Goal: Task Accomplishment & Management: Complete application form

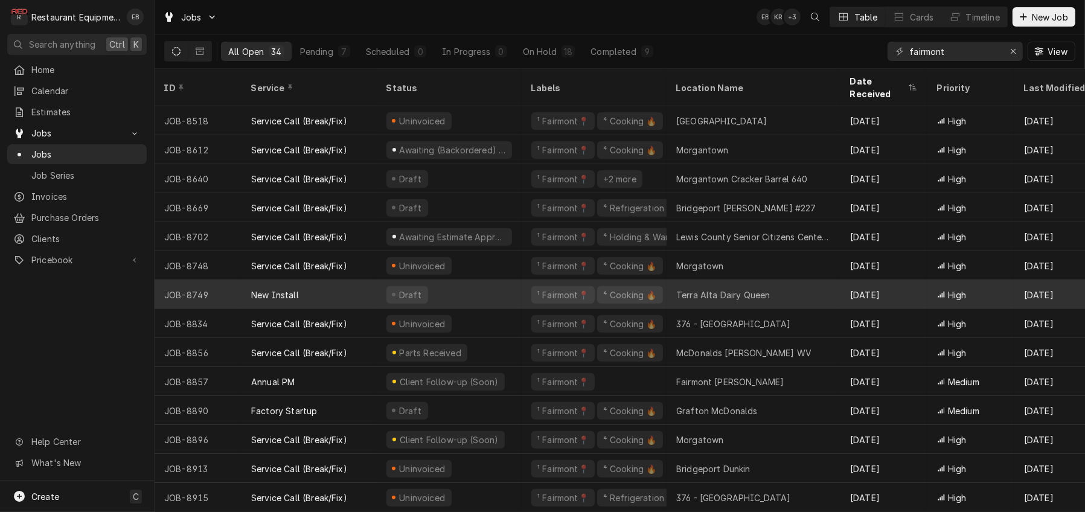
scroll to position [588, 0]
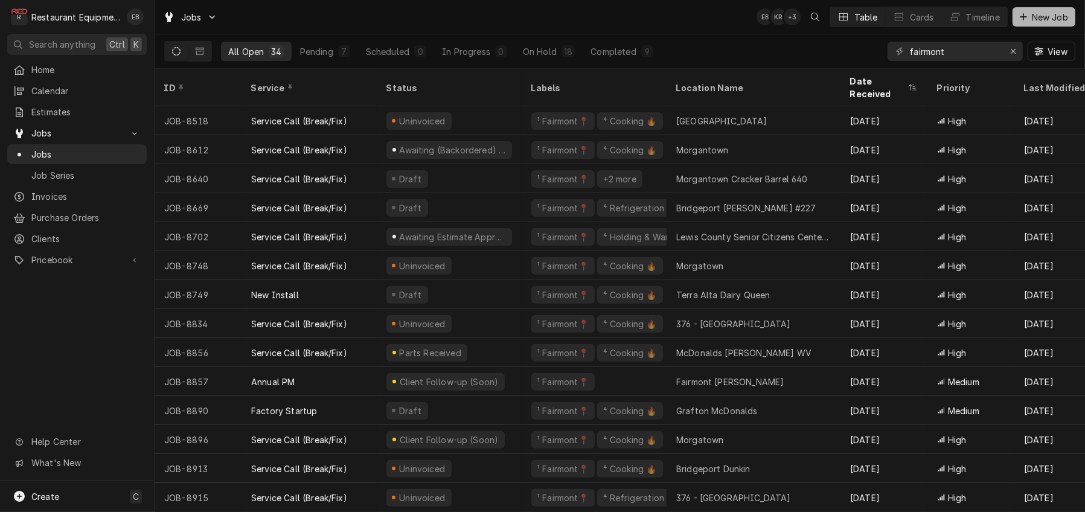
click at [1052, 16] on span "New Job" at bounding box center [1049, 17] width 41 height 13
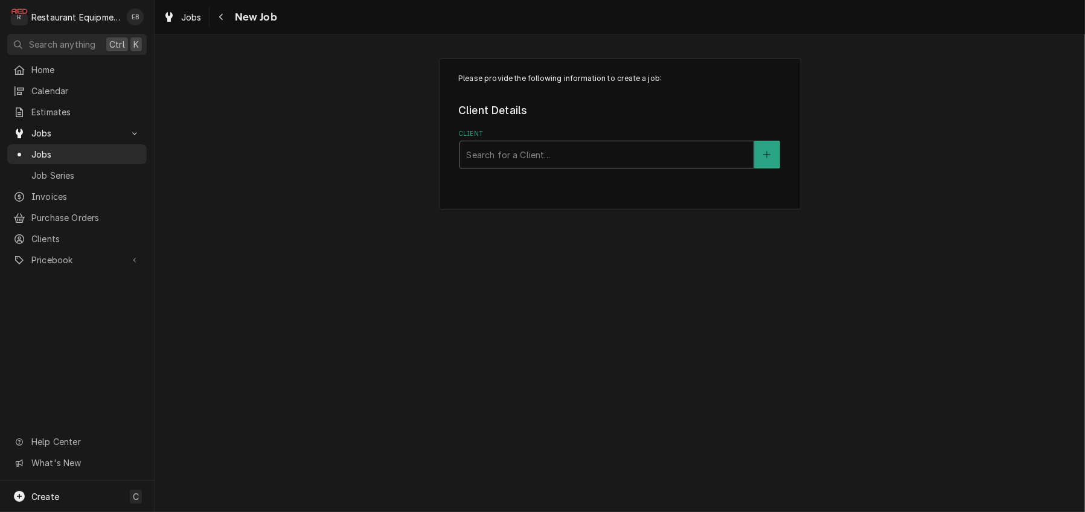
click at [515, 165] on div "Client" at bounding box center [606, 155] width 281 height 22
type input "376"
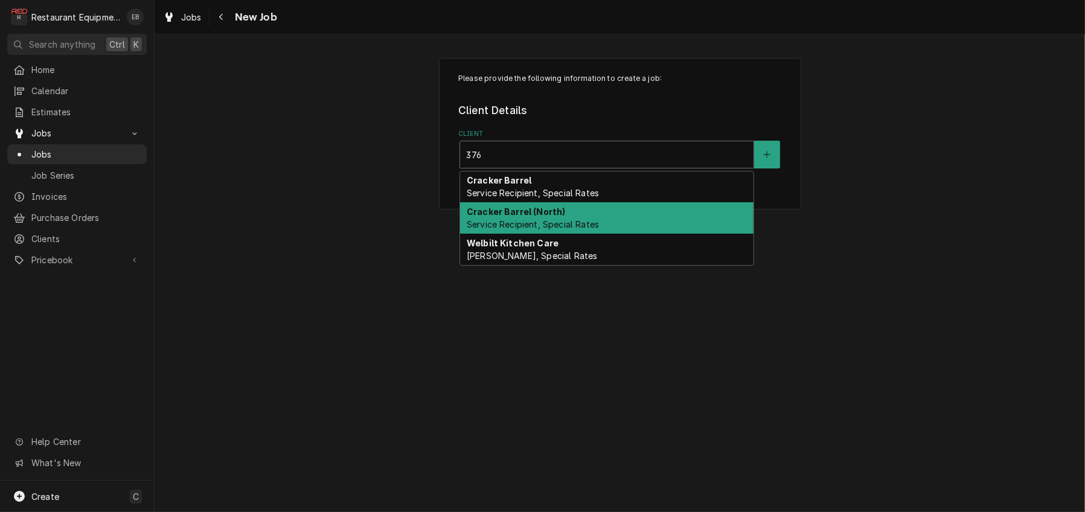
click at [569, 229] on span "Service Recipient, Special Rates" at bounding box center [533, 224] width 132 height 10
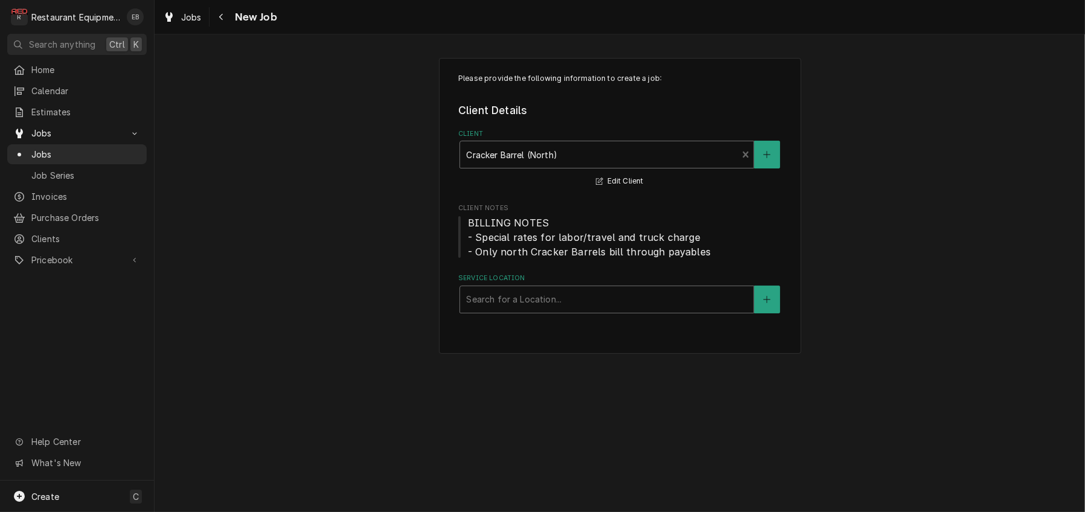
click at [522, 310] on div "Service Location" at bounding box center [606, 300] width 281 height 22
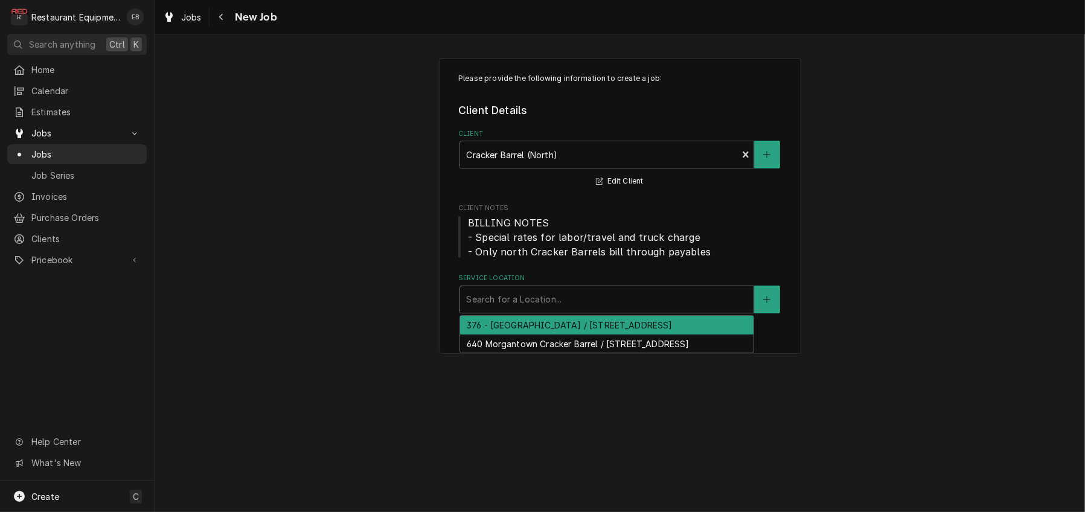
type input "3"
drag, startPoint x: 496, startPoint y: 364, endPoint x: 509, endPoint y: 378, distance: 20.1
click at [496, 334] on div "376 - Fairmont / 2206 Pleasant Valley Rd, Pleasant Valley, WV 26554" at bounding box center [606, 325] width 293 height 19
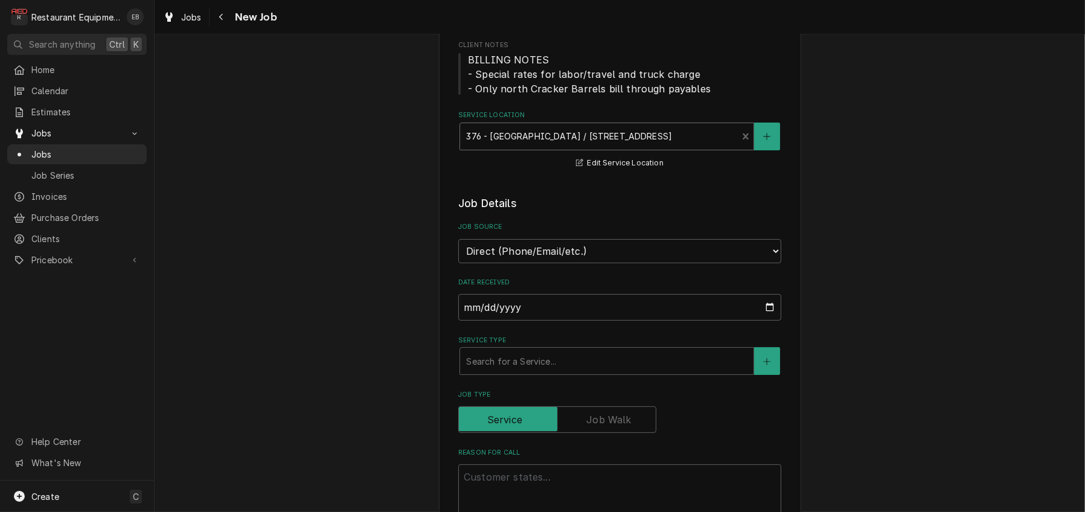
scroll to position [201, 0]
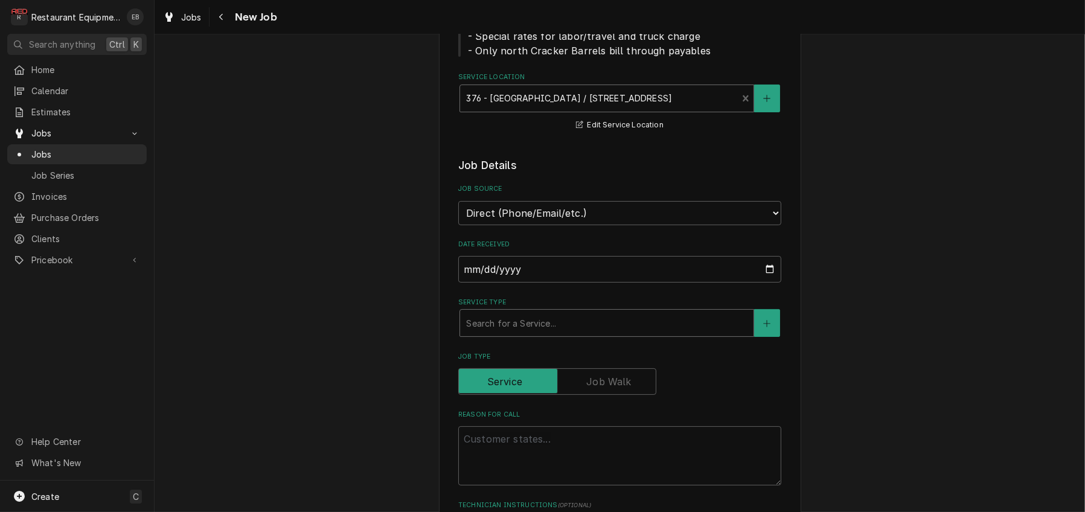
click at [529, 334] on div "Service Type" at bounding box center [606, 323] width 281 height 22
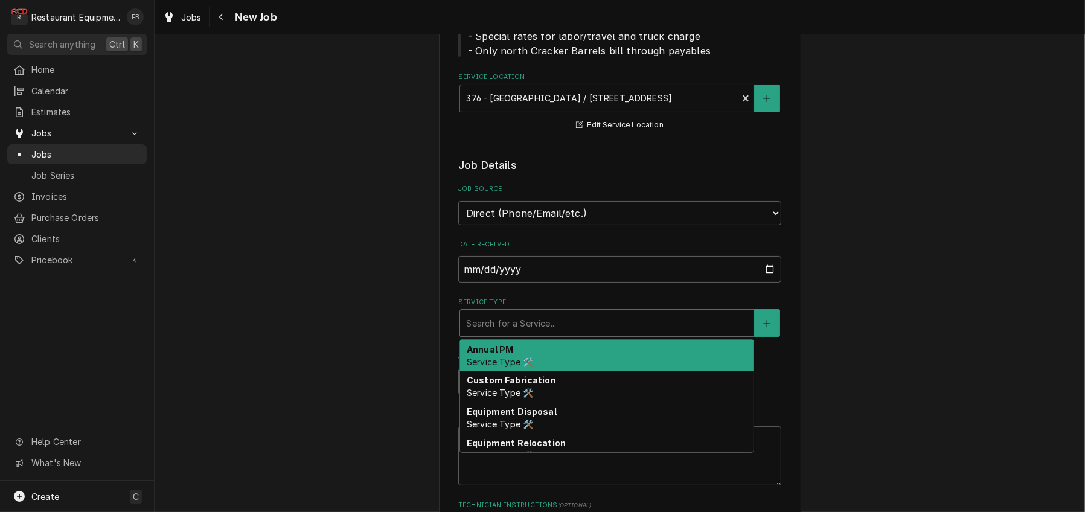
type textarea "x"
type input "b"
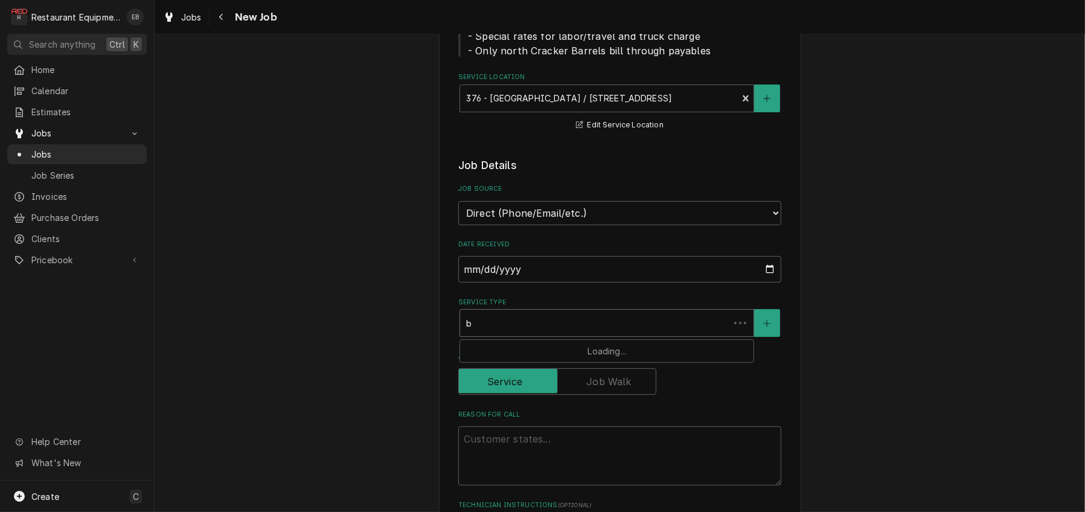
type textarea "x"
type input "br"
type textarea "x"
type input "brr"
type textarea "x"
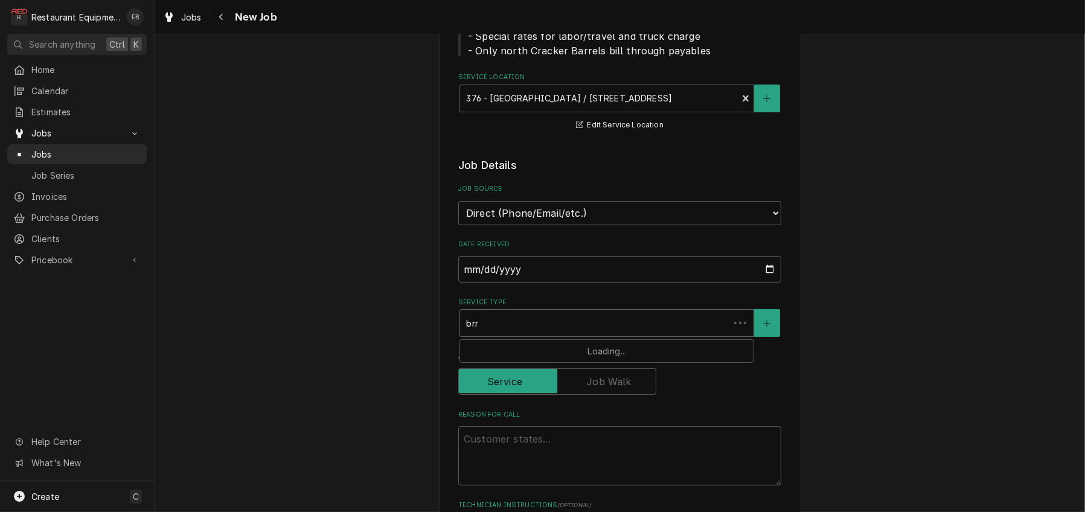
type input "brre"
type textarea "x"
type input "brr"
type textarea "x"
type input "br"
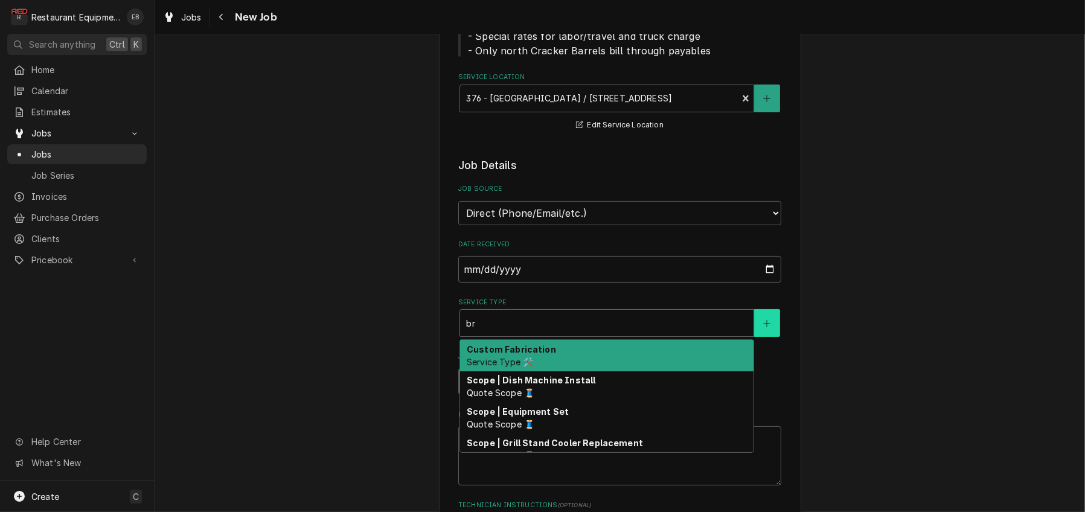
type textarea "x"
type input "bre"
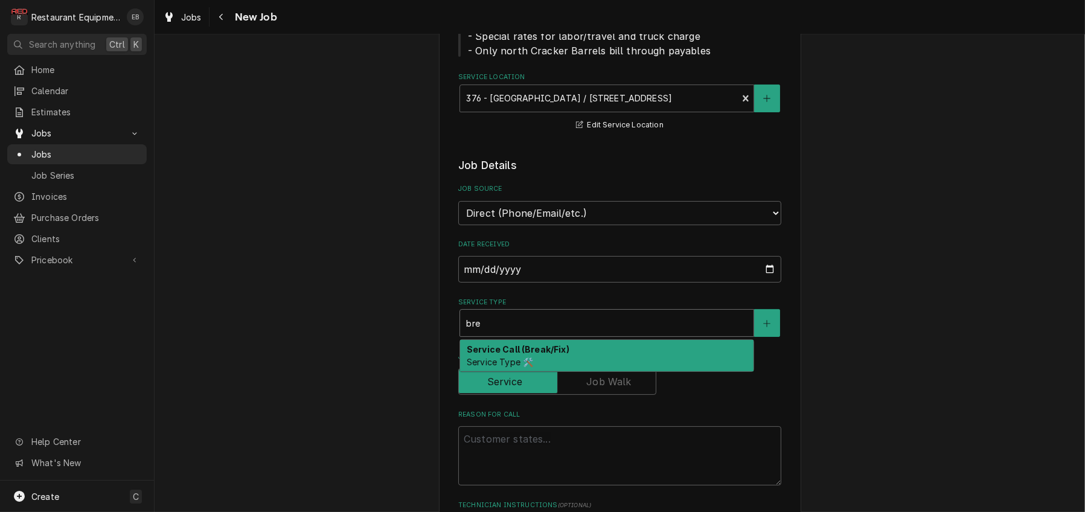
click at [499, 354] on strong "Service Call (Break/Fix)" at bounding box center [518, 349] width 103 height 10
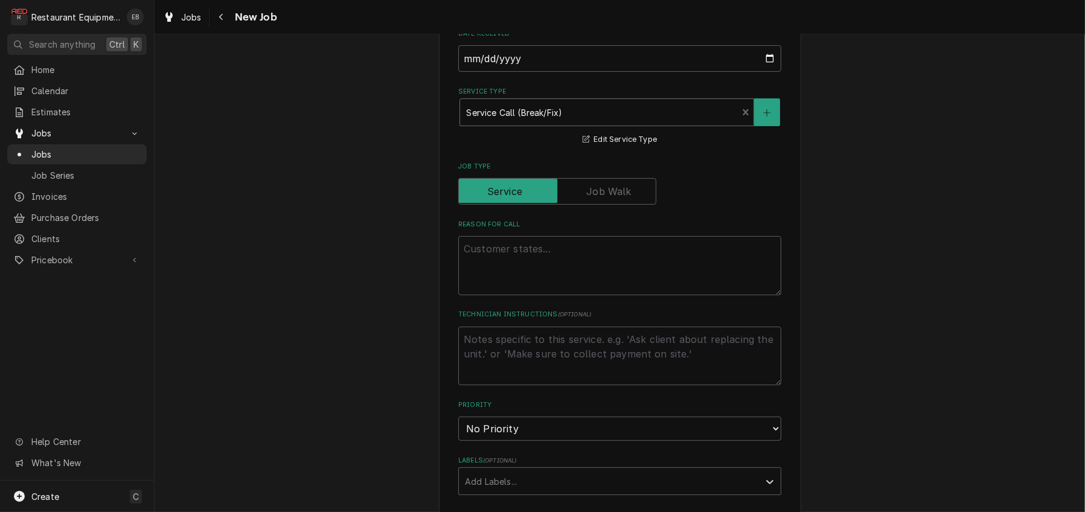
scroll to position [442, 0]
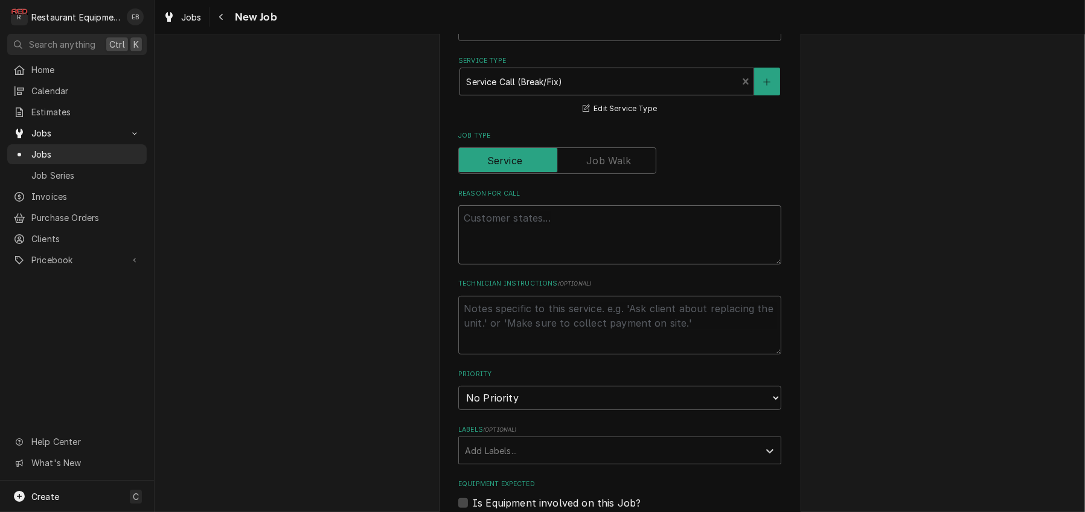
click at [518, 264] on textarea "Reason For Call" at bounding box center [619, 234] width 323 height 59
paste textarea "BACKUP / KITCHEN EQUIPMENT / FLAVOR SAVOR UPPER BREAD / NOT HEATING / Equipment…"
type textarea "x"
type textarea "BACKUP / KITCHEN EQUIPMENT / FLAVOR SAVOR UPPER BREAD / NOT HEATING / Equipment…"
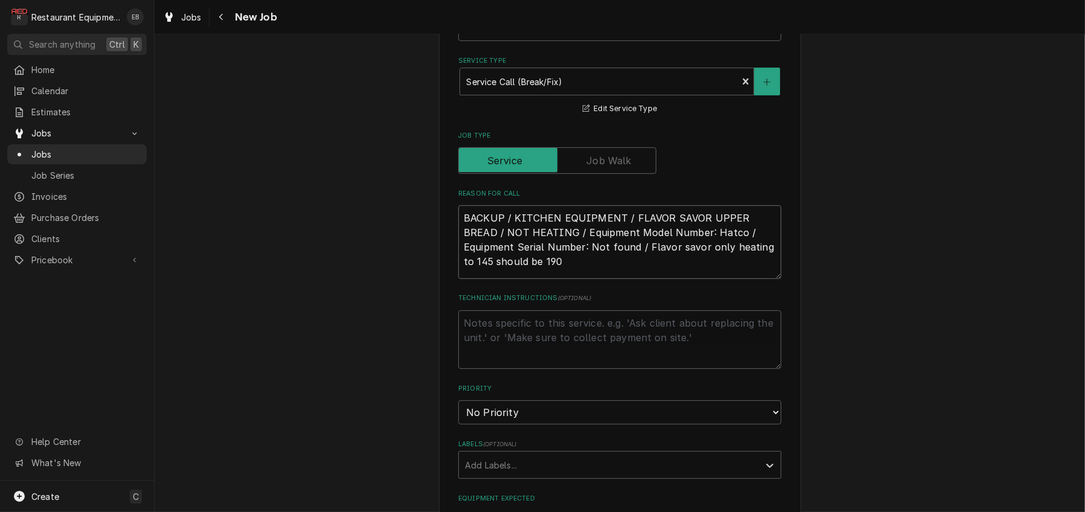
click at [458, 279] on textarea "BACKUP / KITCHEN EQUIPMENT / FLAVOR SAVOR UPPER BREAD / NOT HEATING / Equipment…" at bounding box center [619, 242] width 323 height 74
type textarea "x"
type textarea "BACKUP / KITCHEN EQUIPMENT / FLAVOR SAVOR UPPER BREAD / NOT HEATING / Equipment…"
type textarea "x"
type textarea "BACKUP / KITCHEN EQUIPMENT / FLAVOR SAVOR UPPER BREAD / NOT HEATING / Equipment…"
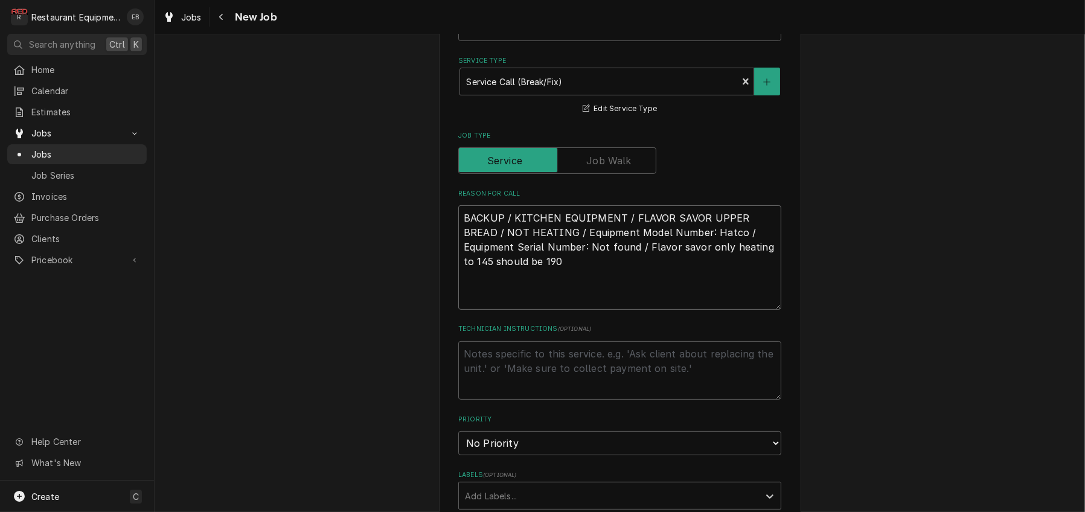
type textarea "x"
type textarea "T BACKUP / KITCHEN EQUIPMENT / FLAVOR SAVOR UPPER BREAD / NOT HEATING / Equipme…"
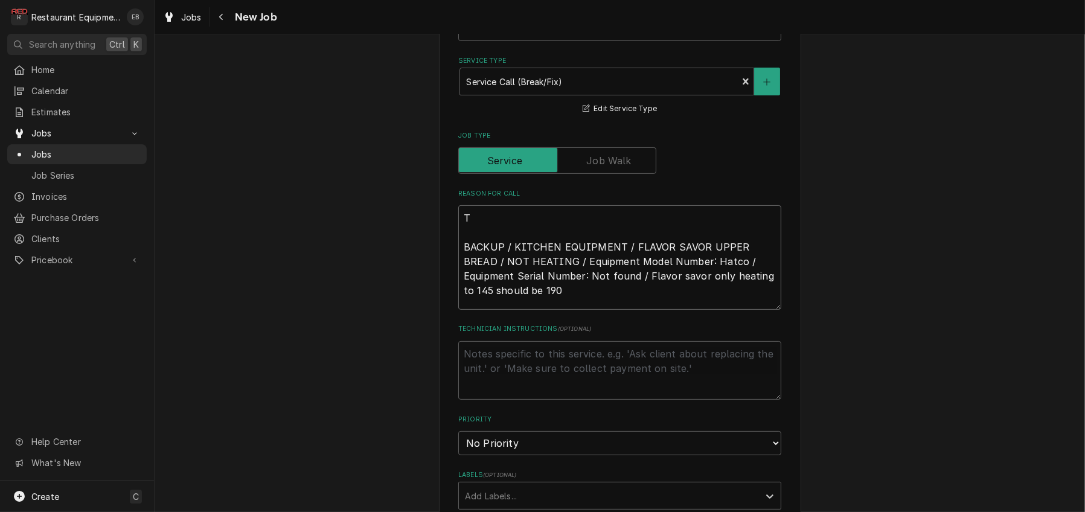
type textarea "x"
type textarea "TN BACKUP / KITCHEN EQUIPMENT / FLAVOR SAVOR UPPER BREAD / NOT HEATING / Equipm…"
type textarea "x"
type textarea "TN# BACKUP / KITCHEN EQUIPMENT / FLAVOR SAVOR UPPER BREAD / NOT HEATING / Equip…"
type textarea "x"
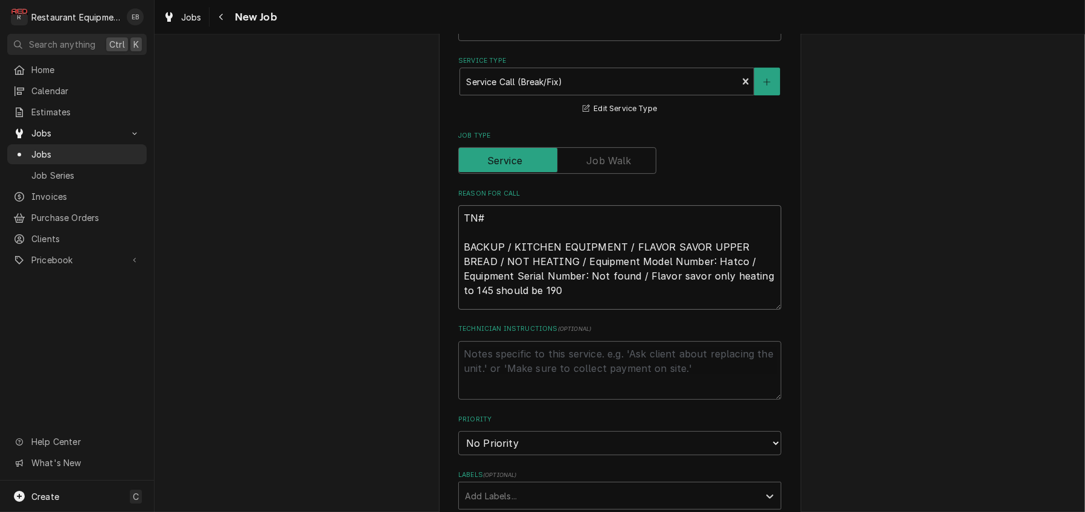
type textarea "TN# BACKUP / KITCHEN EQUIPMENT / FLAVOR SAVOR UPPER BREAD / NOT HEATING / Equip…"
type textarea "x"
type textarea "TN# 3 BACKUP / KITCHEN EQUIPMENT / FLAVOR SAVOR UPPER BREAD / NOT HEATING / Equ…"
type textarea "x"
type textarea "TN# 32 BACKUP / KITCHEN EQUIPMENT / FLAVOR SAVOR UPPER BREAD / NOT HEATING / Eq…"
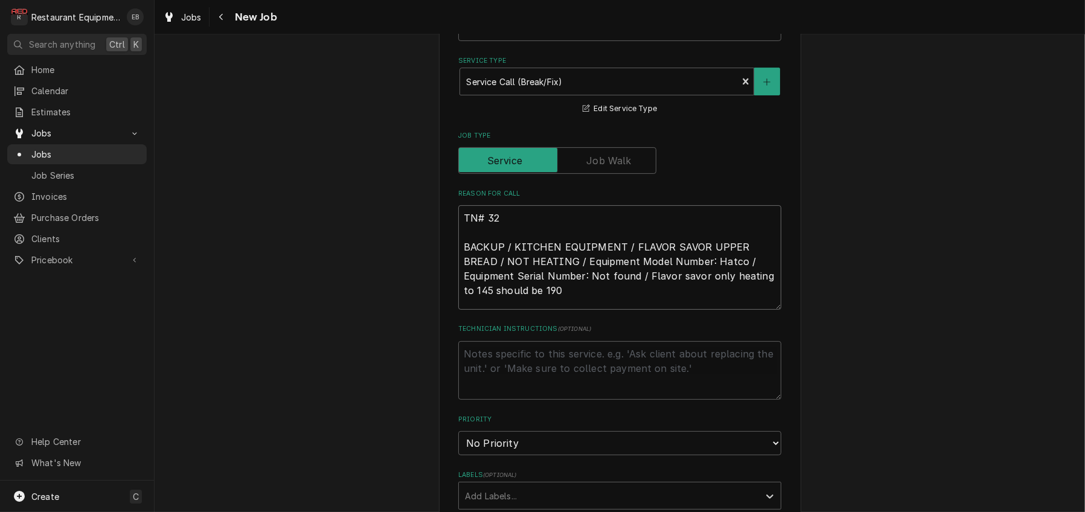
type textarea "x"
type textarea "TN# 325 BACKUP / KITCHEN EQUIPMENT / FLAVOR SAVOR UPPER BREAD / NOT HEATING / E…"
type textarea "x"
type textarea "TN# 3257 BACKUP / KITCHEN EQUIPMENT / FLAVOR SAVOR UPPER BREAD / NOT HEATING / …"
type textarea "x"
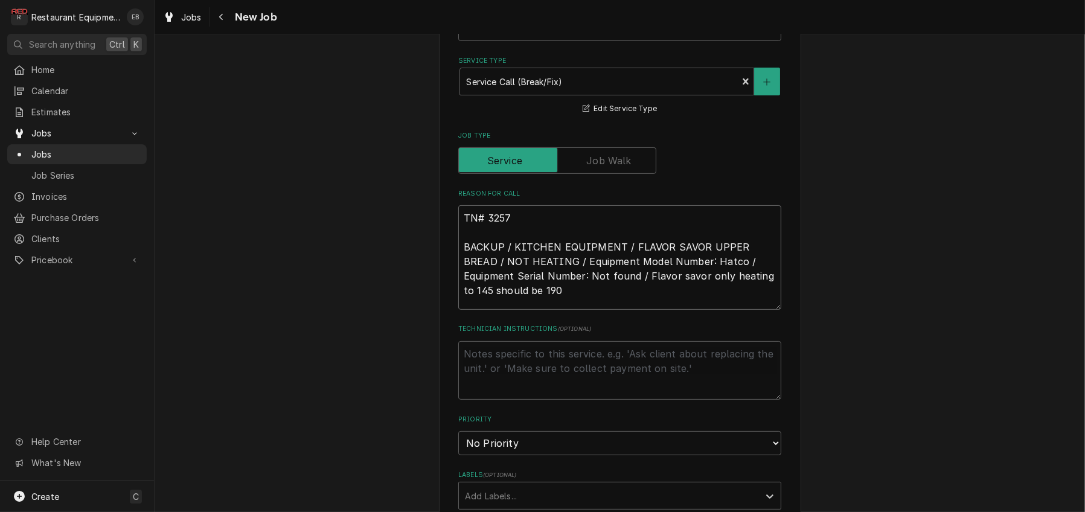
type textarea "TN# 32575 BACKUP / KITCHEN EQUIPMENT / FLAVOR SAVOR UPPER BREAD / NOT HEATING /…"
type textarea "x"
type textarea "TN# 325755 BACKUP / KITCHEN EQUIPMENT / FLAVOR SAVOR UPPER BREAD / NOT HEATING …"
type textarea "x"
type textarea "TN# 3257557 BACKUP / KITCHEN EQUIPMENT / FLAVOR SAVOR UPPER BREAD / NOT HEATING…"
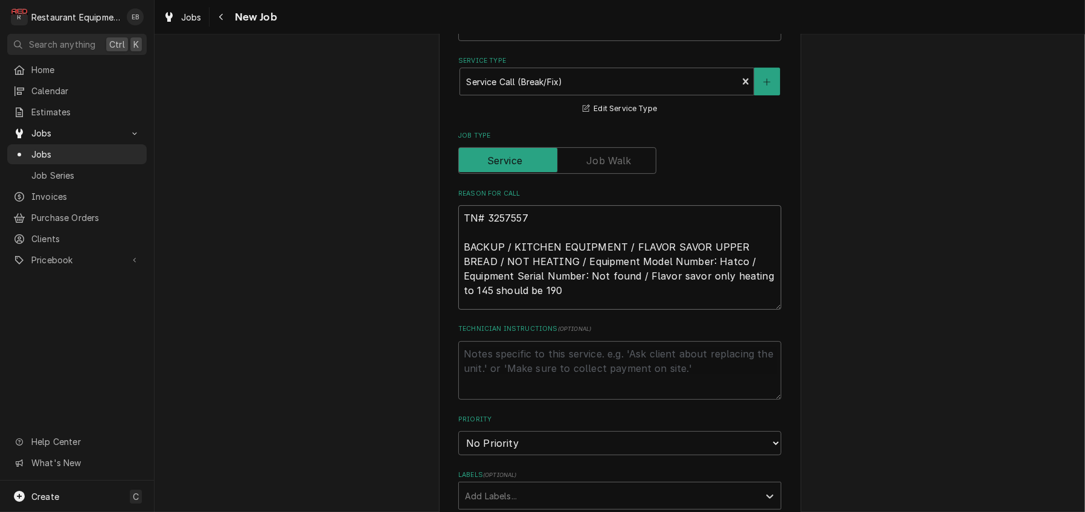
type textarea "x"
type textarea "TN# 32575578 BACKUP / KITCHEN EQUIPMENT / FLAVOR SAVOR UPPER BREAD / NOT HEATIN…"
type textarea "x"
type textarea "TN# 325755784 BACKUP / KITCHEN EQUIPMENT / FLAVOR SAVOR UPPER BREAD / NOT HEATI…"
type textarea "x"
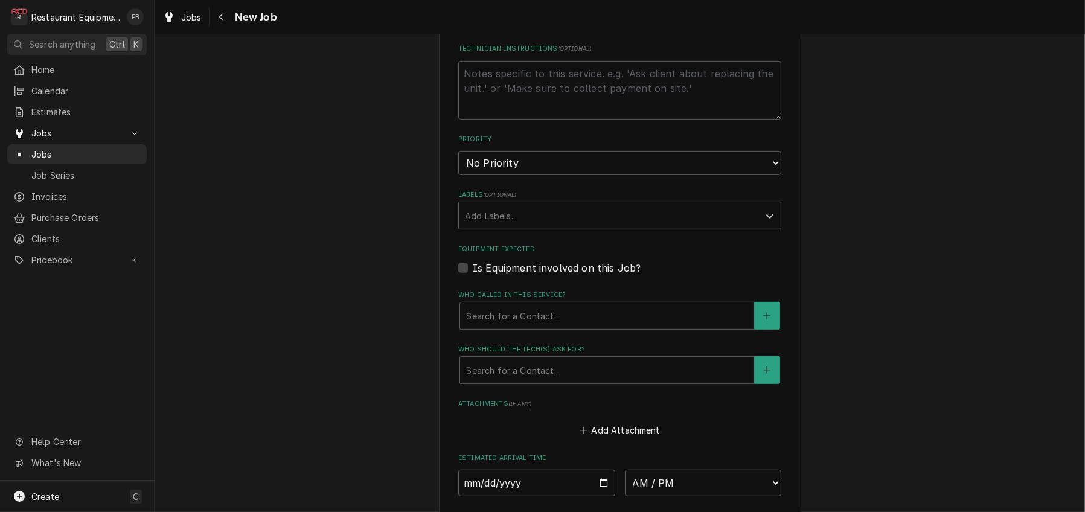
scroll to position [724, 0]
type textarea "TN# 325755784 BACKUP / KITCHEN EQUIPMENT / FLAVOR SAVOR UPPER BREAD / NOT HEATI…"
click at [552, 173] on select "No Priority Urgent High Medium Low" at bounding box center [619, 161] width 323 height 24
select select "2"
click at [458, 173] on select "No Priority Urgent High Medium Low" at bounding box center [619, 161] width 323 height 24
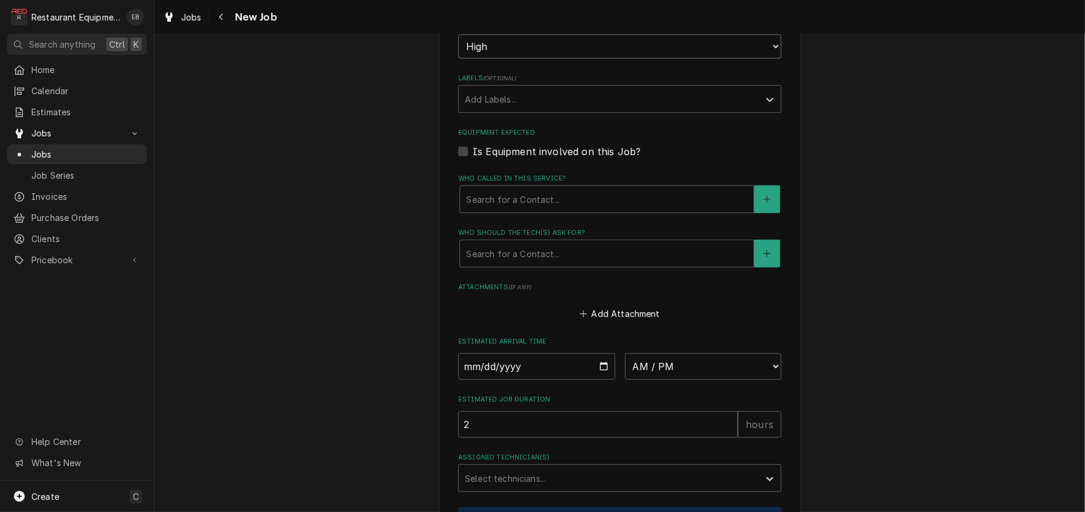
scroll to position [845, 0]
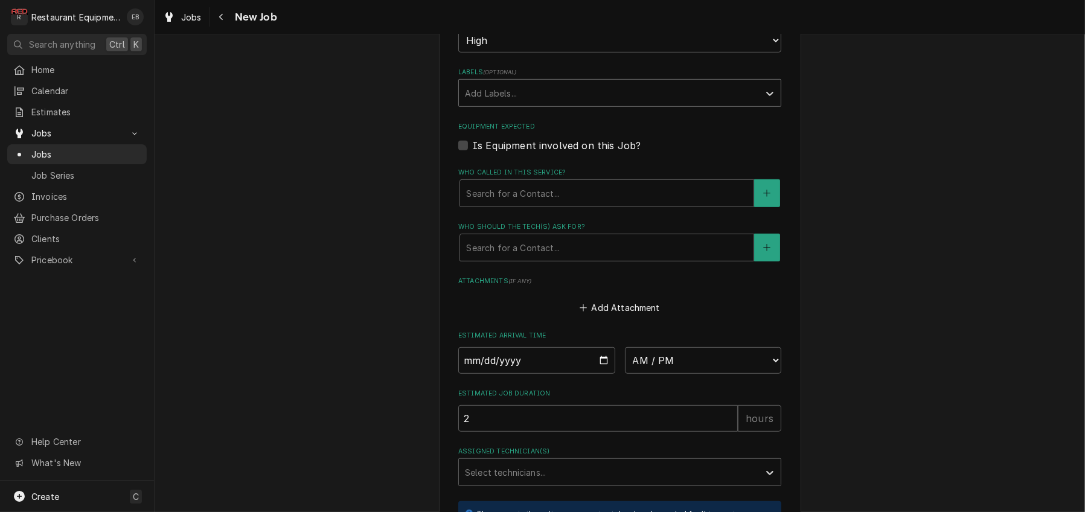
click at [556, 104] on div "Labels" at bounding box center [609, 93] width 288 height 22
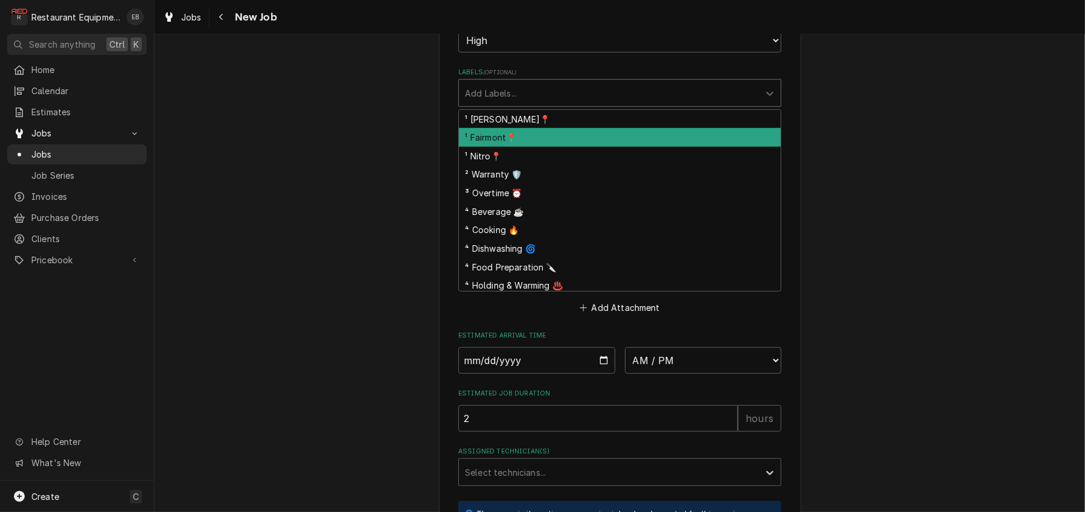
drag, startPoint x: 528, startPoint y: 228, endPoint x: 555, endPoint y: 202, distance: 37.6
click at [528, 147] on div "¹ Fairmont📍" at bounding box center [620, 137] width 322 height 19
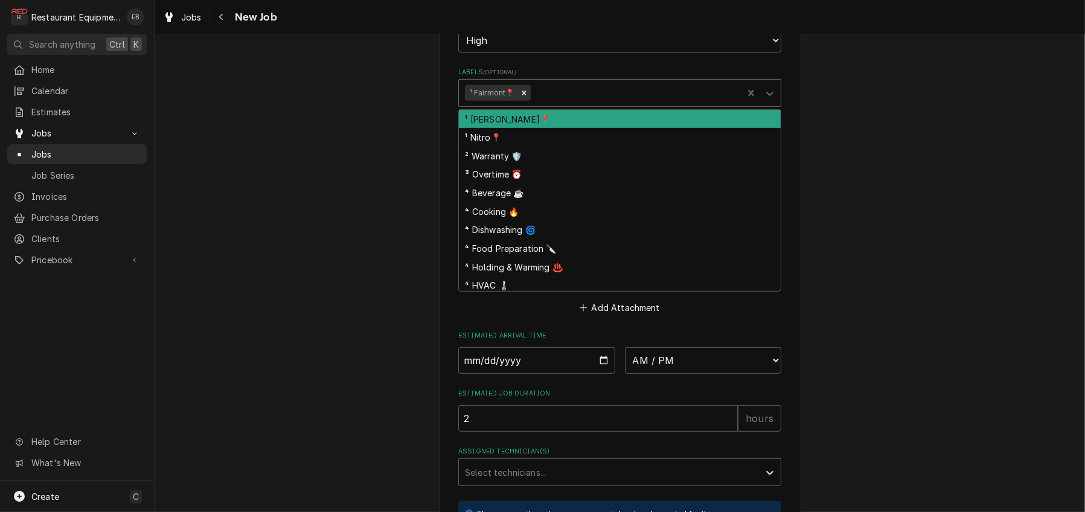
click at [573, 104] on div "Labels" at bounding box center [634, 93] width 204 height 22
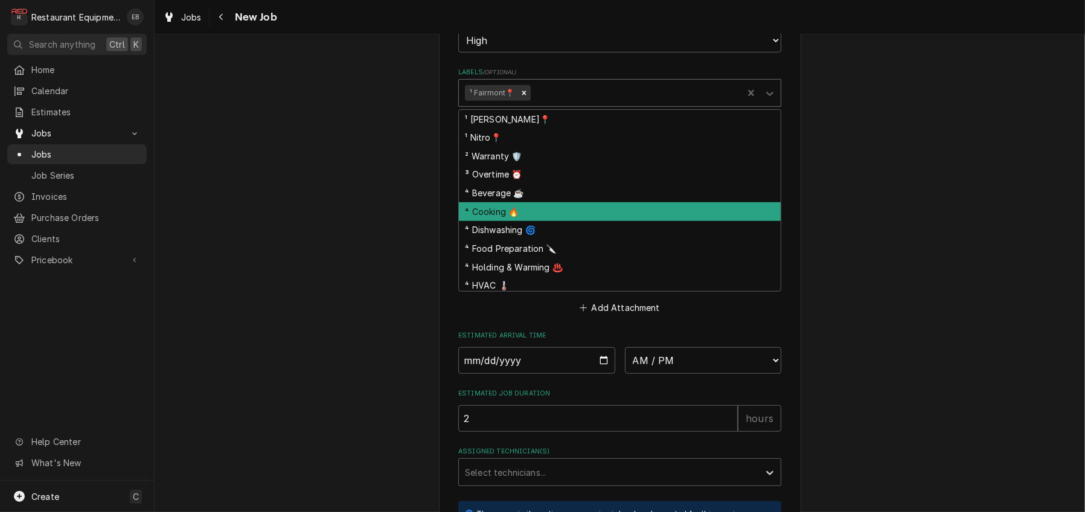
click at [518, 221] on div "⁴ Cooking 🔥" at bounding box center [620, 211] width 322 height 19
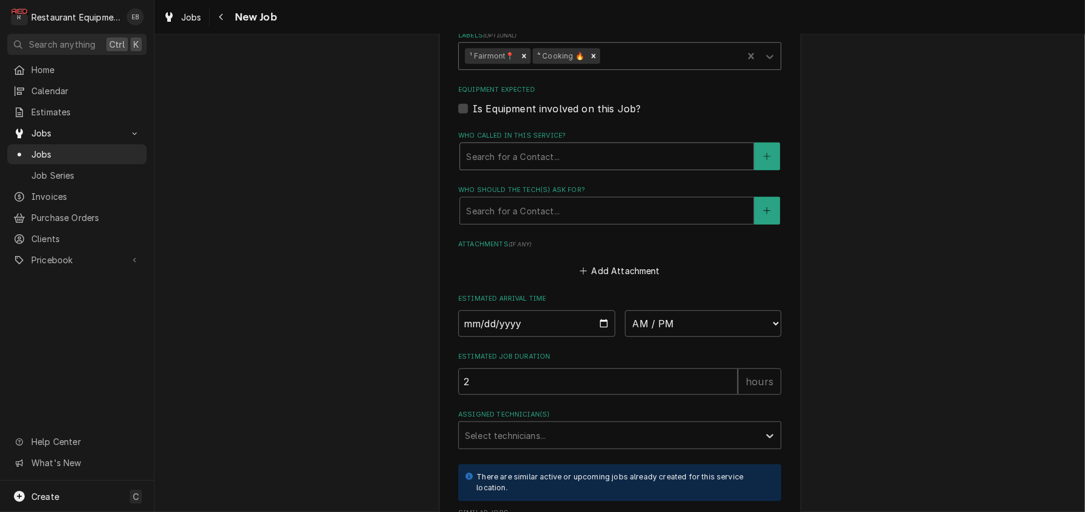
scroll to position [885, 0]
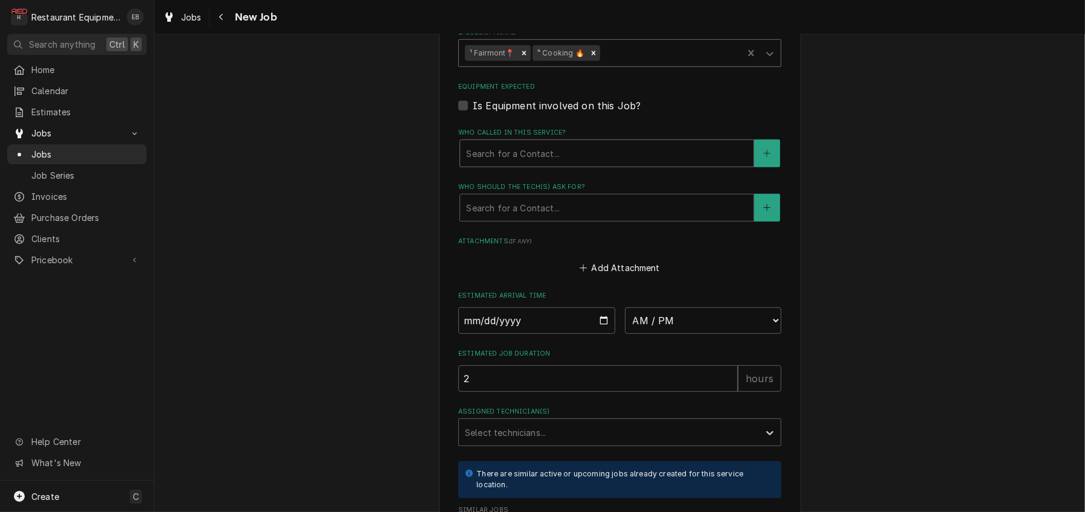
click at [559, 164] on div "Who called in this service?" at bounding box center [606, 153] width 281 height 22
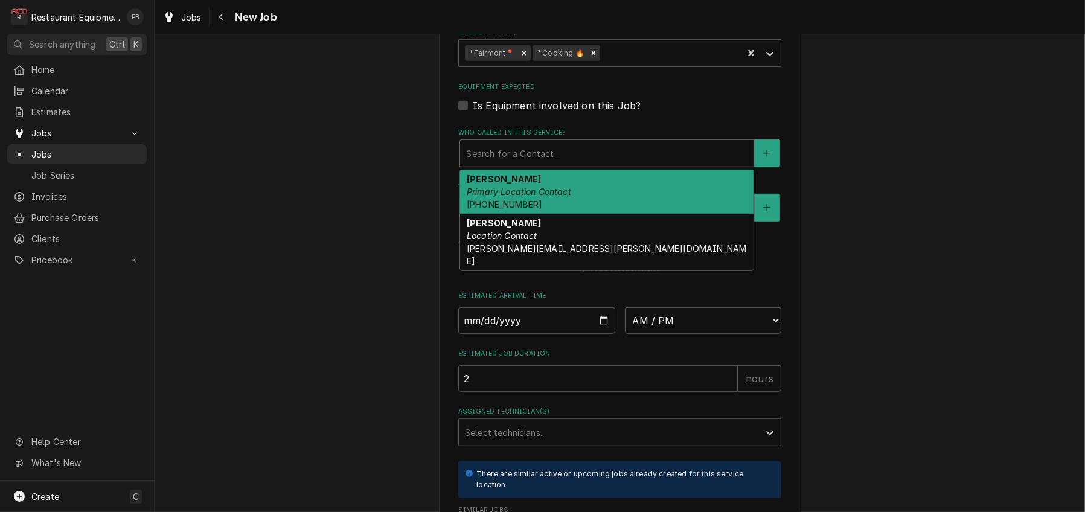
click at [522, 214] on div "Christy Primary Location Contact (304) 363-2884" at bounding box center [606, 192] width 293 height 44
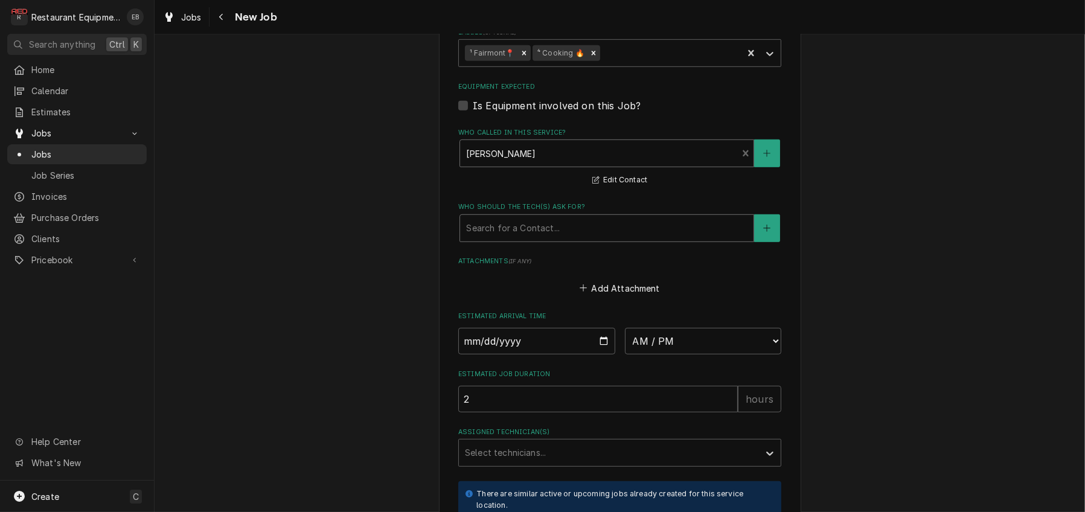
drag, startPoint x: 520, startPoint y: 349, endPoint x: 515, endPoint y: 359, distance: 10.8
click at [520, 239] on div "Who should the tech(s) ask for?" at bounding box center [606, 228] width 281 height 22
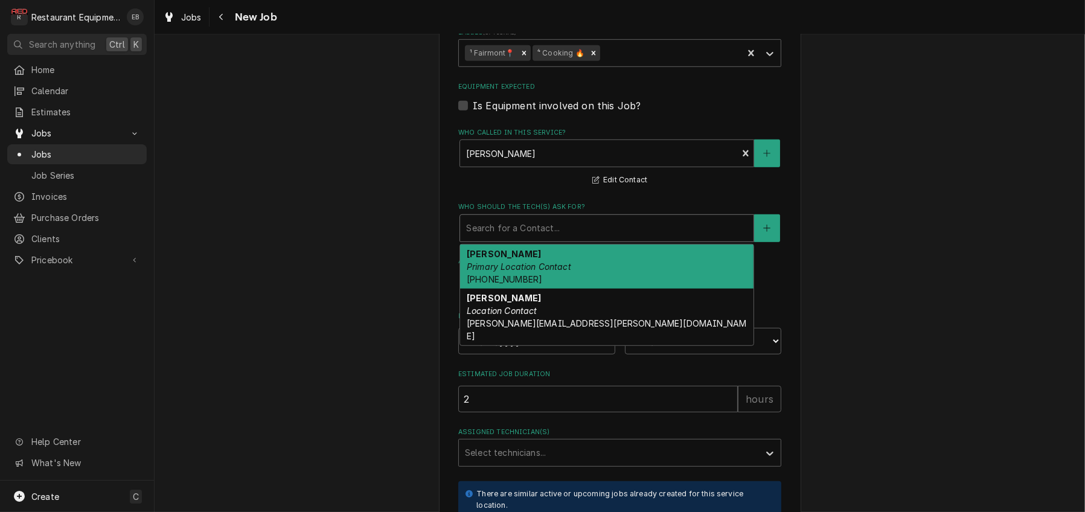
click at [499, 289] on div "Christy Primary Location Contact (304) 363-2884" at bounding box center [606, 266] width 293 height 44
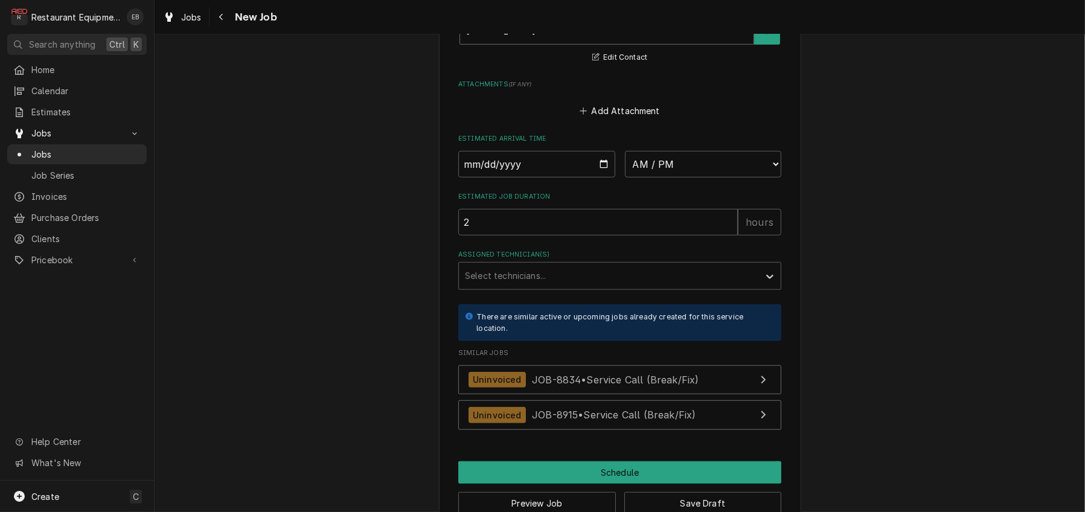
scroll to position [1086, 0]
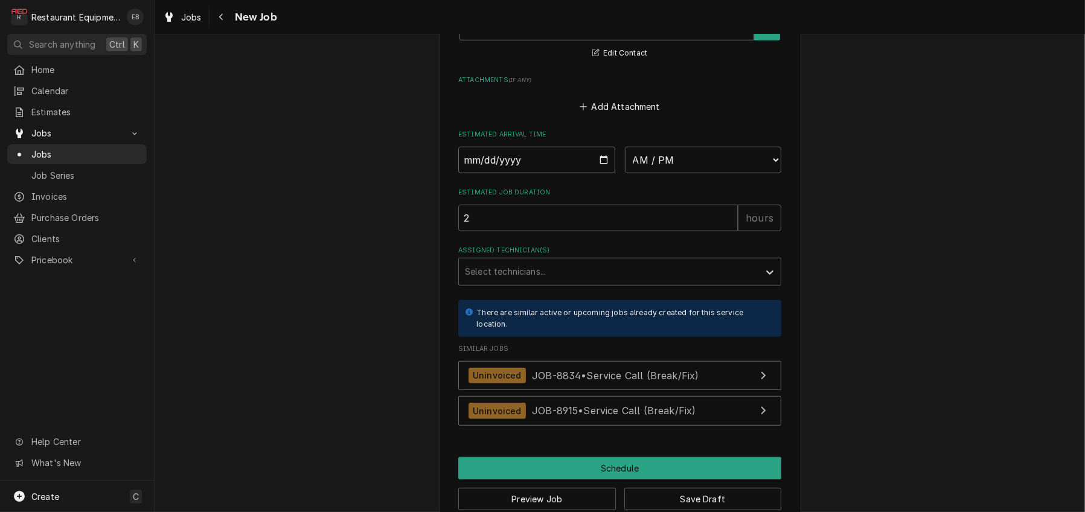
click at [602, 173] on input "Date" at bounding box center [536, 160] width 157 height 27
type textarea "x"
type input "2025-09-18"
type textarea "x"
click at [701, 173] on select "AM / PM 6:00 AM 6:15 AM 6:30 AM 6:45 AM 7:00 AM 7:15 AM 7:30 AM 7:45 AM 8:00 AM…" at bounding box center [703, 160] width 157 height 27
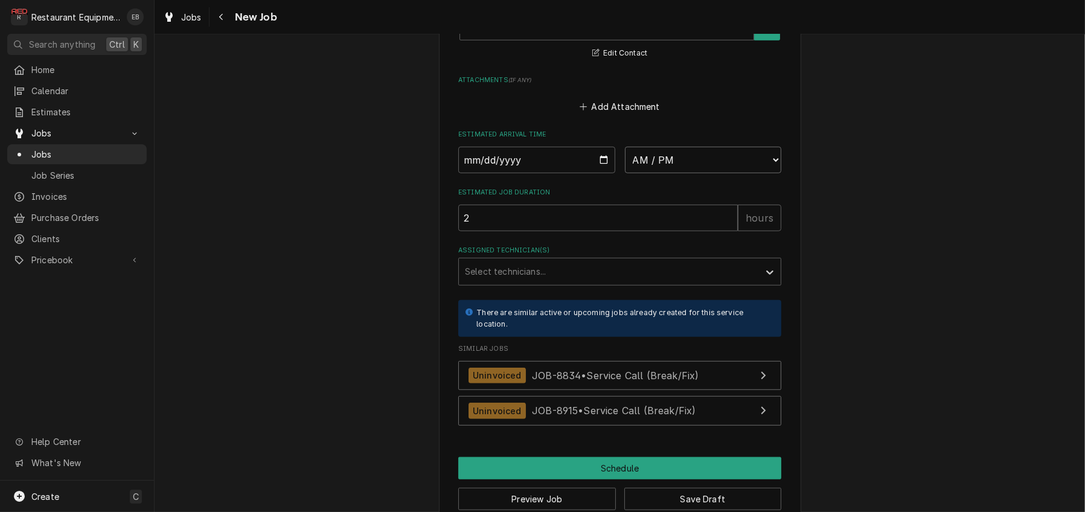
select select "08:30:00"
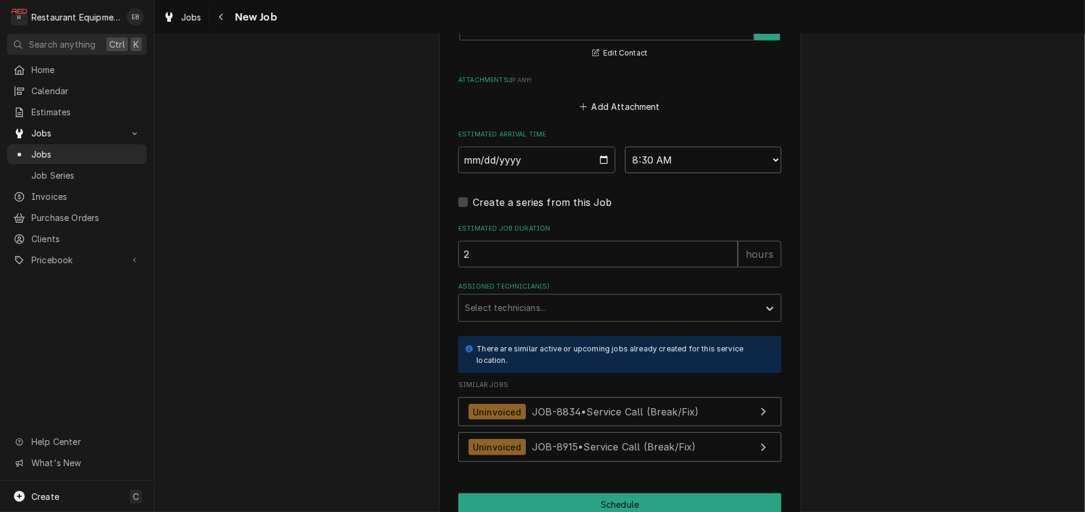
type textarea "x"
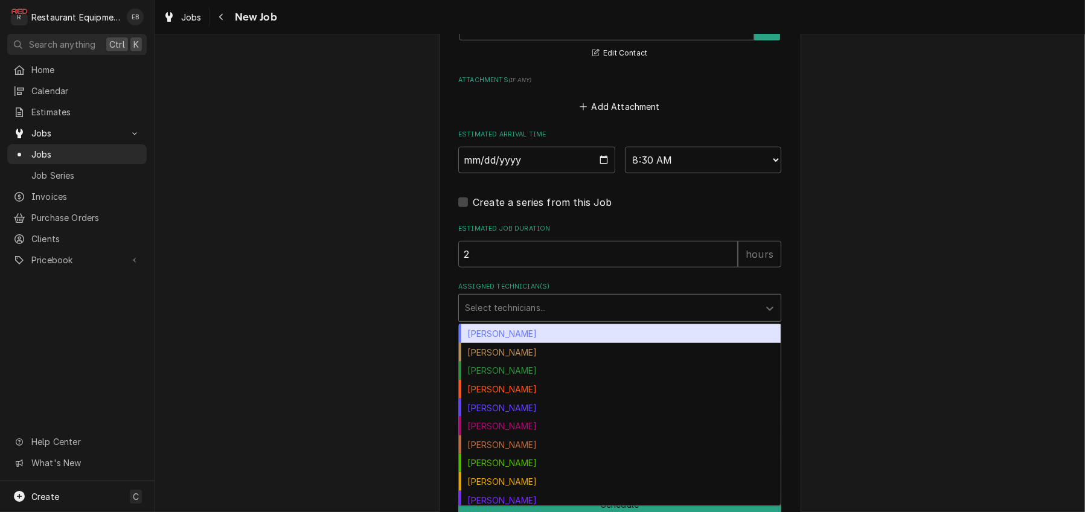
click at [580, 319] on div "Assigned Technician(s)" at bounding box center [609, 308] width 288 height 22
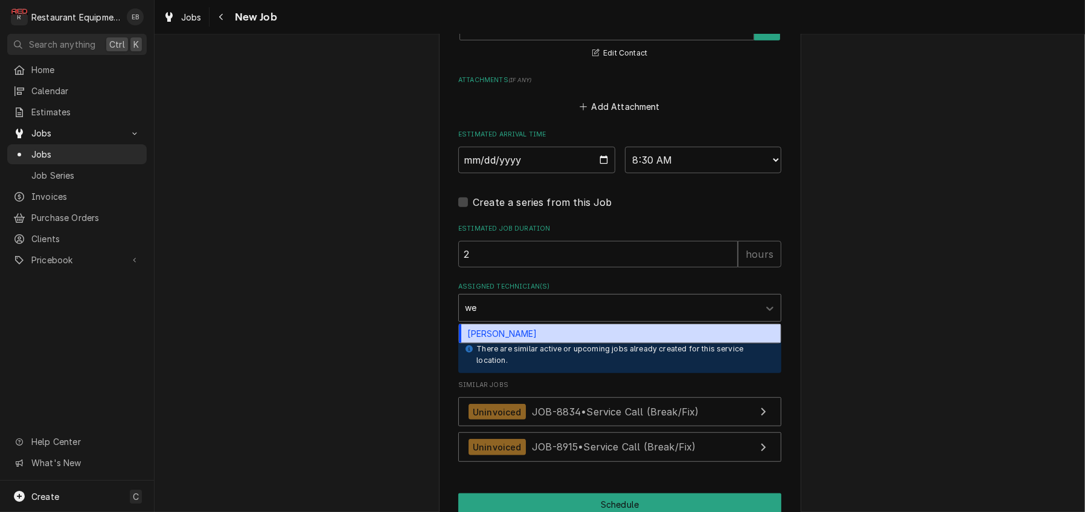
type input "w"
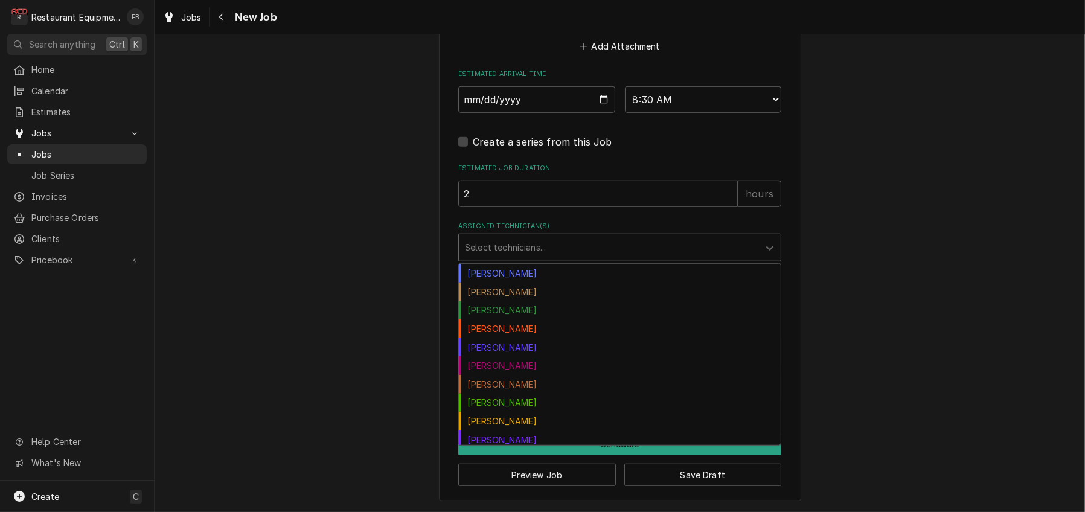
scroll to position [1207, 0]
click at [579, 258] on div "Assigned Technician(s)" at bounding box center [609, 248] width 288 height 22
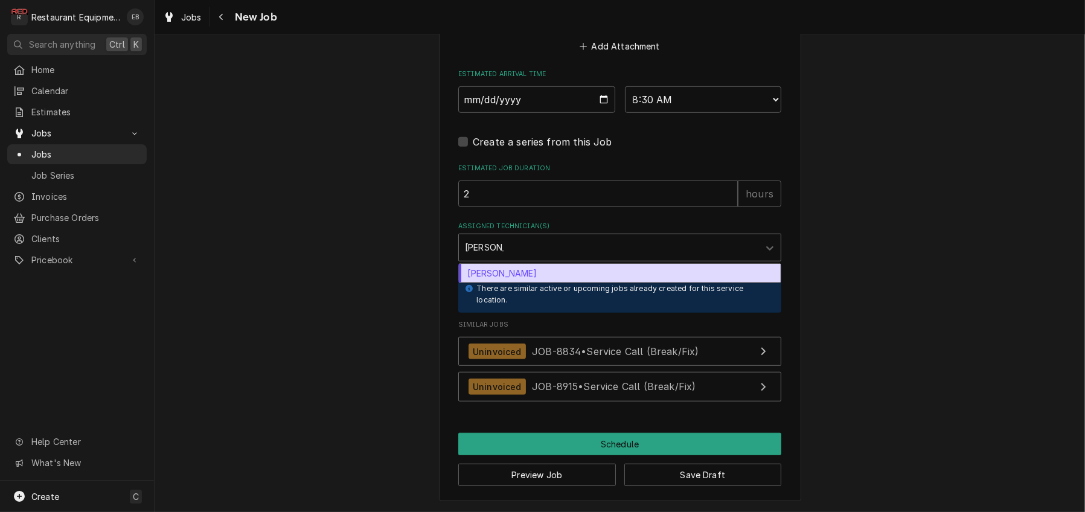
type input "donovan"
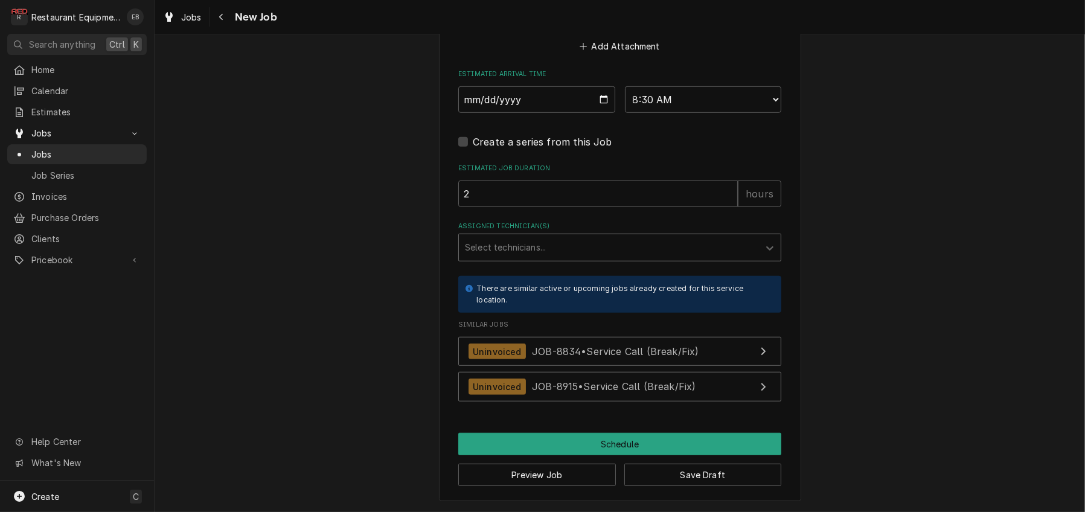
scroll to position [1320, 0]
click at [495, 237] on div "Assigned Technician(s)" at bounding box center [609, 248] width 288 height 22
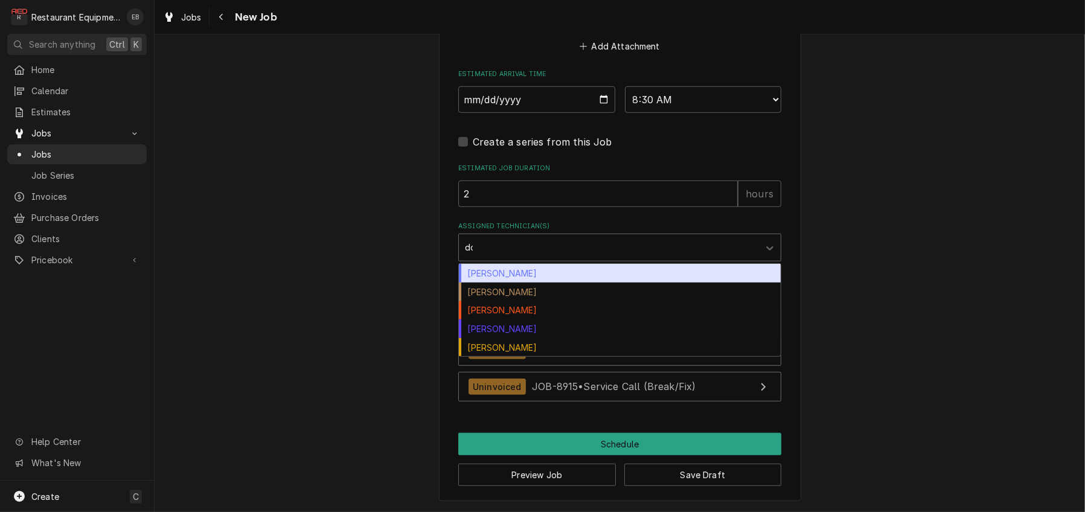
type input "don"
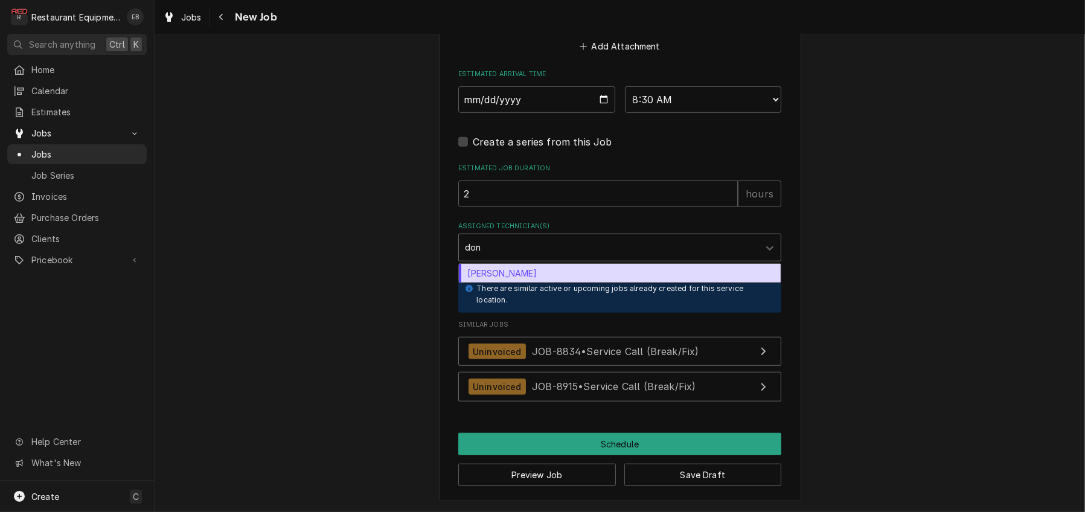
click at [518, 264] on div "Donovan Pruitt" at bounding box center [620, 273] width 322 height 19
type textarea "x"
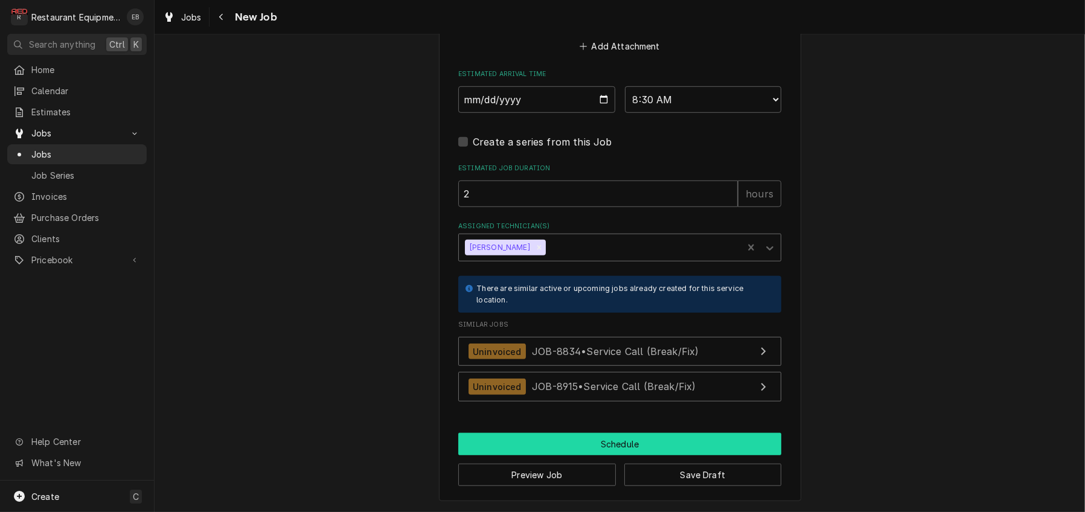
click at [595, 439] on button "Schedule" at bounding box center [619, 444] width 323 height 22
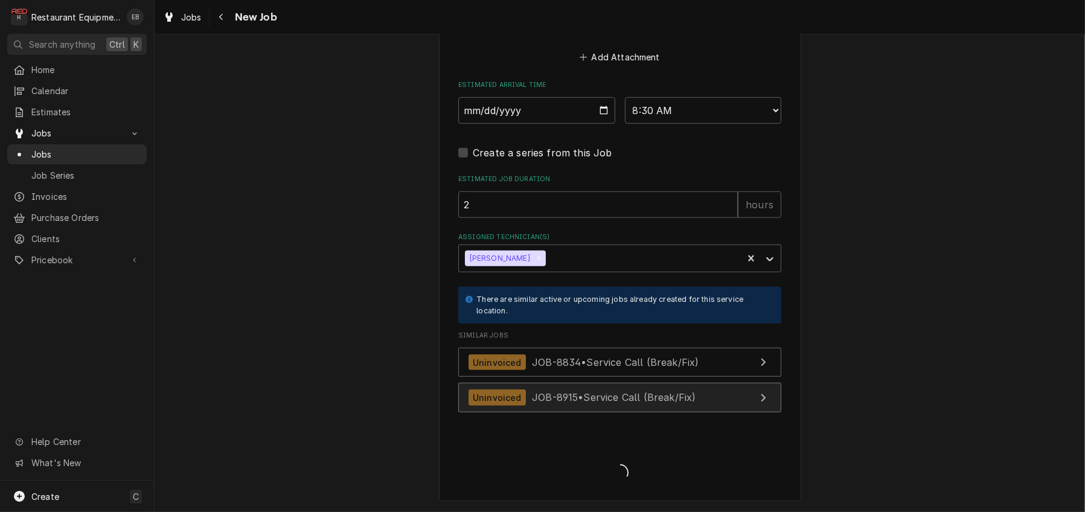
type textarea "x"
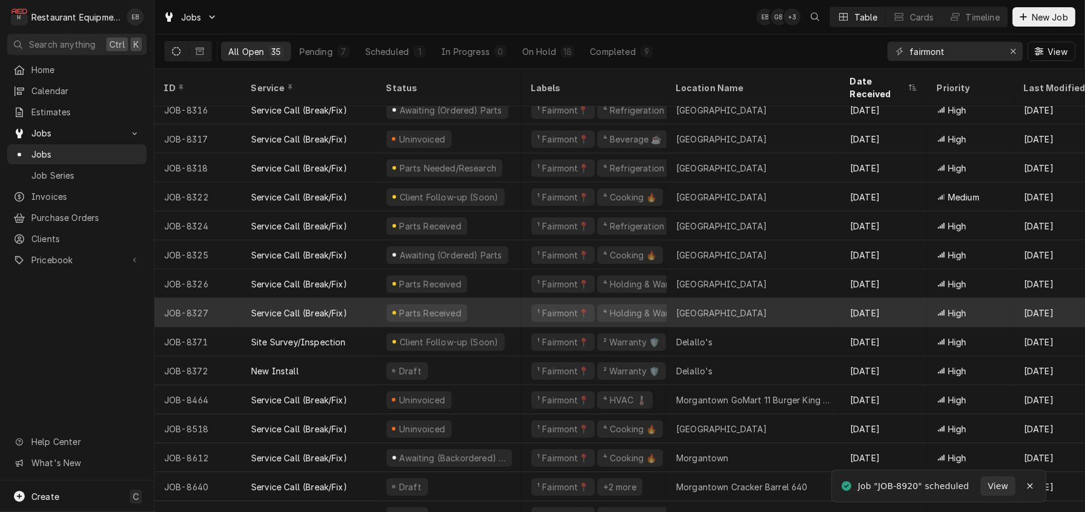
scroll to position [298, 0]
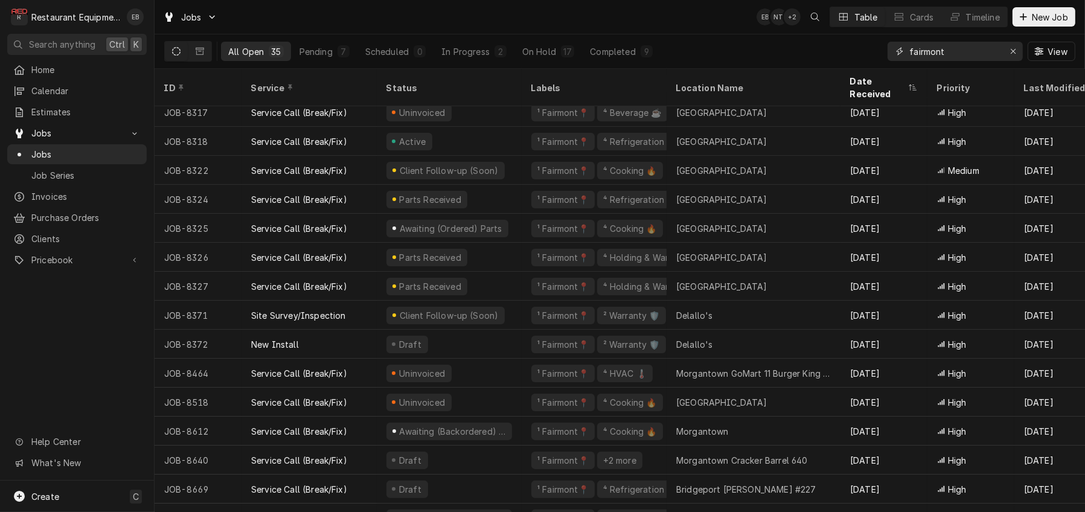
click at [1012, 52] on div "Erase input" at bounding box center [1013, 51] width 12 height 12
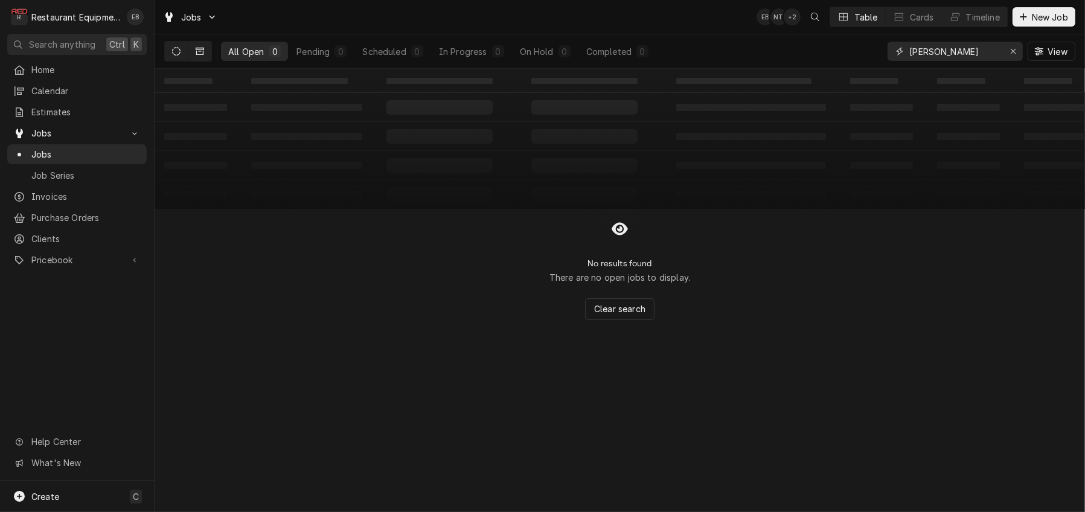
type input "nitro hamlin"
click at [206, 49] on button "Dynamic Content Wrapper" at bounding box center [199, 51] width 23 height 19
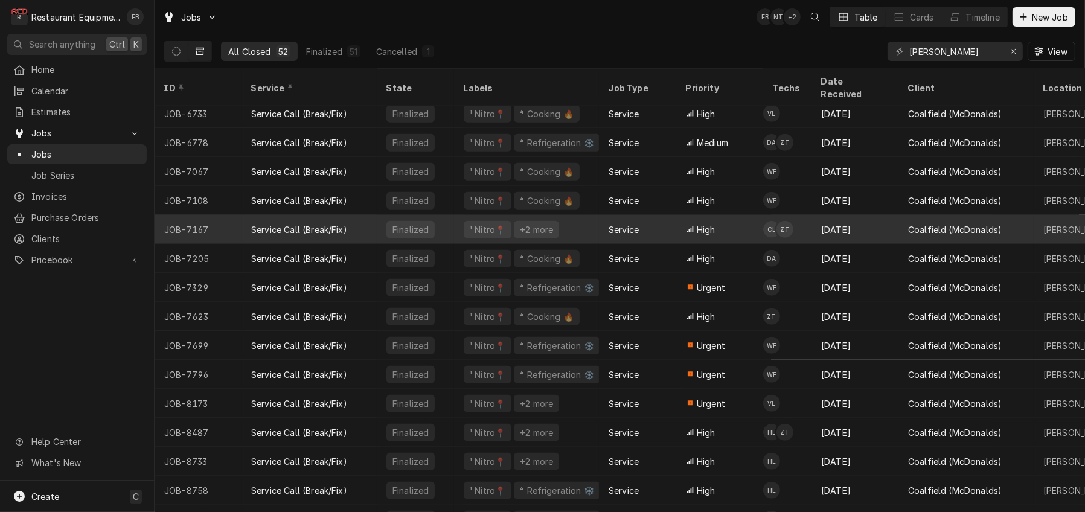
scroll to position [1099, 0]
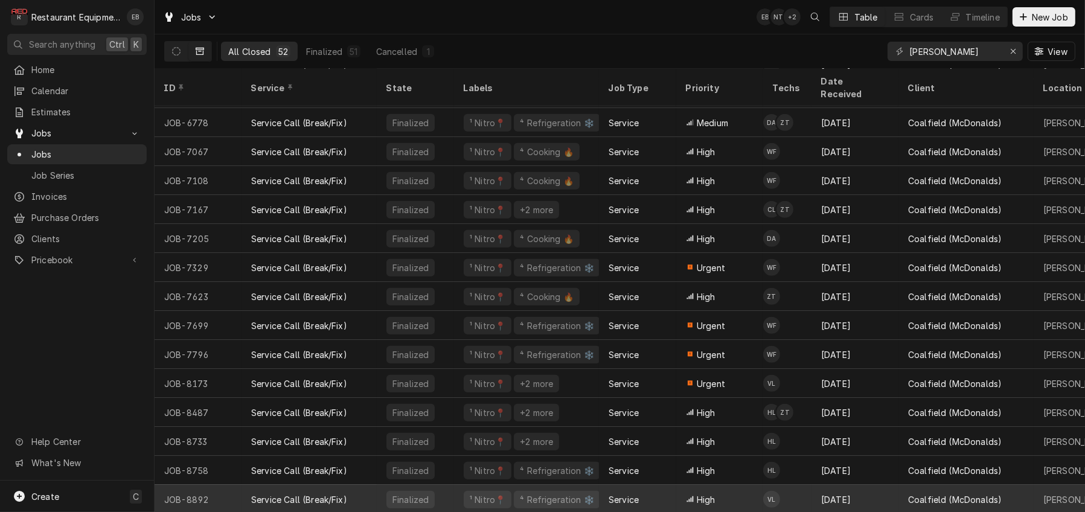
click at [736, 490] on div "High" at bounding box center [719, 499] width 87 height 29
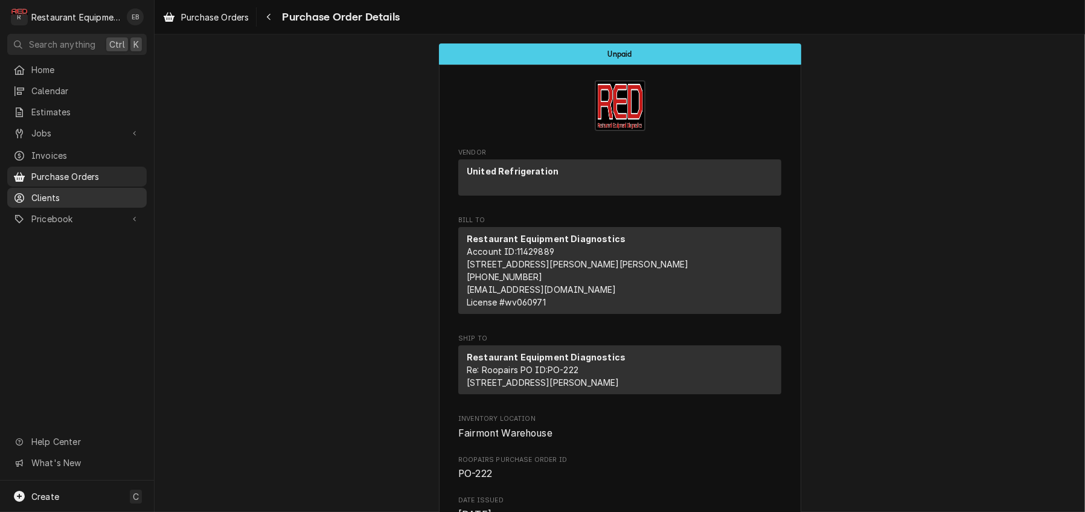
click at [89, 202] on span "Clients" at bounding box center [85, 197] width 109 height 13
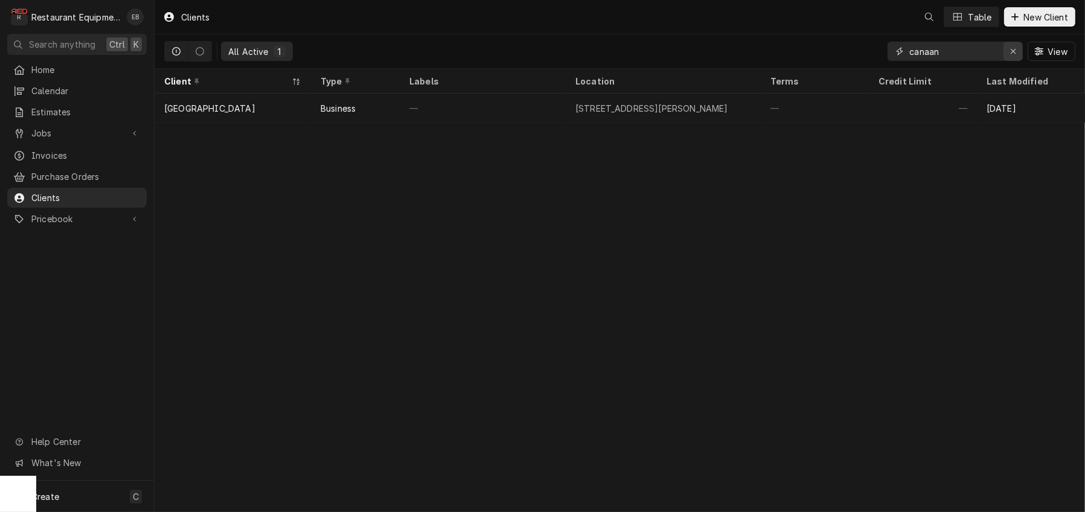
click at [1003, 51] on button "Erase input" at bounding box center [1012, 51] width 19 height 19
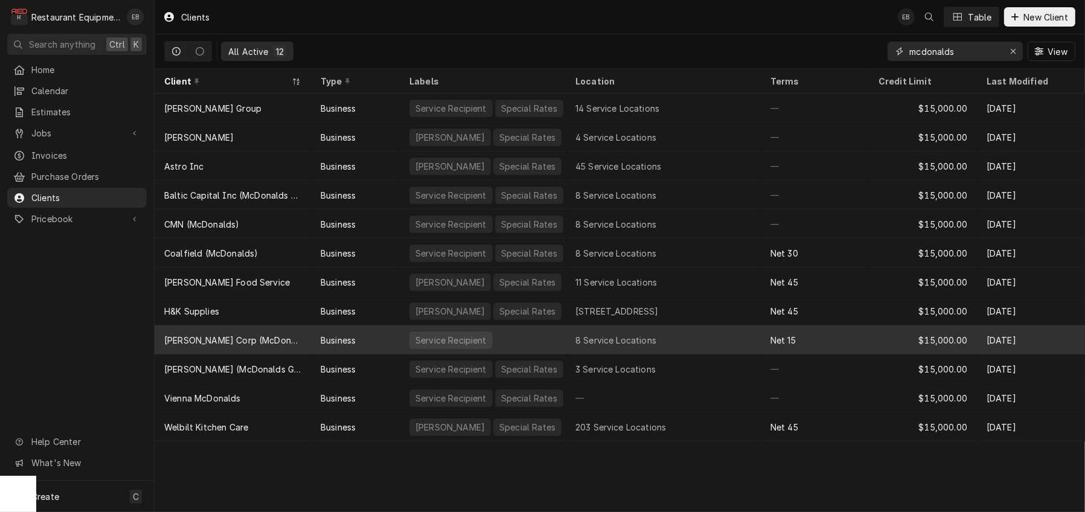
type input "mcdonalds"
click at [656, 346] on div "8 Service Locations" at bounding box center [615, 340] width 81 height 13
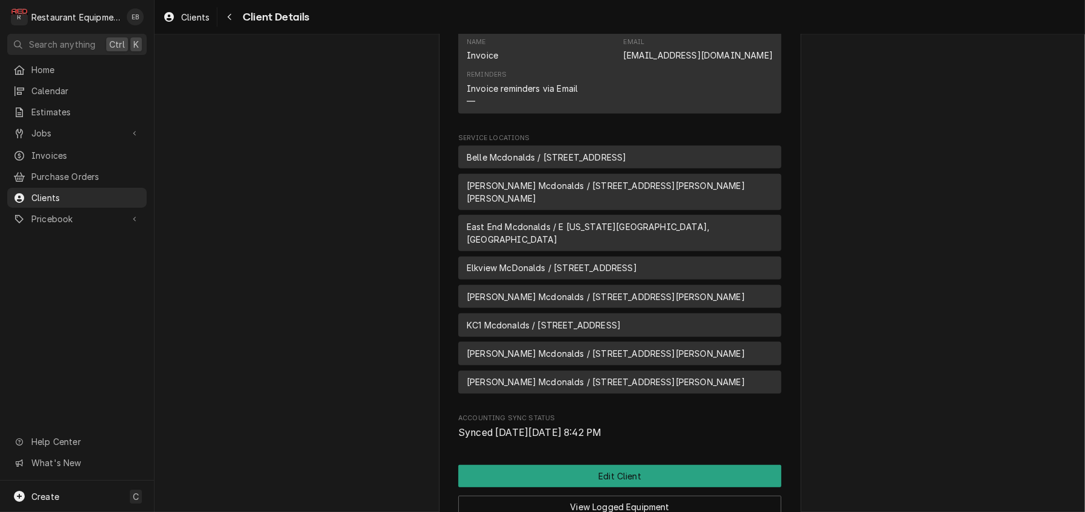
scroll to position [643, 0]
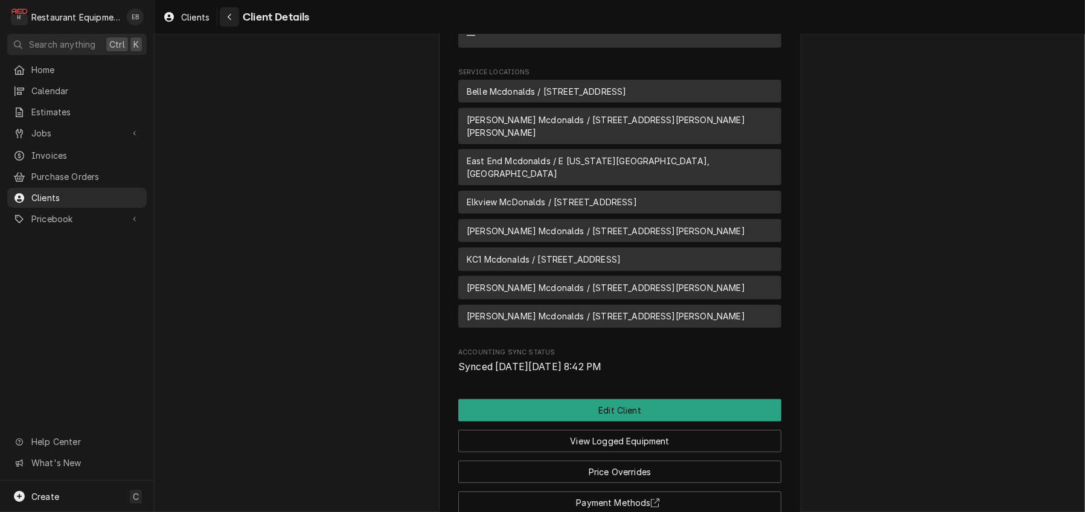
click at [235, 22] on div "Navigate back" at bounding box center [229, 17] width 12 height 12
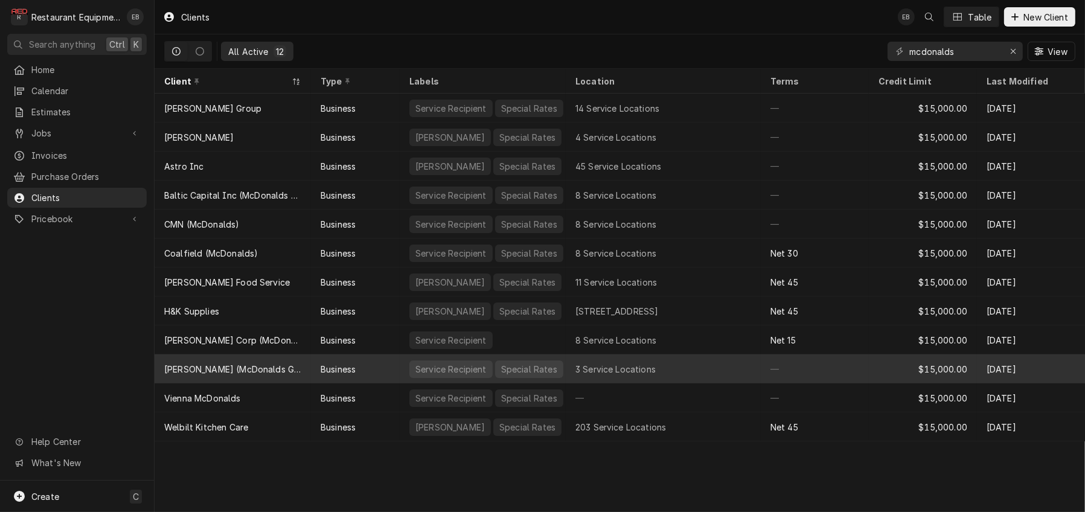
click at [393, 372] on div "Business" at bounding box center [355, 368] width 89 height 29
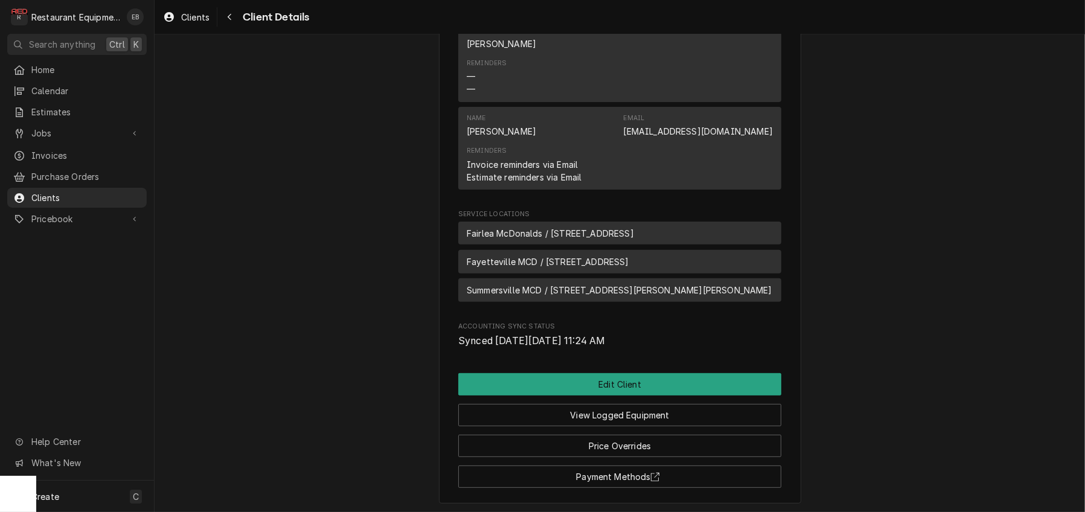
scroll to position [563, 0]
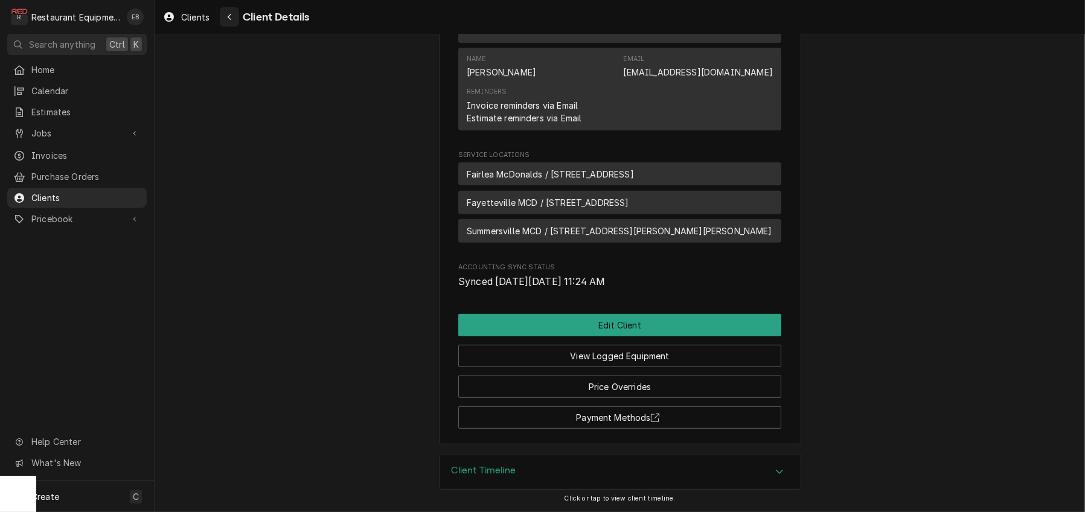
click at [235, 21] on div "Navigate back" at bounding box center [229, 17] width 12 height 12
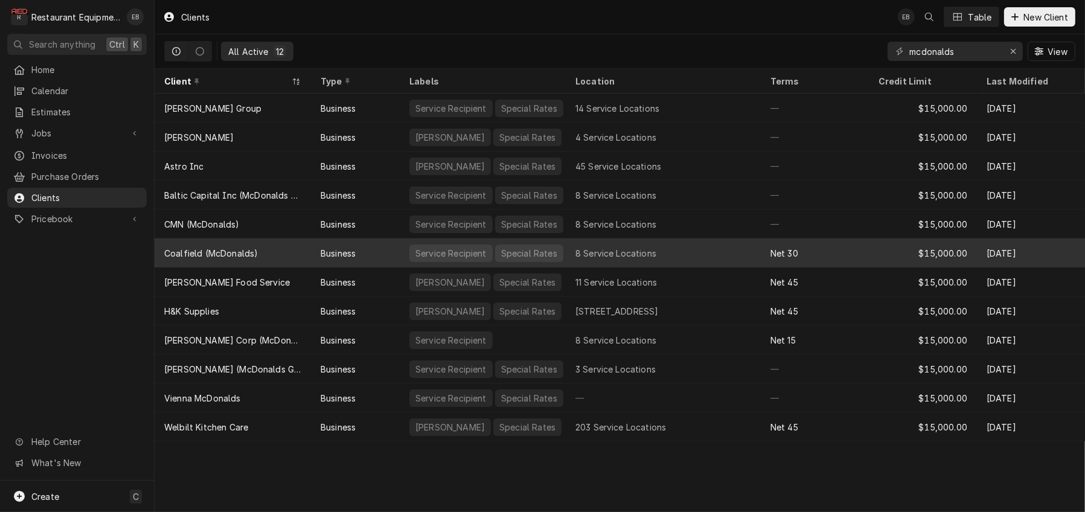
click at [400, 258] on div "Business" at bounding box center [355, 252] width 89 height 29
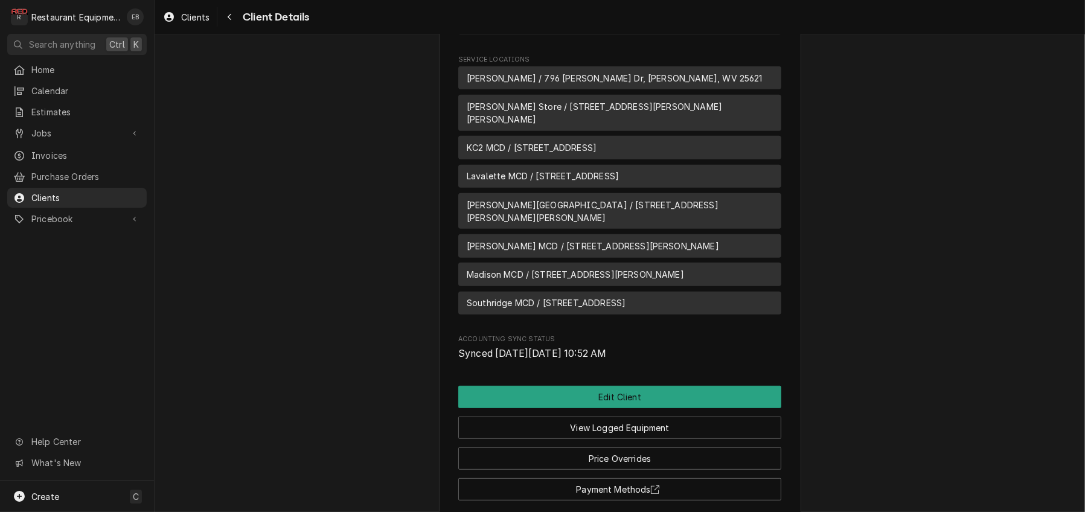
scroll to position [734, 0]
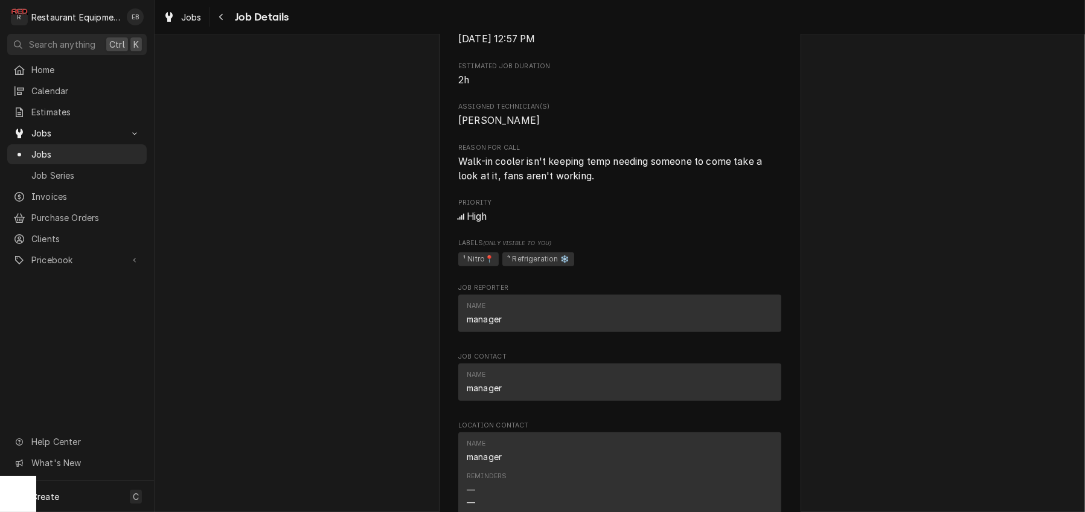
scroll to position [563, 0]
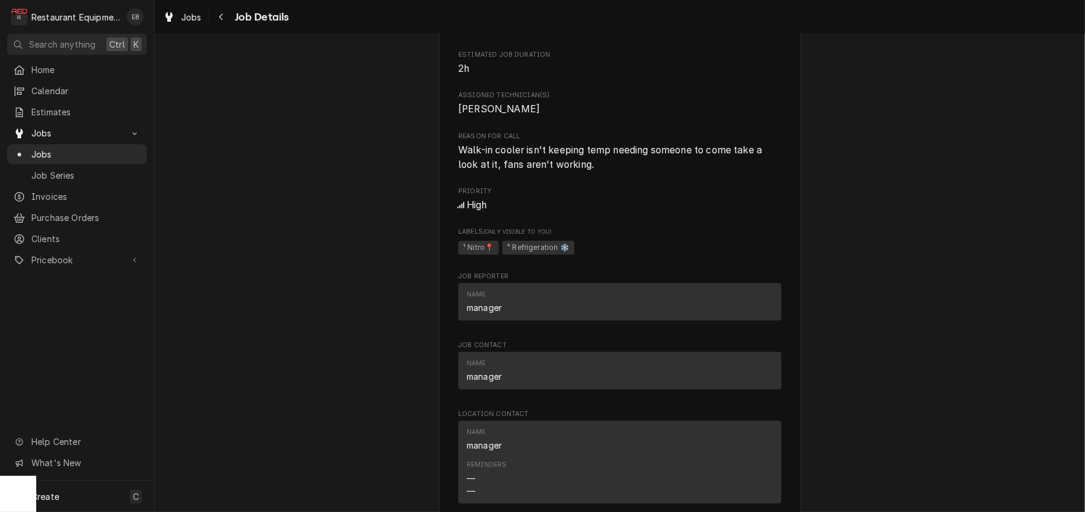
click at [875, 217] on div "Completed and Invoiced Coalfield (McDonalds) Hamlin Store / 7305 Lynn Ave, Haml…" at bounding box center [620, 193] width 930 height 1419
click at [173, 15] on icon "Dynamic Content Wrapper" at bounding box center [168, 17] width 7 height 10
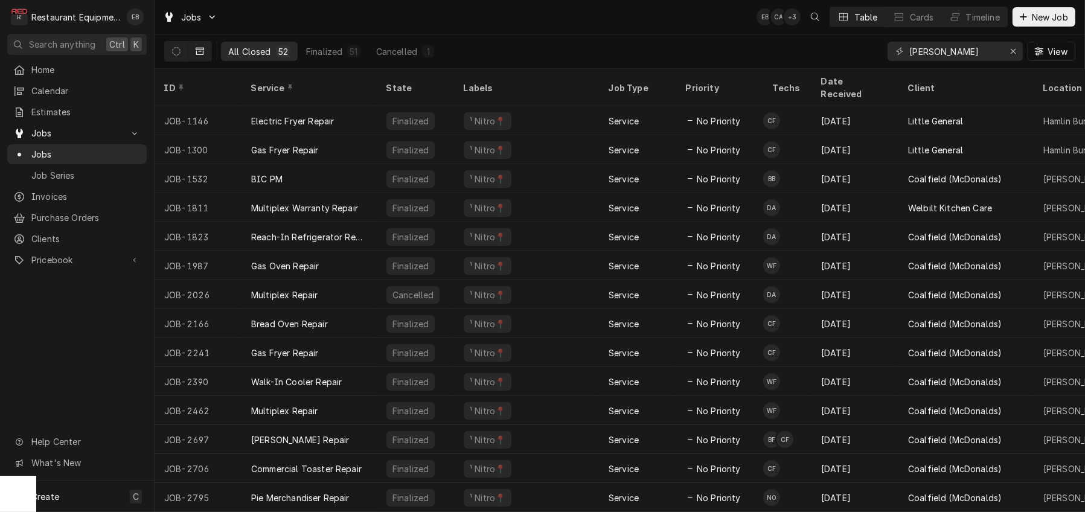
click at [1019, 49] on div "nitro [PERSON_NAME] View" at bounding box center [981, 51] width 188 height 34
click at [1007, 54] on div "Erase input" at bounding box center [1013, 51] width 12 height 12
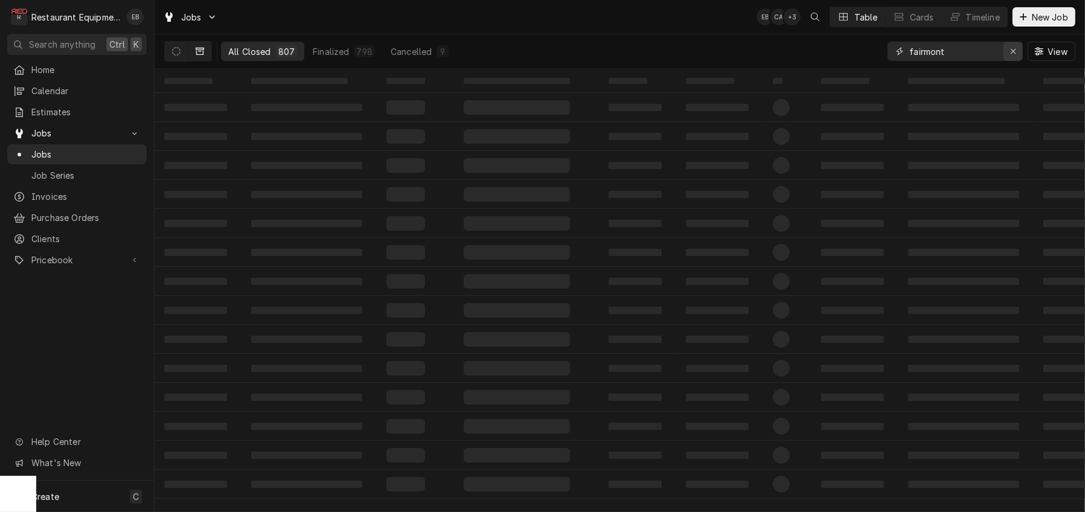
type input "fairmont"
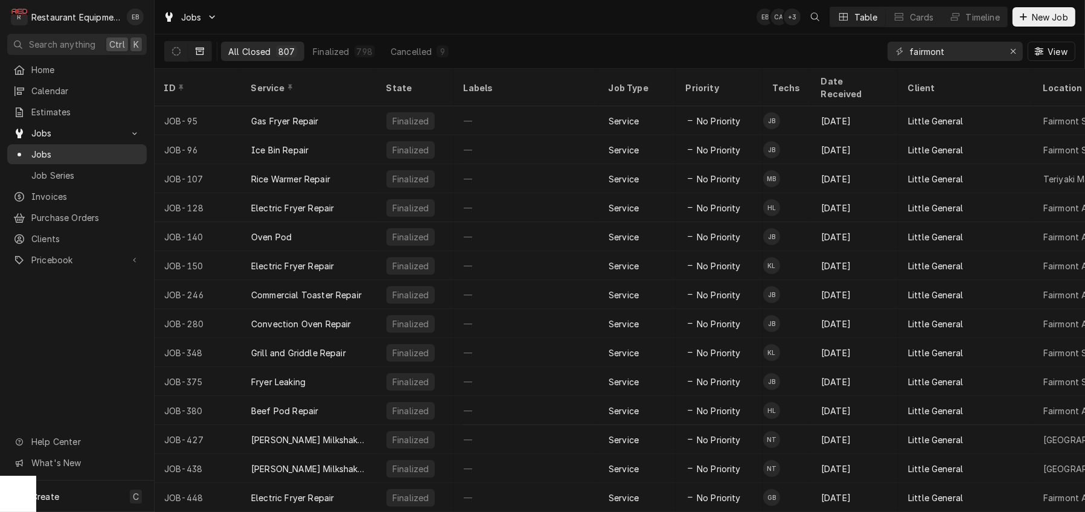
click at [74, 155] on span "Jobs" at bounding box center [85, 154] width 109 height 13
click at [188, 53] on button "Dynamic Content Wrapper" at bounding box center [176, 51] width 23 height 19
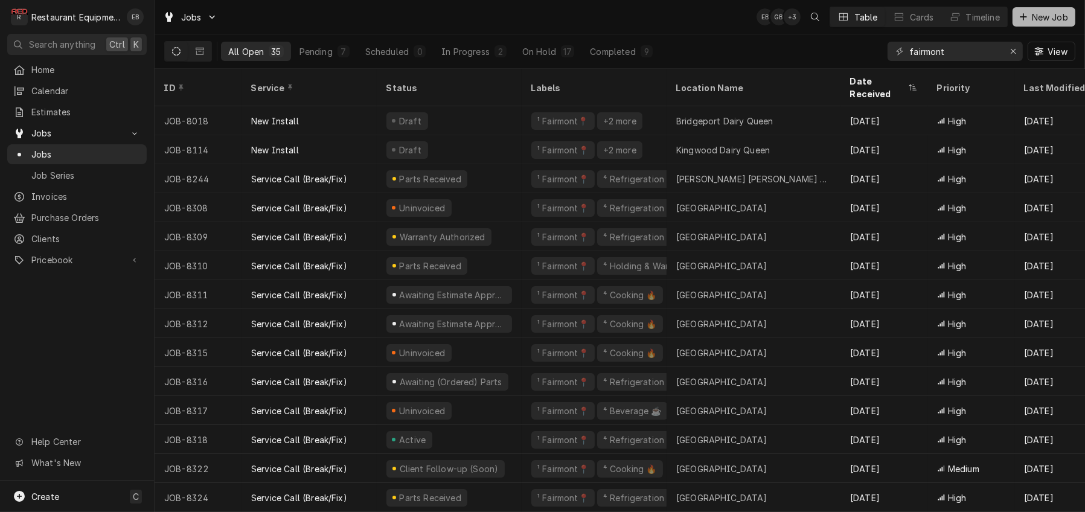
click at [1040, 21] on span "New Job" at bounding box center [1049, 17] width 41 height 13
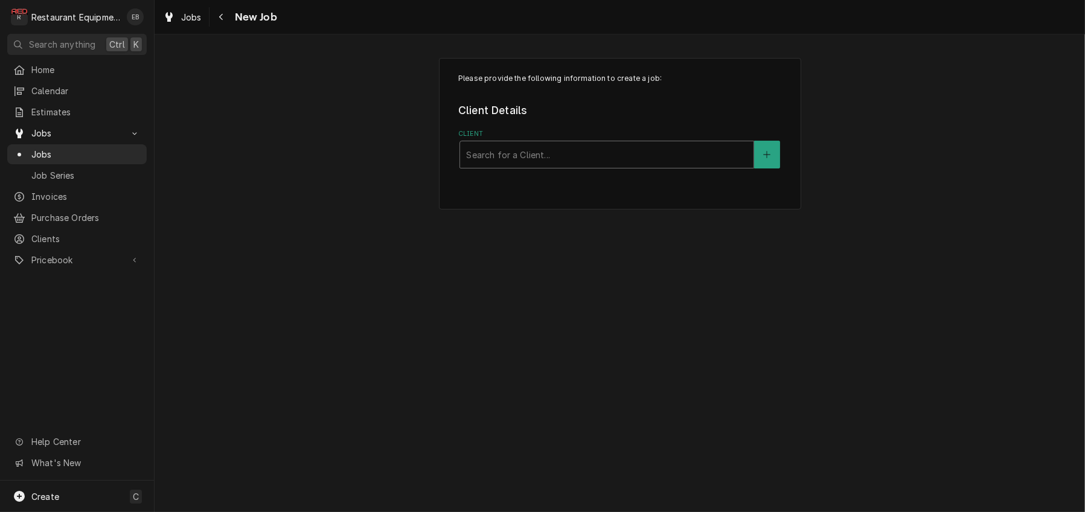
click at [683, 162] on div "Client" at bounding box center [606, 155] width 281 height 22
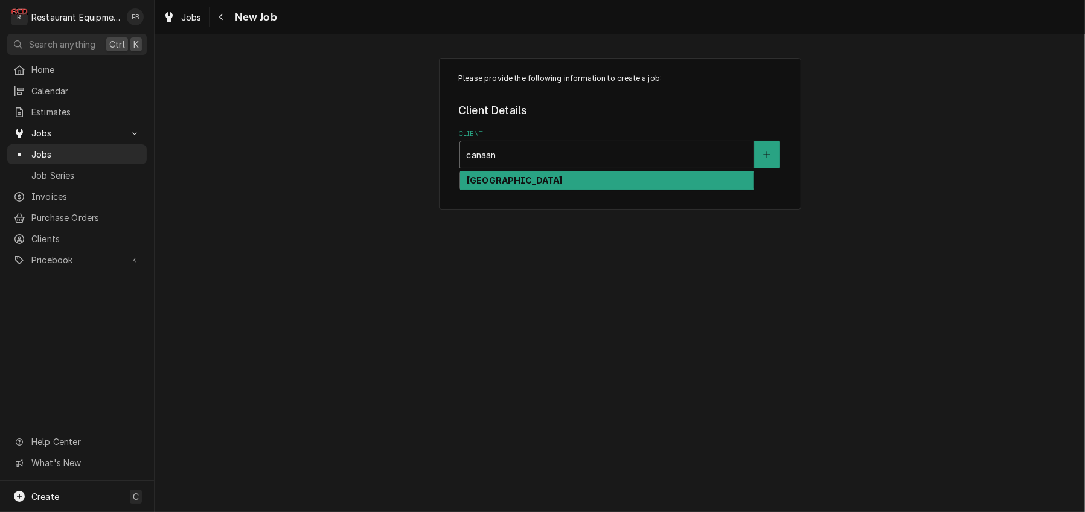
type input "canaan"
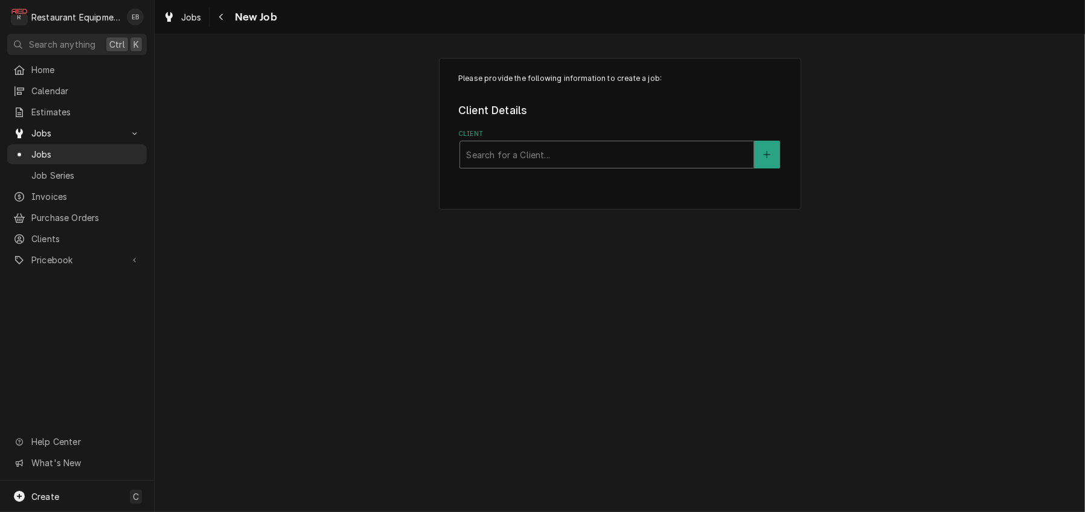
click at [556, 165] on div "Client" at bounding box center [606, 155] width 281 height 22
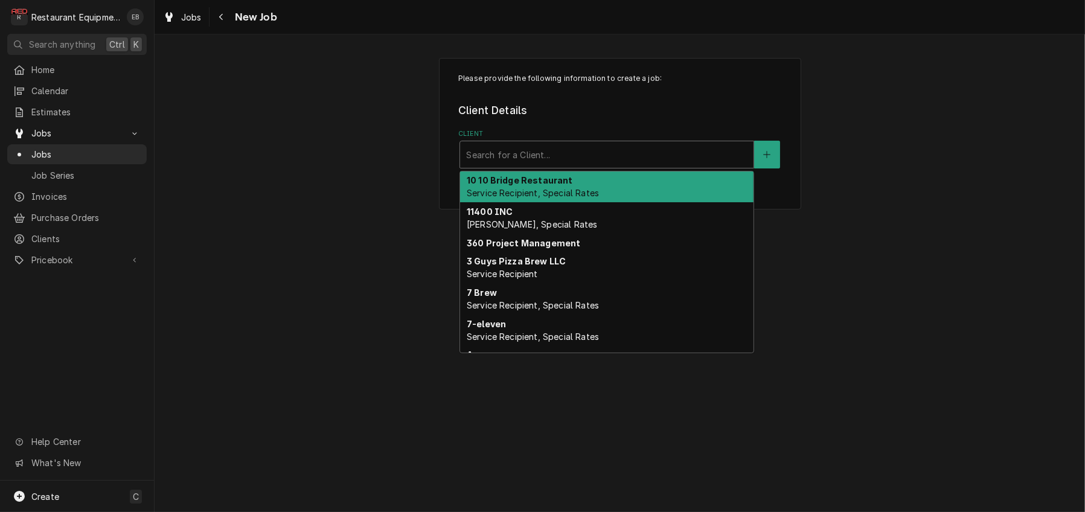
click at [558, 164] on div "Client" at bounding box center [606, 155] width 281 height 22
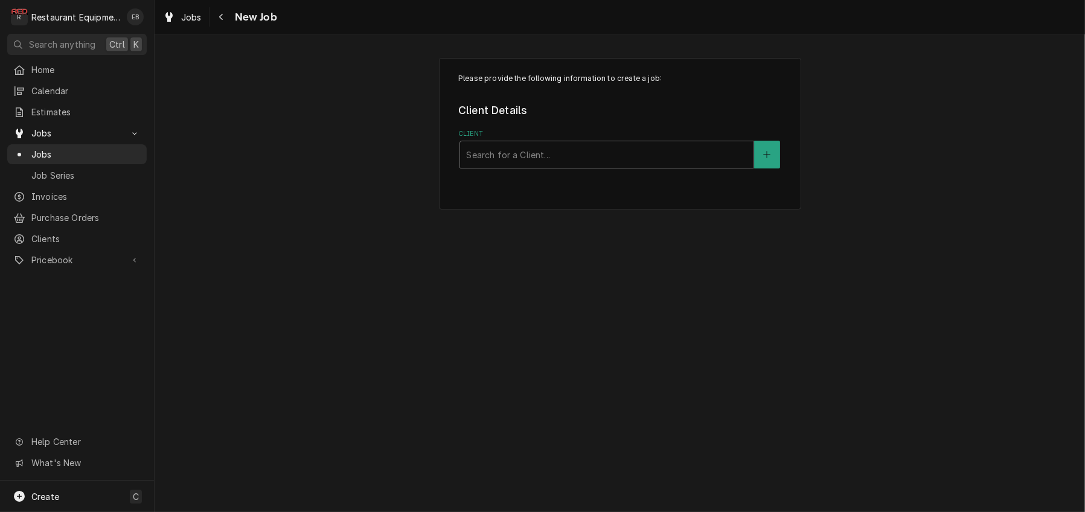
click at [544, 165] on div "Client" at bounding box center [606, 155] width 281 height 22
type input "canaan"
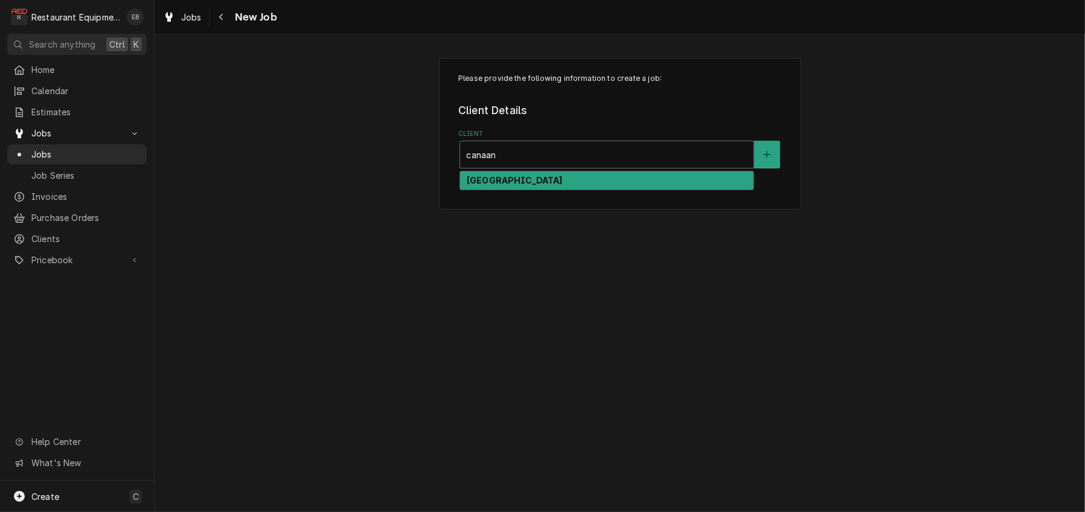
click at [547, 185] on strong "[GEOGRAPHIC_DATA]" at bounding box center [515, 180] width 96 height 10
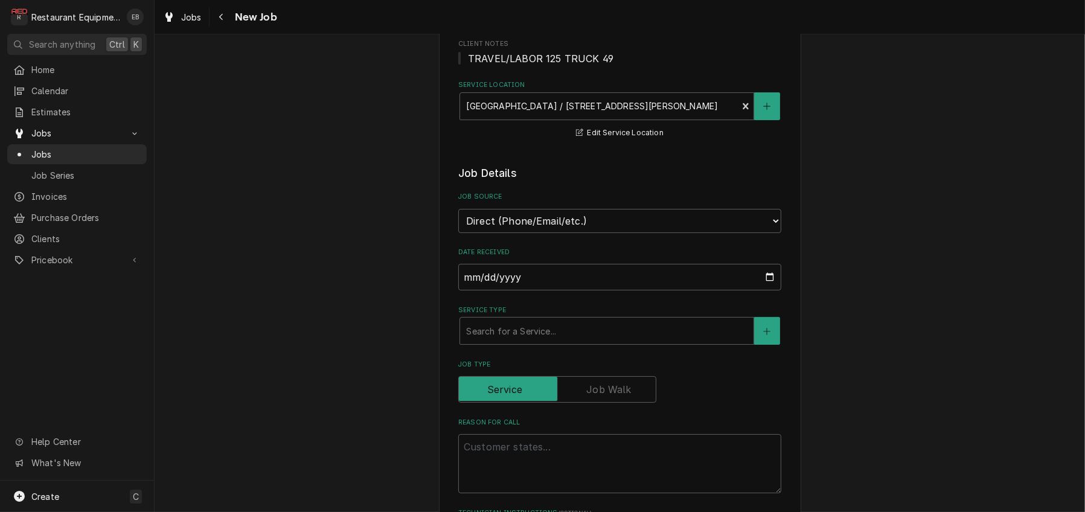
scroll to position [161, 0]
click at [776, 124] on button "Service Location" at bounding box center [766, 110] width 25 height 28
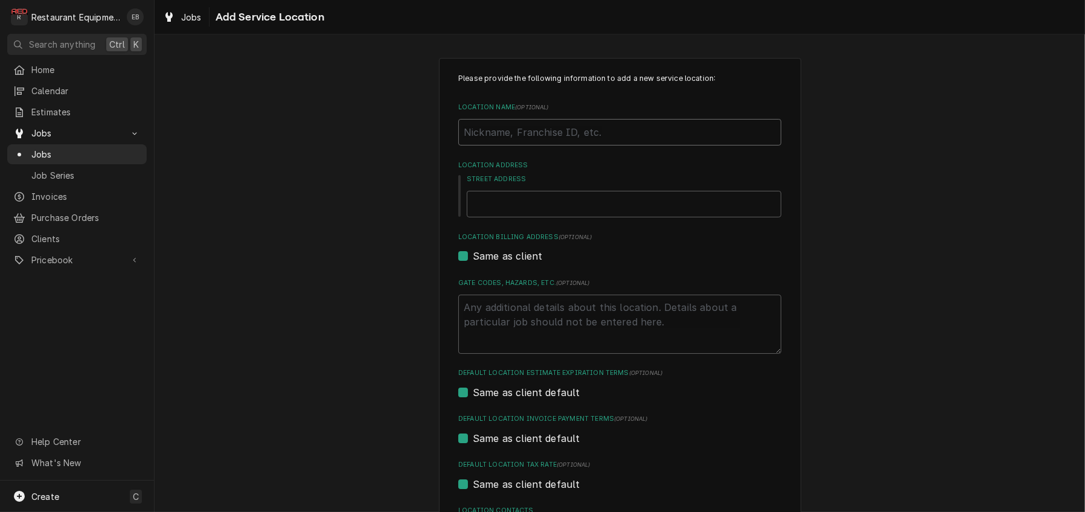
click at [512, 145] on input "Location Name ( optional )" at bounding box center [619, 132] width 323 height 27
type textarea "x"
type input "B"
type textarea "x"
type input "Bl"
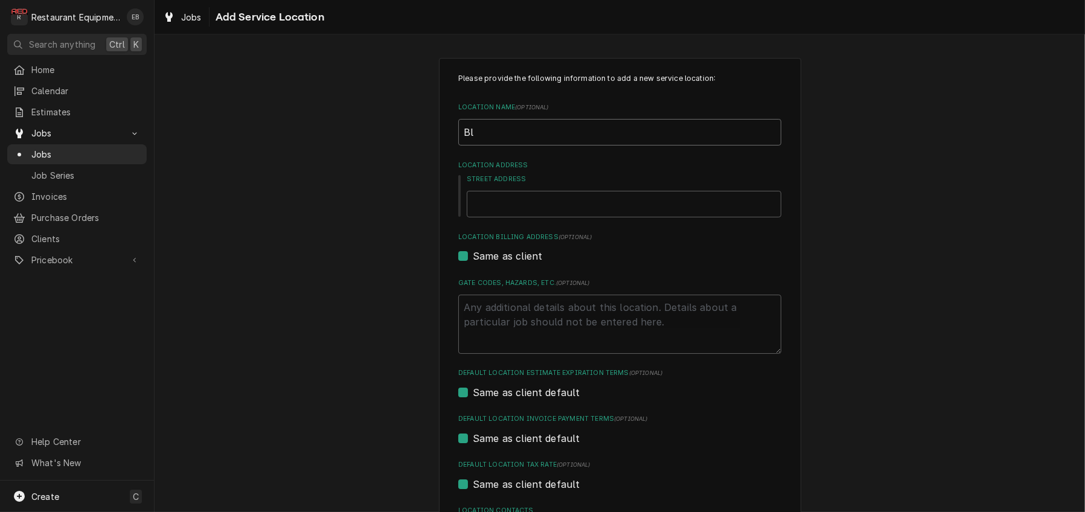
type textarea "x"
type input "Bla"
type textarea "x"
type input "Blac"
type textarea "x"
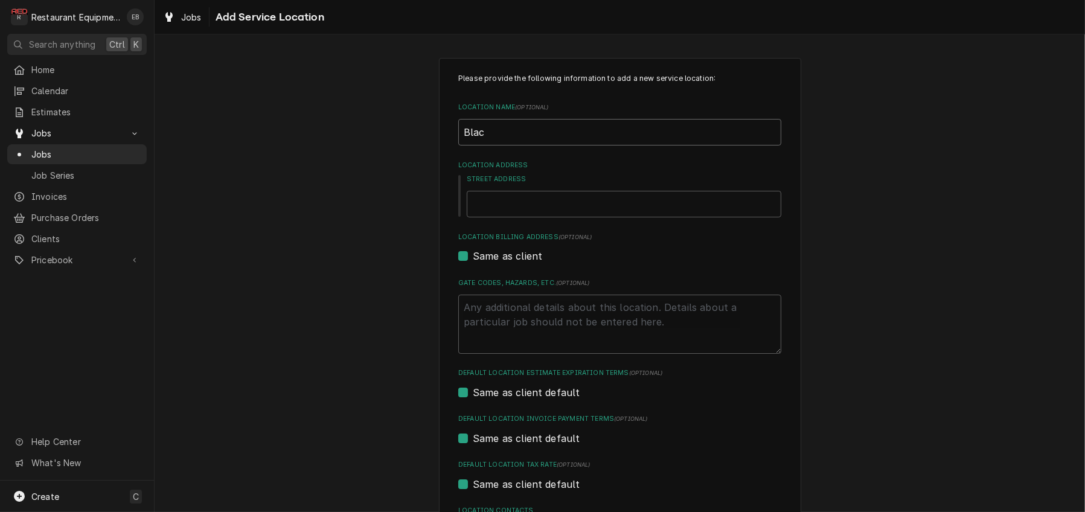
type input "Black"
type textarea "x"
type input "Black"
type textarea "x"
type input "Black W"
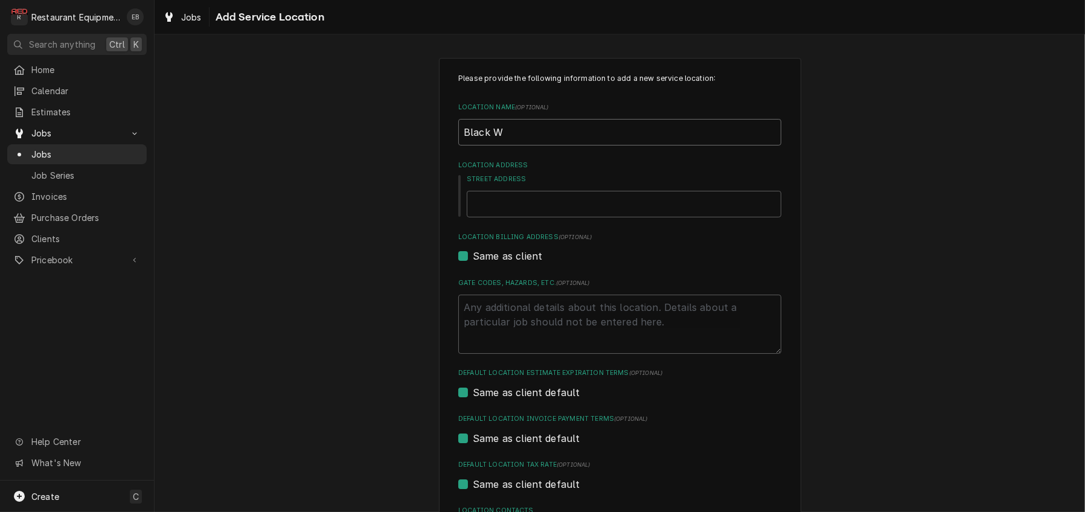
type textarea "x"
type input "Black Wa"
type textarea "x"
type input "Black Wat"
type textarea "x"
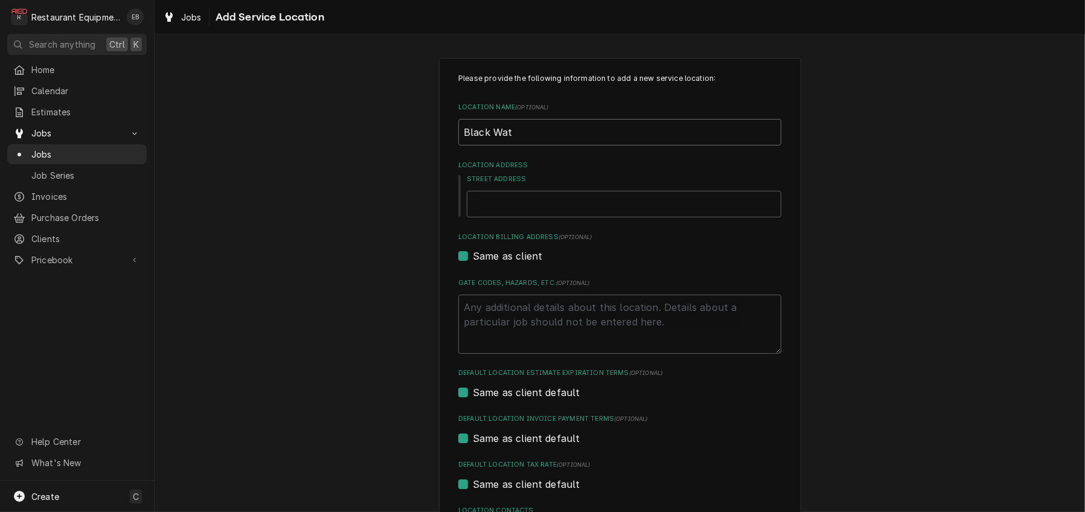
type input "Black Wate"
type textarea "x"
type input "Black Water"
type textarea "x"
type input "Black Water"
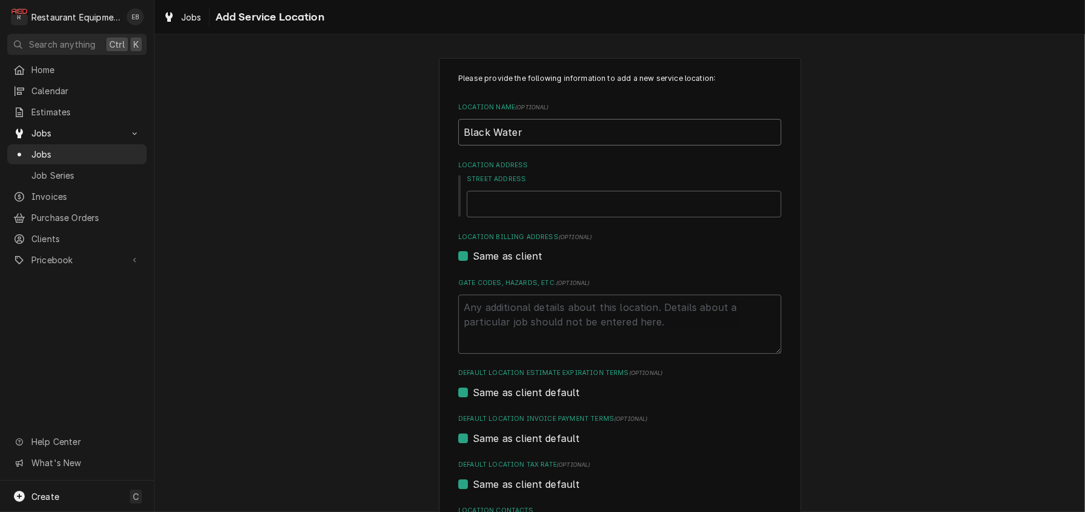
type textarea "x"
type input "Black Water F"
type textarea "x"
type input "Black Water Fa"
type textarea "x"
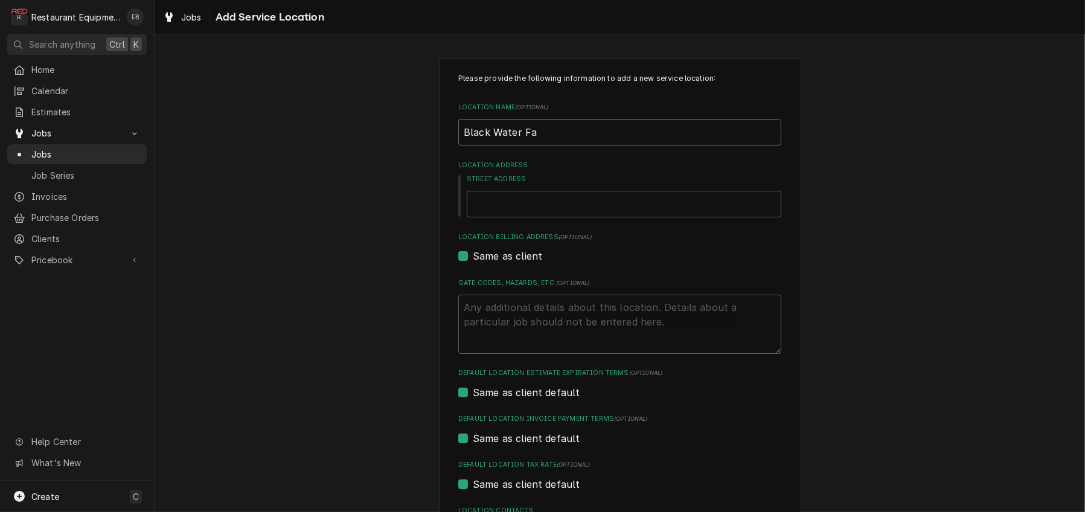
type input "Black Water Fal"
type textarea "x"
type input "Black Water Fall"
type textarea "x"
type input "Black Water Falls"
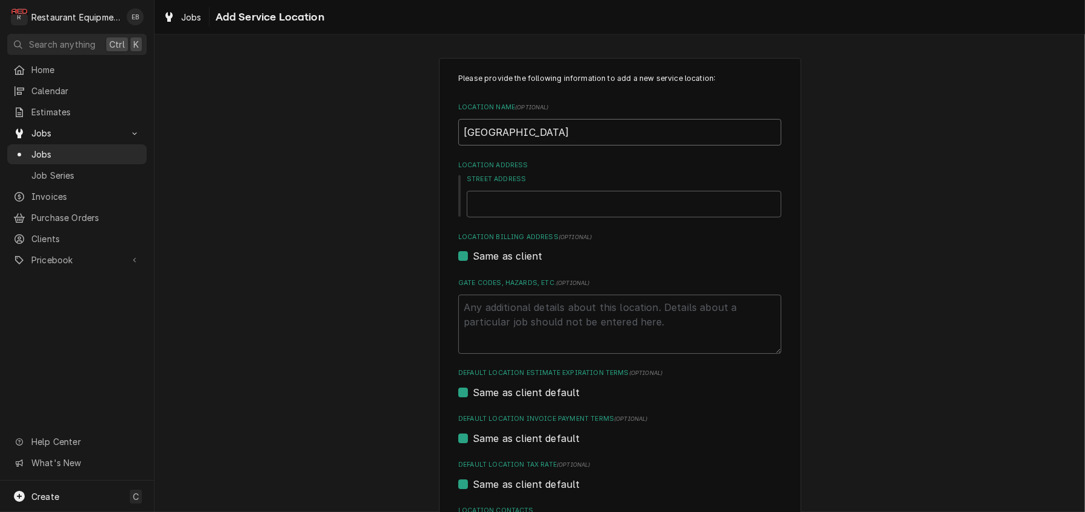
type textarea "x"
type input "Black Water Falls"
type textarea "x"
type input "Black Water Falls L"
type textarea "x"
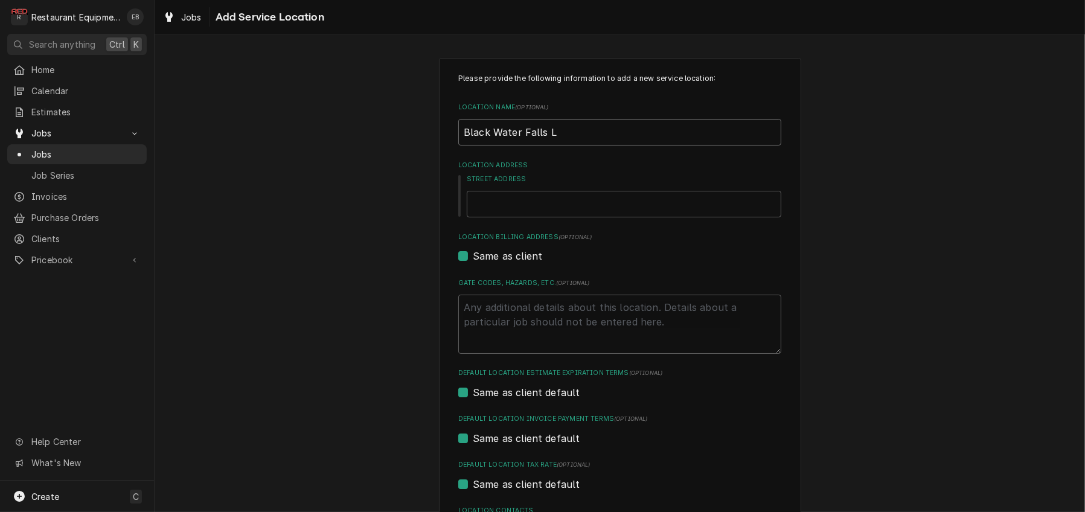
type input "Black Water Falls Lo"
type textarea "x"
type input "Black Water Falls Lod"
type textarea "x"
type input "Black Water Falls Lodg"
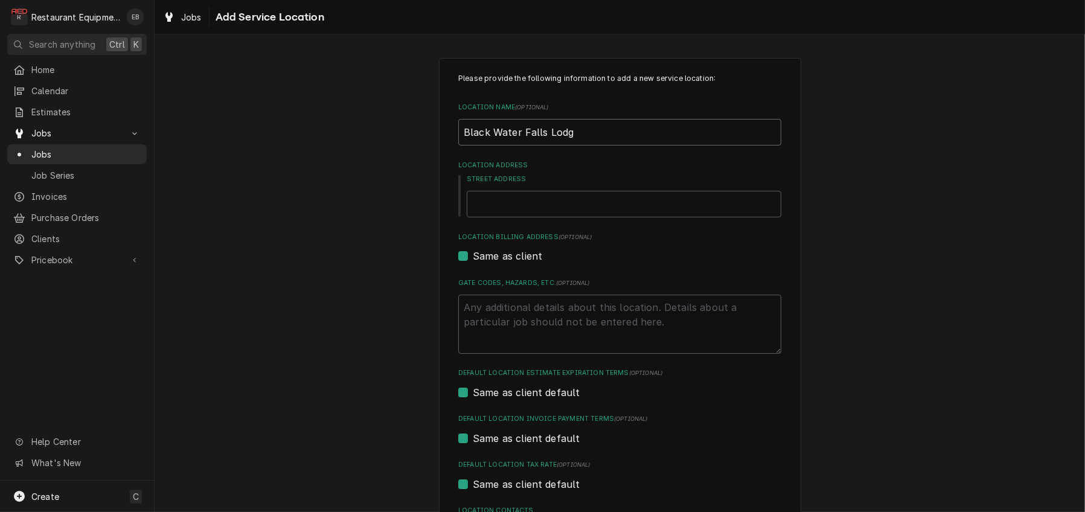
type textarea "x"
type input "Black Water Falls Lodge"
type textarea "x"
type input "Black Water Falls Lodge"
paste input "1584 Blackwater Lodge Rd"
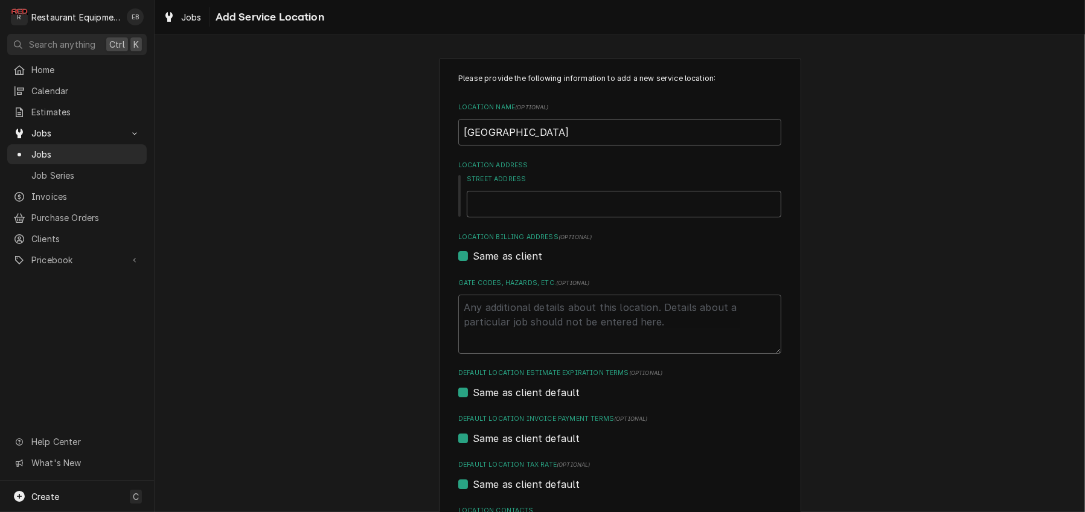
type textarea "x"
type input "1584 Blackwater Lodge Rd"
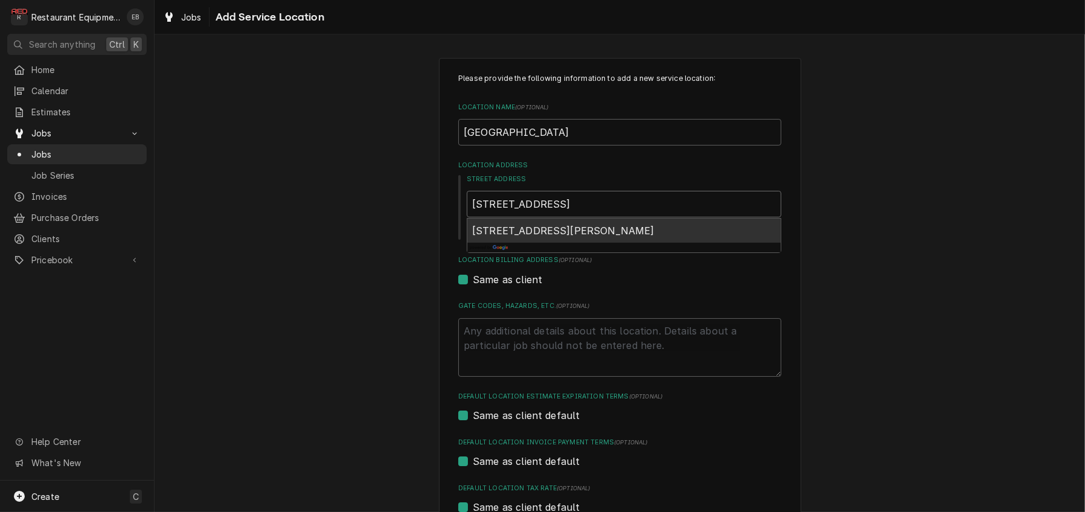
click at [603, 237] on span "1584 Blackwater Lodge Rd, Davis, WV, USA" at bounding box center [563, 231] width 182 height 12
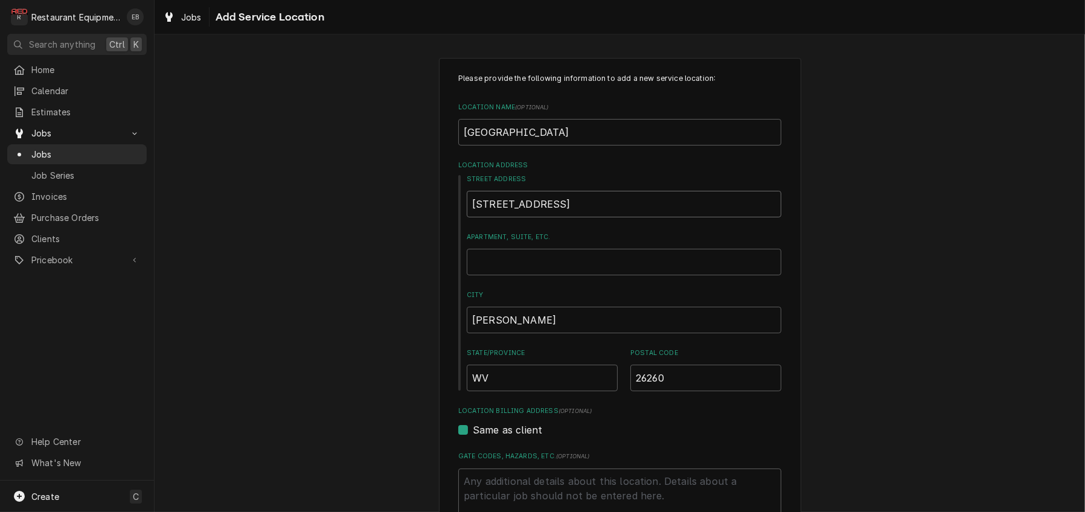
type textarea "x"
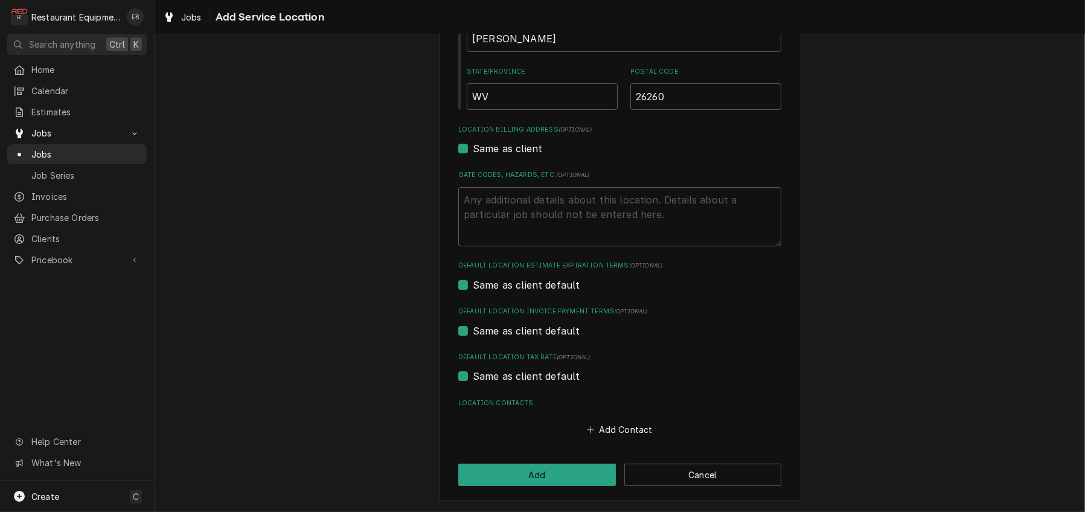
scroll to position [370, 0]
type input "1584 Blackwater Lodge Rd"
click at [564, 468] on button "Add" at bounding box center [537, 475] width 158 height 22
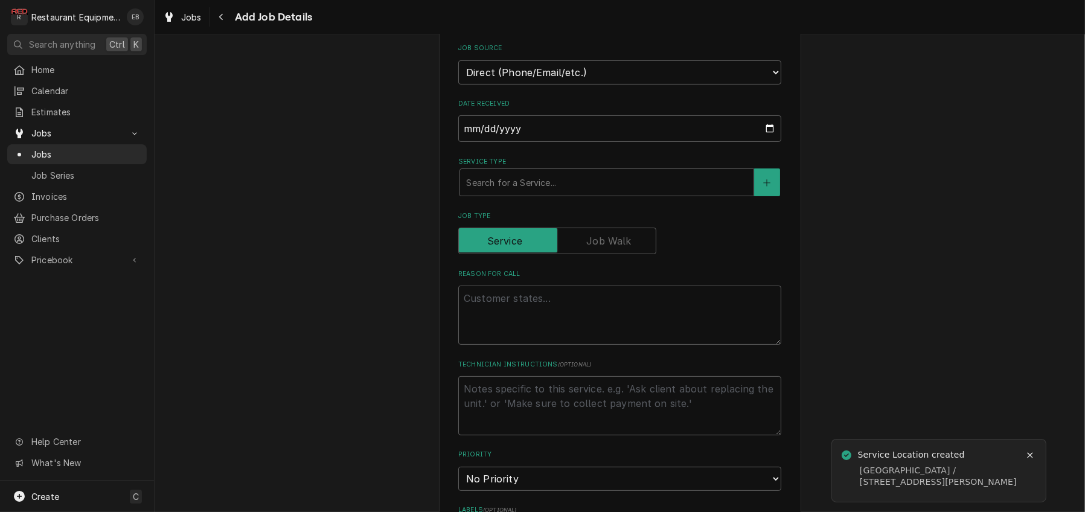
scroll to position [322, 0]
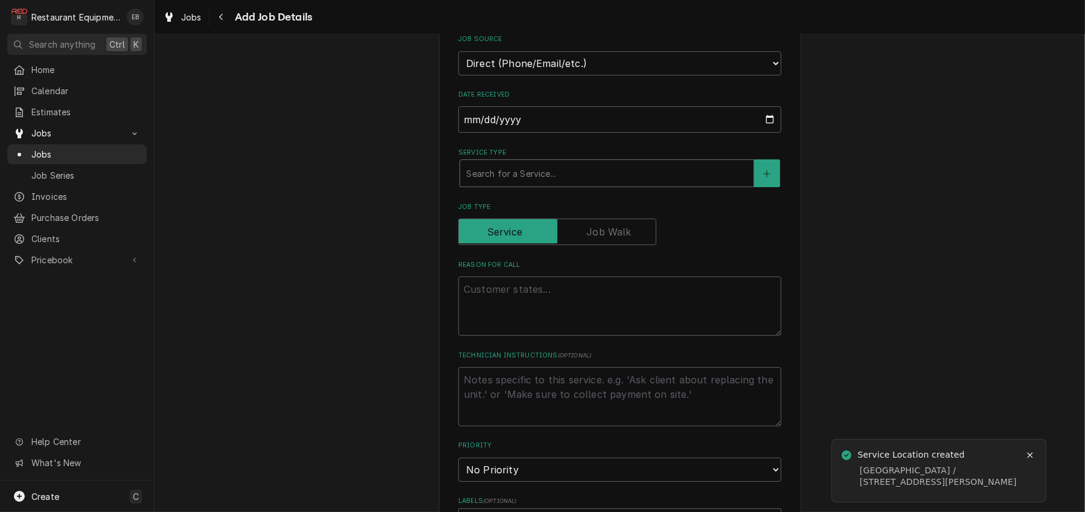
click at [543, 184] on div "Service Type" at bounding box center [606, 173] width 281 height 22
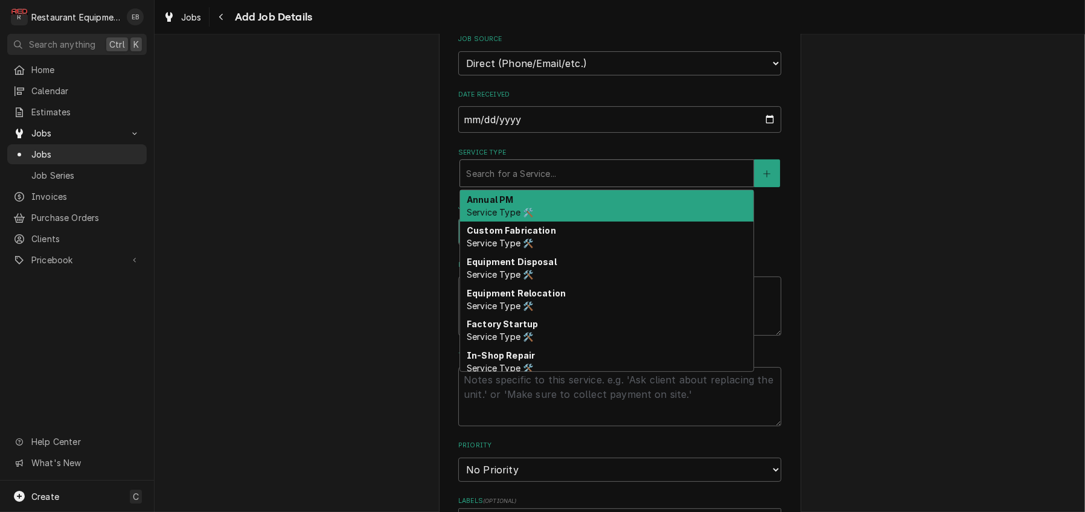
type textarea "x"
type input "b"
type textarea "x"
type input "br"
type textarea "x"
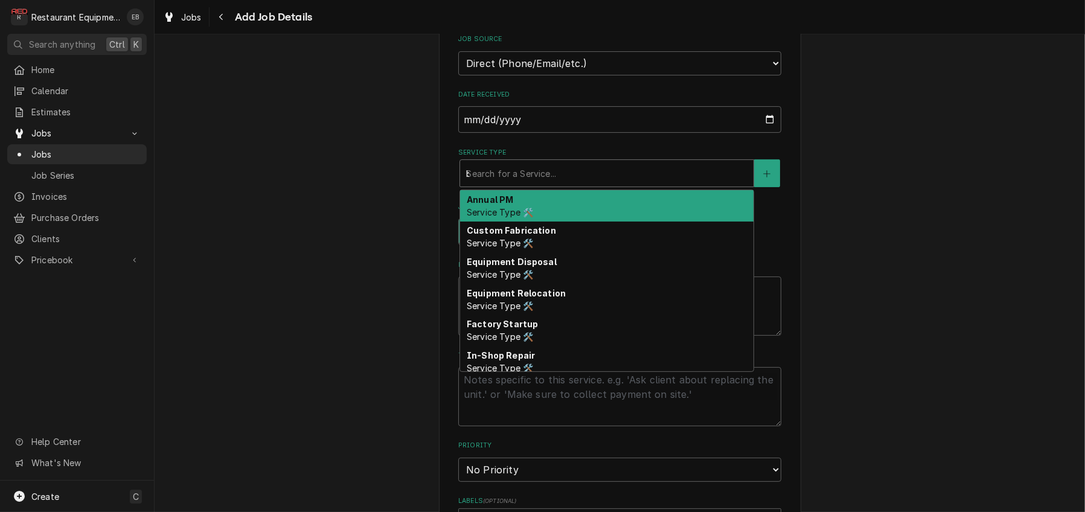
type input "bre"
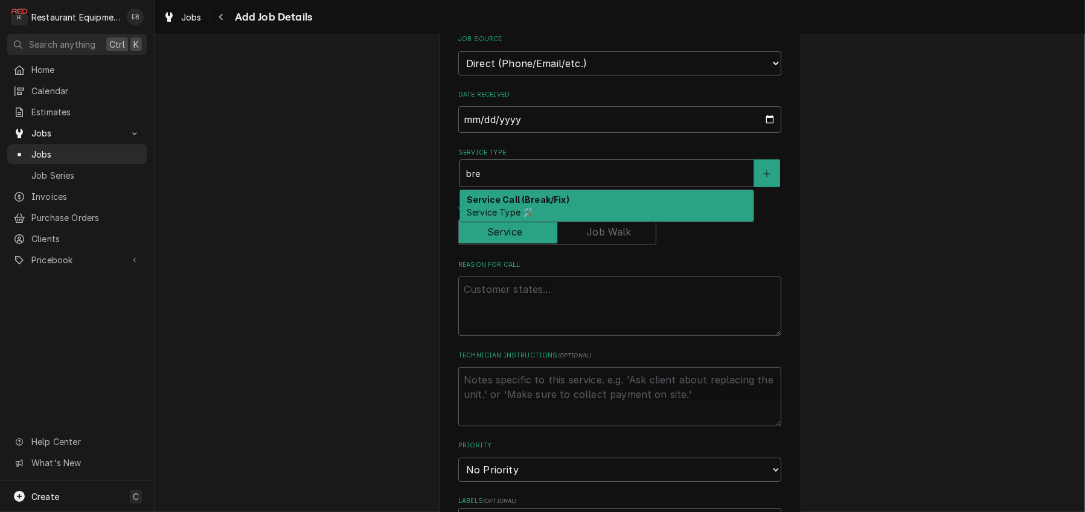
click at [528, 205] on strong "Service Call (Break/Fix)" at bounding box center [518, 199] width 103 height 10
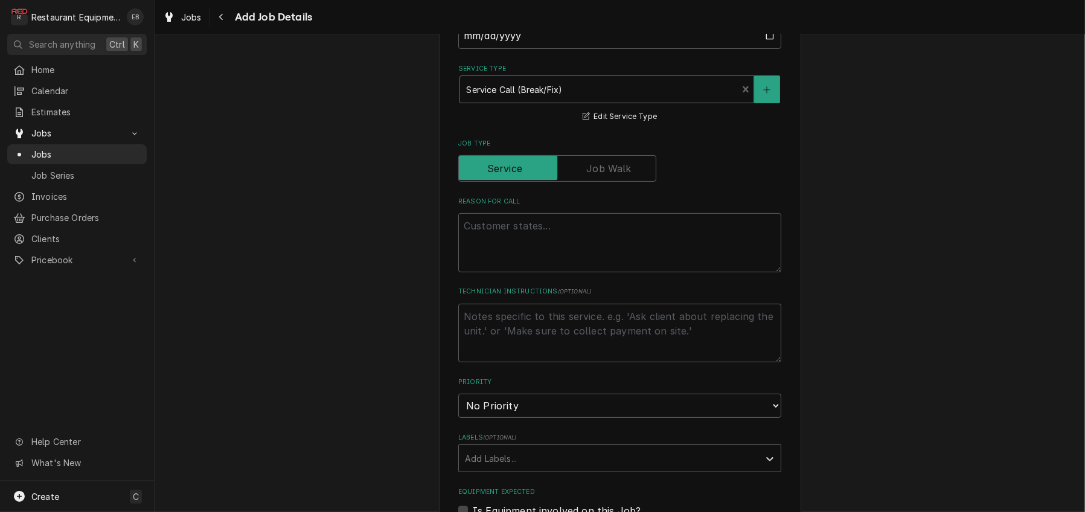
scroll to position [483, 0]
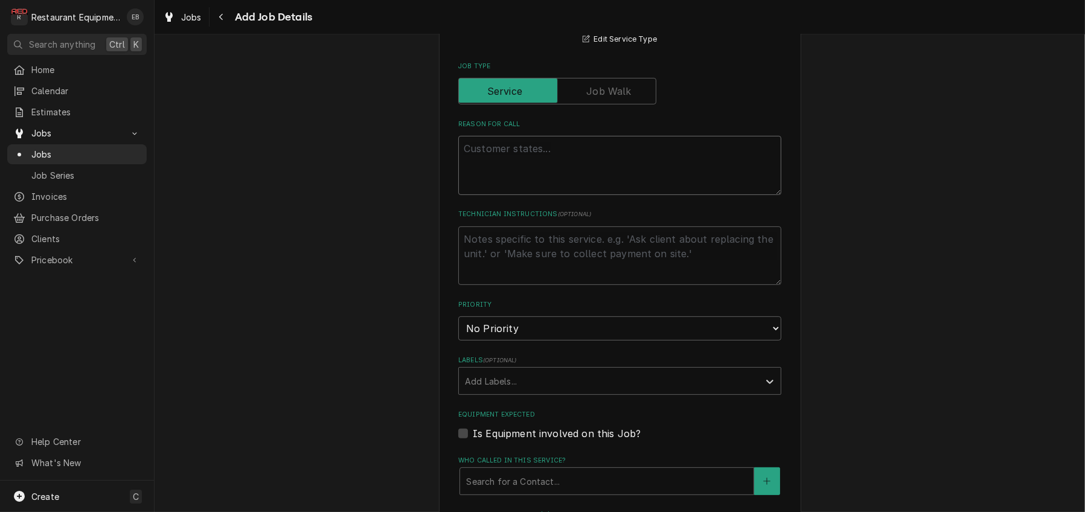
click at [535, 195] on textarea "Reason For Call" at bounding box center [619, 165] width 323 height 59
type textarea "x"
type textarea "W"
type textarea "x"
type textarea "We"
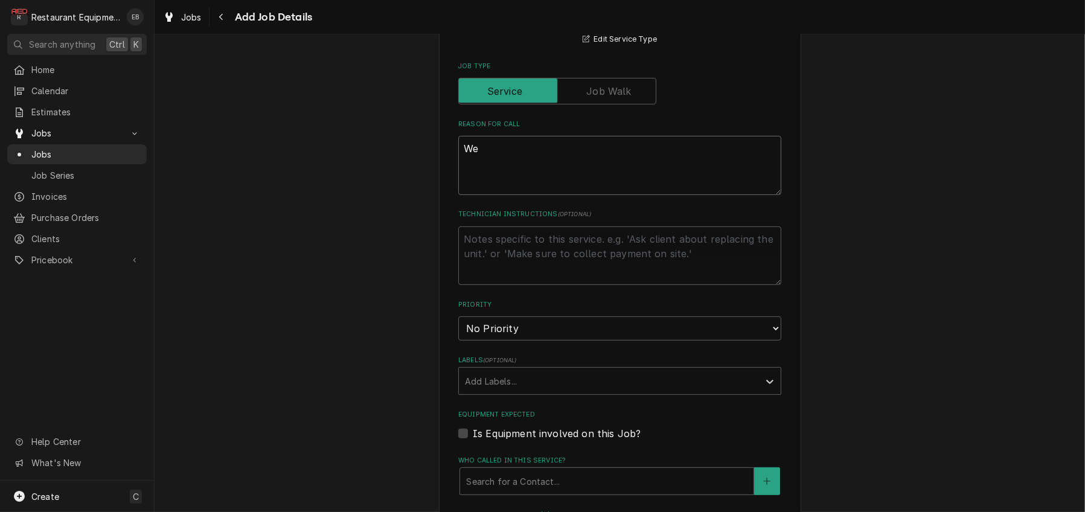
type textarea "x"
type textarea "Wel"
type textarea "x"
type textarea "Well"
type textarea "x"
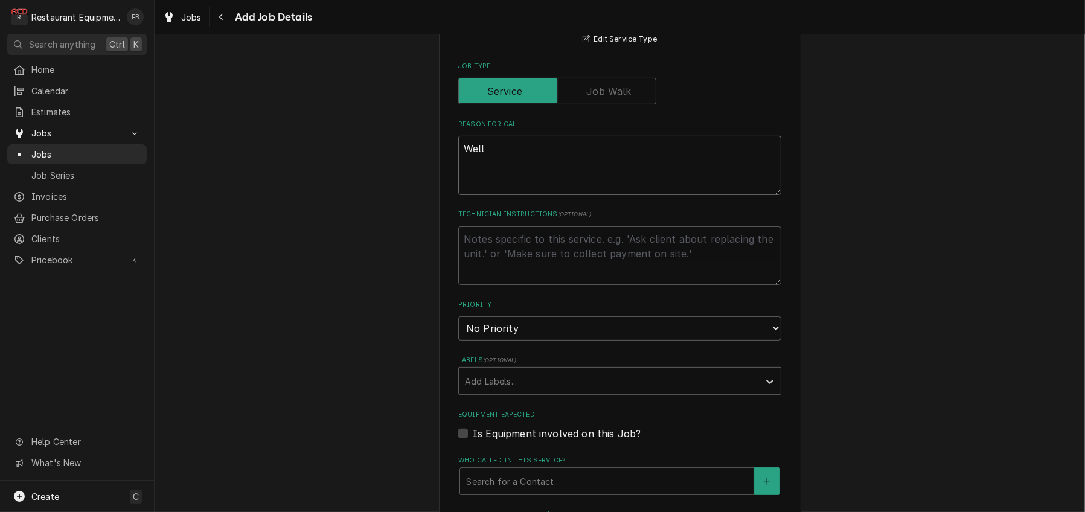
type textarea "Well"
type textarea "x"
type textarea "Well i"
type textarea "x"
type textarea "Well in"
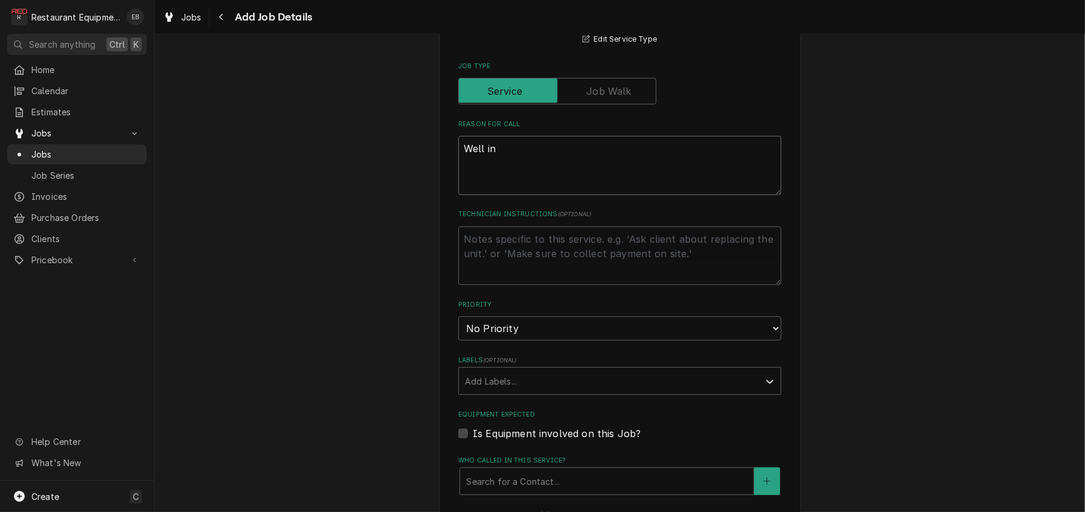
type textarea "x"
type textarea "Well in"
type textarea "x"
type textarea "Well in t"
type textarea "x"
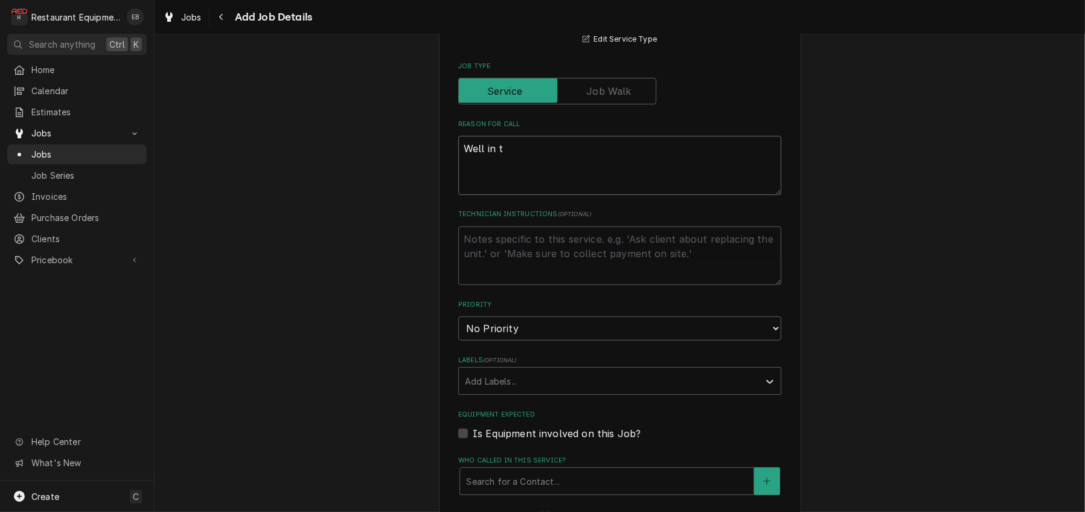
type textarea "Well in th"
type textarea "x"
type textarea "Well in the"
type textarea "x"
type textarea "Well in the"
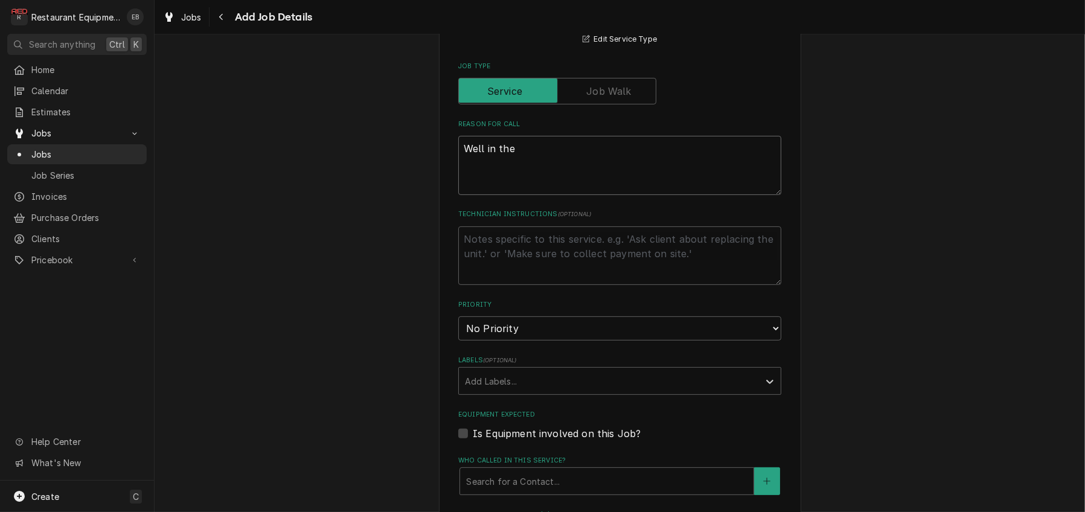
type textarea "x"
type textarea "Well in the c"
type textarea "x"
type textarea "Well in the ce"
type textarea "x"
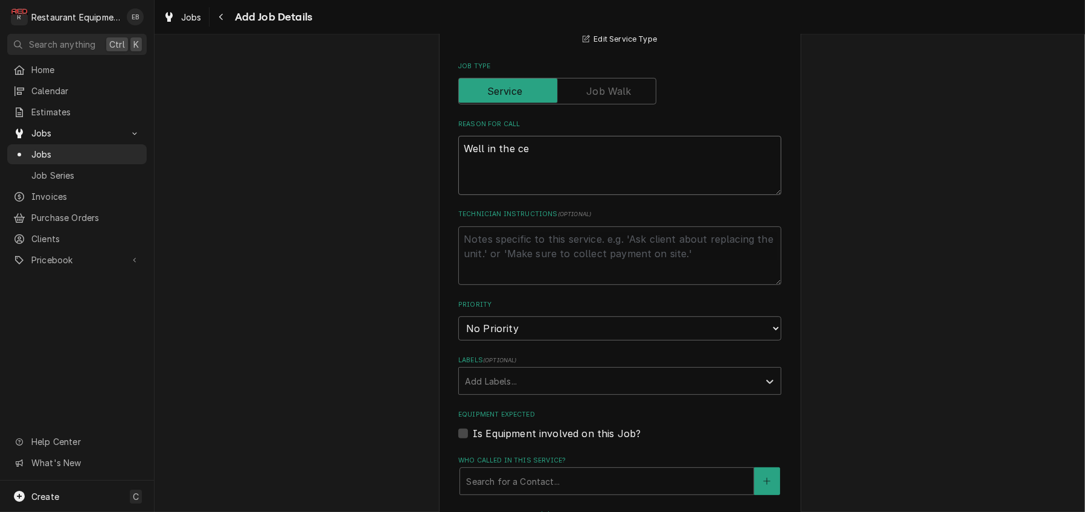
type textarea "Well in the cen"
type textarea "x"
type textarea "Well in the cent"
type textarea "x"
type textarea "Well in the cente"
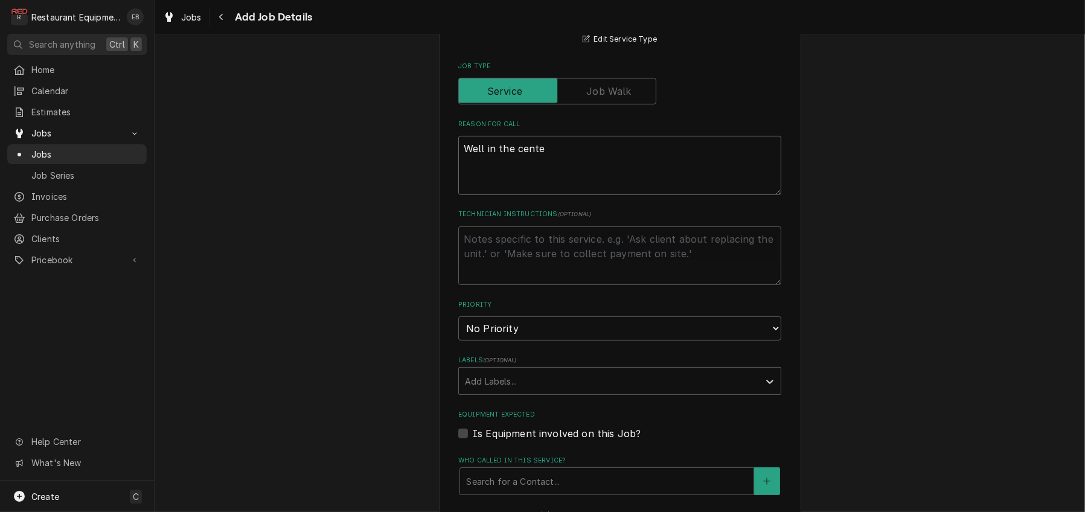
type textarea "x"
type textarea "Well in the center"
type textarea "x"
type textarea "Well in the center"
type textarea "x"
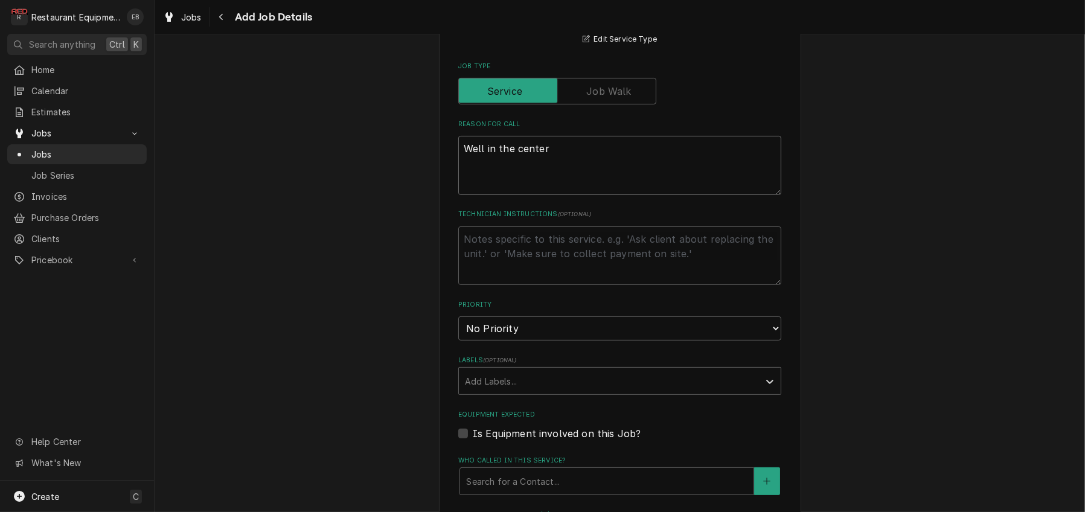
type textarea "Well in the center o"
type textarea "x"
type textarea "Well in the center of"
type textarea "x"
type textarea "Well in the center of"
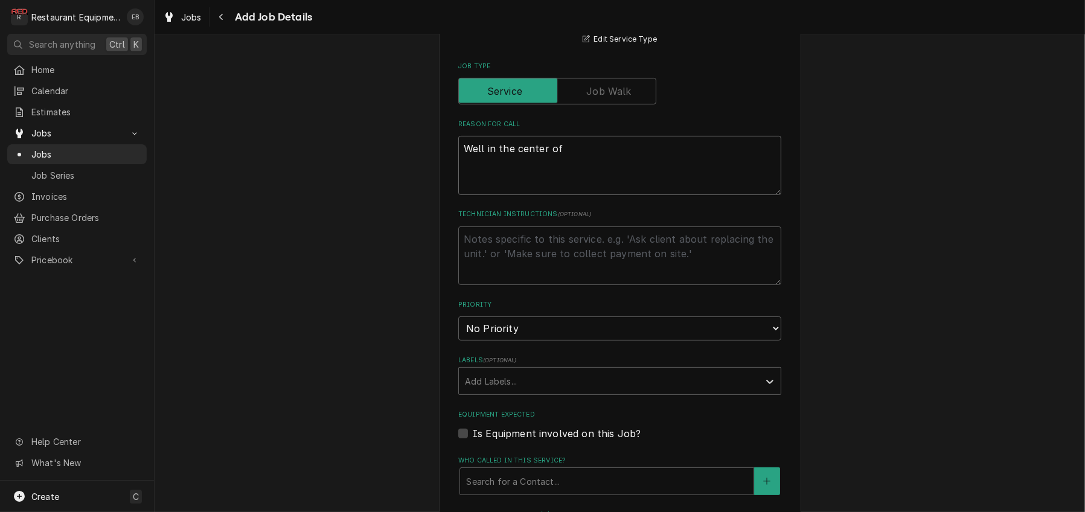
type textarea "x"
type textarea "Well in the center of t"
type textarea "x"
type textarea "Well in the center of th"
type textarea "x"
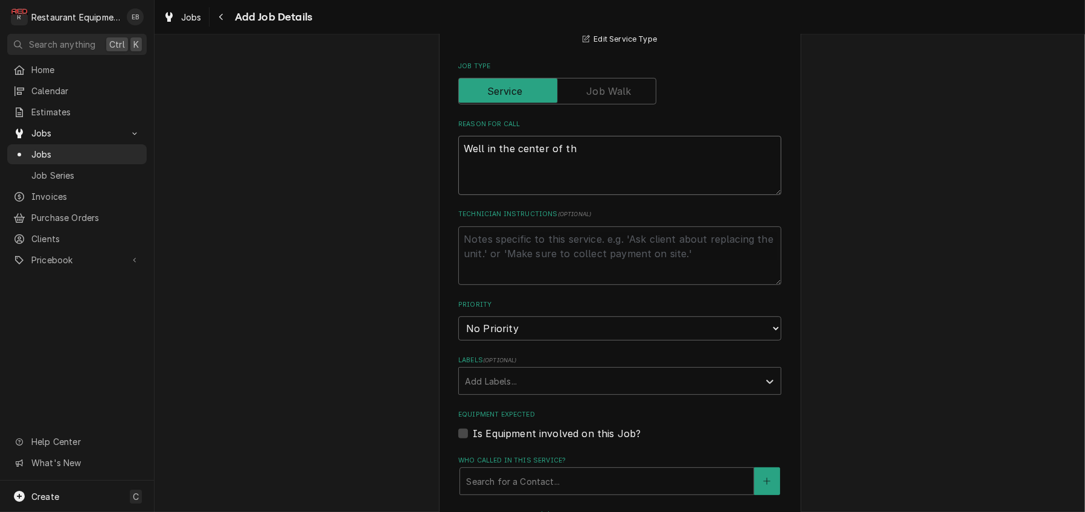
type textarea "Well in the center of the"
type textarea "x"
type textarea "Well in the center of the"
type textarea "x"
type textarea "Well in the center of the k"
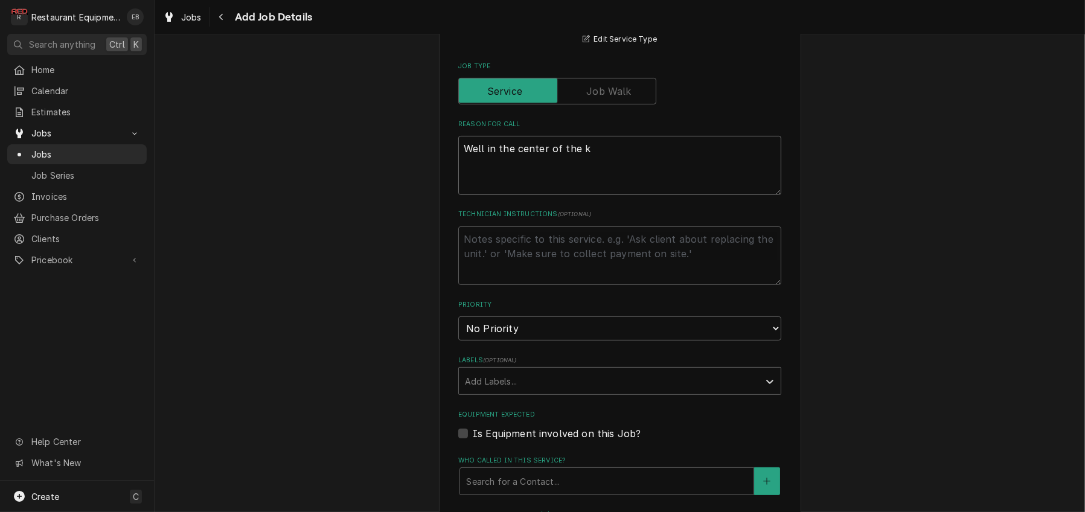
type textarea "x"
type textarea "Well in the center of the ki"
type textarea "x"
type textarea "Well in the center of the kit"
type textarea "x"
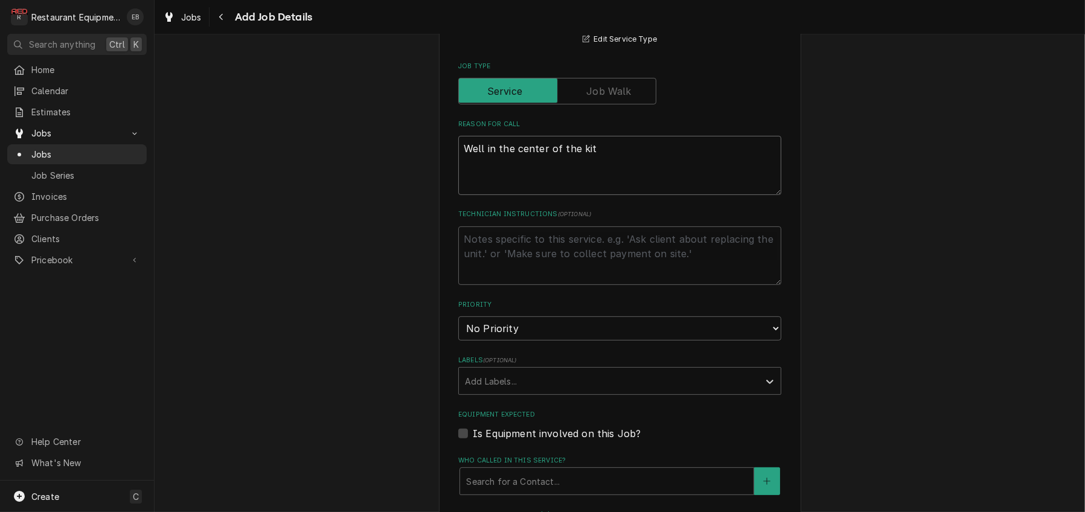
type textarea "Well in the center of the kitc"
type textarea "x"
type textarea "Well in the center of the kitch"
type textarea "x"
type textarea "Well in the center of the kitche"
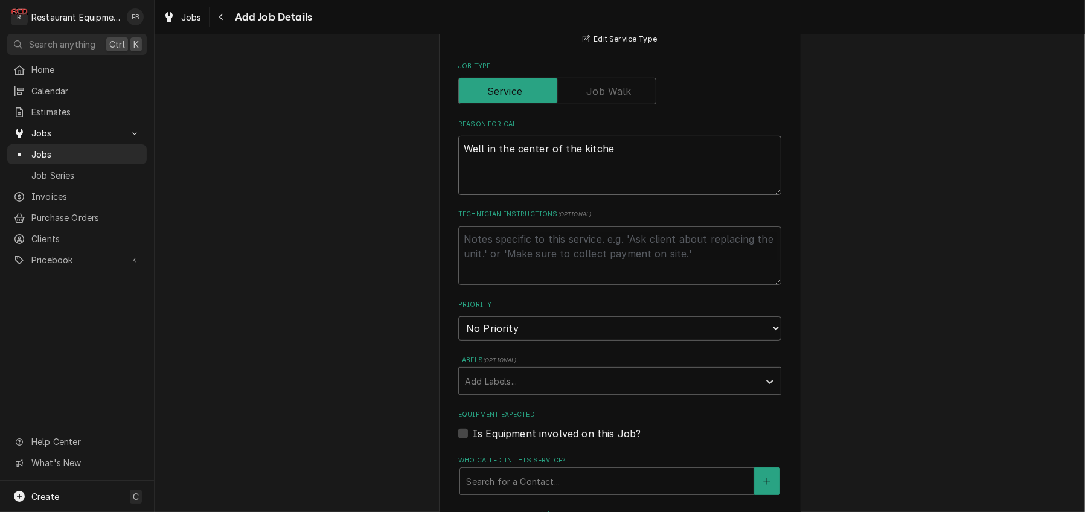
type textarea "x"
type textarea "Well in the center of the kitchen"
type textarea "x"
type textarea "Well in the center of the kitchen,"
type textarea "x"
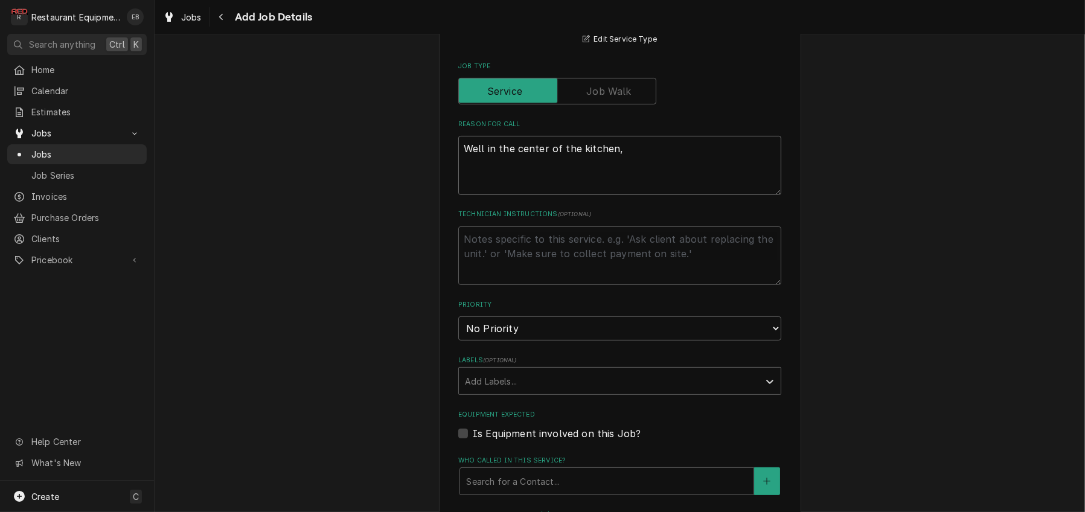
type textarea "Well in the center of the kitchen,"
type textarea "x"
type textarea "Well in the center of the kitchen, s"
type textarea "x"
type textarea "Well in the center of the kitchen, st"
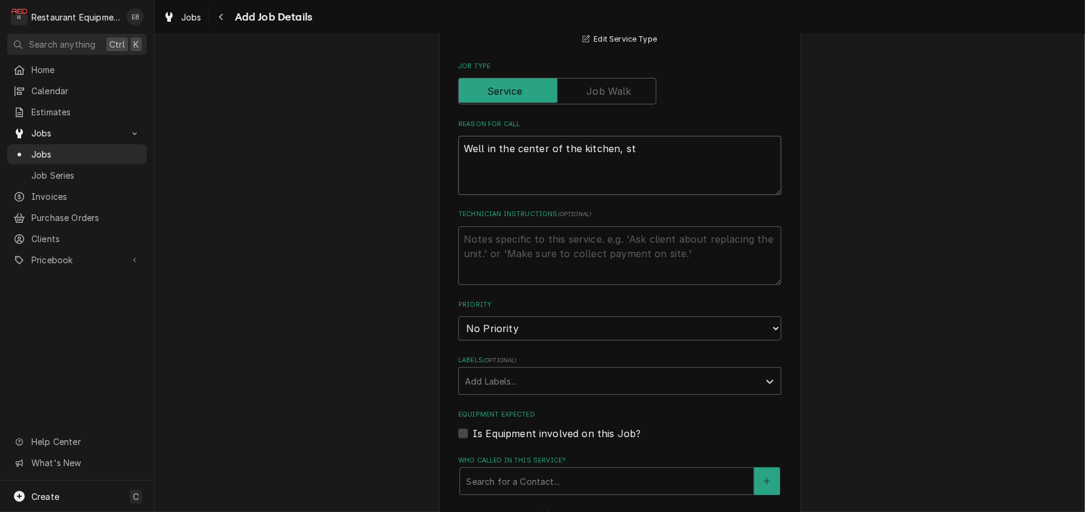
type textarea "x"
type textarea "Well in the center of the kitchen, sto"
type textarea "x"
type textarea "Well in the center of the kitchen, stop"
type textarea "x"
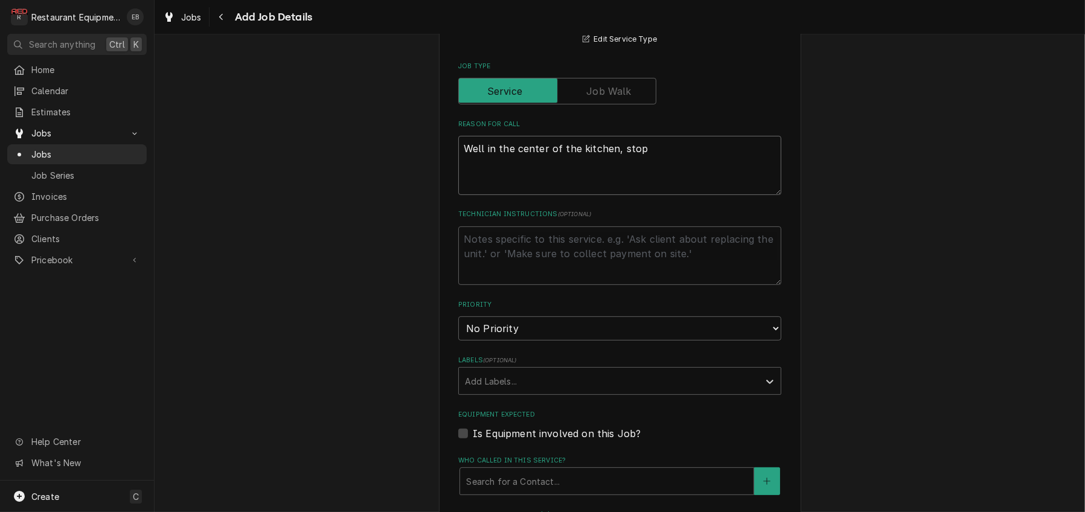
type textarea "Well in the center of the kitchen, stopp"
type textarea "x"
type textarea "Well in the center of the kitchen, stoppe"
type textarea "x"
type textarea "Well in the center of the kitchen, stopped"
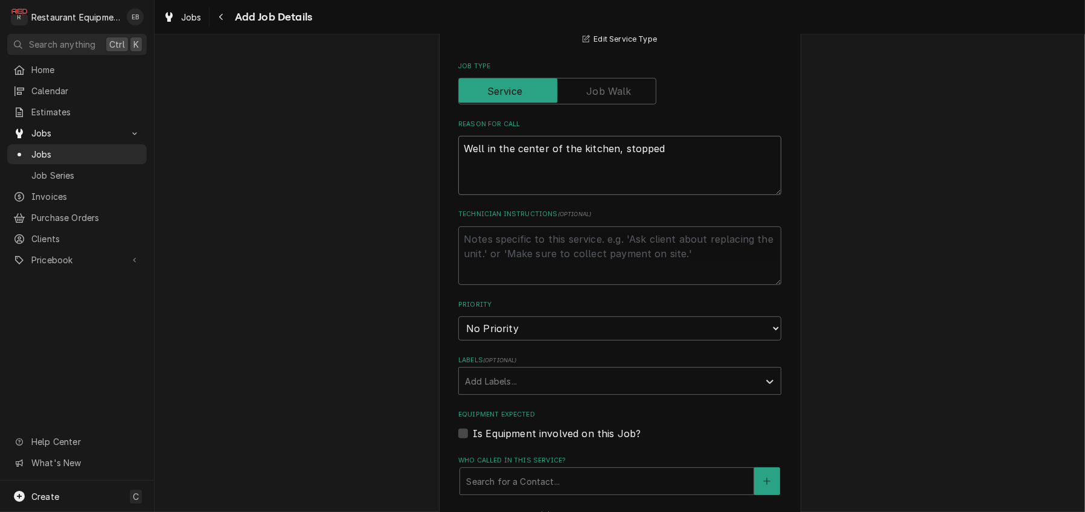
type textarea "x"
type textarea "Well in the center of the kitchen, stopped"
type textarea "x"
type textarea "Well in the center of the kitchen, stopped w"
type textarea "x"
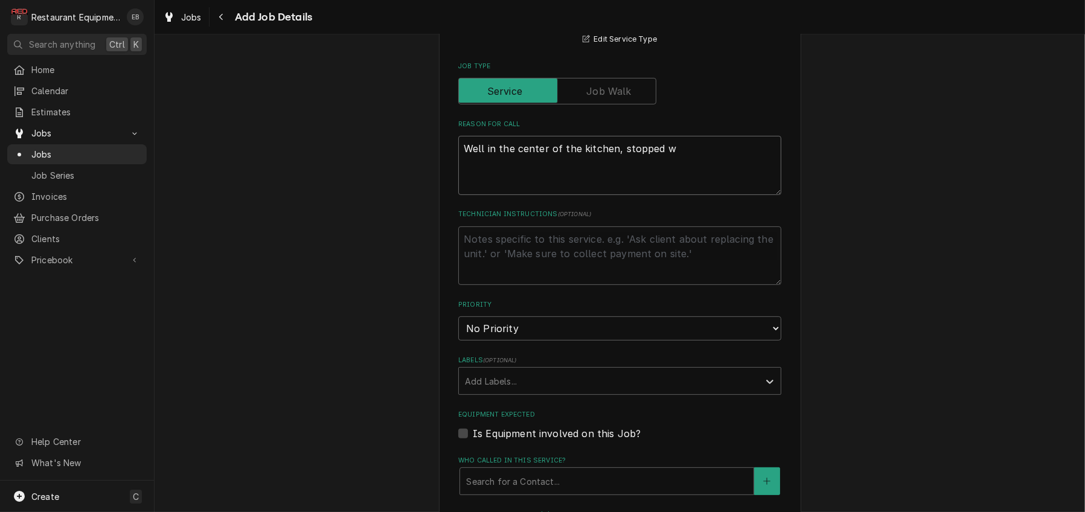
type textarea "Well in the center of the kitchen, stopped wo"
type textarea "x"
type textarea "Well in the center of the kitchen, stopped wor"
type textarea "x"
type textarea "Well in the center of the kitchen, stopped work"
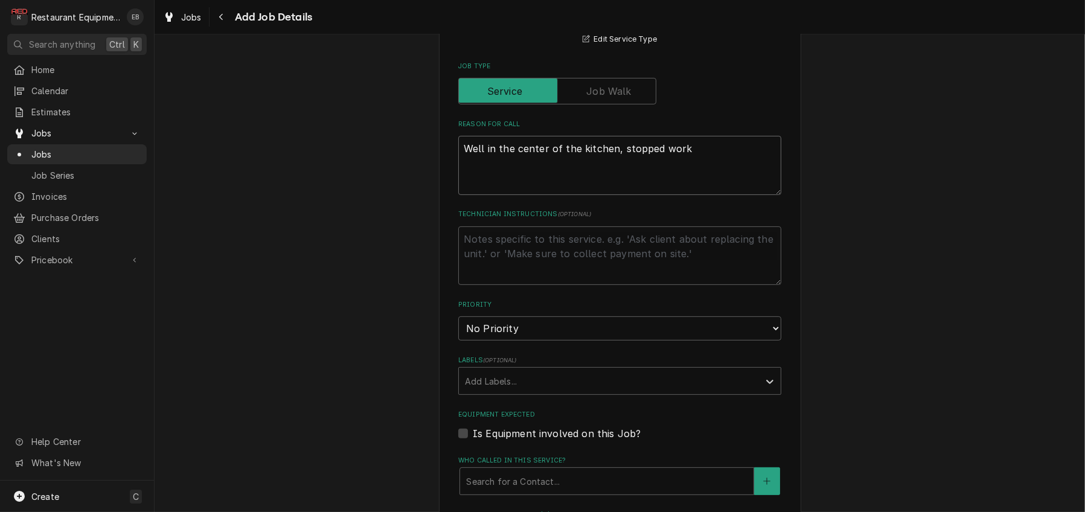
type textarea "x"
type textarea "Well in the center of the kitchen, stopped worke"
type textarea "x"
type textarea "Well in the center of the kitchen, stopped worked"
type textarea "x"
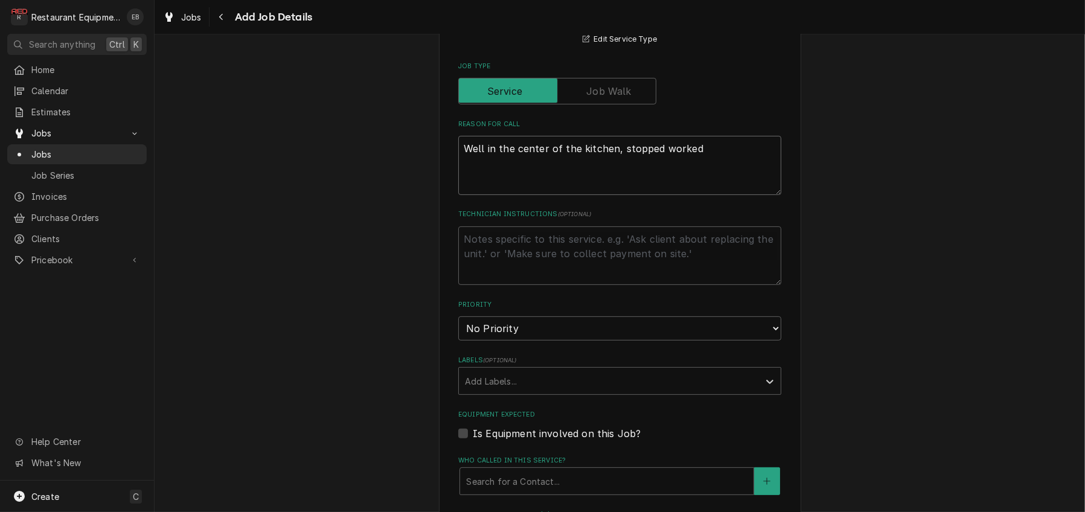
type textarea "Well in the center of the kitchen, stopped workedm"
type textarea "x"
type textarea "Well in the center of the kitchen, stopped workedm,"
type textarea "x"
type textarea "Well in the center of the kitchen, stopped workedm"
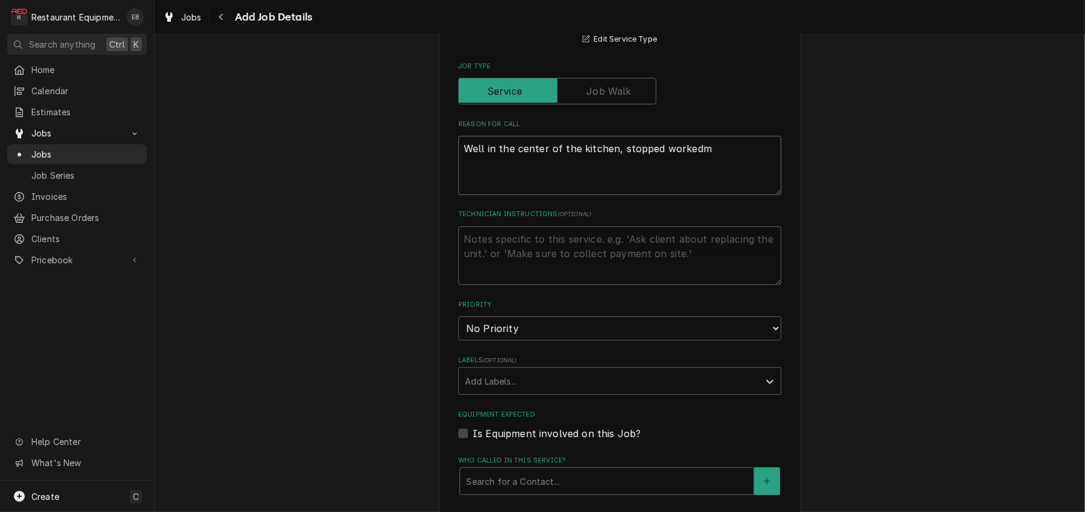
type textarea "x"
type textarea "Well in the center of the kitchen, stopped worked"
type textarea "x"
type textarea "Well in the center of the kitchen, stopped worke"
type textarea "x"
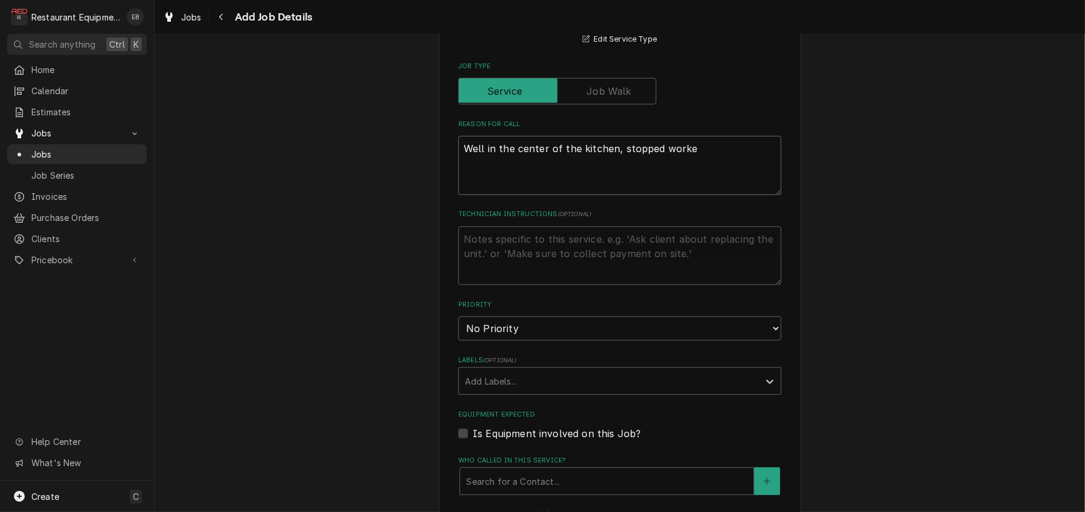
type textarea "Well in the center of the kitchen, stopped work"
type textarea "x"
type textarea "Well in the center of the kitchen, stopped worki"
type textarea "x"
type textarea "Well in the center of the kitchen, stopped workin"
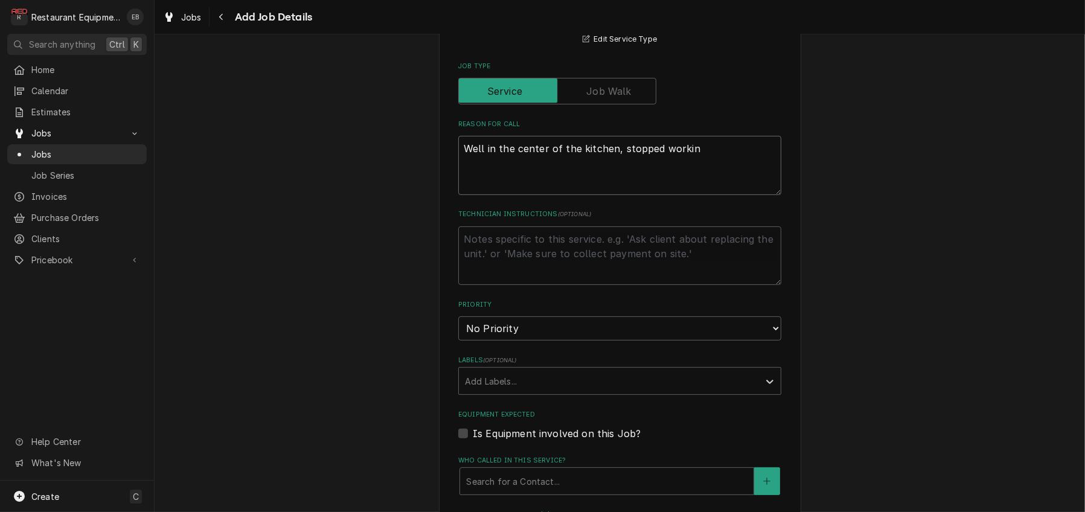
type textarea "x"
type textarea "Well in the center of the kitchen, stopped working"
type textarea "x"
type textarea "Well in the center of the kitchen, stopped working,"
type textarea "x"
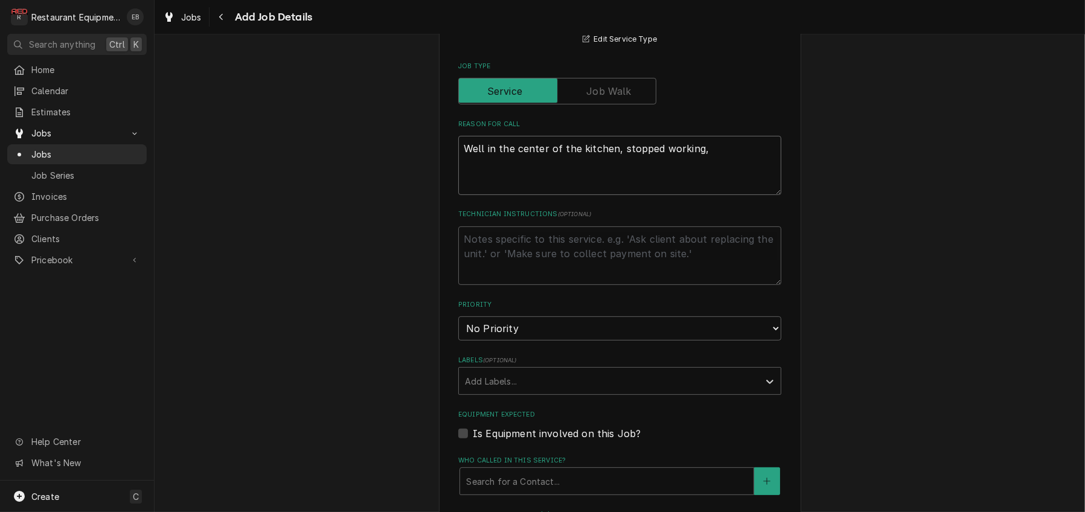
type textarea "Well in the center of the kitchen, stopped working,"
type textarea "x"
type textarea "Well in the center of the kitchen, stopped working, M"
type textarea "x"
type textarea "Well in the center of the kitchen, stopped working,"
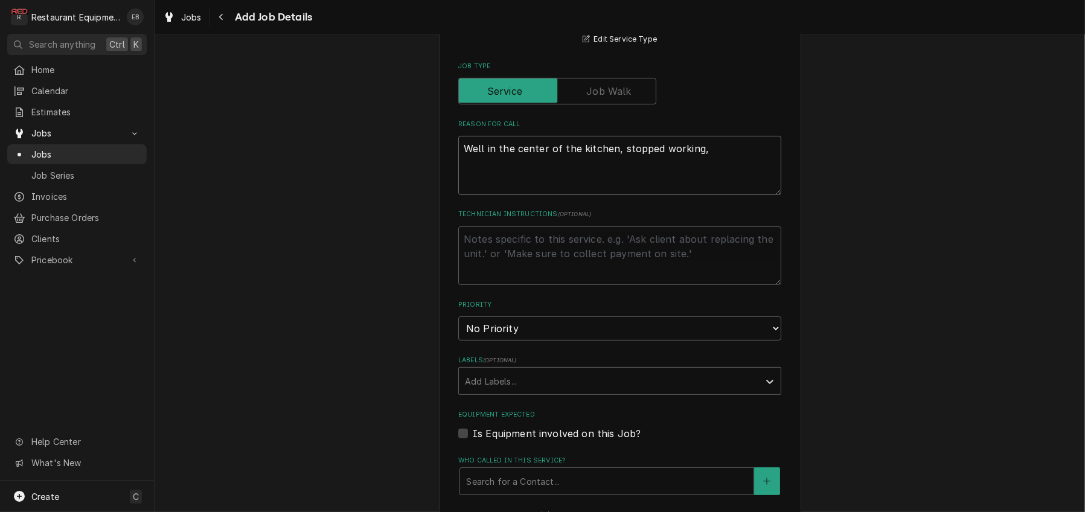
type textarea "x"
type textarea "Well in the center of the kitchen, stopped working, m"
type textarea "x"
type textarea "Well in the center of the kitchen, stopped working, ma"
type textarea "x"
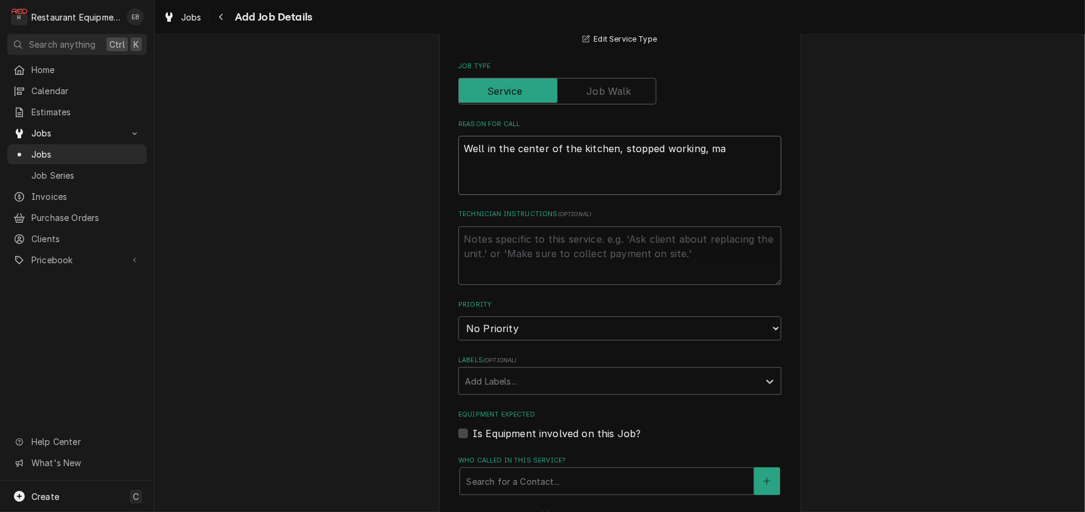
type textarea "Well in the center of the kitchen, stopped working, may"
type textarea "x"
type textarea "Well in the center of the kitchen, stopped working, may"
type textarea "x"
type textarea "Well in the center of the kitchen, stopped working, may b"
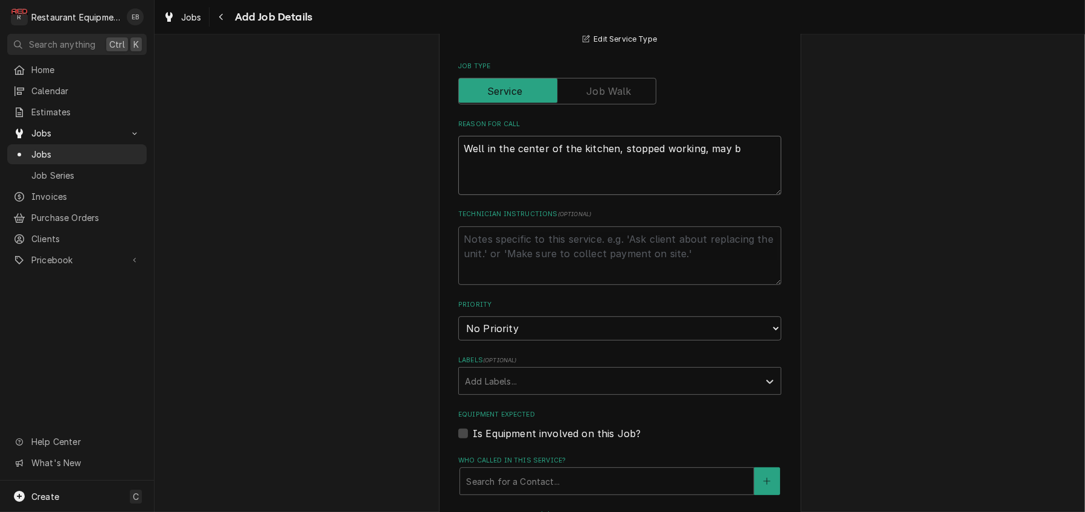
type textarea "x"
type textarea "Well in the center of the kitchen, stopped working, may be"
type textarea "x"
type textarea "Well in the center of the kitchen, stopped working, may be"
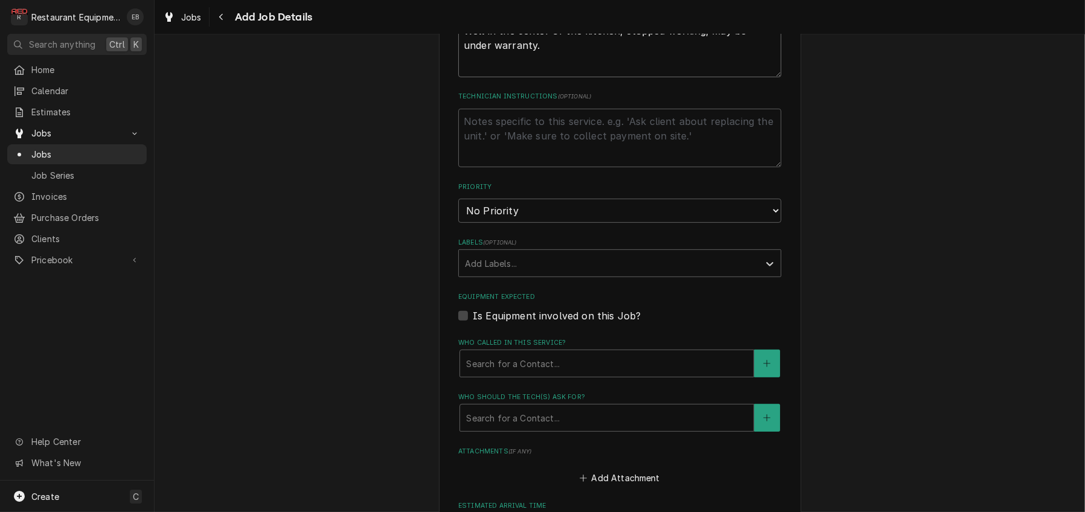
scroll to position [604, 0]
click at [533, 220] on select "No Priority Urgent High Medium Low" at bounding box center [619, 208] width 323 height 24
click at [458, 220] on select "No Priority Urgent High Medium Low" at bounding box center [619, 208] width 323 height 24
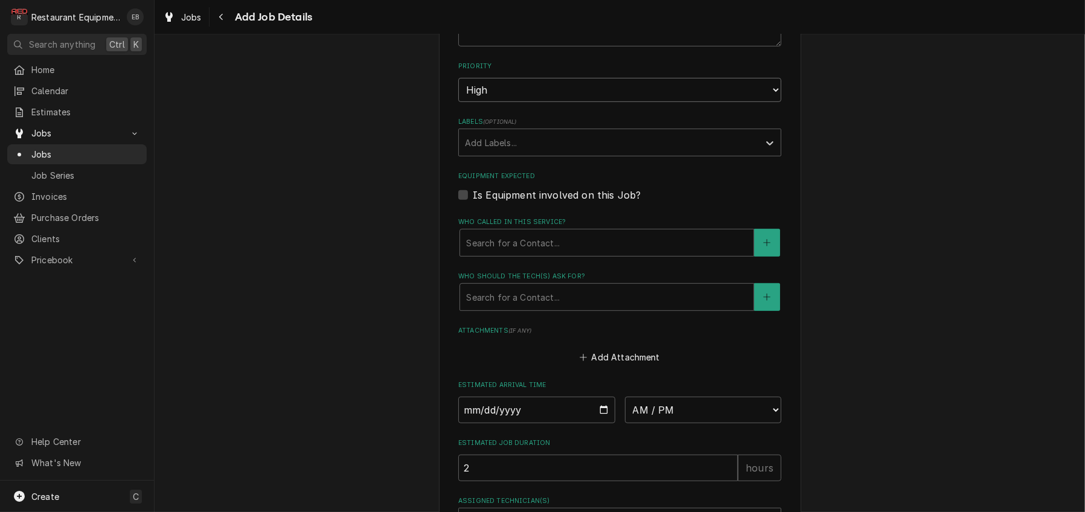
scroll to position [724, 0]
click at [533, 153] on div "Add Labels..." at bounding box center [609, 139] width 300 height 27
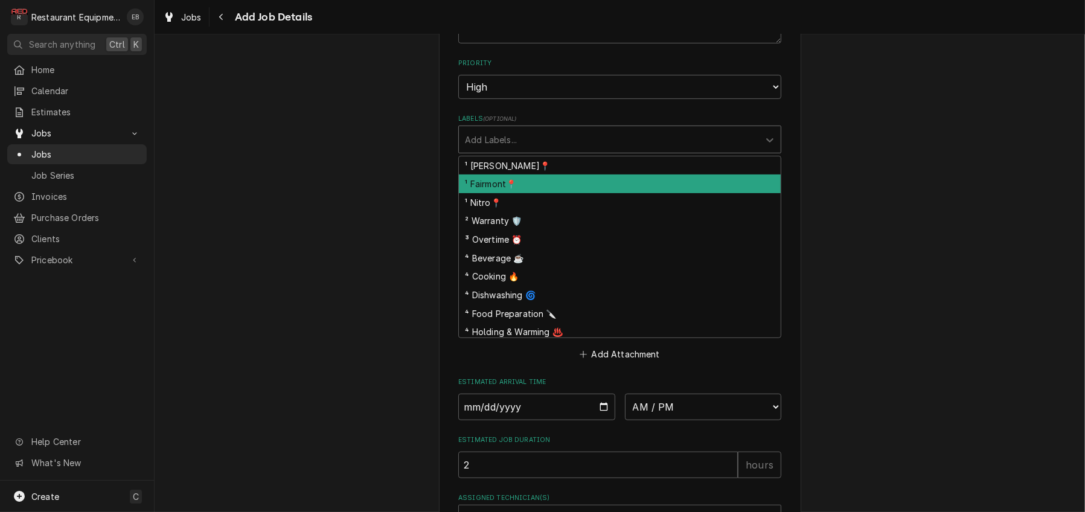
click at [495, 193] on div "¹ Fairmont📍" at bounding box center [620, 183] width 322 height 19
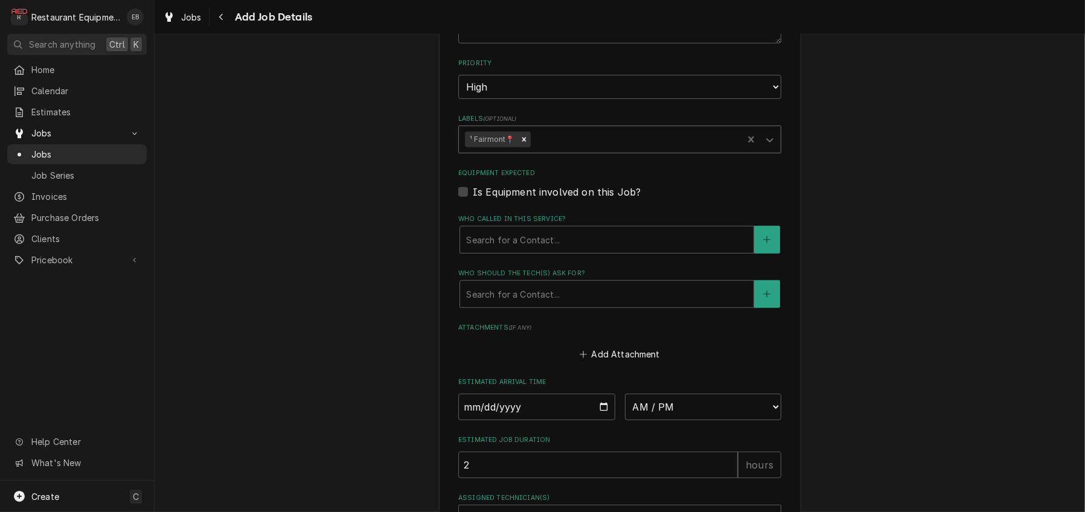
click at [566, 150] on div "Labels" at bounding box center [634, 140] width 204 height 22
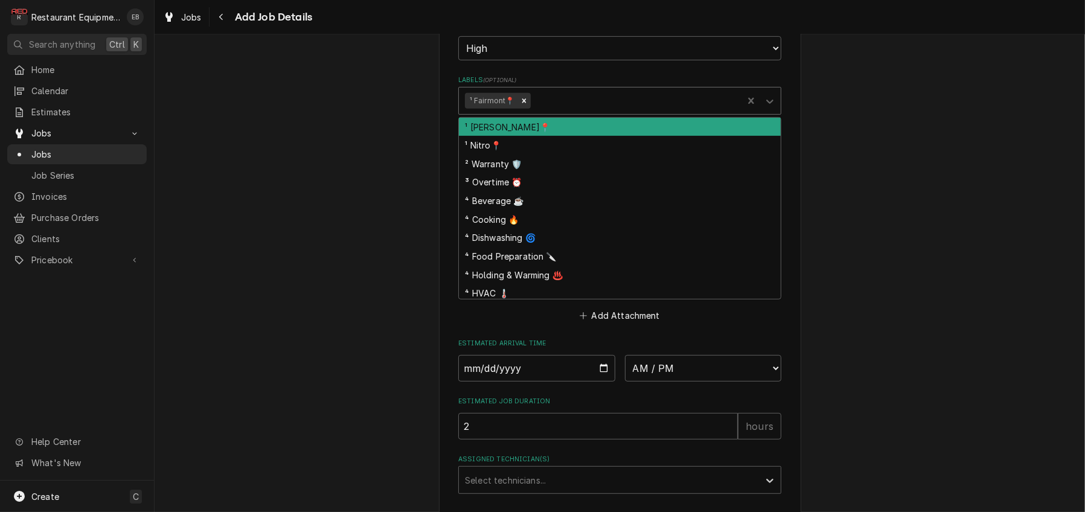
scroll to position [764, 0]
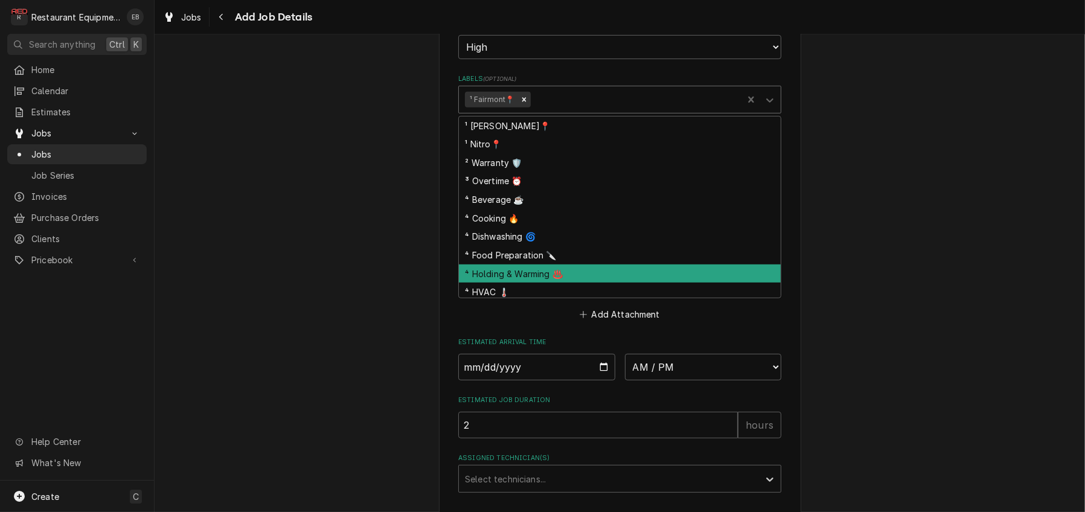
click at [530, 283] on div "⁴ Holding & Warming ♨️" at bounding box center [620, 273] width 322 height 19
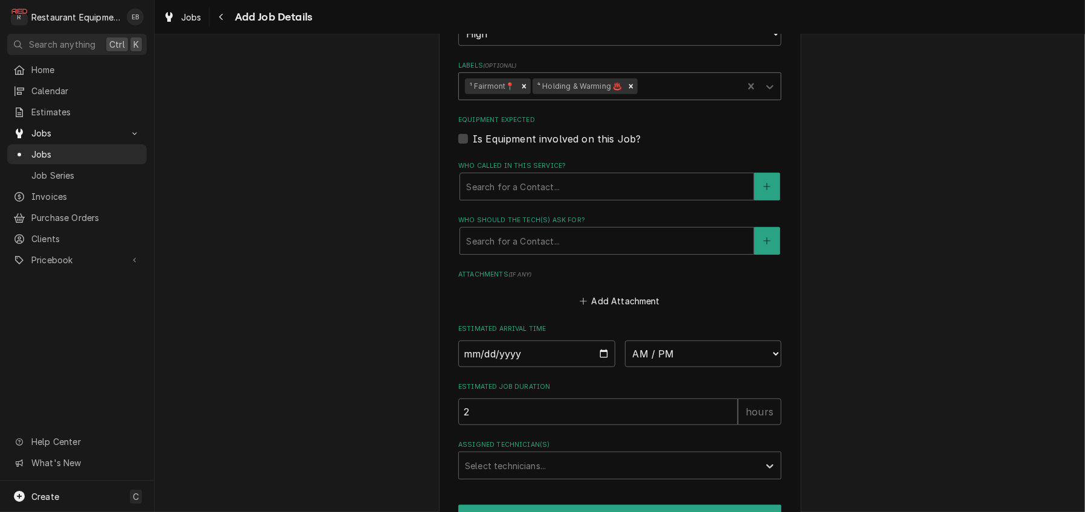
scroll to position [805, 0]
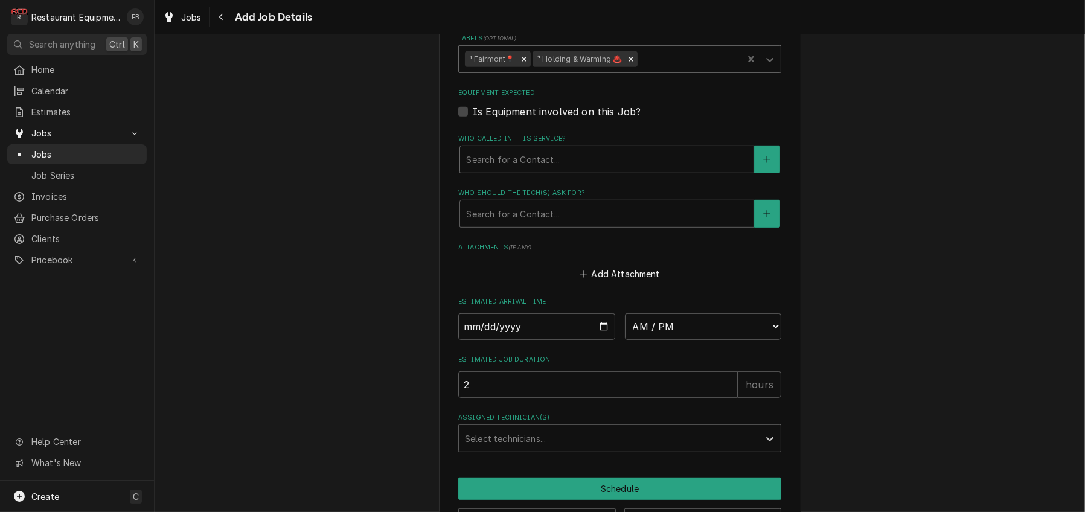
click at [549, 170] on div "Who called in this service?" at bounding box center [606, 159] width 281 height 22
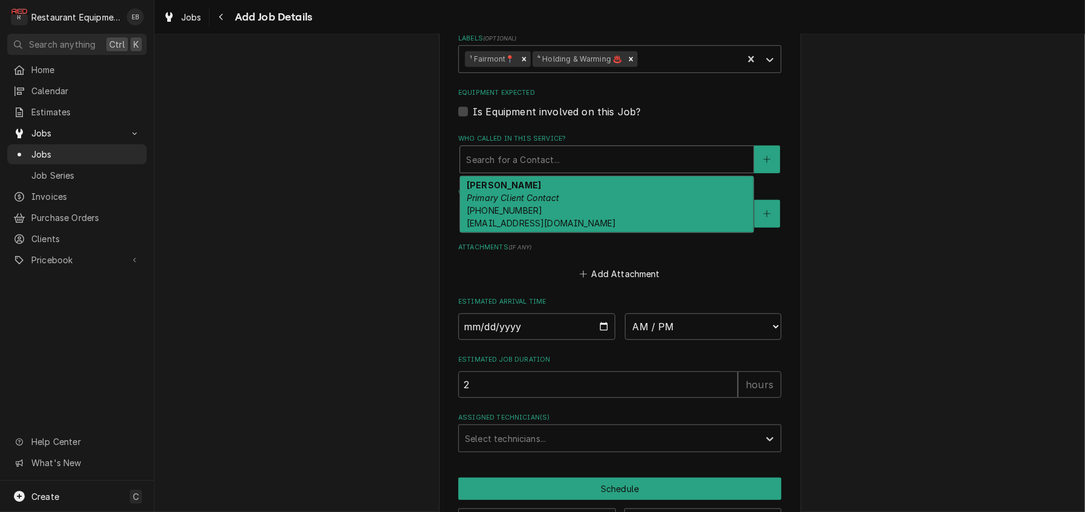
click at [524, 233] on div "Trish Anderson Primary Client Contact (304) 866-4121 andersont@canaanresort.com" at bounding box center [606, 204] width 293 height 57
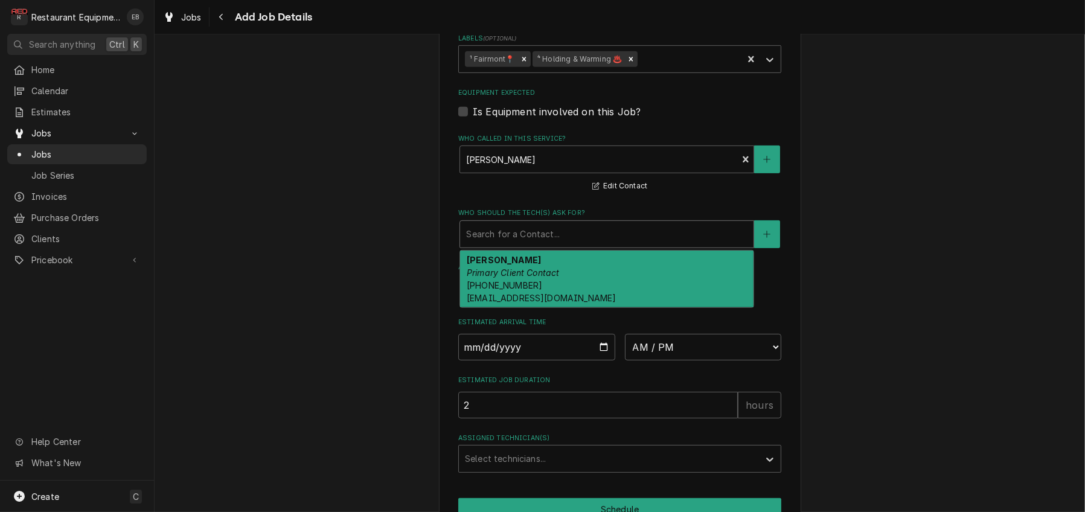
click at [515, 245] on div "Who should the tech(s) ask for?" at bounding box center [606, 234] width 281 height 22
click at [512, 278] on em "Primary Client Contact" at bounding box center [513, 272] width 93 height 10
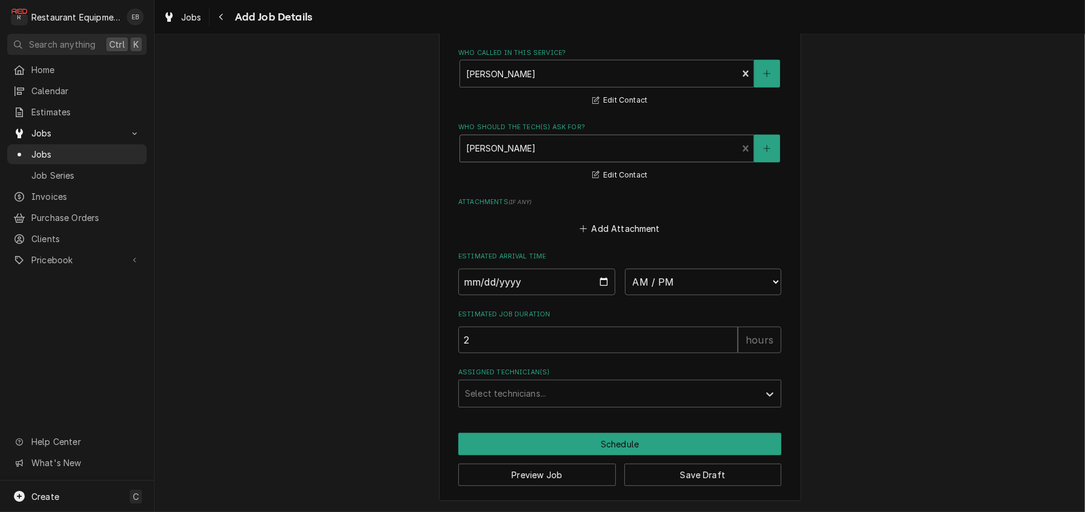
scroll to position [966, 0]
click at [601, 295] on input "Date" at bounding box center [536, 282] width 157 height 27
click at [705, 295] on select "AM / PM 6:00 AM 6:15 AM 6:30 AM 6:45 AM 7:00 AM 7:15 AM 7:30 AM 7:45 AM 8:00 AM…" at bounding box center [703, 282] width 157 height 27
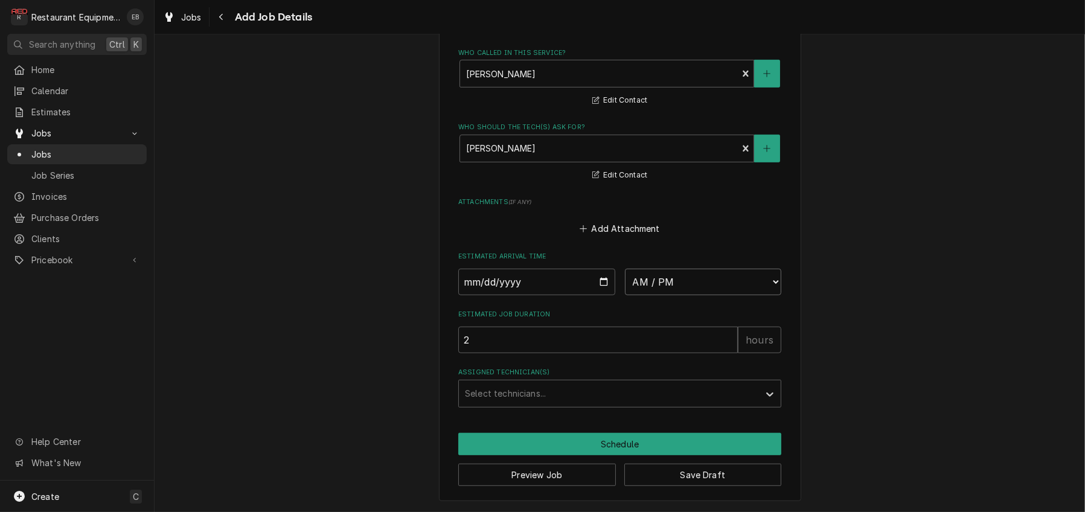
click at [719, 269] on select "AM / PM 6:00 AM 6:15 AM 6:30 AM 6:45 AM 7:00 AM 7:15 AM 7:30 AM 7:45 AM 8:00 AM…" at bounding box center [703, 282] width 157 height 27
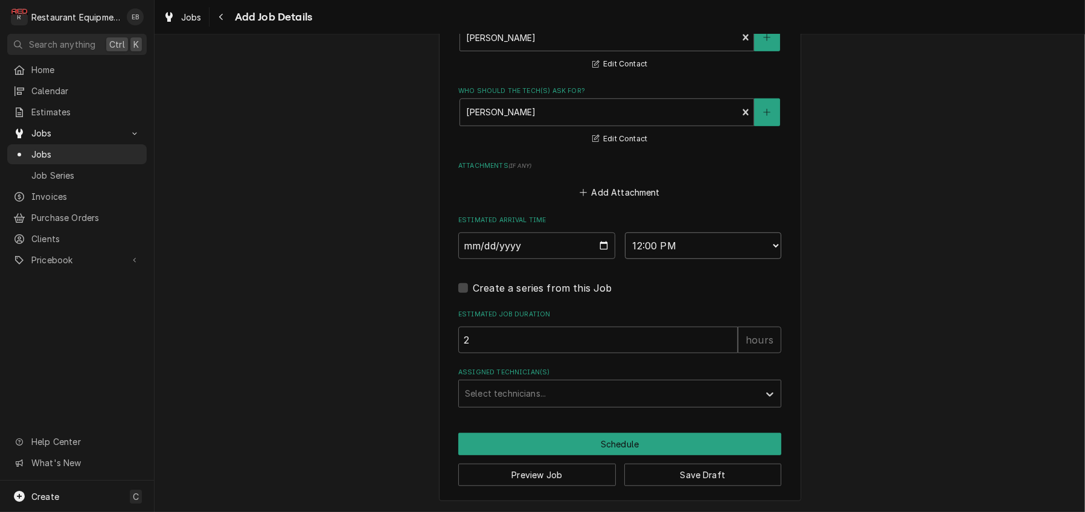
scroll to position [1080, 0]
click at [592, 383] on div "Assigned Technician(s)" at bounding box center [609, 394] width 288 height 22
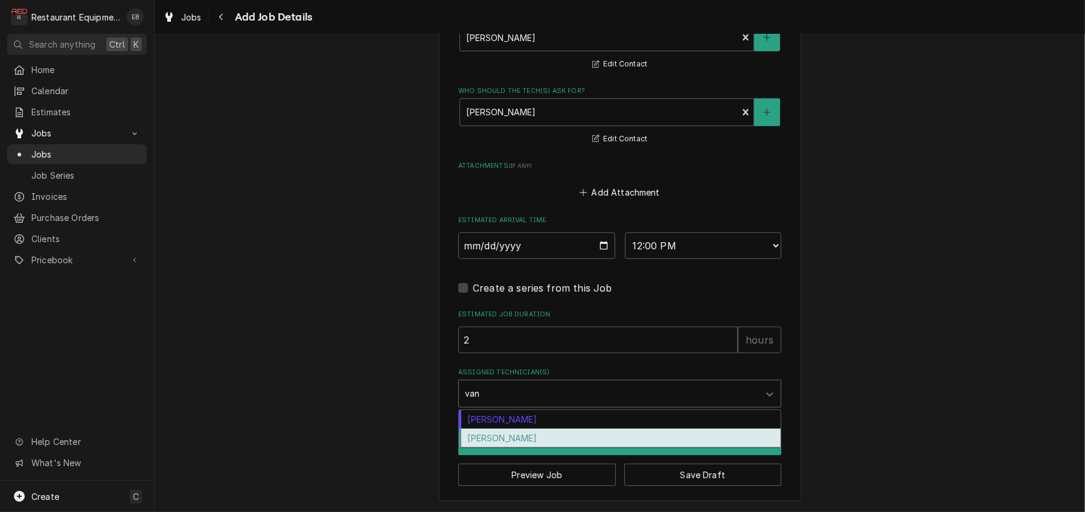
click at [526, 434] on div "Van Lucas" at bounding box center [620, 438] width 322 height 19
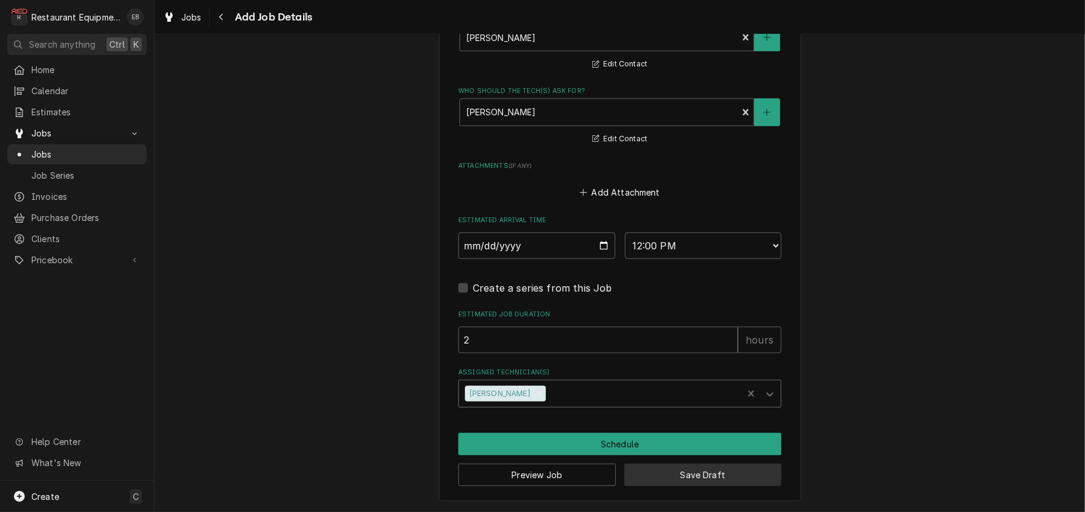
click at [649, 473] on button "Save Draft" at bounding box center [703, 475] width 158 height 22
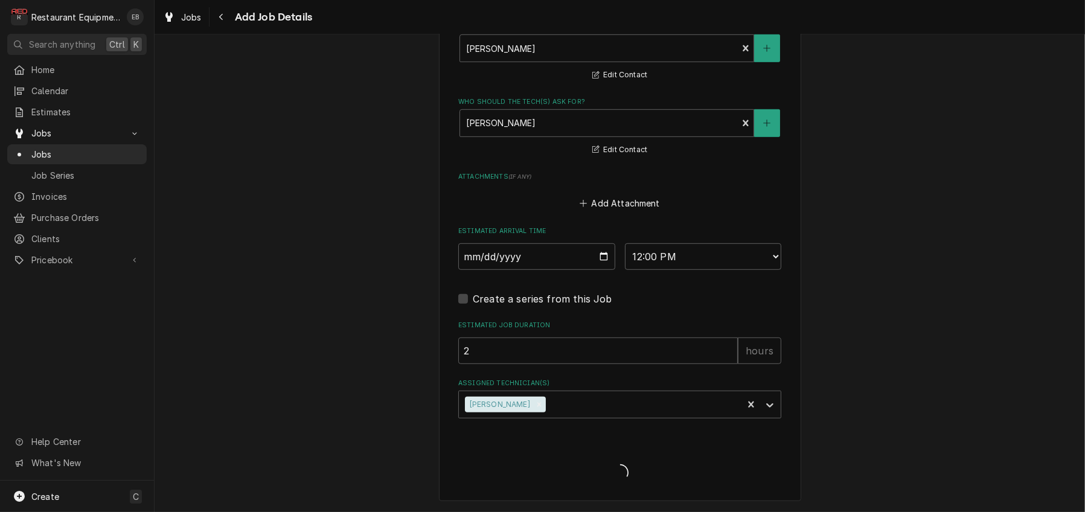
scroll to position [1068, 0]
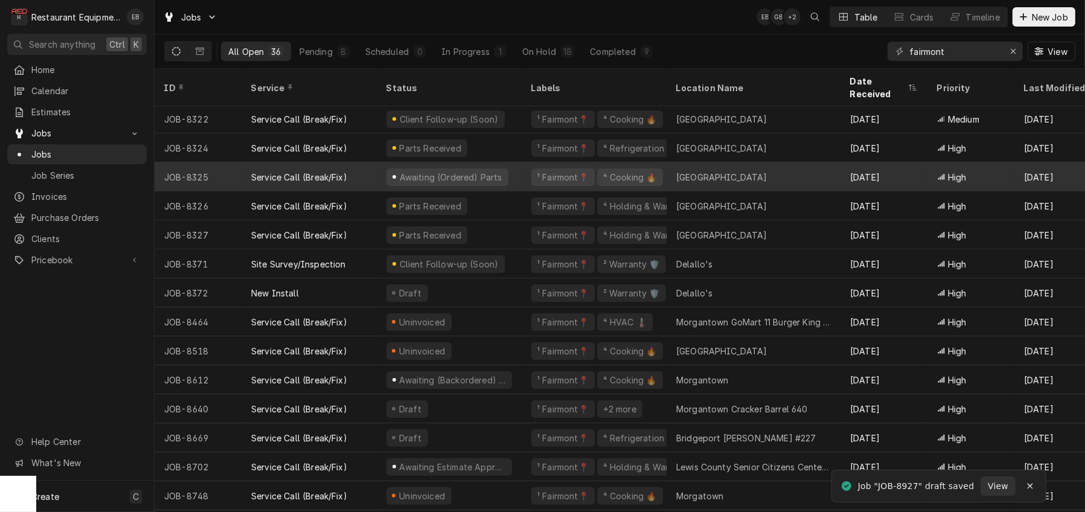
scroll to position [356, 0]
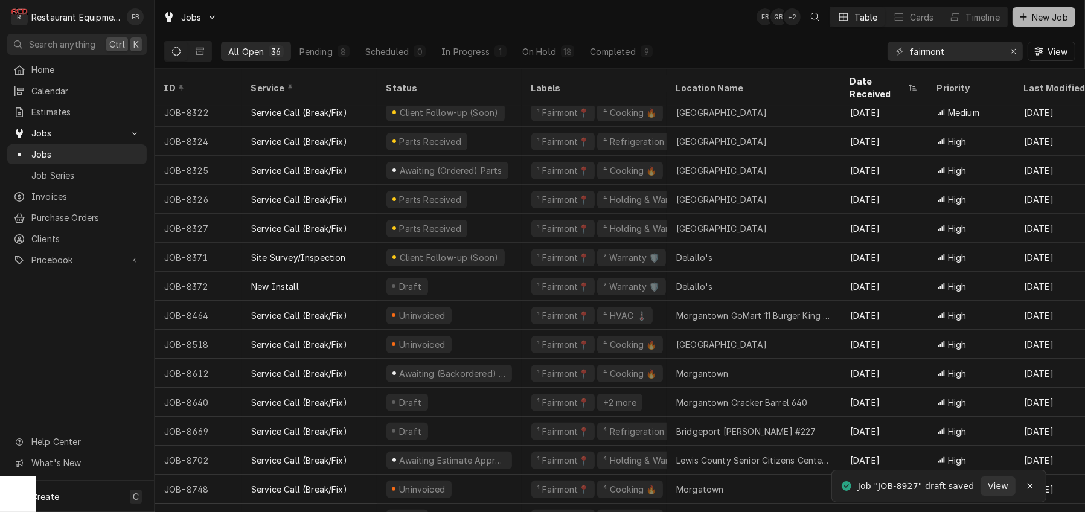
click at [1029, 14] on span "New Job" at bounding box center [1049, 17] width 41 height 13
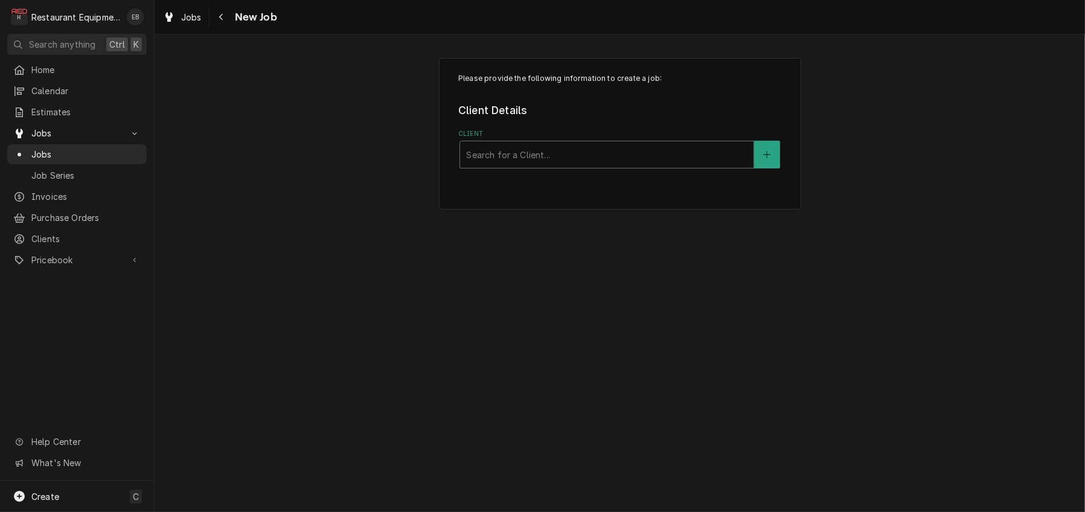
click at [613, 165] on div "Client" at bounding box center [606, 155] width 281 height 22
type input "canaa"
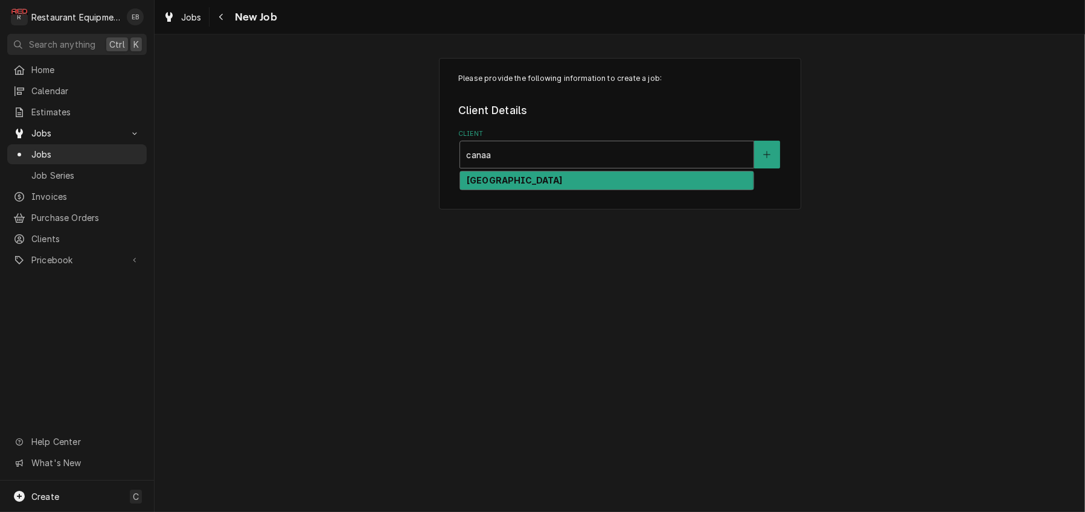
click at [622, 190] on div "[GEOGRAPHIC_DATA]" at bounding box center [606, 180] width 293 height 19
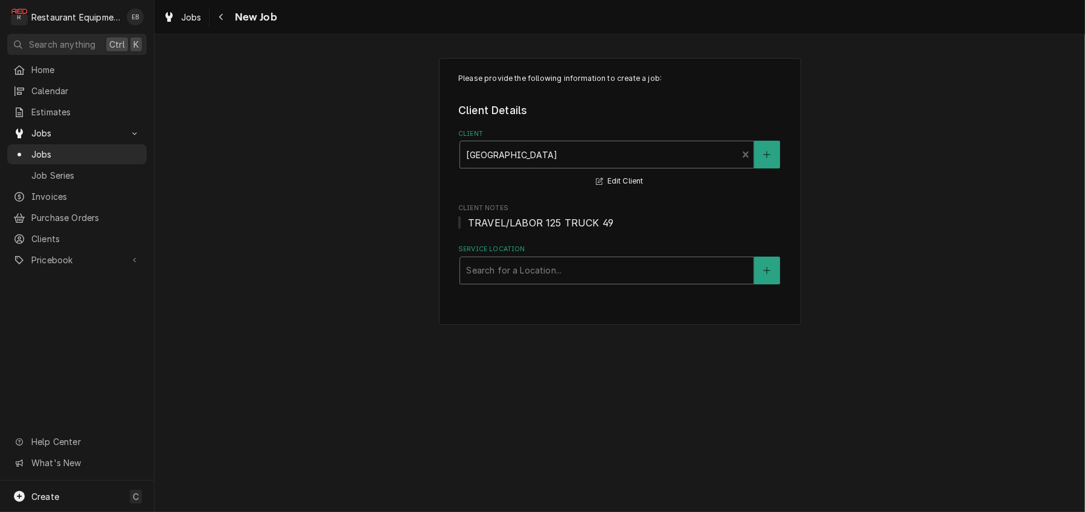
click at [557, 281] on div "Service Location" at bounding box center [606, 271] width 281 height 22
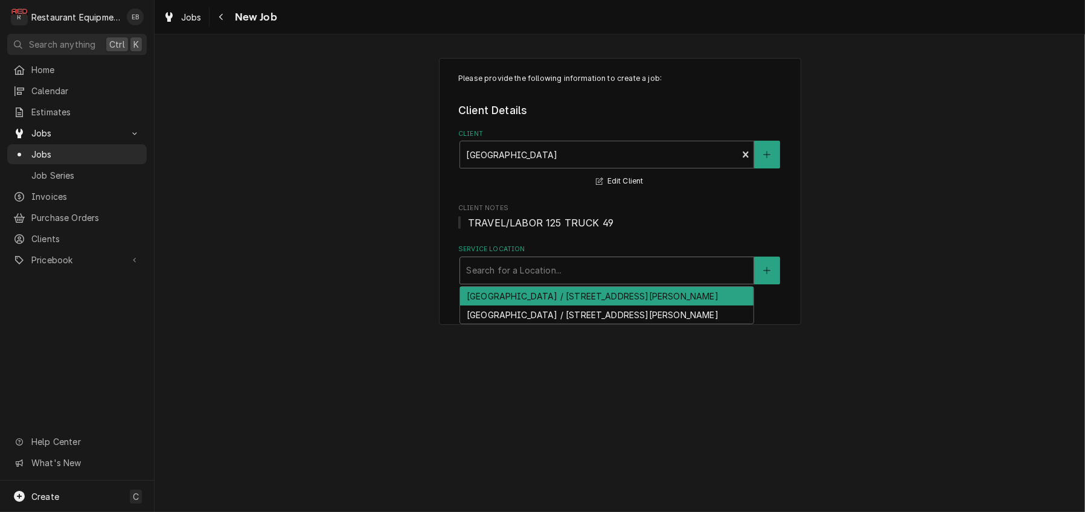
click at [565, 305] on div "Black Water Falls Lodge / 1584 Blackwater Lodge Rd, Davis, WV 26260" at bounding box center [606, 296] width 293 height 19
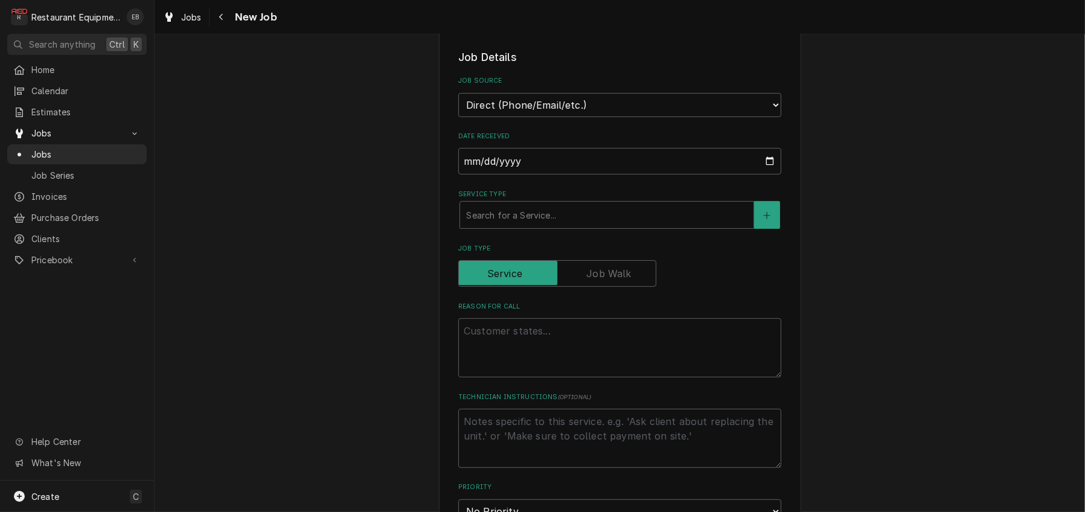
scroll to position [281, 0]
click at [543, 225] on div "Service Type" at bounding box center [606, 214] width 281 height 22
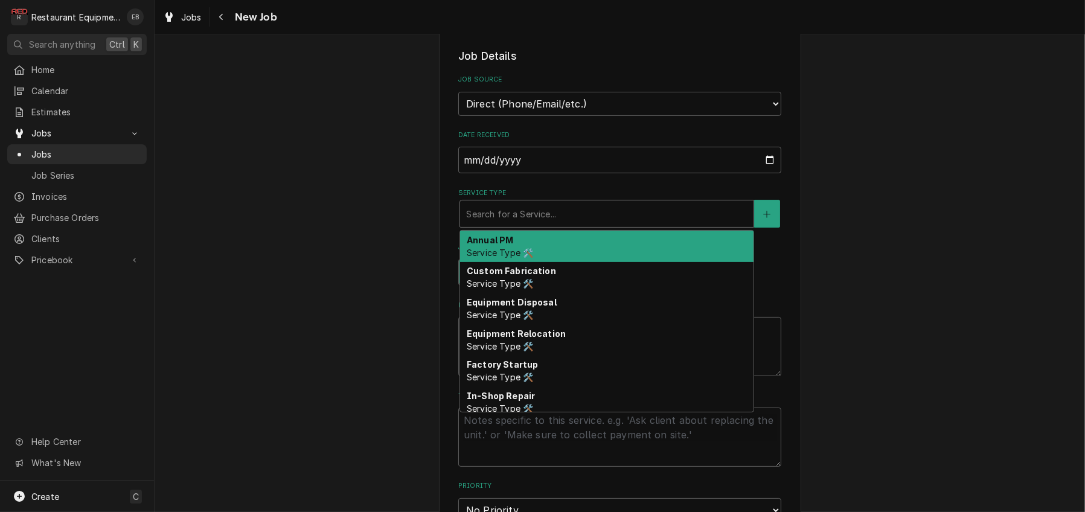
type textarea "x"
type input "b"
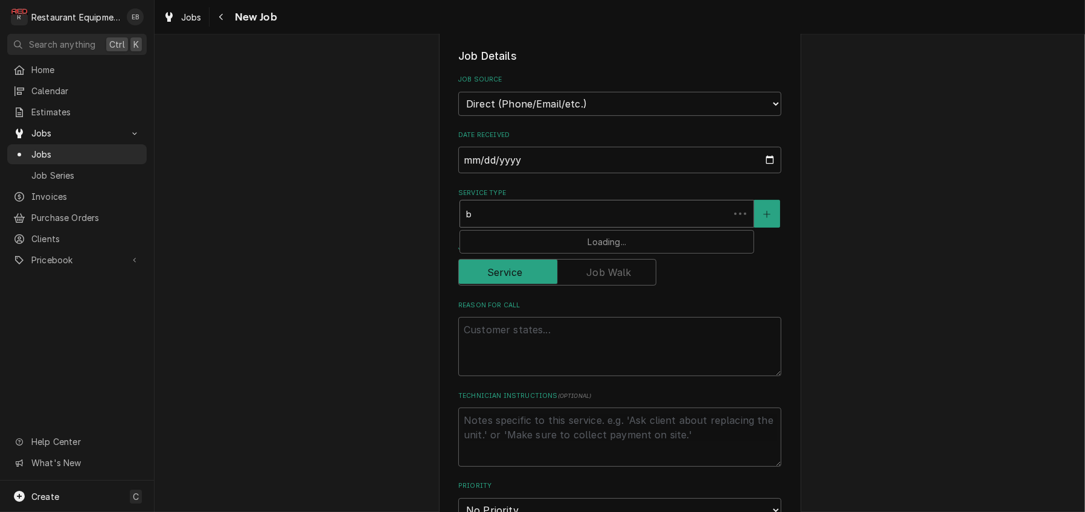
type textarea "x"
type input "br"
type textarea "x"
type input "bre"
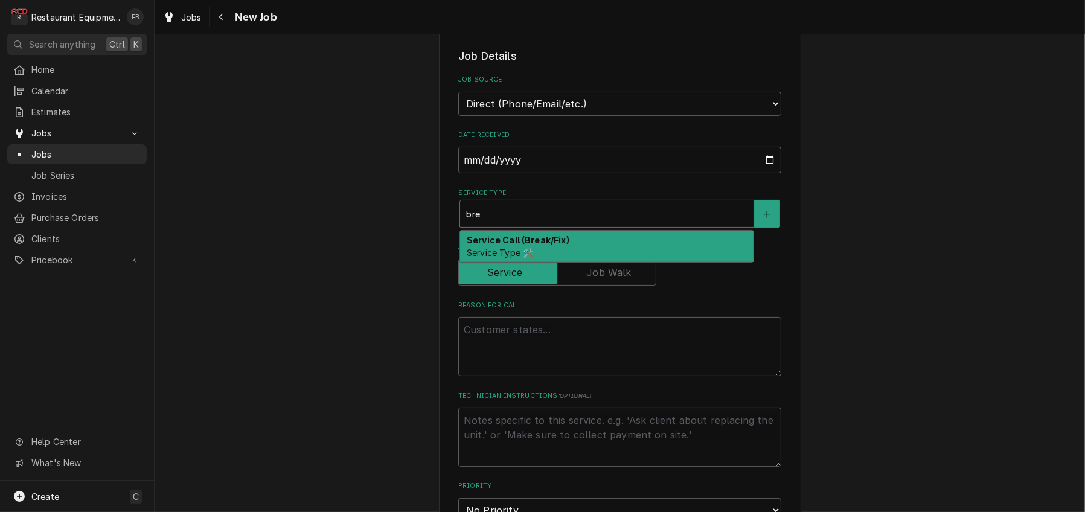
click at [543, 245] on strong "Service Call (Break/Fix)" at bounding box center [518, 240] width 103 height 10
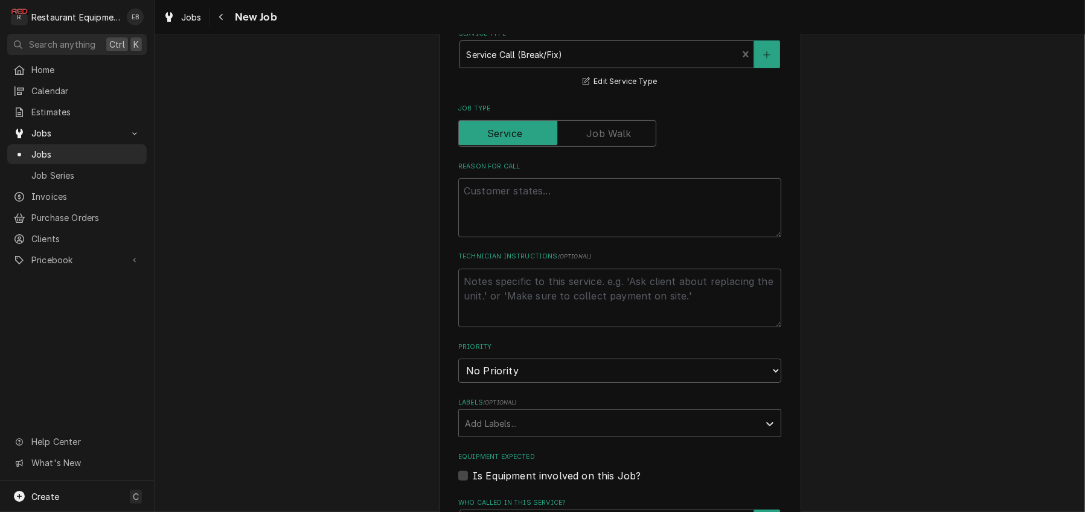
scroll to position [442, 0]
click at [508, 235] on textarea "Reason For Call" at bounding box center [619, 205] width 323 height 59
type textarea "x"
type textarea "S"
type textarea "x"
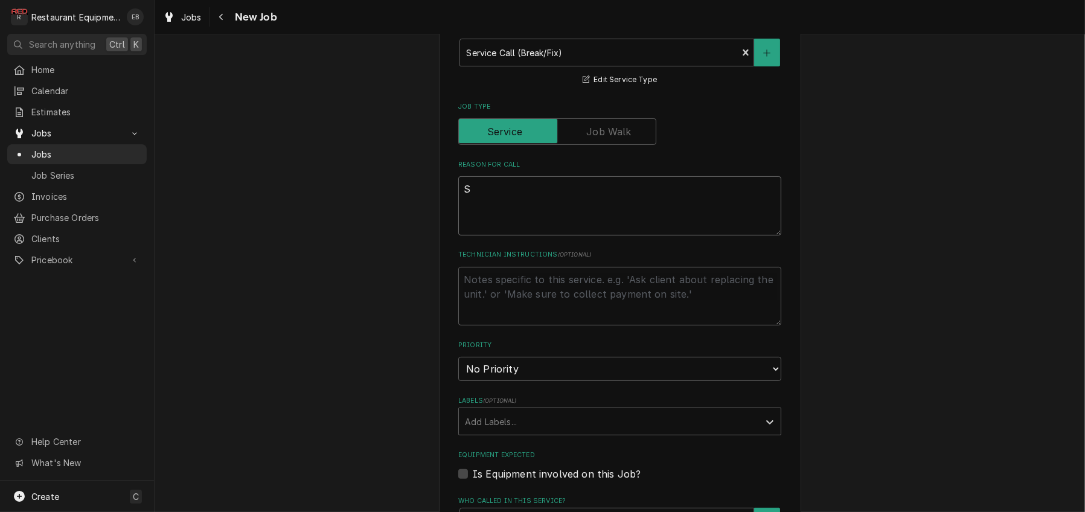
type textarea "St"
type textarea "x"
type textarea "Sto"
type textarea "x"
type textarea "Stov"
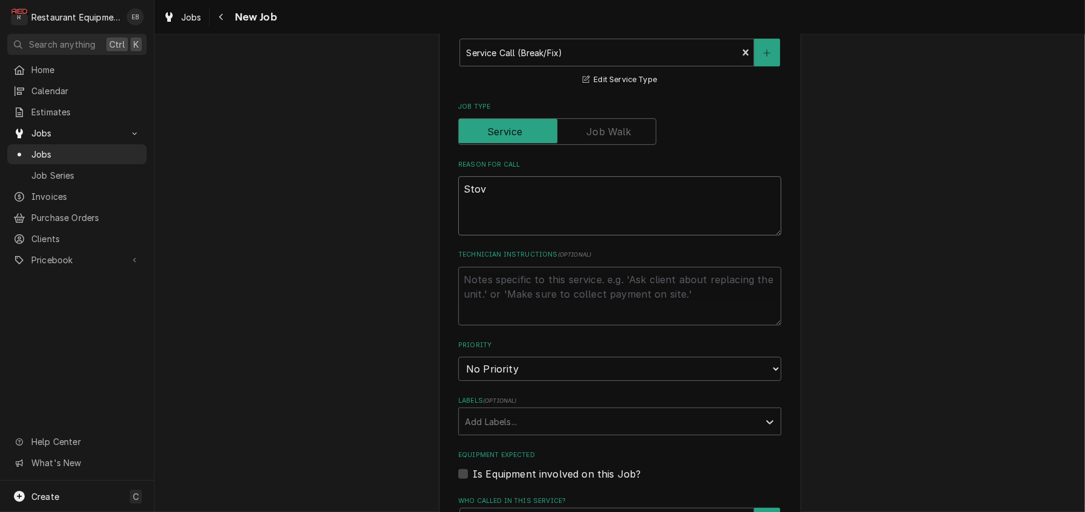
type textarea "x"
type textarea "Stove"
type textarea "x"
type textarea "Stove/"
type textarea "x"
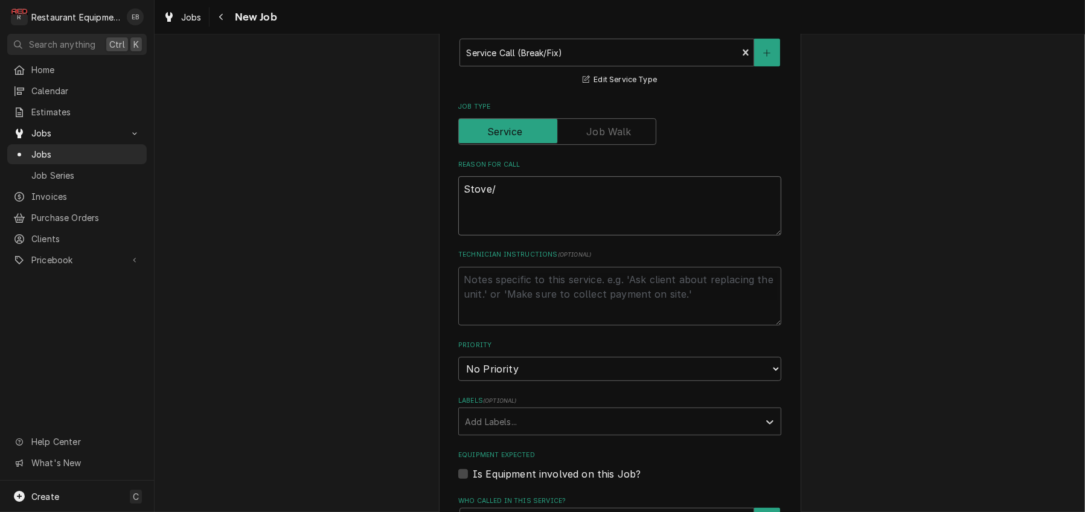
type textarea "Stove/"
type textarea "x"
type textarea "Stove/ h"
type textarea "x"
type textarea "Stove/ ha"
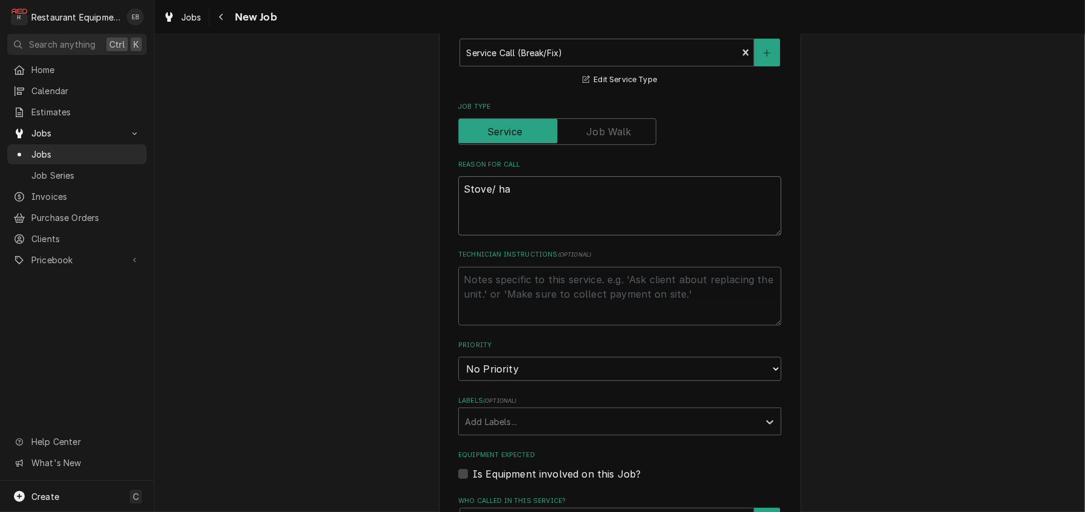
type textarea "x"
type textarea "Stove/ hal"
type textarea "x"
type textarea "Stove/ half"
type textarea "x"
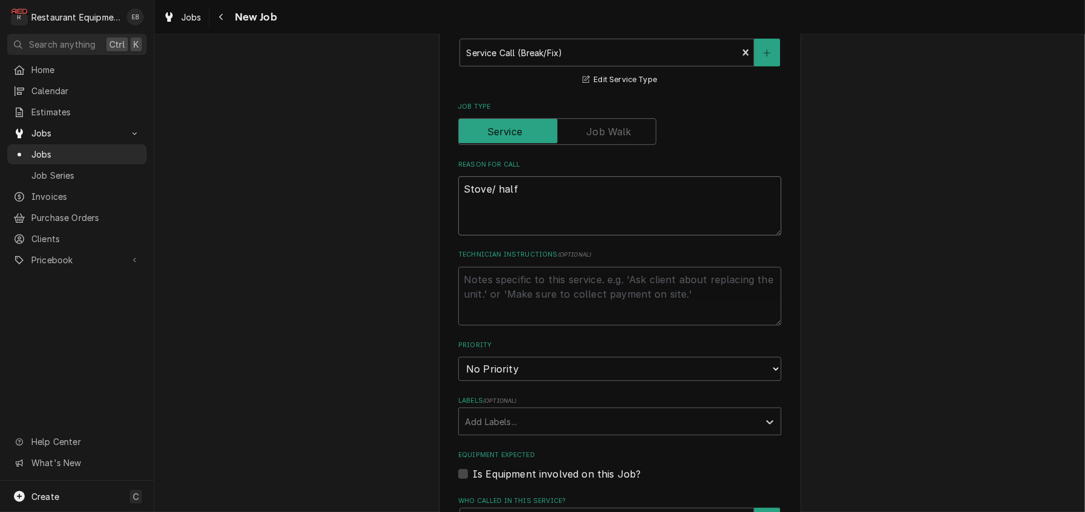
type textarea "Stove/ half"
type textarea "x"
type textarea "Stove/ half o"
type textarea "x"
type textarea "Stove/ half of"
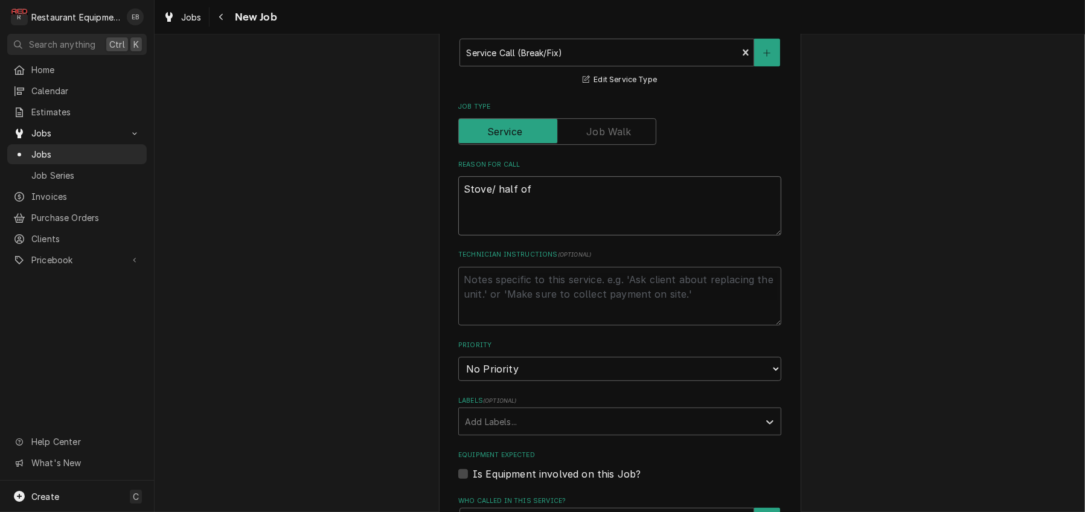
type textarea "x"
type textarea "Stove/ half of"
type textarea "x"
type textarea "Stove/ half of t"
type textarea "x"
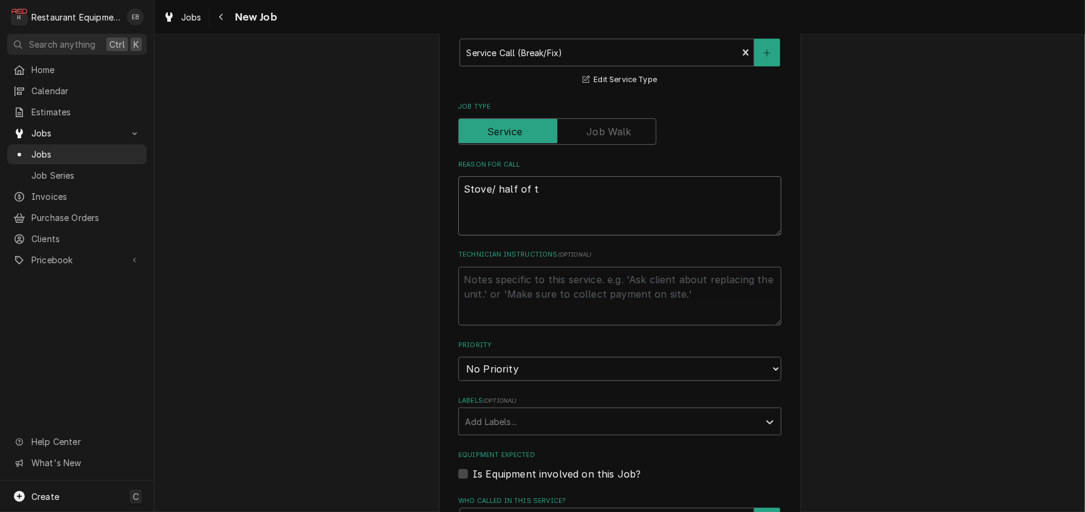
type textarea "Stove/ half of th"
type textarea "x"
type textarea "Stove/ half of the"
type textarea "x"
type textarea "Stove/ half of the"
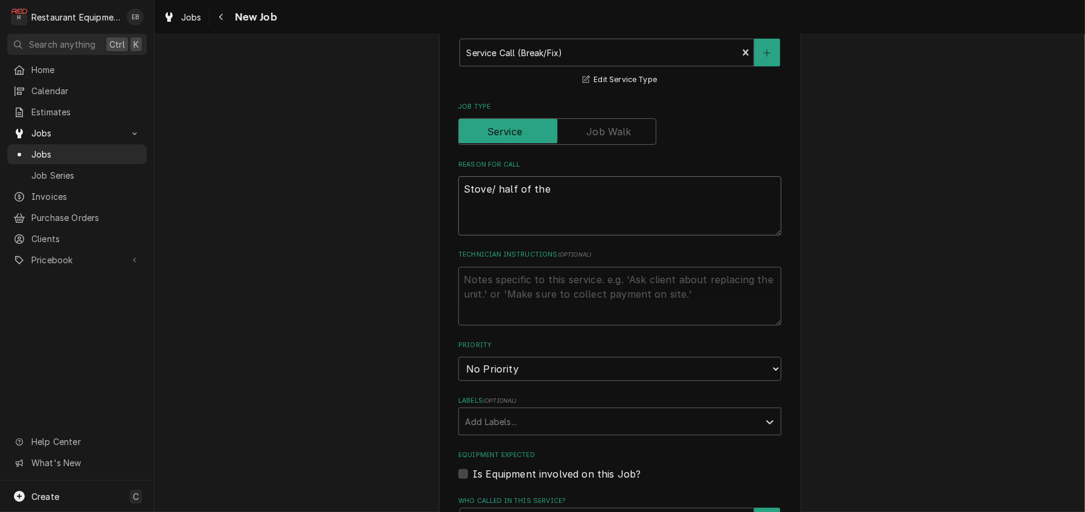
type textarea "x"
type textarea "Stove/ half of the b"
type textarea "x"
type textarea "Stove/ half of the bu"
type textarea "x"
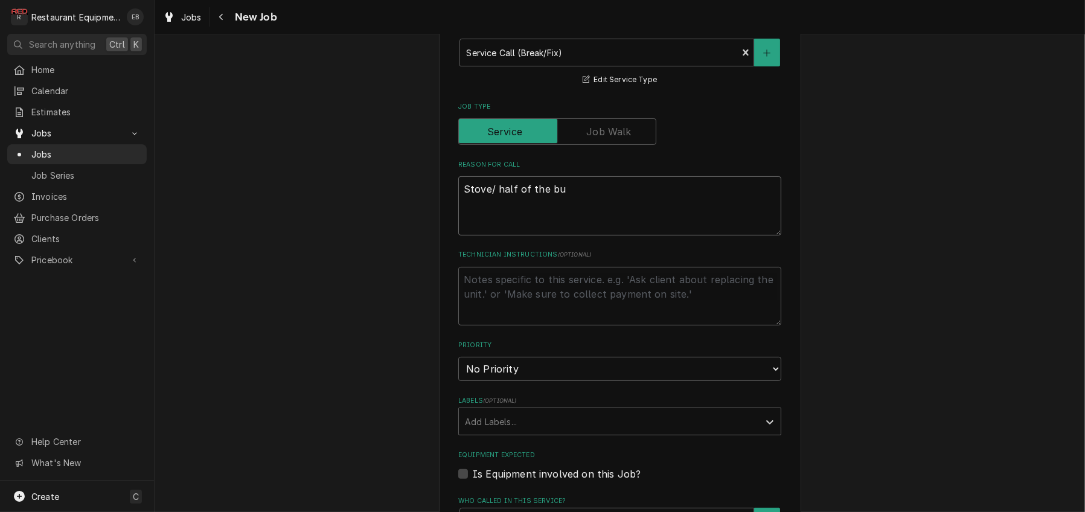
type textarea "Stove/ half of the bur"
type textarea "x"
type textarea "Stove/ half of the burn"
type textarea "x"
type textarea "Stove/ half of the burne"
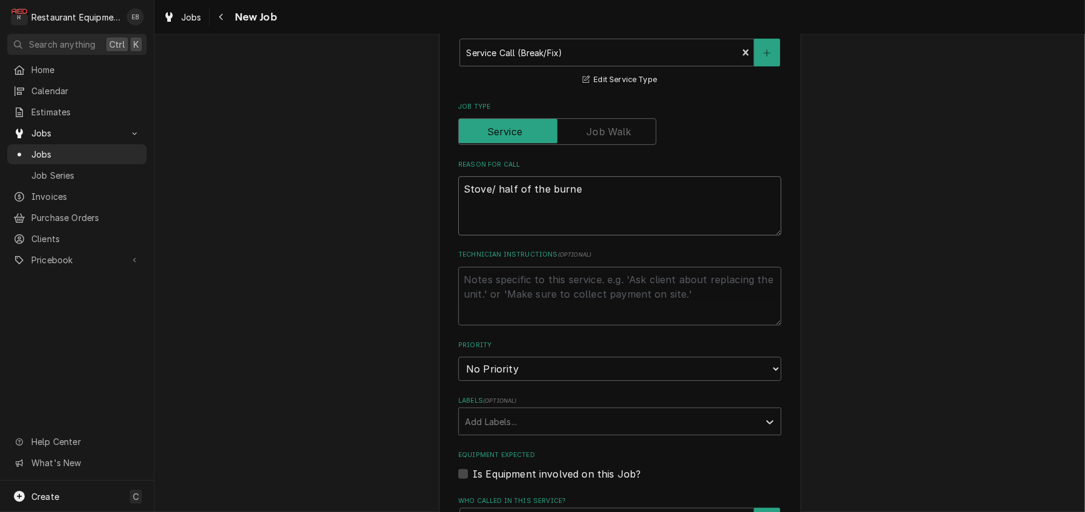
type textarea "x"
type textarea "Stove/ half of the burner"
type textarea "x"
type textarea "Stove/ half of the burners"
type textarea "x"
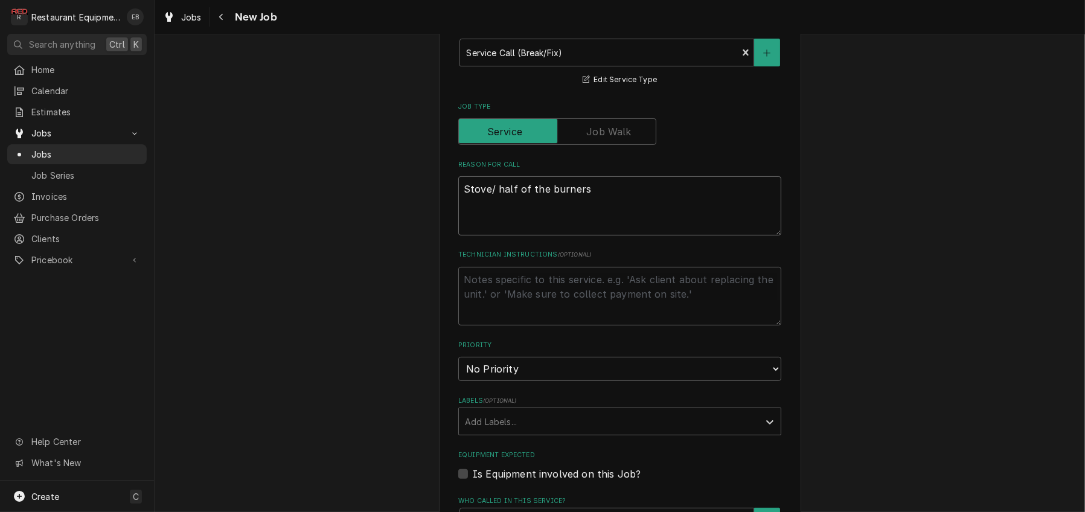
type textarea "Stove/ half of the burners"
type textarea "x"
type textarea "Stove/ half of the burners a"
type textarea "x"
type textarea "Stove/ half of the burners ar"
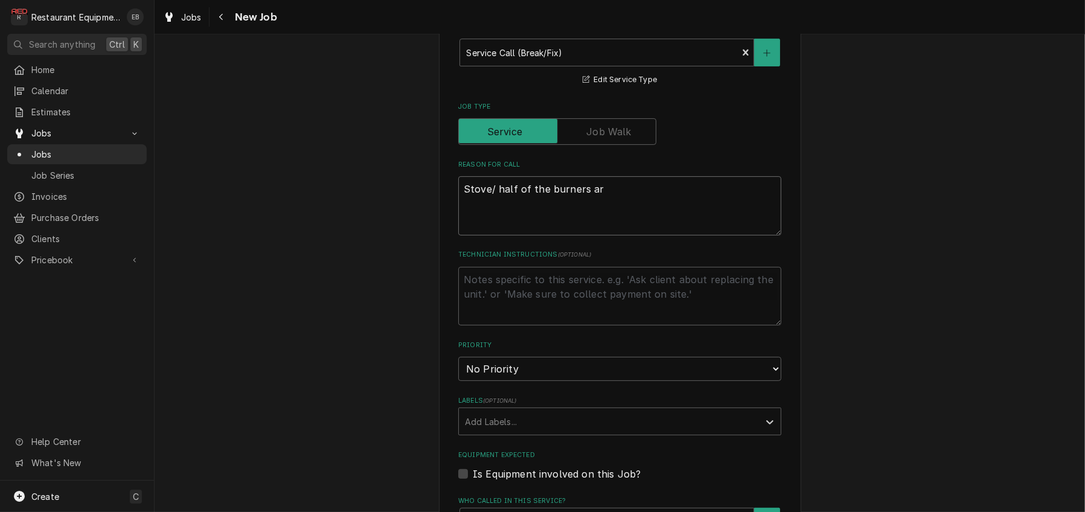
type textarea "x"
type textarea "Stove/ half of the burners are"
type textarea "x"
type textarea "Stove/ half of the burners are"
type textarea "x"
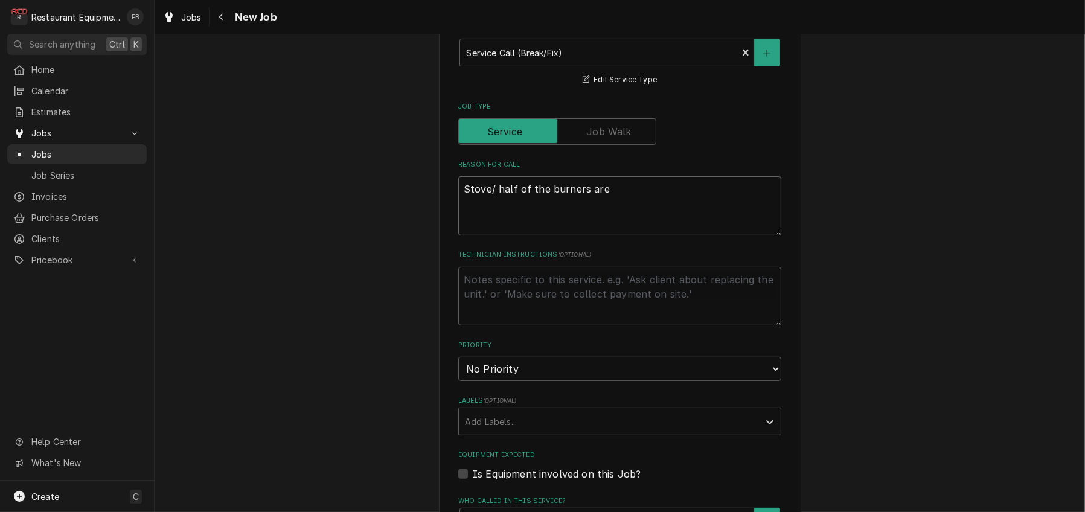
type textarea "Stove/ half of the burners are b"
type textarea "x"
type textarea "Stove/ half of the burners are br"
type textarea "x"
type textarea "Stove/ half of the burners are bro"
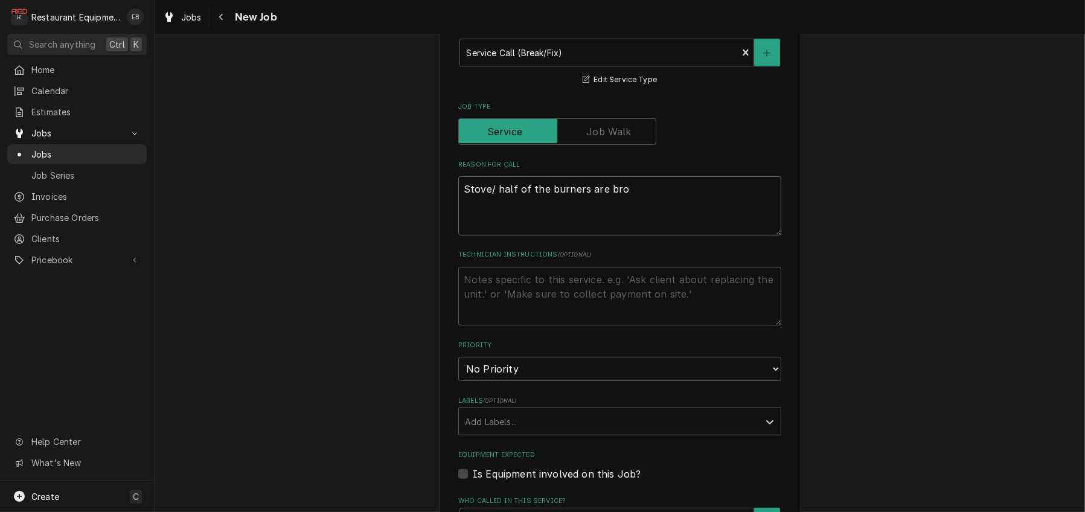
type textarea "x"
type textarea "Stove/ half of the burners are brok"
type textarea "x"
type textarea "Stove/ half of the burners are broke"
type textarea "x"
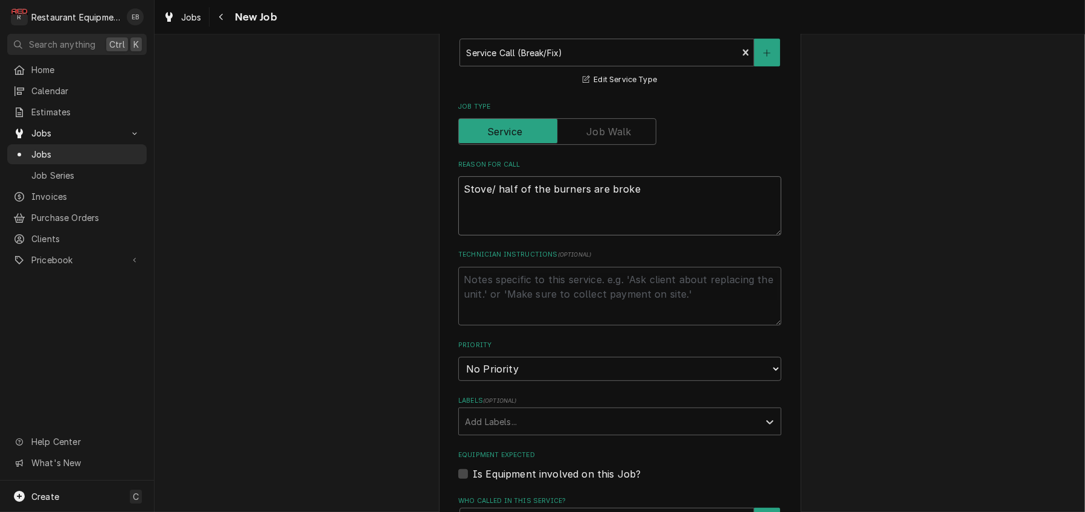
type textarea "Stove/ half of the burners are broken"
type textarea "x"
type textarea "Stove/ half of the burners are broken/"
type textarea "x"
type textarea "Stove/ half of the burners are broken/n"
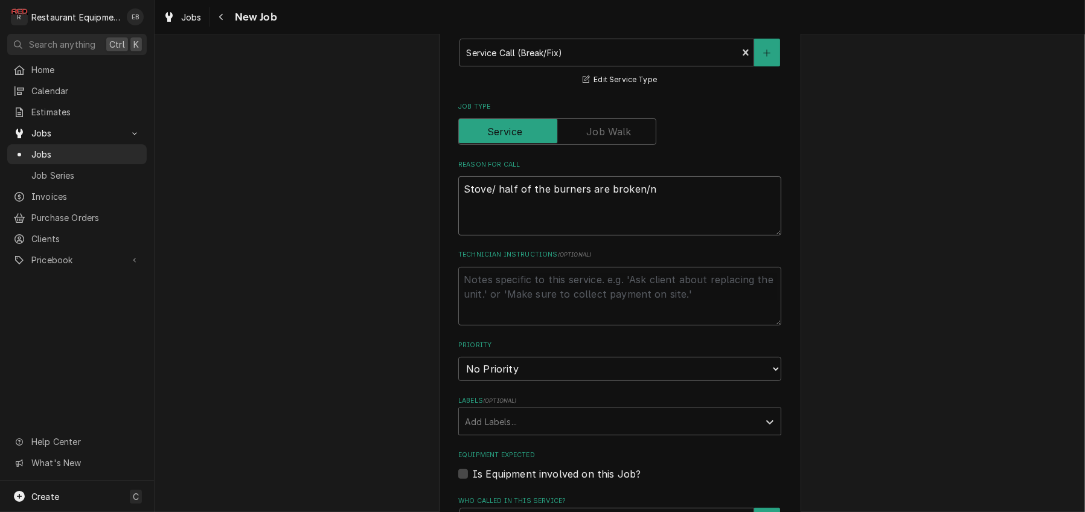
type textarea "x"
type textarea "Stove/ half of the burners are broken/no"
type textarea "x"
type textarea "Stove/ half of the burners are broken/not"
type textarea "x"
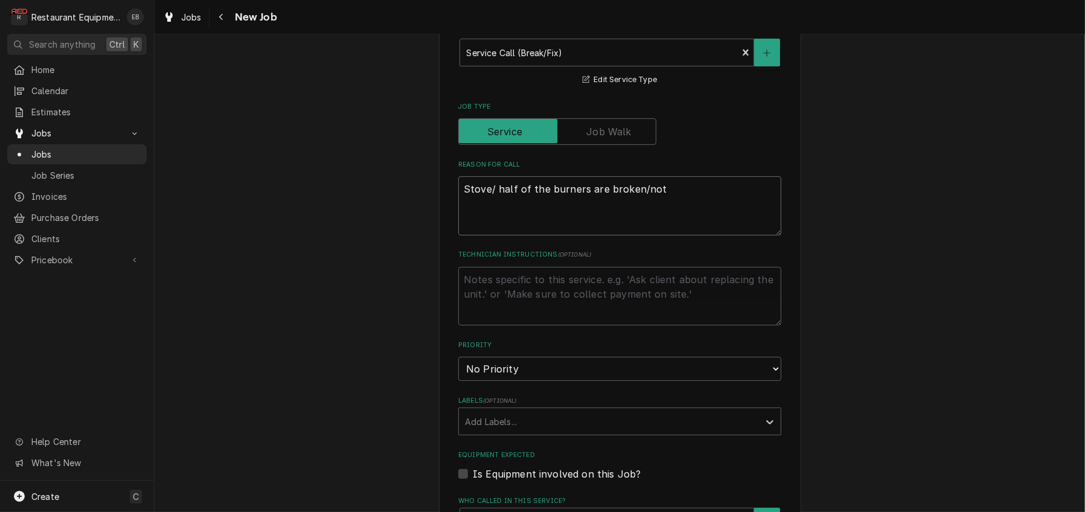
type textarea "Stove/ half of the burners are broken/not"
type textarea "x"
type textarea "Stove/ half of the burners are broken/not w"
type textarea "x"
type textarea "Stove/ half of the burners are broken/not wo"
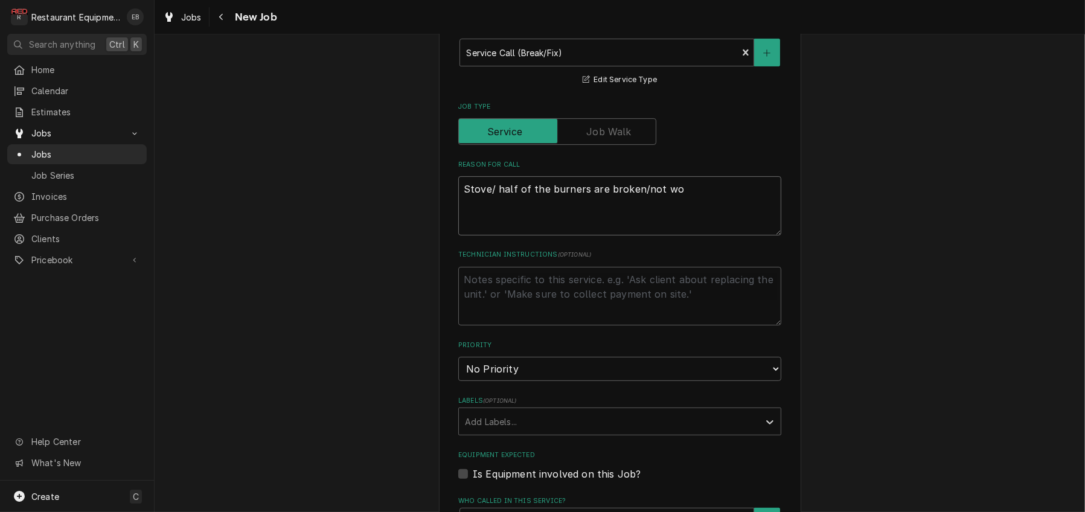
type textarea "x"
type textarea "Stove/ half of the burners are broken/not wor"
type textarea "x"
type textarea "Stove/ half of the burners are broken/not work"
type textarea "x"
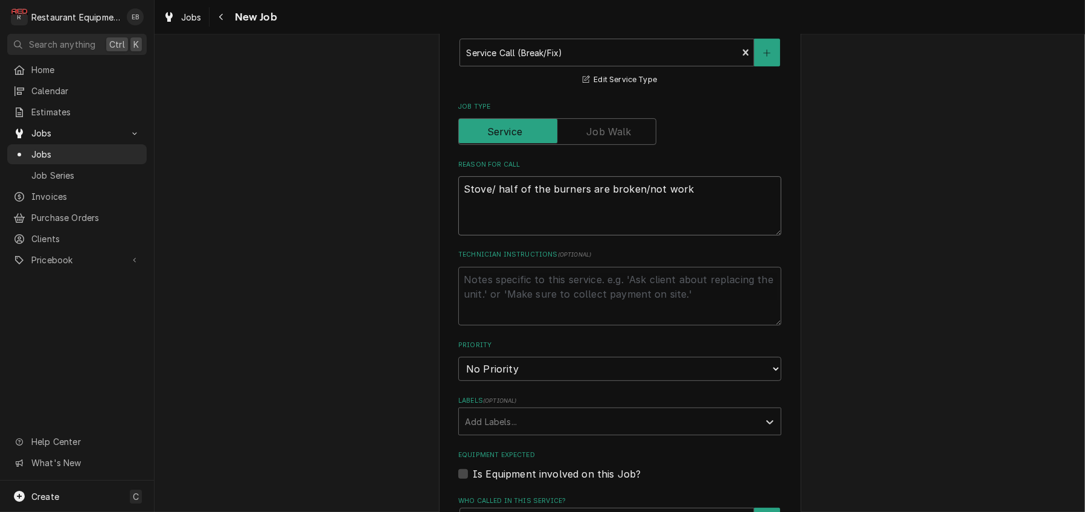
type textarea "Stove/ half of the burners are broken/not worki"
type textarea "x"
type textarea "Stove/ half of the burners are broken/not workin"
type textarea "x"
type textarea "Stove/ half of the burners are broken/not working"
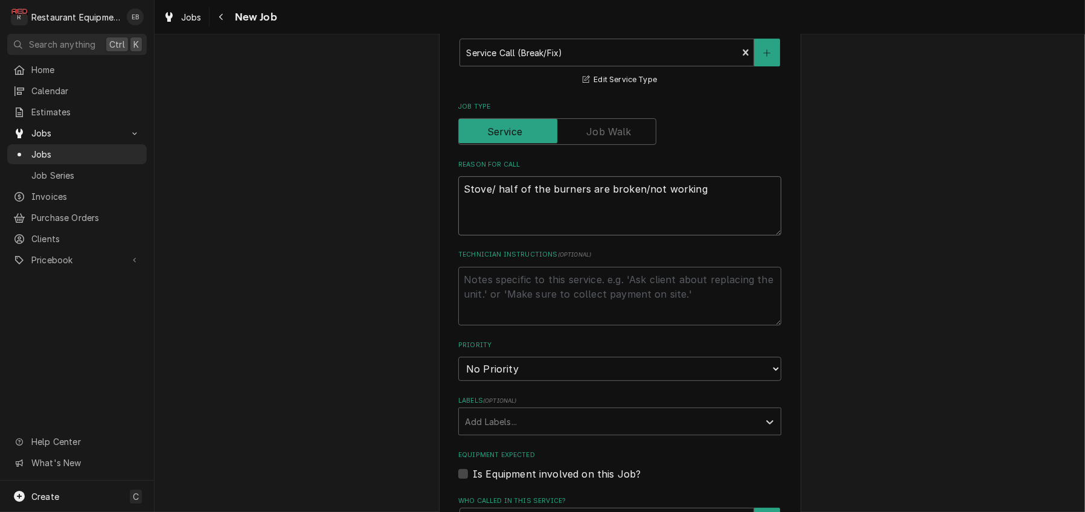
type textarea "x"
type textarea "Stove/ half of the burners are broken/not working."
click at [487, 235] on textarea "Stove/ half of the burners are broken/not working." at bounding box center [619, 205] width 323 height 59
type textarea "x"
type textarea "Stove half of the burners are broken/not working."
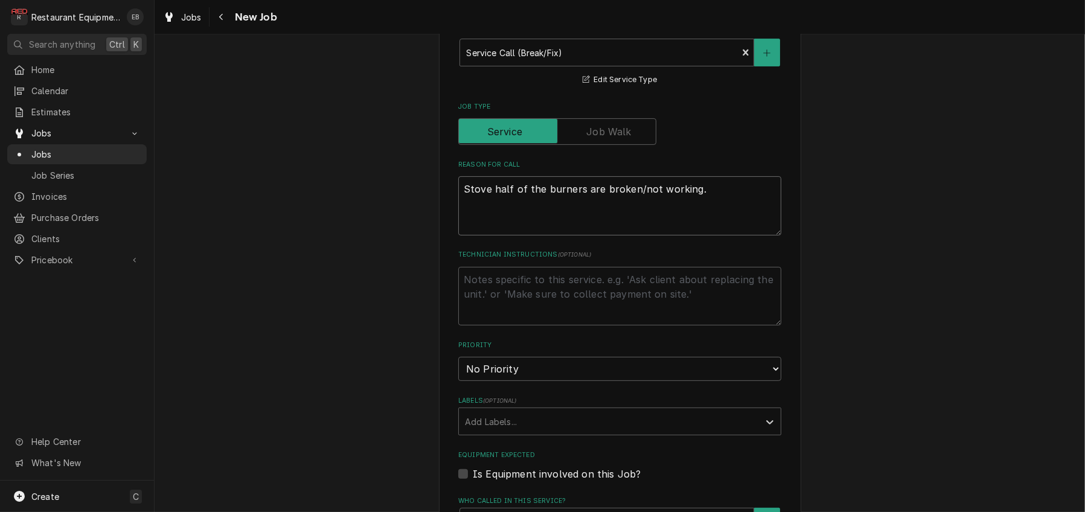
type textarea "x"
type textarea "Stove- half of the burners are broken/not working."
type textarea "x"
click at [721, 235] on textarea "Stove- half of the burners are broken/not working." at bounding box center [619, 205] width 323 height 59
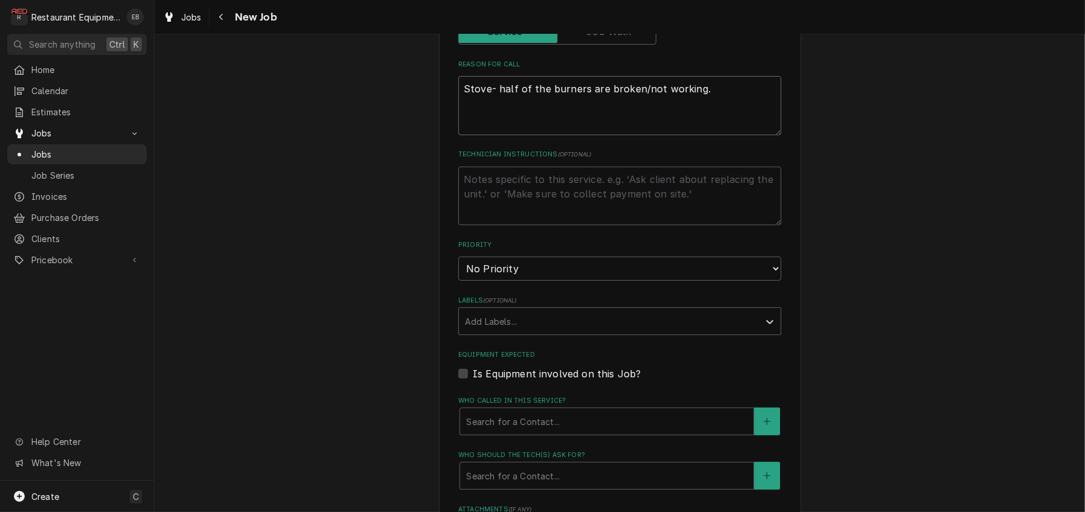
scroll to position [643, 0]
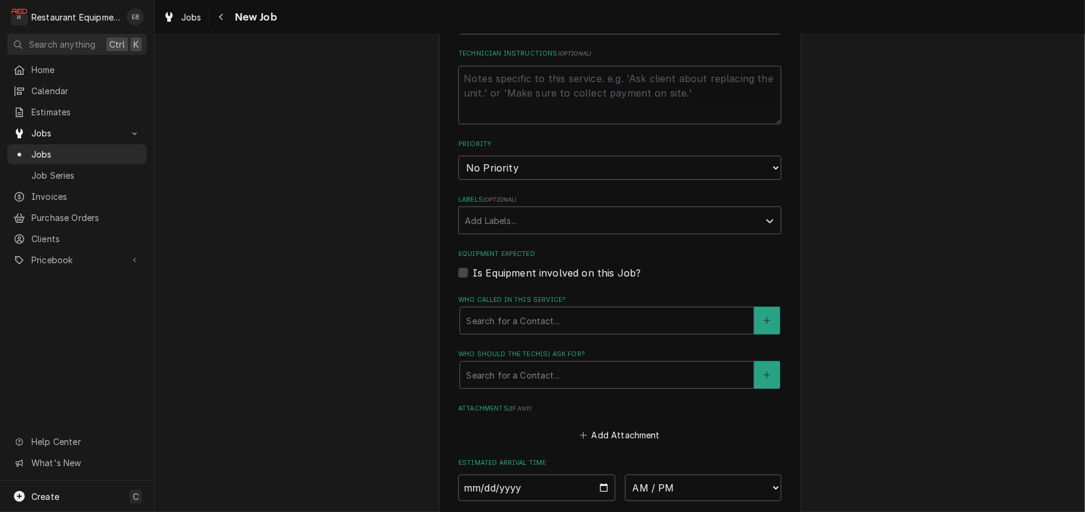
type textarea "Stove- half of the burners are broken/not working."
click at [552, 180] on select "No Priority Urgent High Medium Low" at bounding box center [619, 168] width 323 height 24
select select "3"
click at [458, 180] on select "No Priority Urgent High Medium Low" at bounding box center [619, 168] width 323 height 24
click at [524, 231] on div "Labels" at bounding box center [609, 220] width 288 height 22
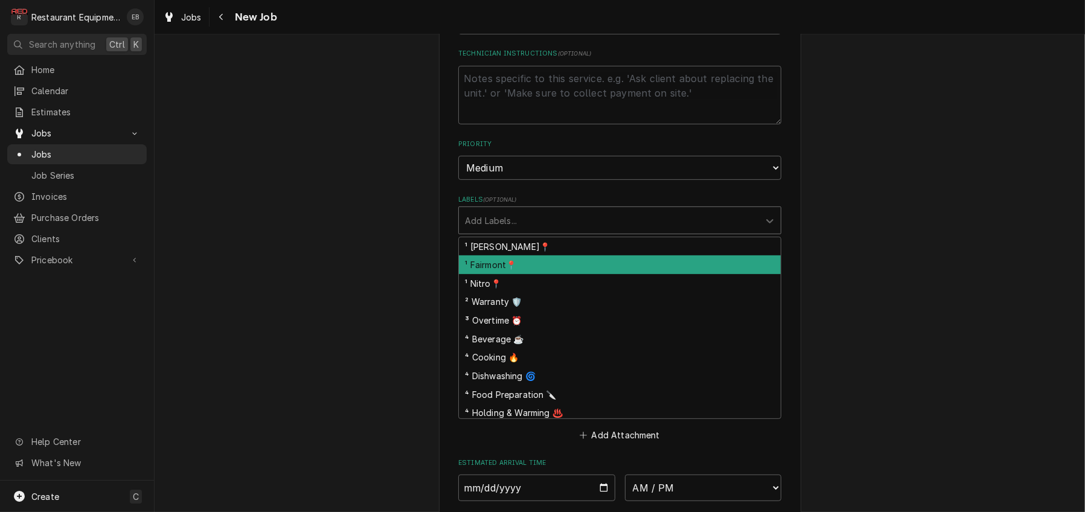
click at [497, 274] on div "¹ Fairmont📍" at bounding box center [620, 264] width 322 height 19
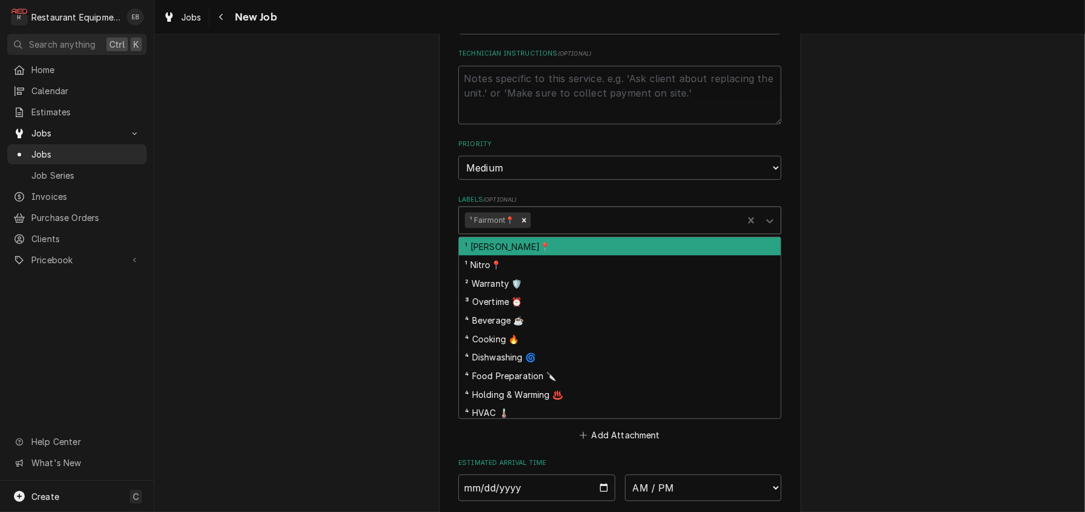
click at [569, 231] on div "Labels" at bounding box center [634, 220] width 204 height 22
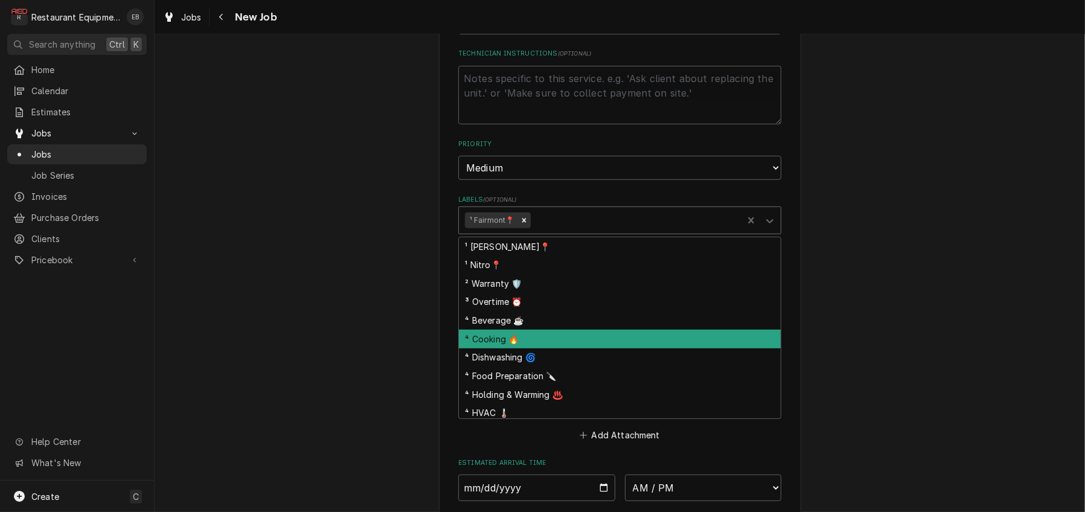
drag, startPoint x: 521, startPoint y: 435, endPoint x: 533, endPoint y: 420, distance: 19.8
click at [521, 348] on div "⁴ Cooking 🔥" at bounding box center [620, 339] width 322 height 19
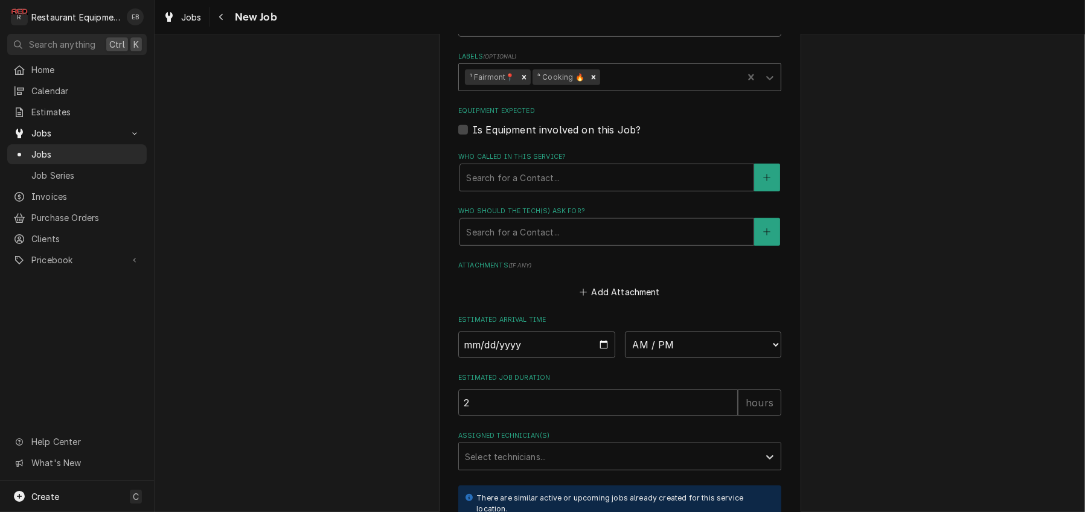
scroll to position [805, 0]
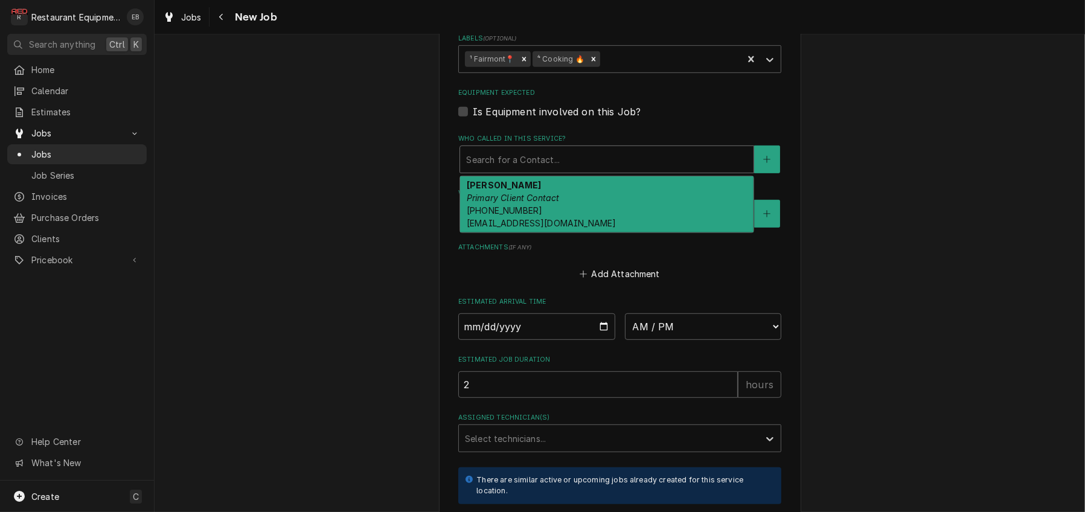
drag, startPoint x: 569, startPoint y: 264, endPoint x: 553, endPoint y: 286, distance: 27.2
click at [569, 170] on div "Who called in this service?" at bounding box center [606, 159] width 281 height 22
click at [535, 233] on div "Trish Anderson Primary Client Contact (304) 866-4121 andersont@canaanresort.com" at bounding box center [606, 204] width 293 height 57
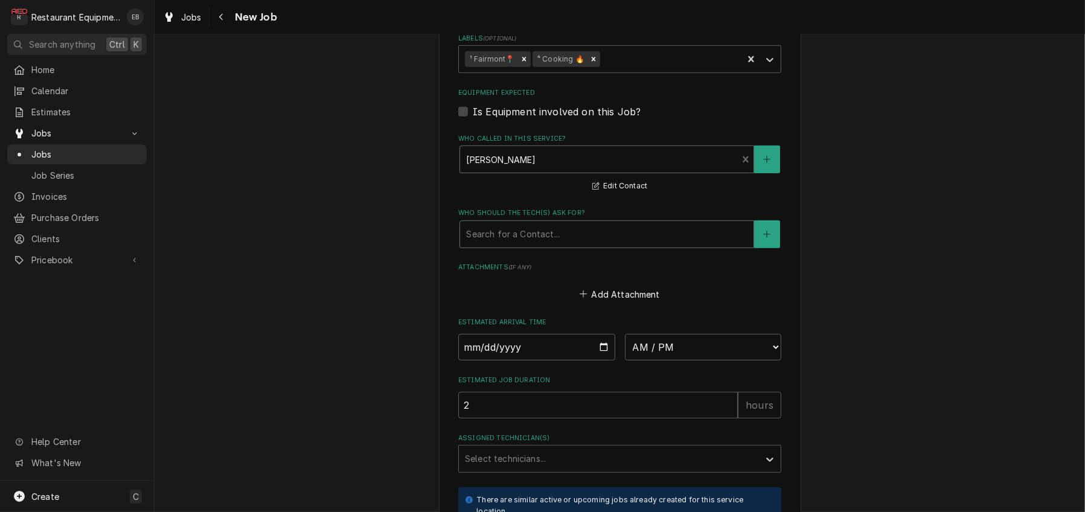
click at [525, 245] on div "Who should the tech(s) ask for?" at bounding box center [606, 234] width 281 height 22
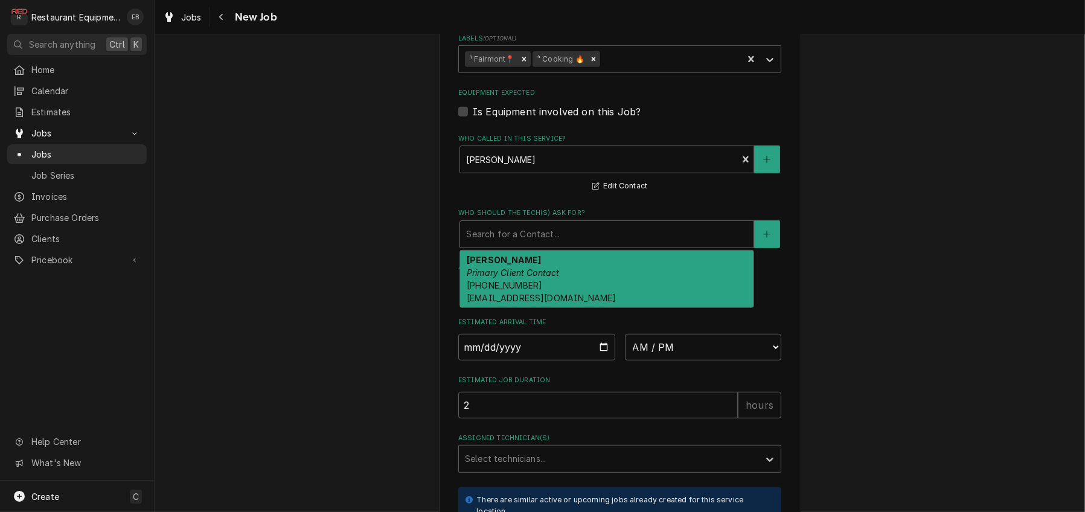
click at [521, 265] on strong "Trish Anderson" at bounding box center [504, 260] width 74 height 10
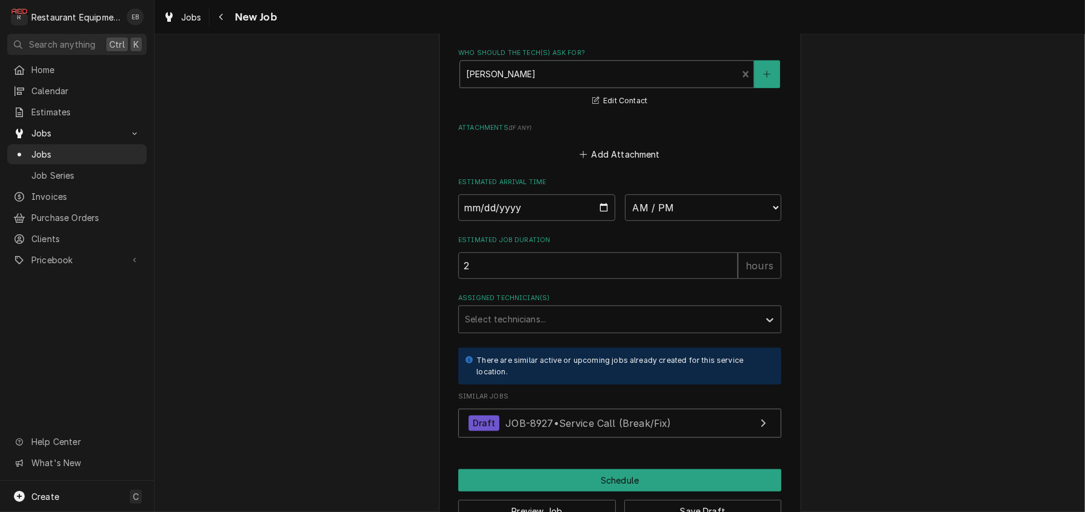
scroll to position [966, 0]
click at [596, 220] on input "Date" at bounding box center [536, 206] width 157 height 27
type textarea "x"
type input "2025-09-18"
click at [687, 220] on select "AM / PM 6:00 AM 6:15 AM 6:30 AM 6:45 AM 7:00 AM 7:15 AM 7:30 AM 7:45 AM 8:00 AM…" at bounding box center [703, 206] width 157 height 27
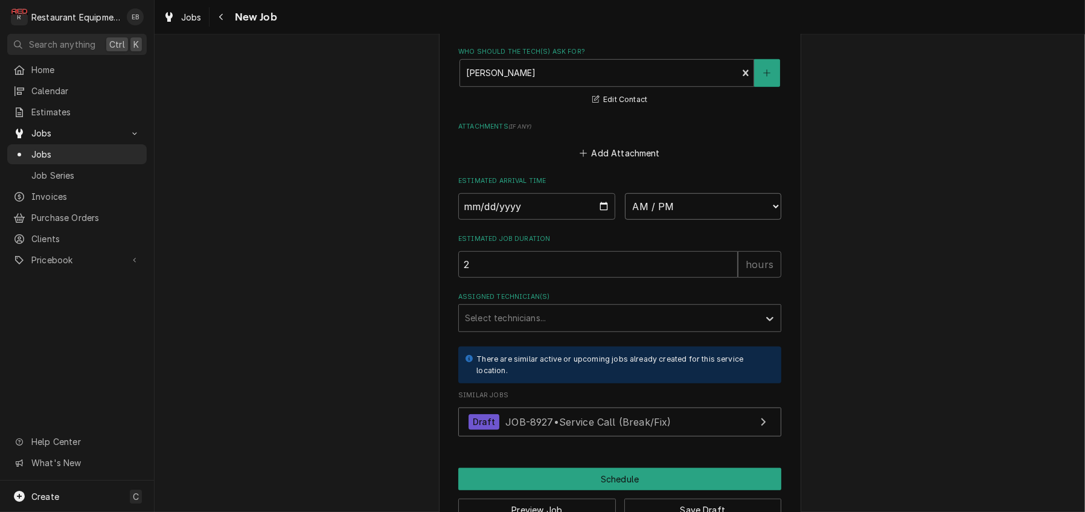
type textarea "x"
select select "12:00:00"
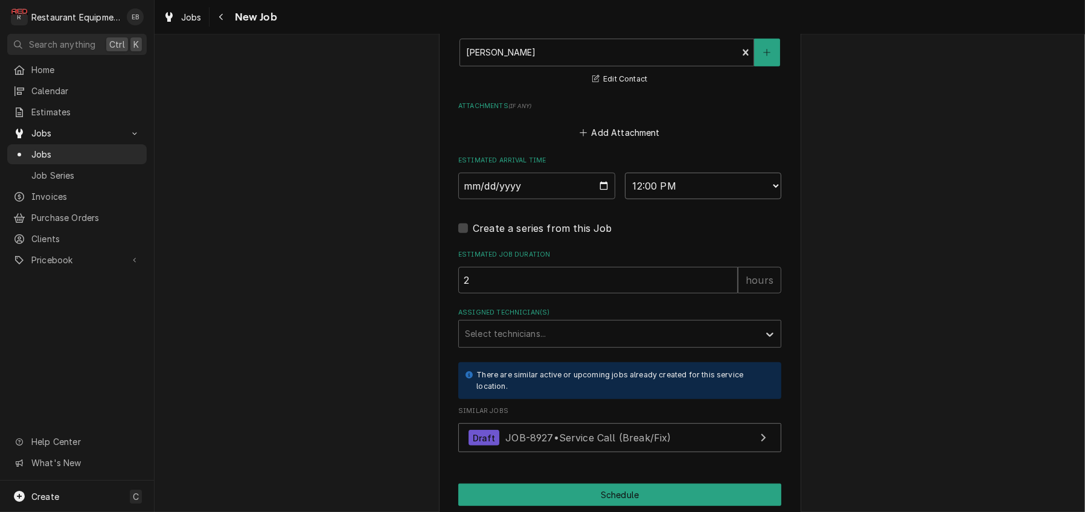
type textarea "x"
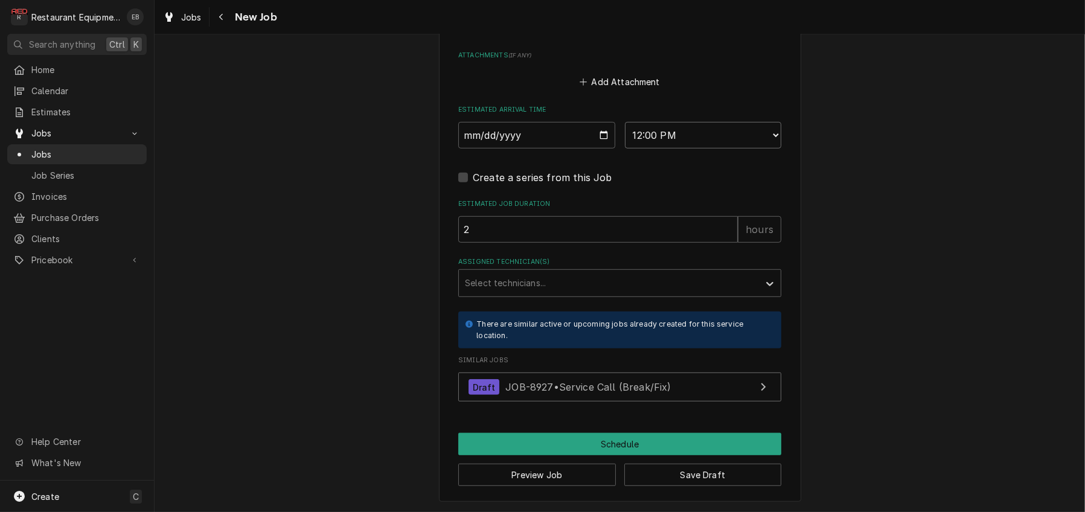
scroll to position [1086, 0]
click at [570, 294] on div "Assigned Technician(s)" at bounding box center [609, 283] width 288 height 22
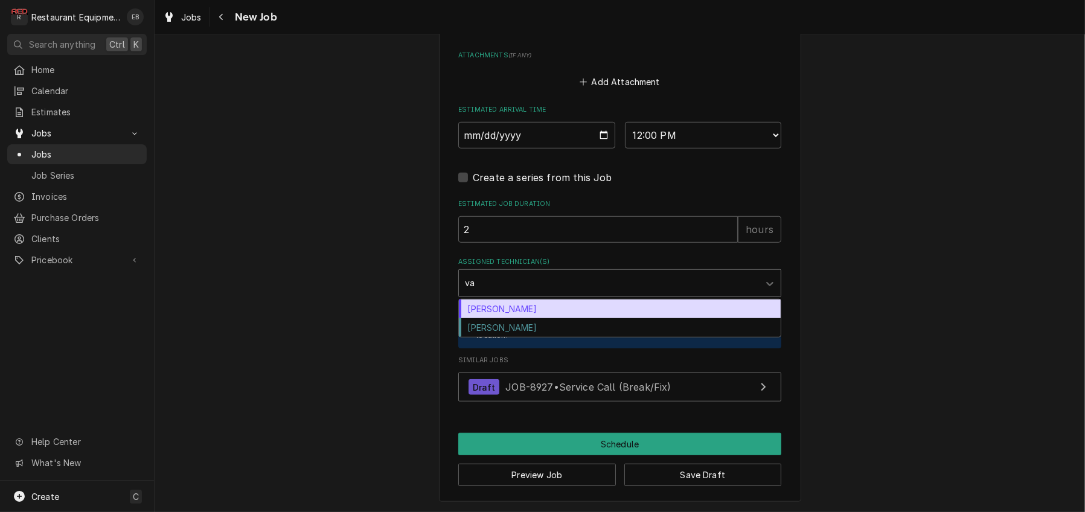
type input "van"
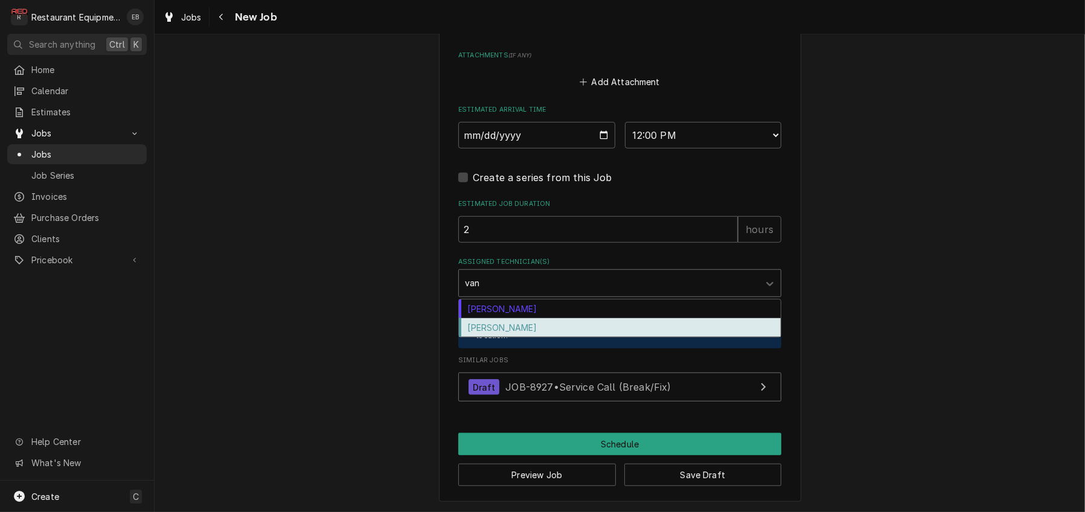
click at [485, 337] on div "Van Lucas" at bounding box center [620, 327] width 322 height 19
type textarea "x"
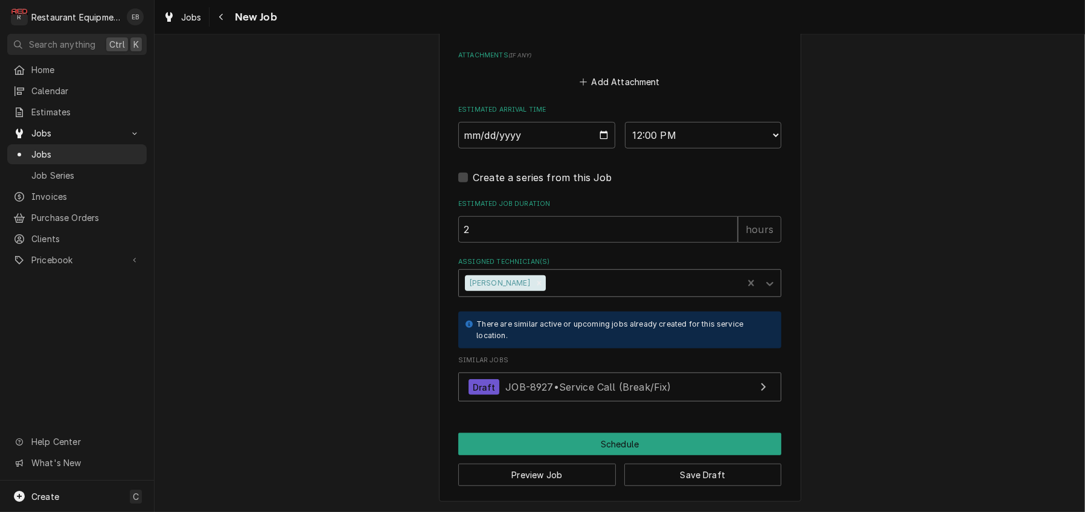
scroll to position [1206, 0]
click at [694, 471] on button "Save Draft" at bounding box center [703, 475] width 158 height 22
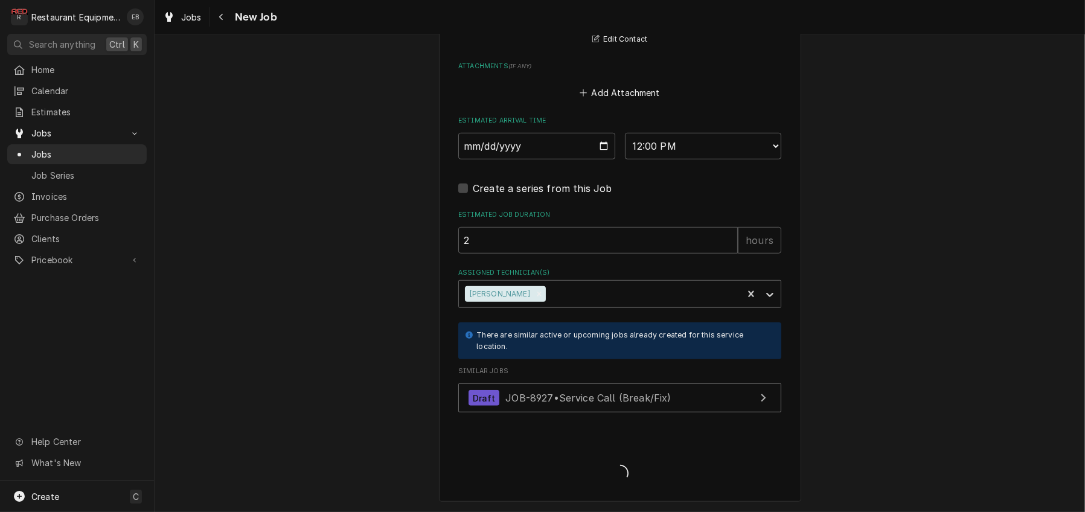
type textarea "x"
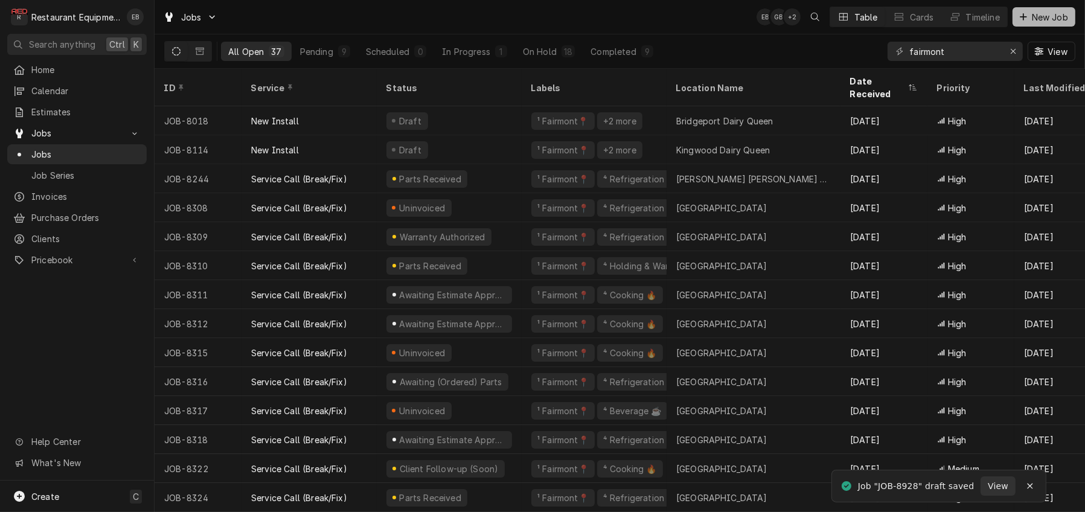
click at [1036, 24] on span "New Job" at bounding box center [1049, 17] width 41 height 13
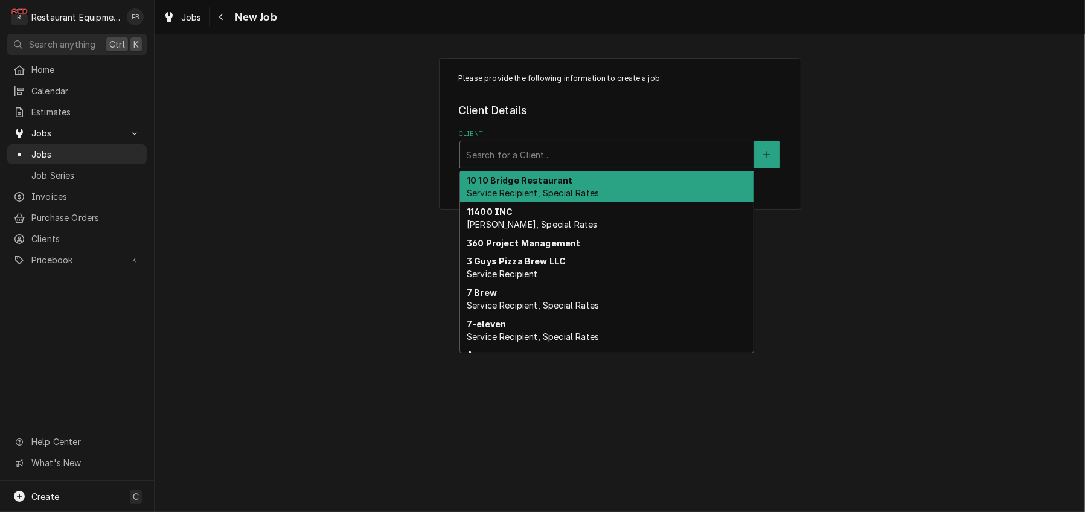
click at [519, 165] on div "Client" at bounding box center [606, 155] width 281 height 22
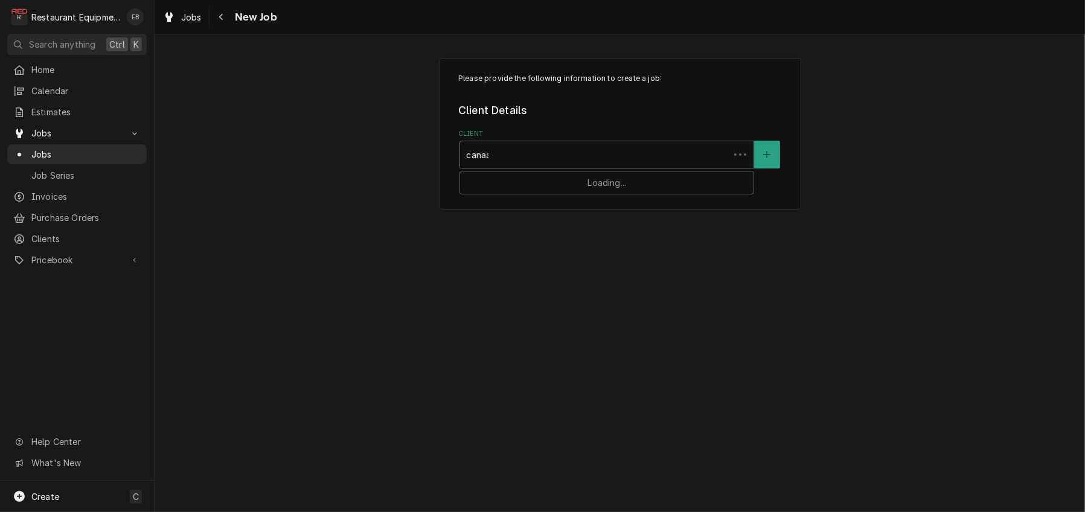
type input "canaan"
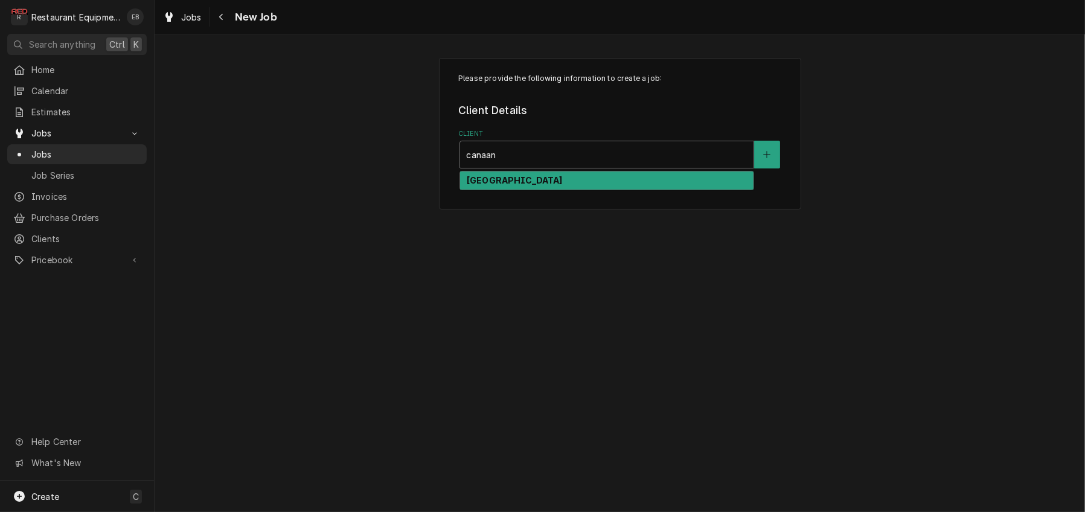
click at [528, 185] on strong "[GEOGRAPHIC_DATA]" at bounding box center [515, 180] width 96 height 10
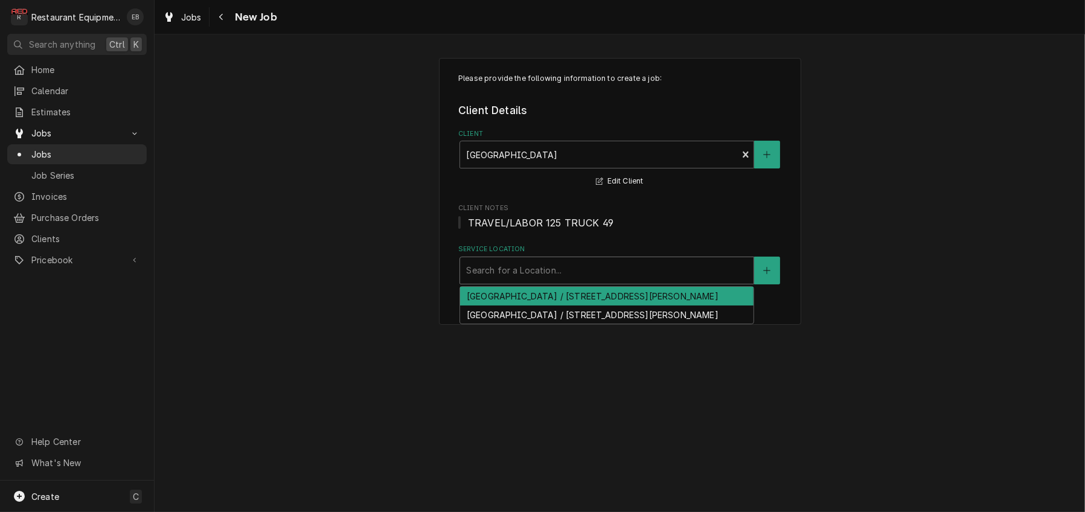
click at [579, 281] on div "Service Location" at bounding box center [606, 271] width 281 height 22
click at [552, 305] on div "Black Water Falls Lodge / 1584 Blackwater Lodge Rd, Davis, WV 26260" at bounding box center [606, 296] width 293 height 19
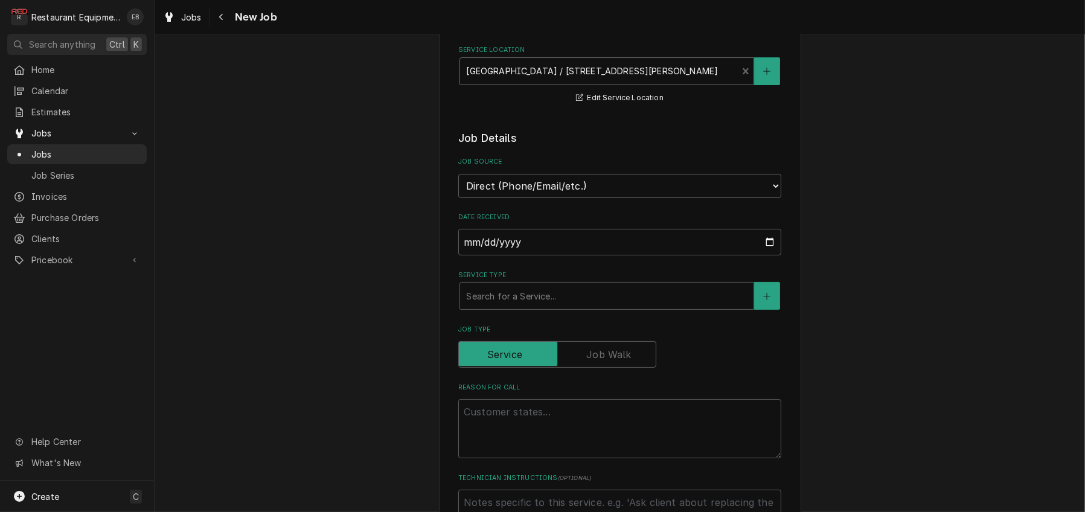
scroll to position [201, 0]
drag, startPoint x: 523, startPoint y: 365, endPoint x: 514, endPoint y: 349, distance: 18.4
click at [514, 305] on div "Service Type" at bounding box center [606, 294] width 281 height 22
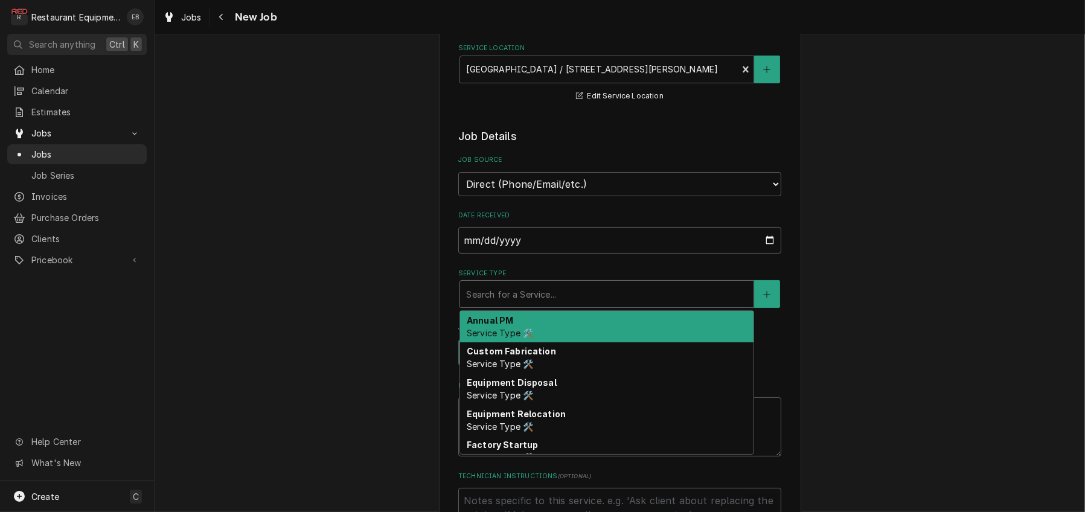
type textarea "x"
type input "b"
type textarea "x"
type input "br"
type textarea "x"
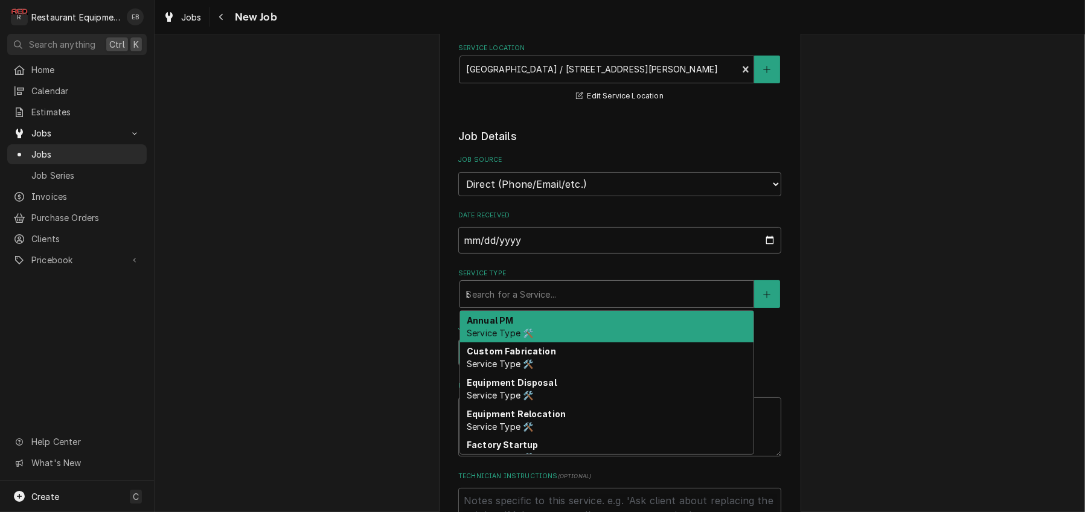
type input "bre"
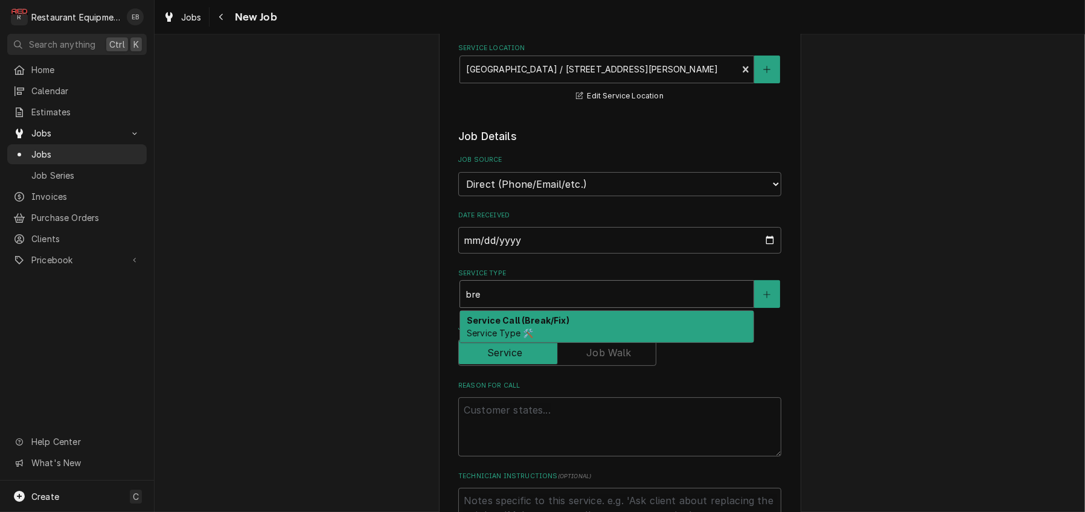
click at [518, 325] on strong "Service Call (Break/Fix)" at bounding box center [518, 320] width 103 height 10
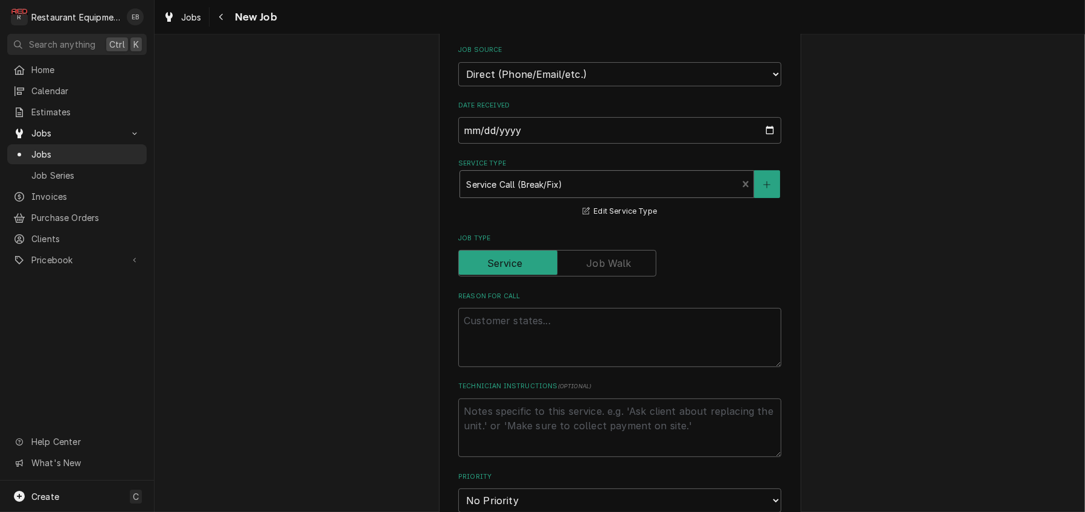
scroll to position [402, 0]
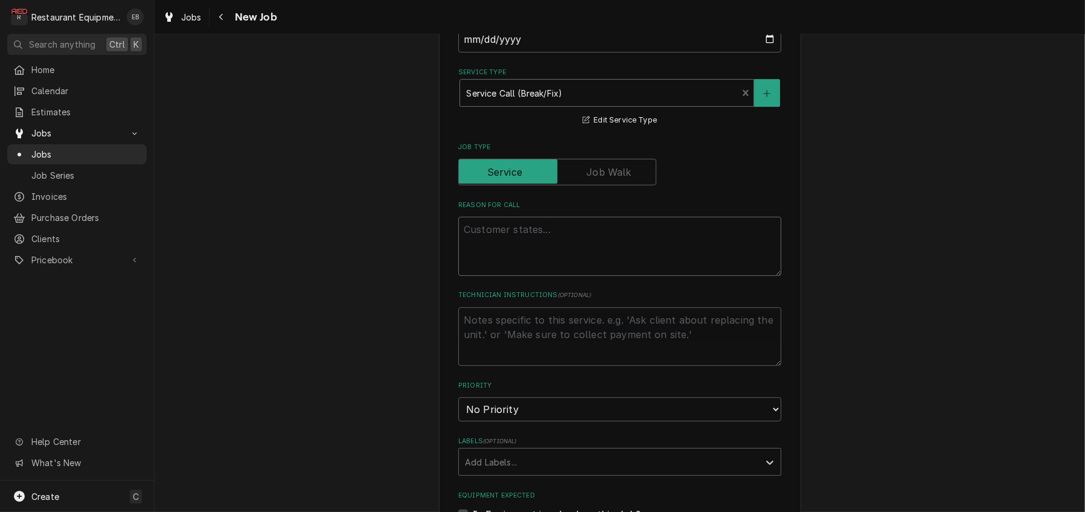
click at [562, 276] on textarea "Reason For Call" at bounding box center [619, 246] width 323 height 59
type textarea "x"
type textarea "I"
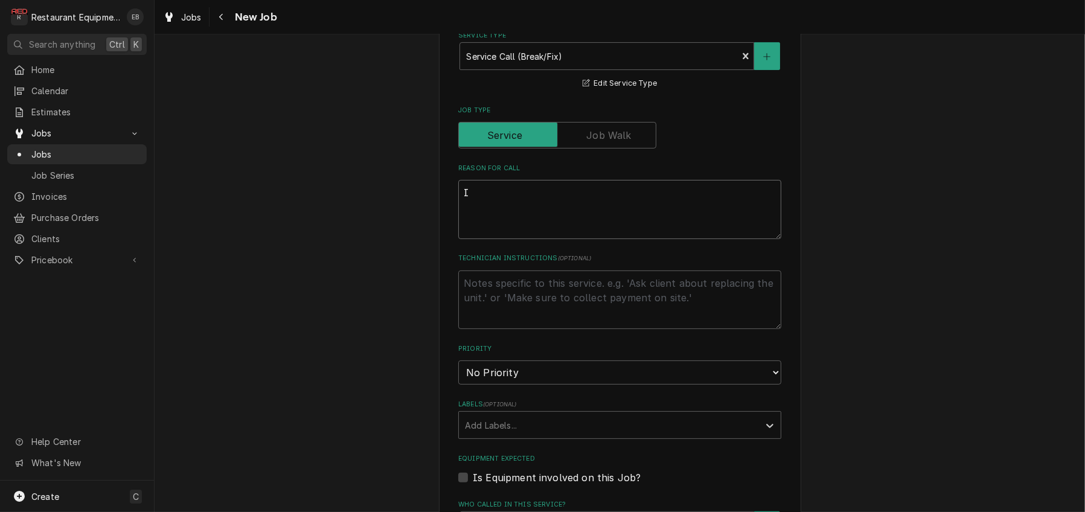
scroll to position [442, 0]
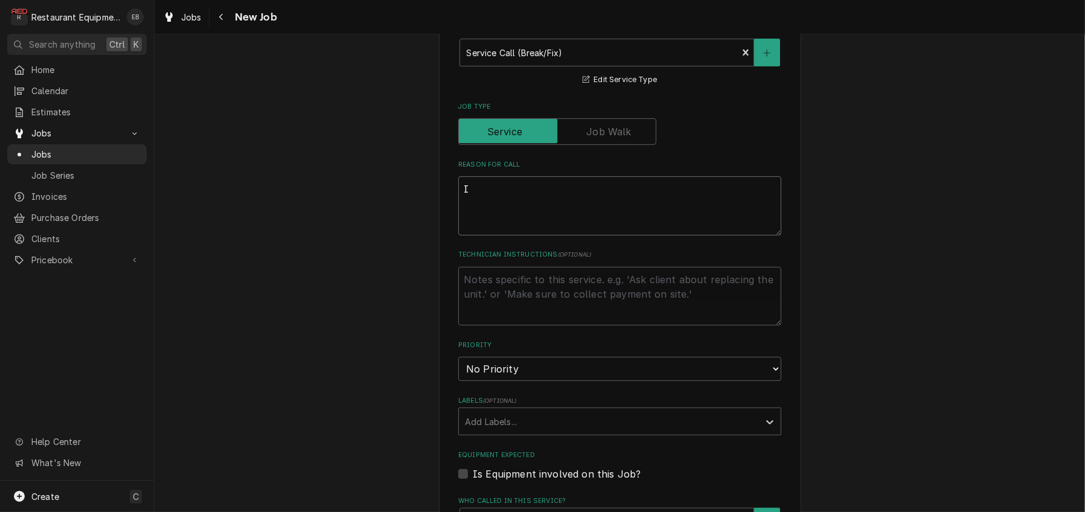
type textarea "x"
type textarea "In"
type textarea "x"
type textarea "Ind"
type textarea "x"
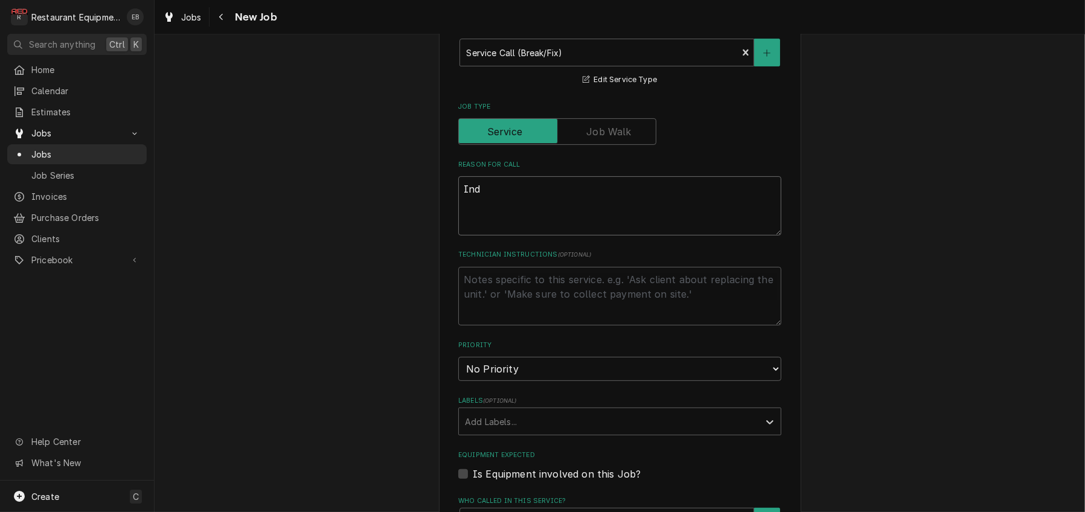
type textarea "Indu"
type textarea "x"
type textarea "Indus"
type textarea "x"
type textarea "Indust"
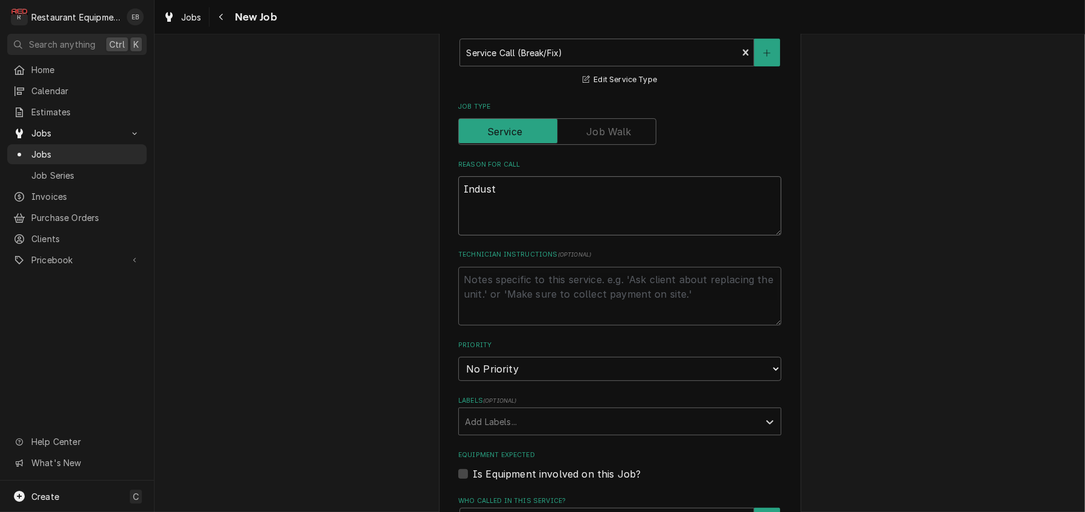
type textarea "x"
type textarea "Industr"
type textarea "x"
type textarea "Industri"
type textarea "x"
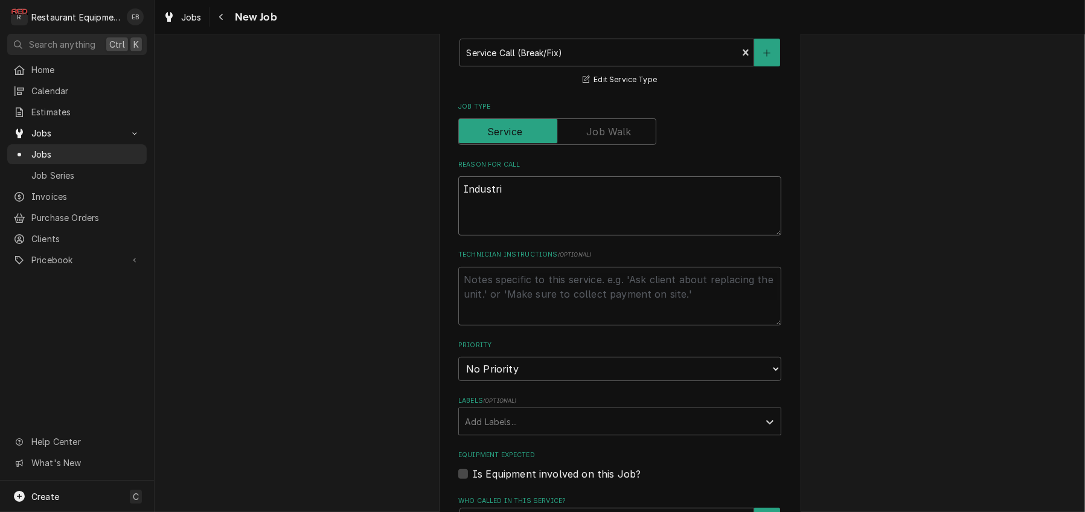
type textarea "Industria"
type textarea "x"
type textarea "Industrial"
type textarea "x"
type textarea "Industrial"
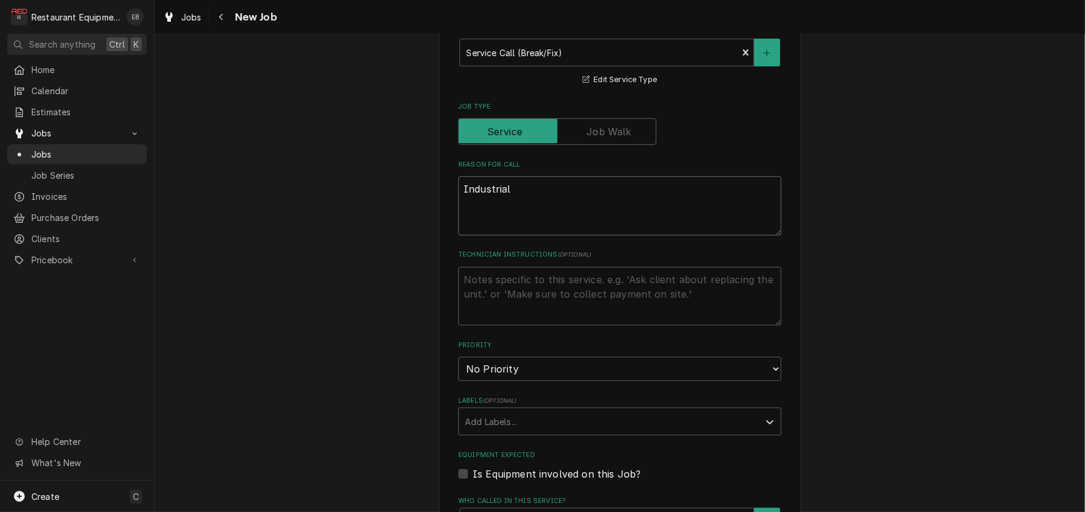
type textarea "x"
type textarea "Industrial S"
type textarea "x"
type textarea "Industrial Sm"
type textarea "x"
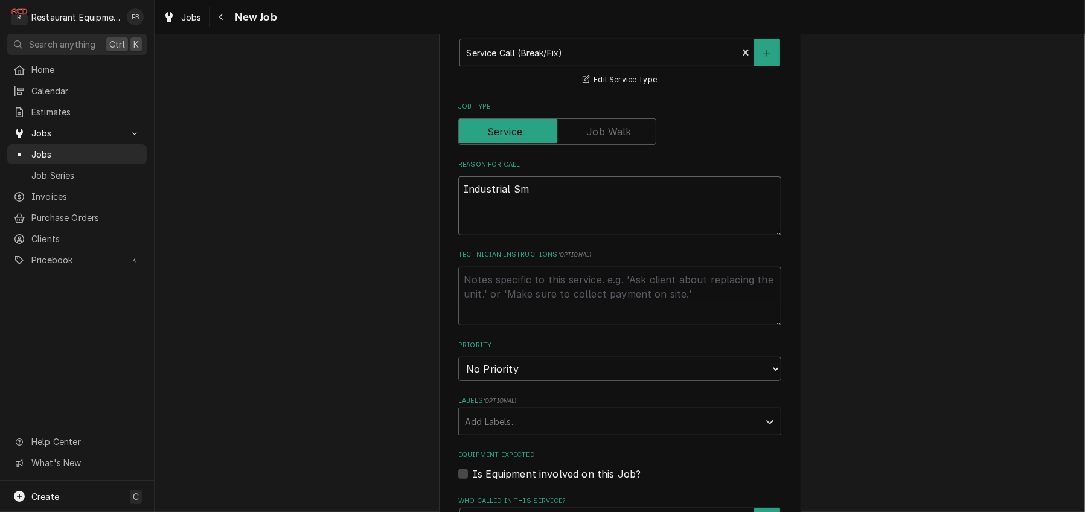
type textarea "Industrial Smo"
type textarea "x"
type textarea "Industrial Smok"
type textarea "x"
type textarea "Industrial Smoke"
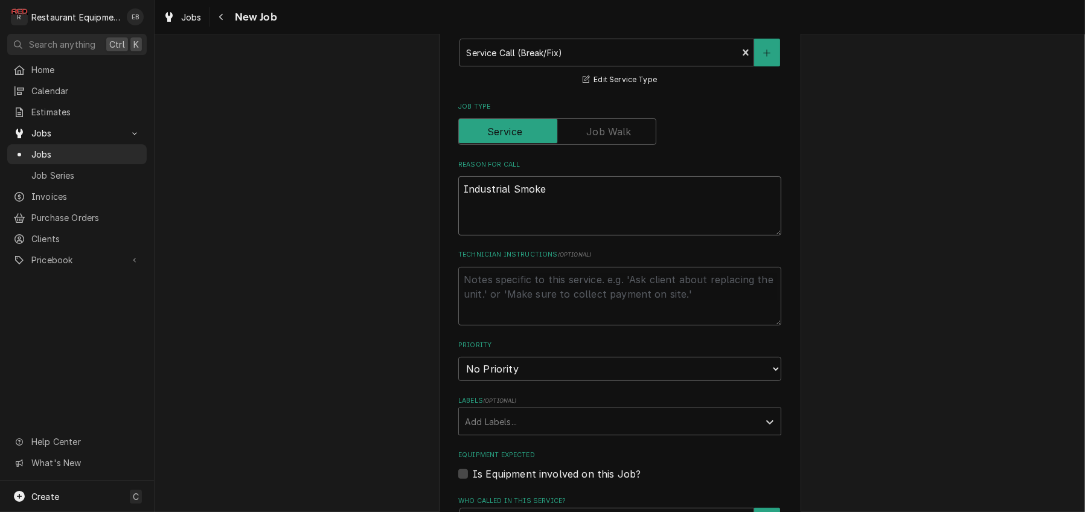
type textarea "x"
type textarea "Industrial Smoker"
type textarea "x"
type textarea "Industrial Smoker"
type textarea "x"
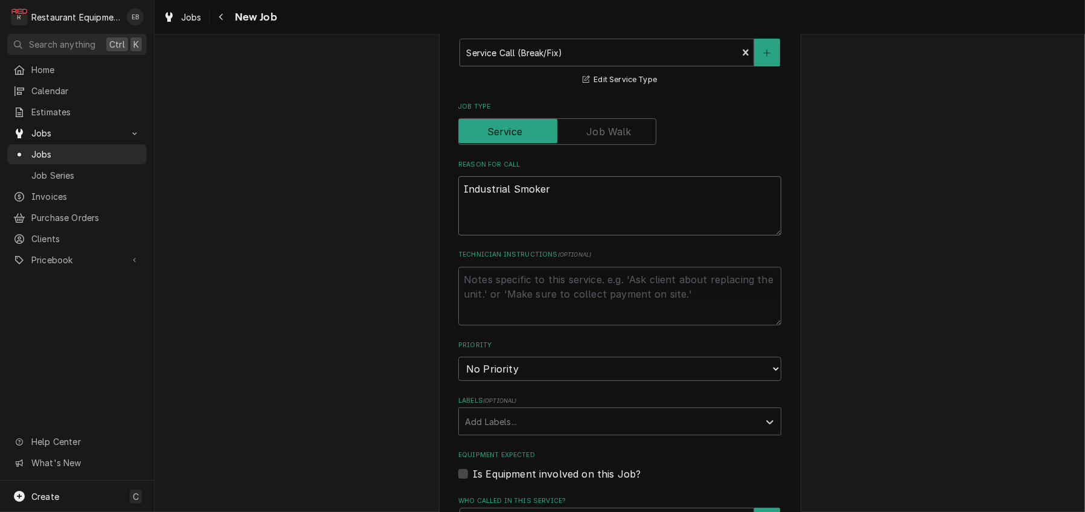
type textarea "Industrial Smoker h"
type textarea "x"
type textarea "Industrial Smoker ha"
type textarea "x"
type textarea "Industrial Smoker has"
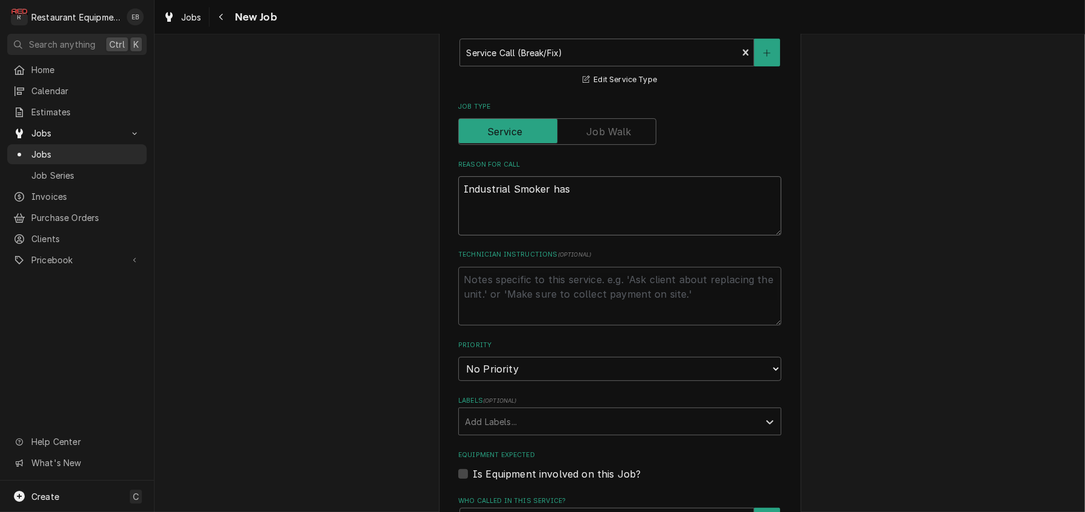
type textarea "x"
type textarea "Industrial Smoker has"
type textarea "x"
type textarea "Industrial Smoker has ""
type textarea "x"
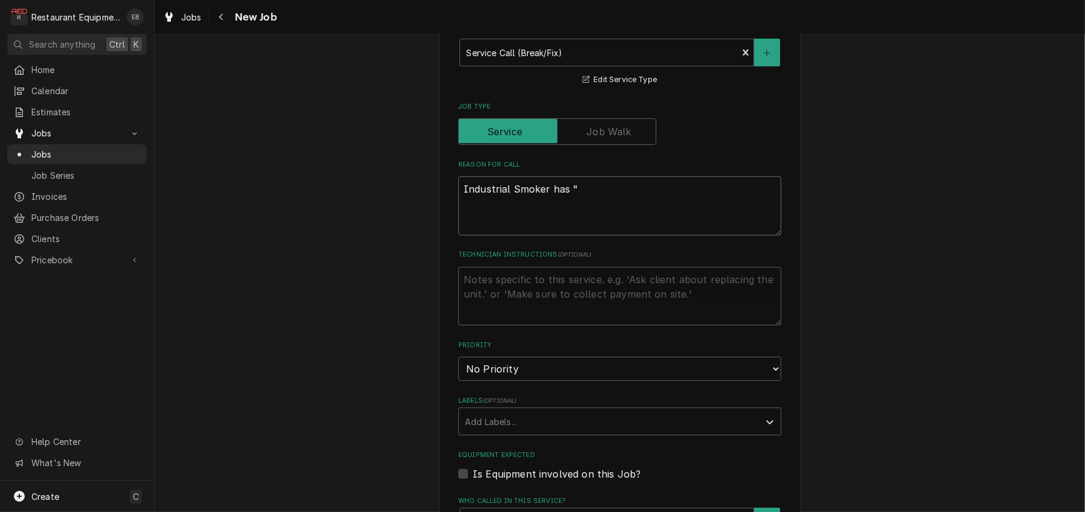
type textarea "Industrial Smoker has "s"
type textarea "x"
type textarea "Industrial Smoker has "sm"
type textarea "x"
type textarea "Industrial Smoker has "sma"
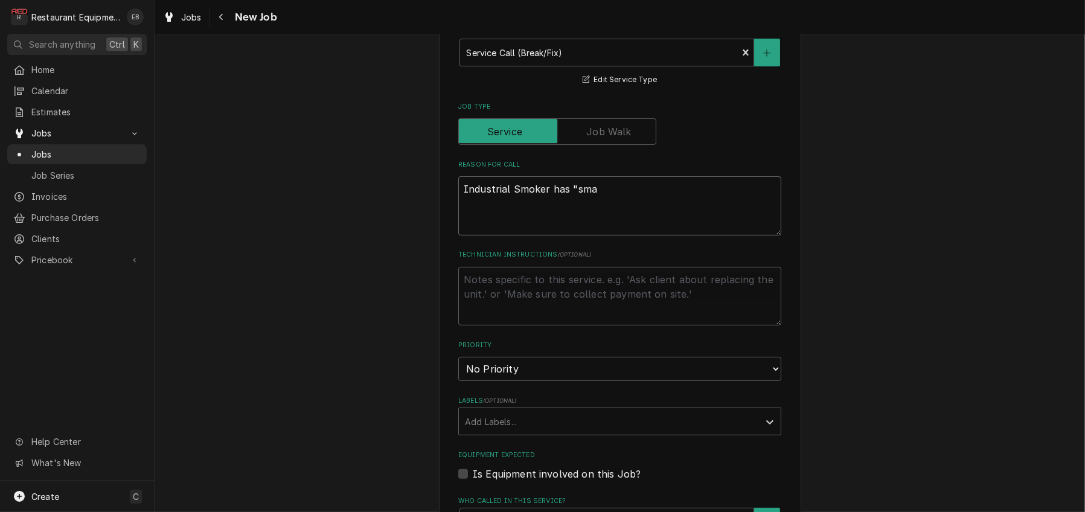
type textarea "x"
type textarea "Industrial Smoker has "smal"
type textarea "x"
type textarea "Industrial Smoker has "small"
type textarea "x"
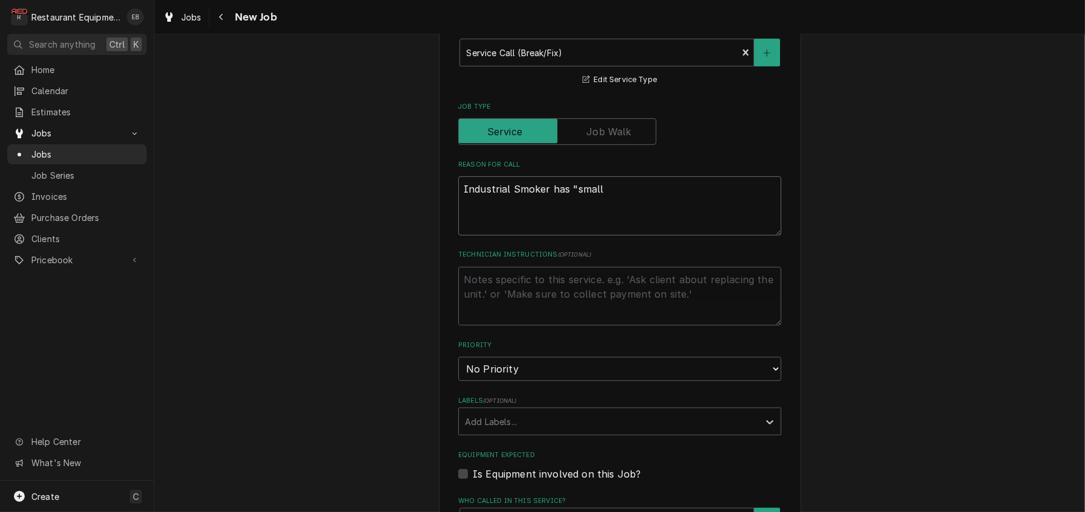
type textarea "Industrial Smoker has "small"
type textarea "x"
type textarea "Industrial Smoker has "small i"
type textarea "x"
type textarea "Industrial Smoker has "small is"
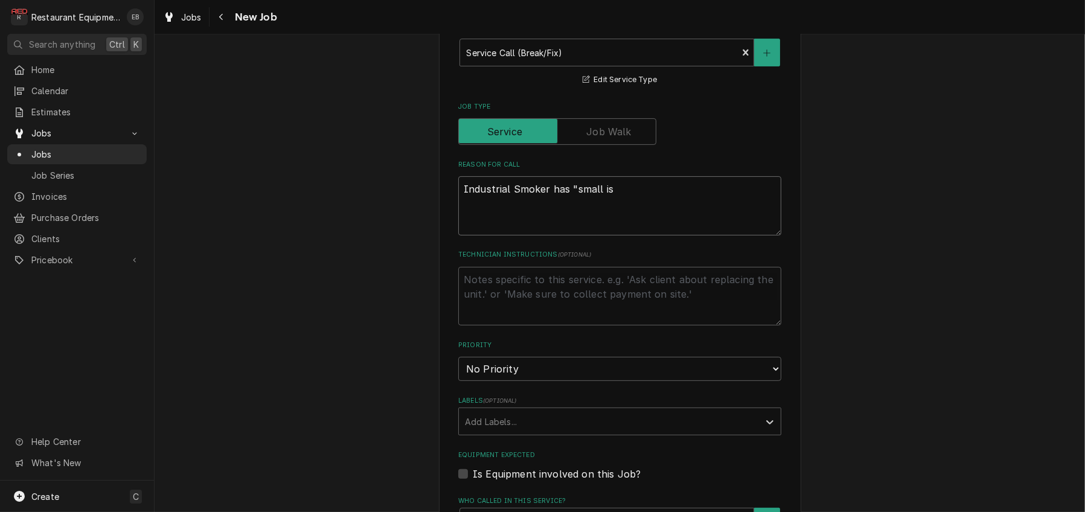
type textarea "x"
type textarea "Industrial Smoker has "small iss"
type textarea "x"
type textarea "Industrial Smoker has "small issu"
type textarea "x"
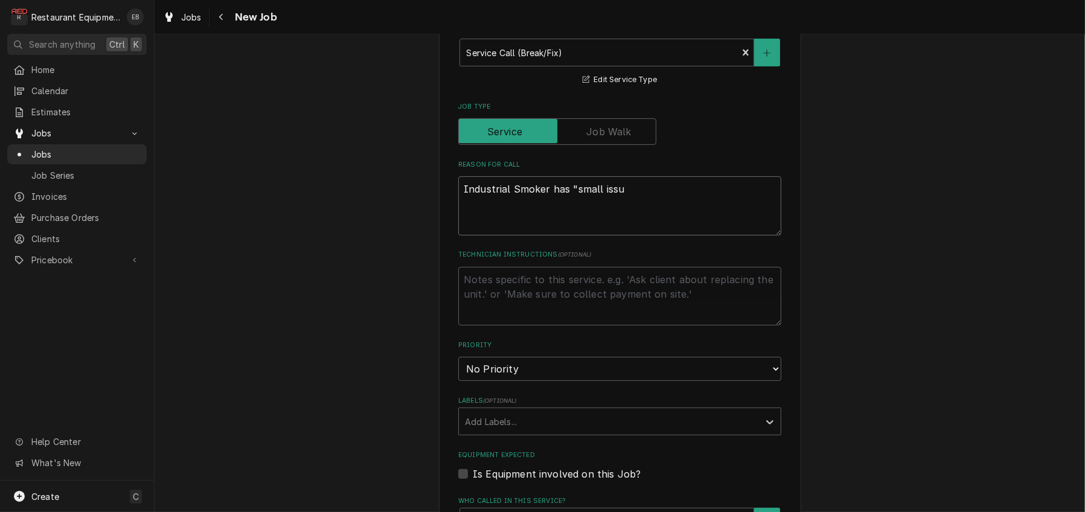
type textarea "Industrial Smoker has "small issue"
type textarea "x"
type textarea "Industrial Smoker has "small issues"
type textarea "x"
type textarea "Industrial Smoker has "small issues"
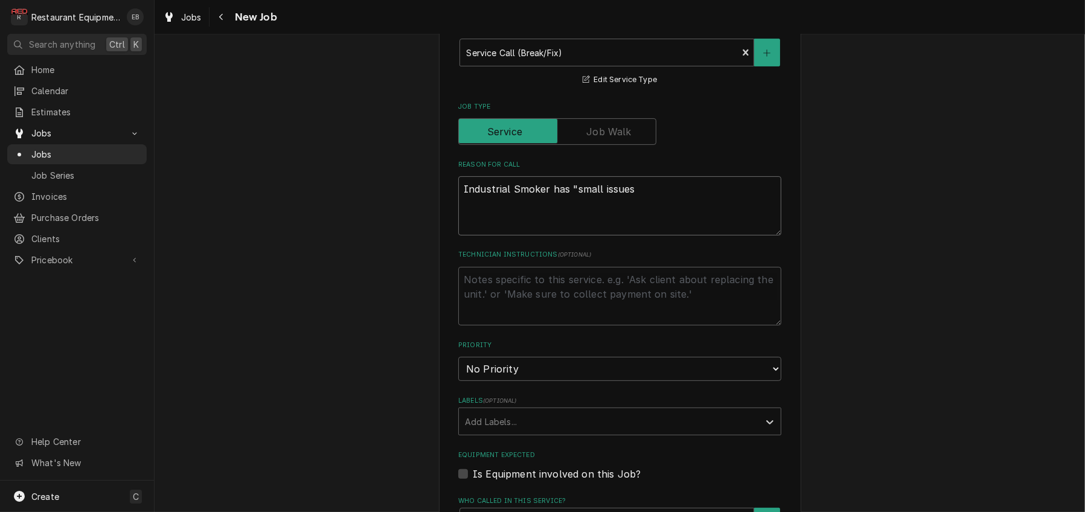
type textarea "x"
type textarea "Industrial Smoker has "small issues i"
type textarea "x"
type textarea "Industrial Smoker has "small issues if"
type textarea "x"
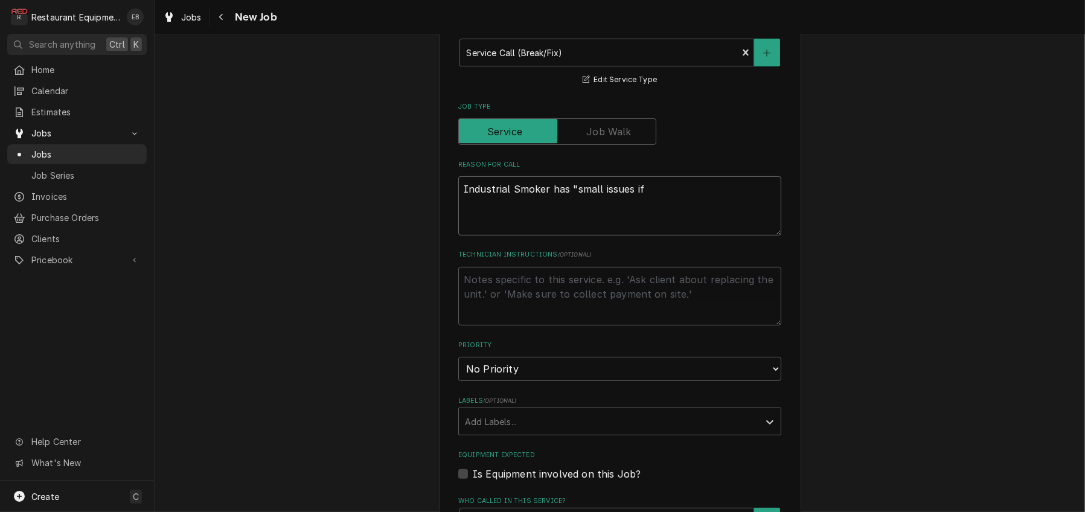
type textarea "Industrial Smoker has "small issues if"
type textarea "x"
type textarea "Industrial Smoker has "small issues if a"
type textarea "x"
type textarea "Industrial Smoker has "small issues if an"
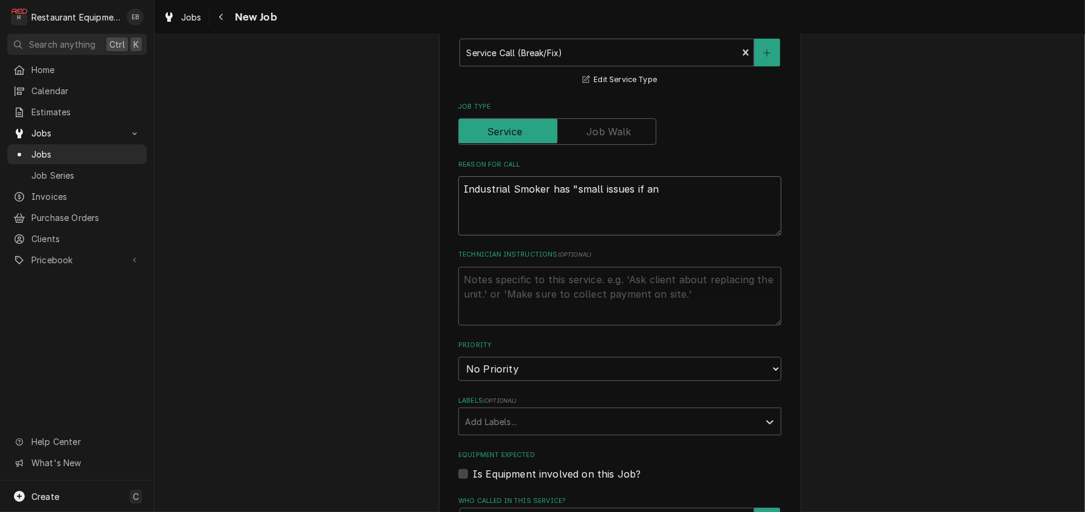
type textarea "x"
type textarea "Industrial Smoker has "small issues if any"
type textarea "x"
type textarea "Industrial Smoker has "small issues if any""
type textarea "x"
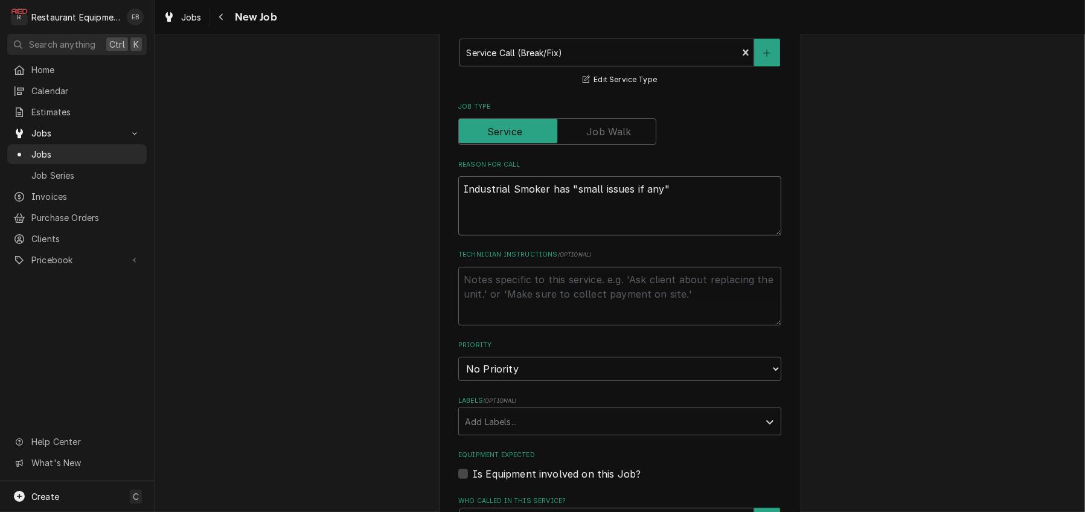
type textarea "Industrial Smoker has "small issues if any","
type textarea "x"
type textarea "Industrial Smoker has "small issues if any","
type textarea "x"
type textarea "Industrial Smoker has "small issues if any", n"
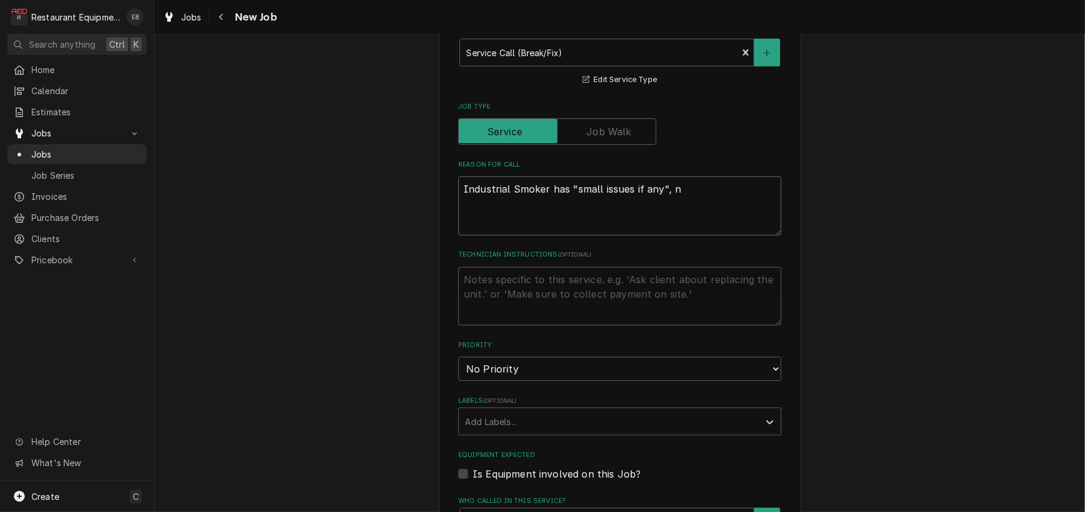
type textarea "x"
type textarea "Industrial Smoker has "small issues if any", ne"
type textarea "x"
type textarea "Industrial Smoker has "small issues if any", nee"
type textarea "x"
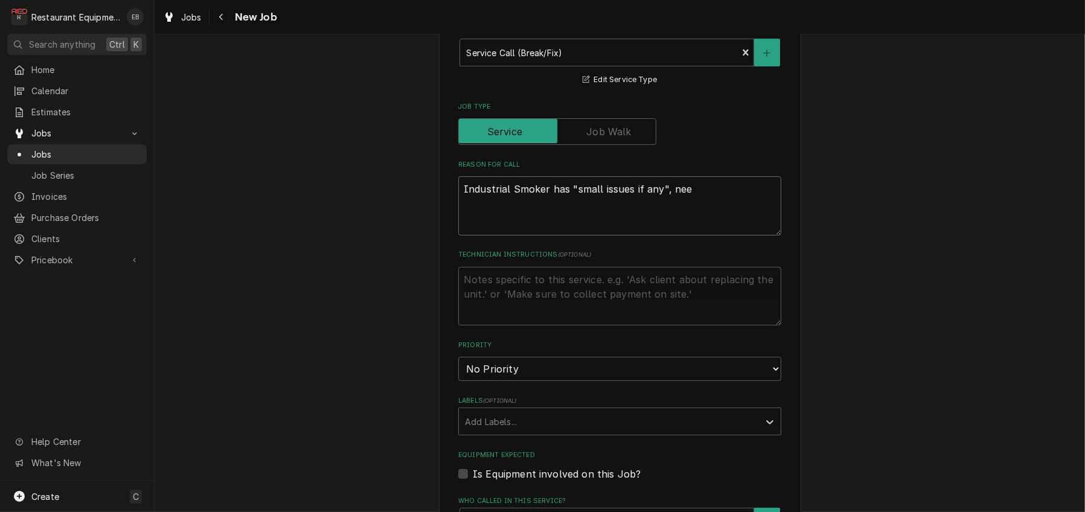
type textarea "Industrial Smoker has "small issues if any", need"
type textarea "x"
type textarea "Industrial Smoker has "small issues if any", needs"
type textarea "x"
type textarea "Industrial Smoker has "small issues if any", needs"
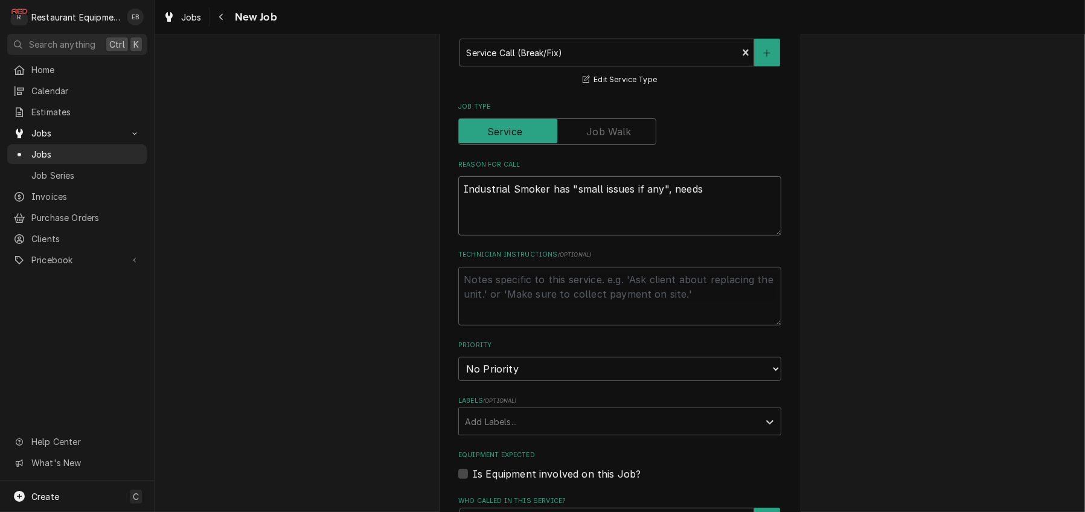
type textarea "x"
type textarea "Industrial Smoker has "small issues if any", needs t"
type textarea "x"
type textarea "Industrial Smoker has "small issues if any", needs to"
type textarea "x"
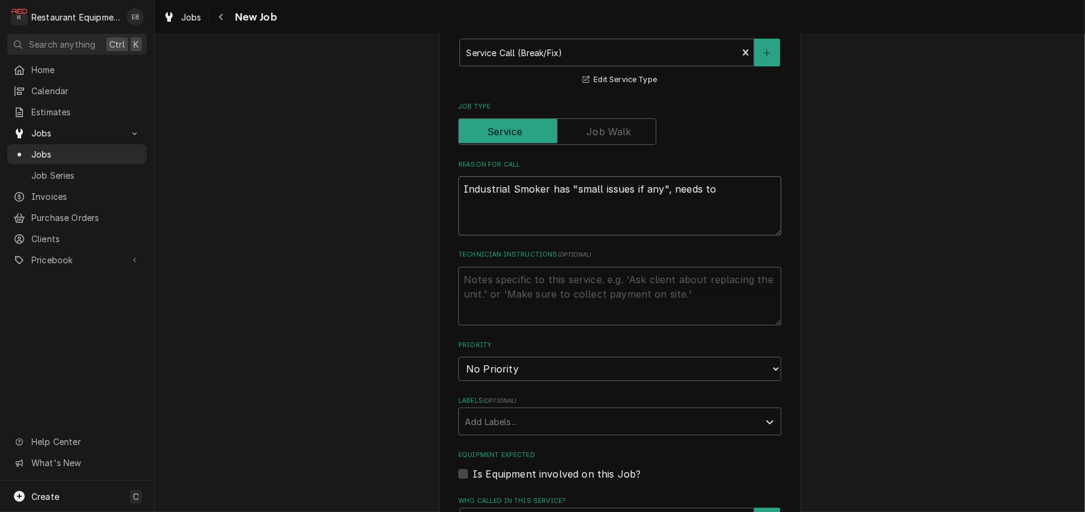
type textarea "Industrial Smoker has "small issues if any", needs to"
type textarea "x"
type textarea "Industrial Smoker has "small issues if any", needs to b"
type textarea "x"
type textarea "Industrial Smoker has "small issues if any", needs to be"
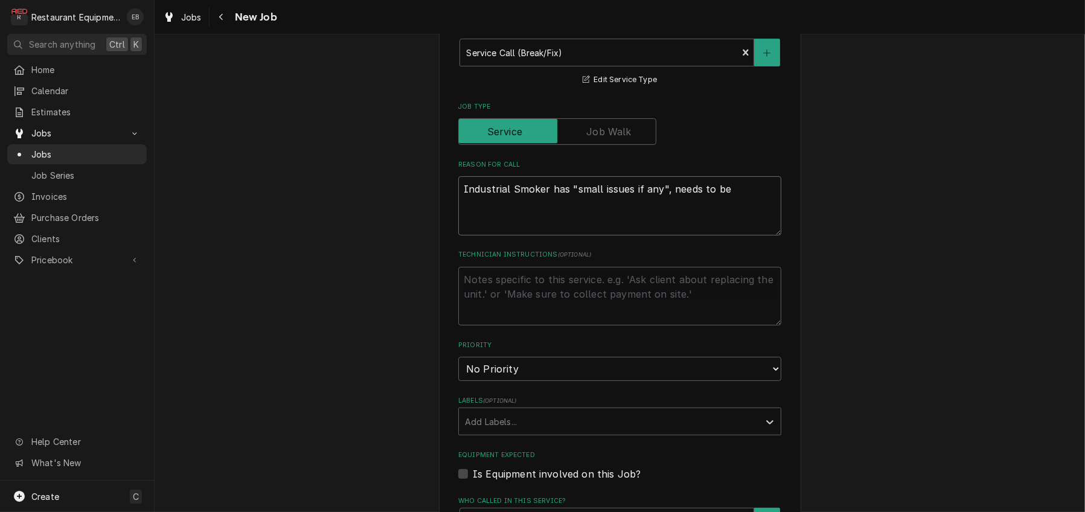
type textarea "x"
type textarea "Industrial Smoker has "small issues if any", needs to be"
type textarea "x"
type textarea "Industrial Smoker has "small issues if any", needs to be l"
type textarea "x"
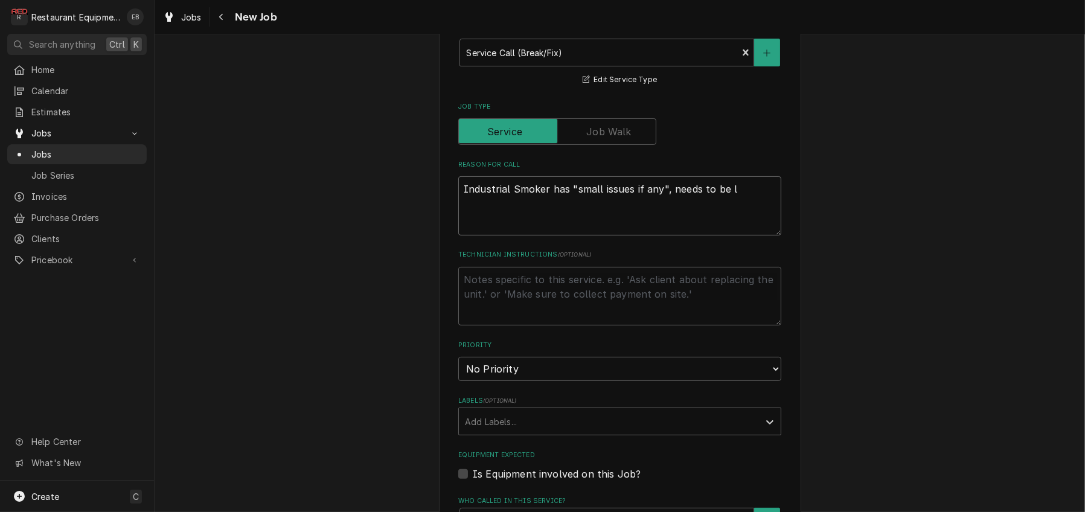
type textarea "Industrial Smoker has "small issues if any", needs to be lo"
type textarea "x"
type textarea "Industrial Smoker has "small issues if any", needs to be loo"
type textarea "x"
type textarea "Industrial Smoker has "small issues if any", needs to be look"
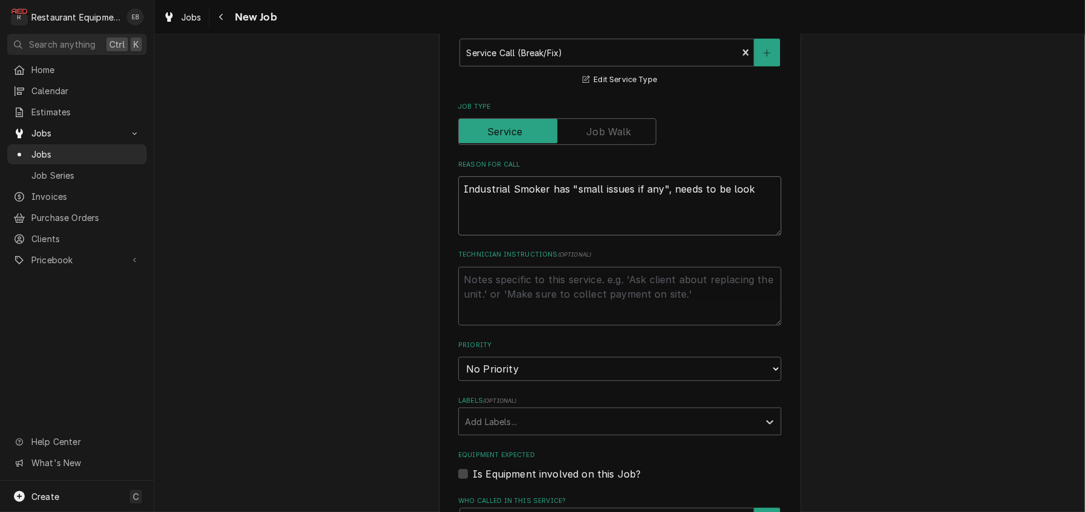
type textarea "x"
type textarea "Industrial Smoker has "small issues if any", needs to be looke"
type textarea "x"
type textarea "Industrial Smoker has "small issues if any", needs to be looked"
type textarea "x"
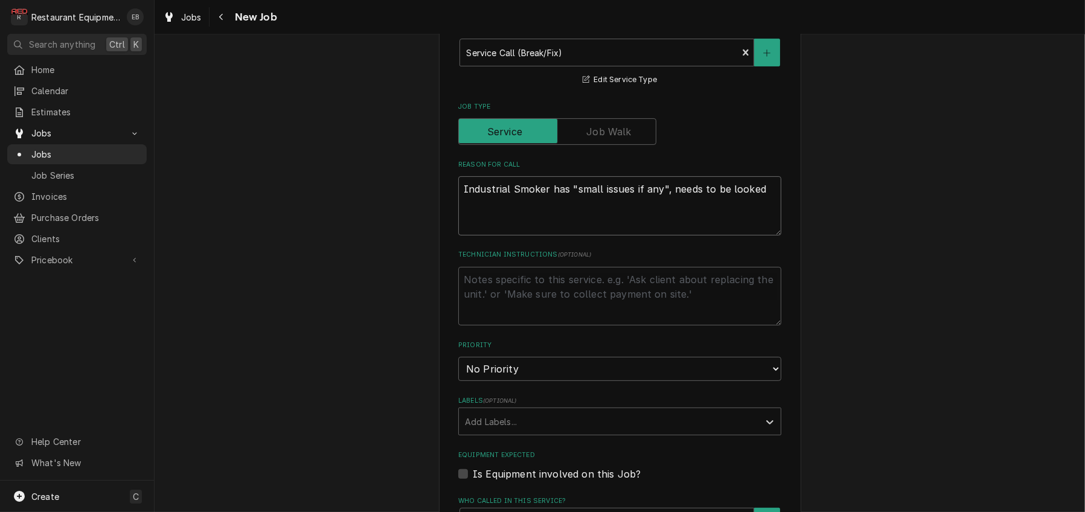
type textarea "Industrial Smoker has "small issues if any", needs to be looked"
type textarea "x"
type textarea "Industrial Smoker has "small issues if any", needs to be looked t"
type textarea "x"
type textarea "Industrial Smoker has "small issues if any", needs to be looked"
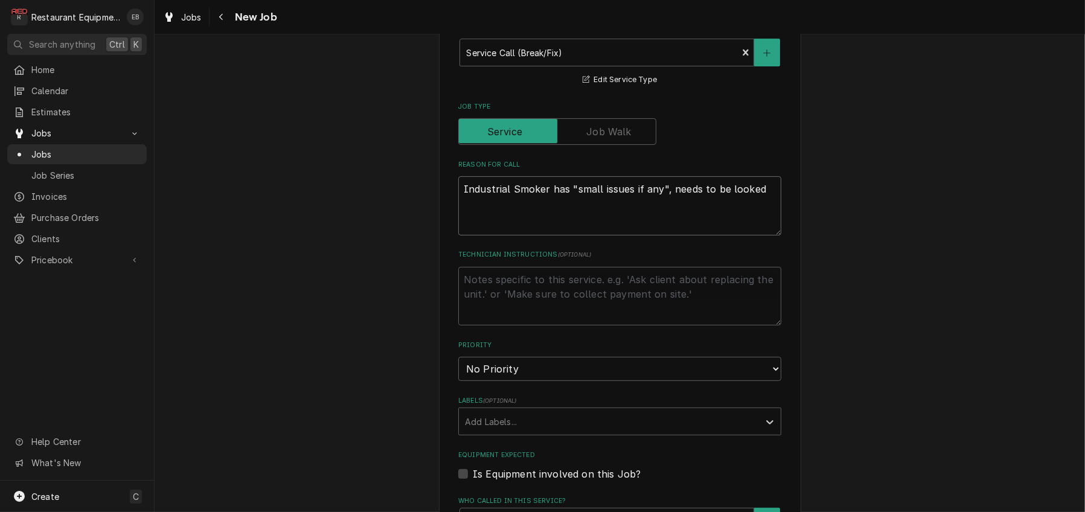
type textarea "x"
type textarea "Industrial Smoker has "small issues if any", needs to be looked a"
type textarea "x"
type textarea "Industrial Smoker has "small issues if any", needs to be looked at"
type textarea "x"
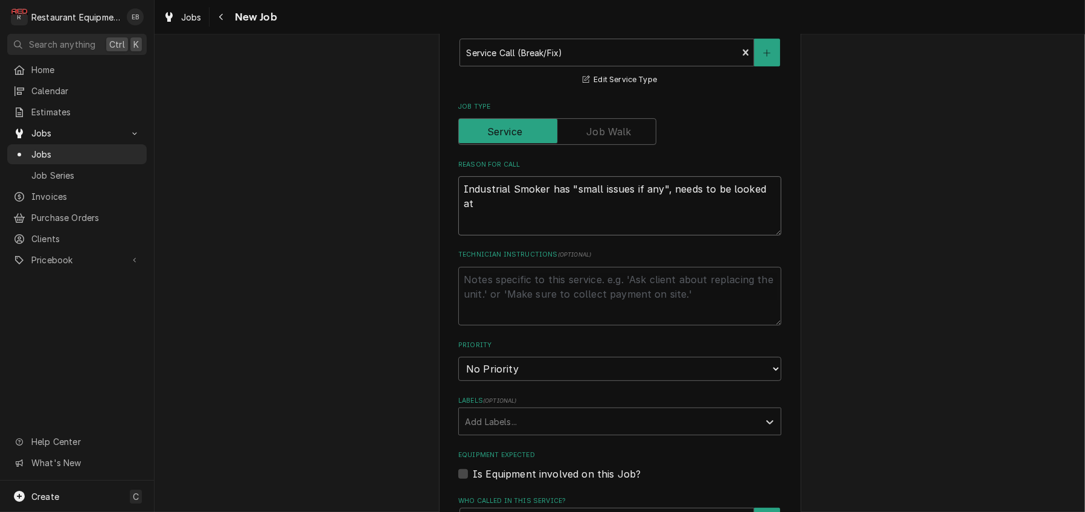
type textarea "Industrial Smoker has "small issues if any", needs to be looked at."
type textarea "x"
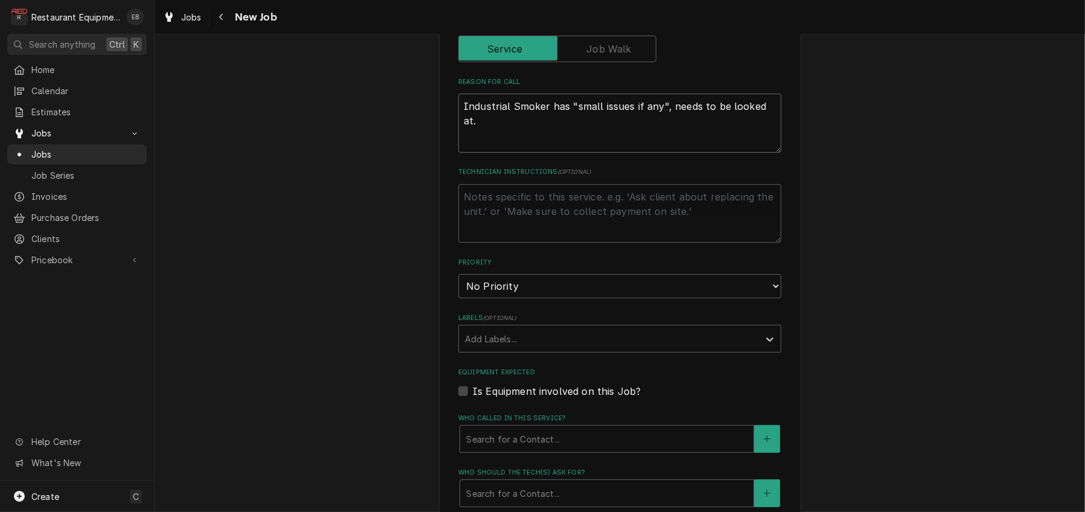
scroll to position [563, 0]
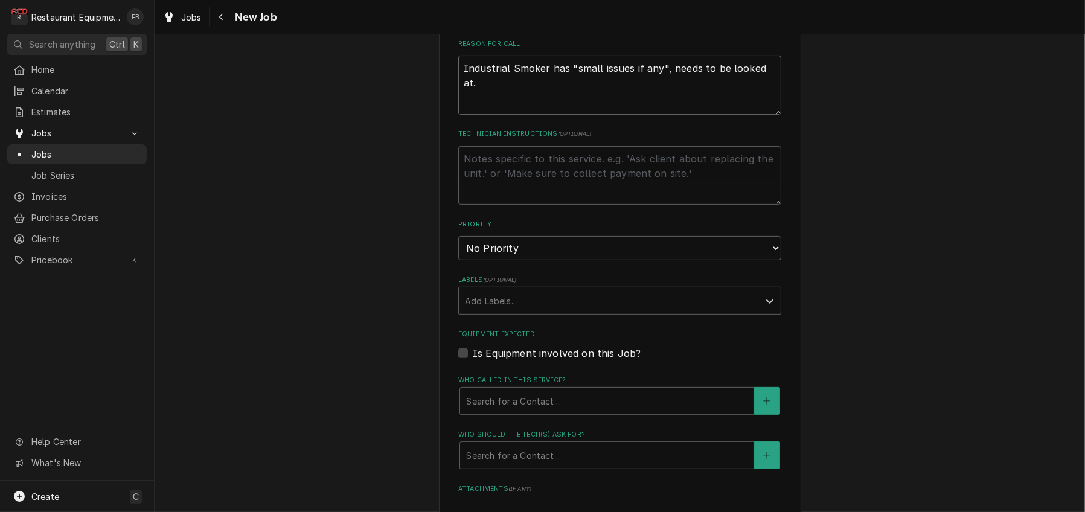
type textarea "Industrial Smoker has "small issues if any", needs to be looked at."
click at [561, 260] on select "No Priority Urgent High Medium Low" at bounding box center [619, 248] width 323 height 24
click at [541, 260] on select "No Priority Urgent High Medium Low" at bounding box center [619, 248] width 323 height 24
select select "3"
click at [458, 260] on select "No Priority Urgent High Medium Low" at bounding box center [619, 248] width 323 height 24
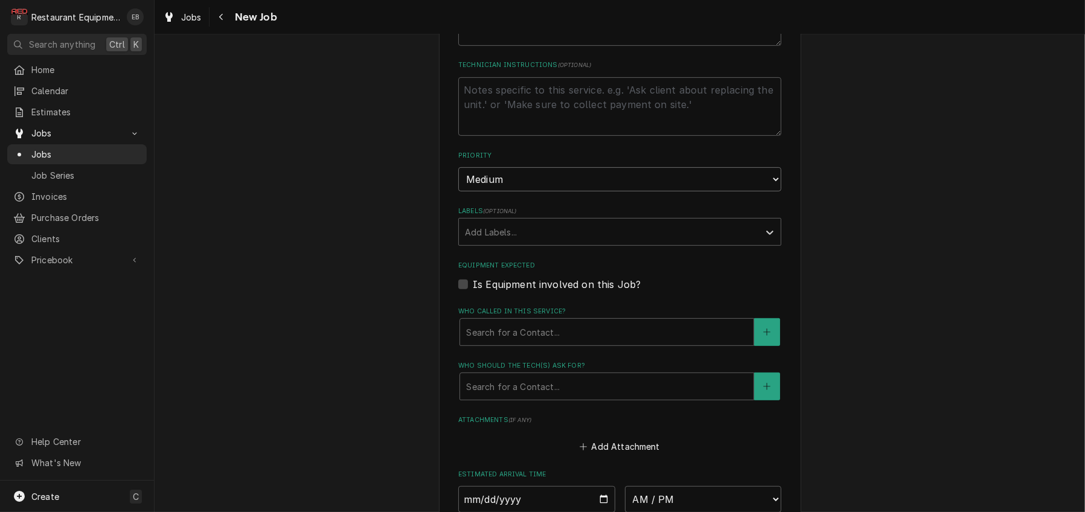
scroll to position [643, 0]
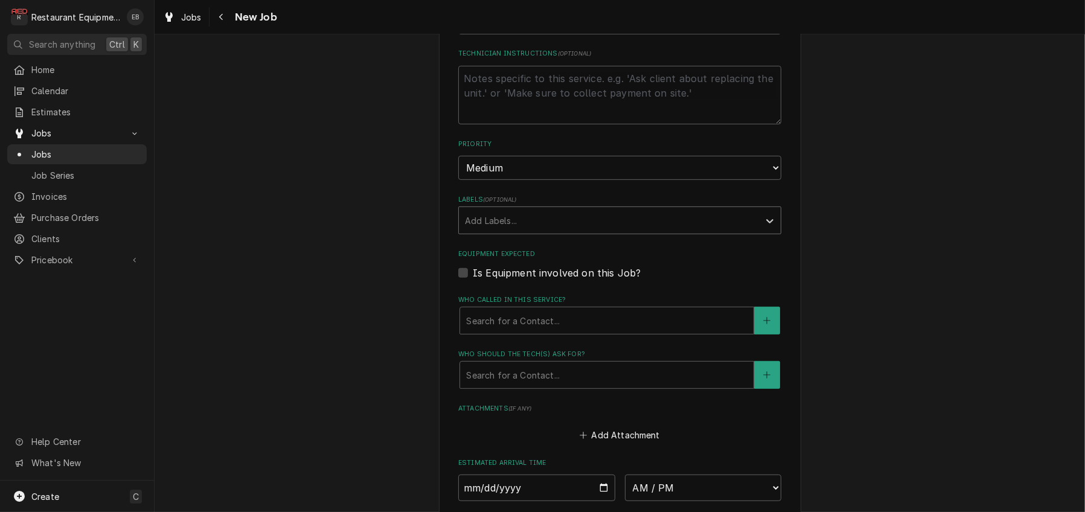
click at [554, 231] on div "Labels" at bounding box center [609, 220] width 288 height 22
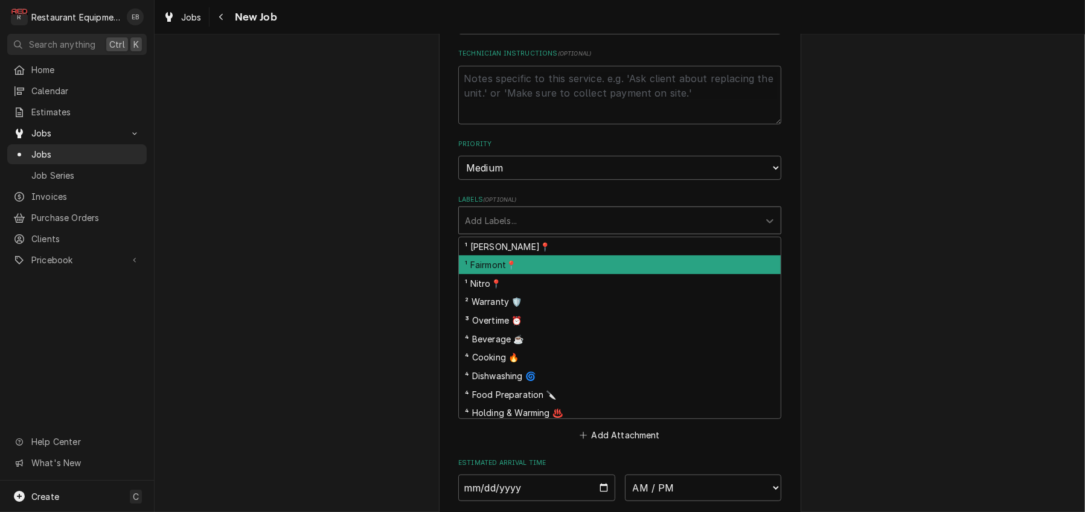
click at [519, 274] on div "¹ Fairmont📍" at bounding box center [620, 264] width 322 height 19
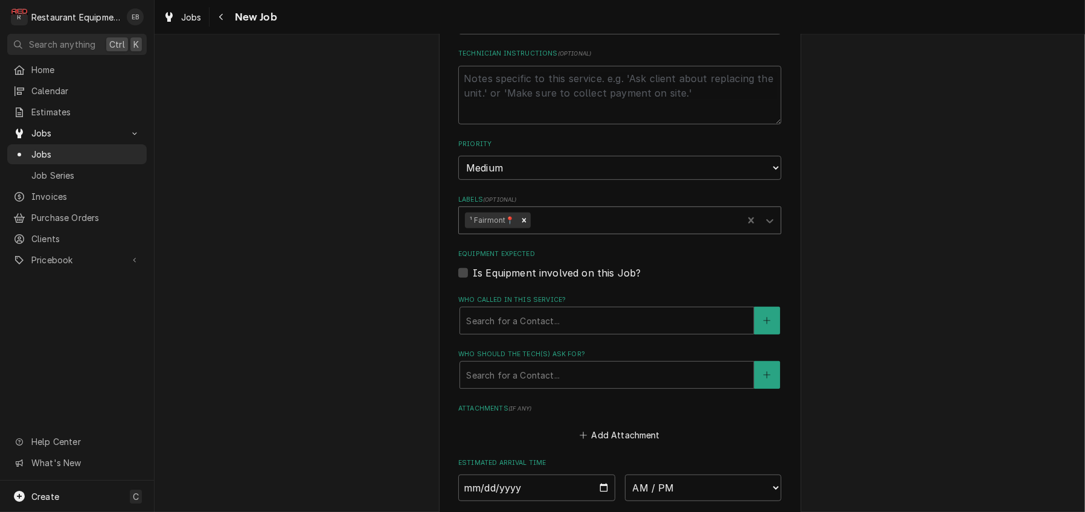
click at [580, 231] on div "Labels" at bounding box center [634, 220] width 204 height 22
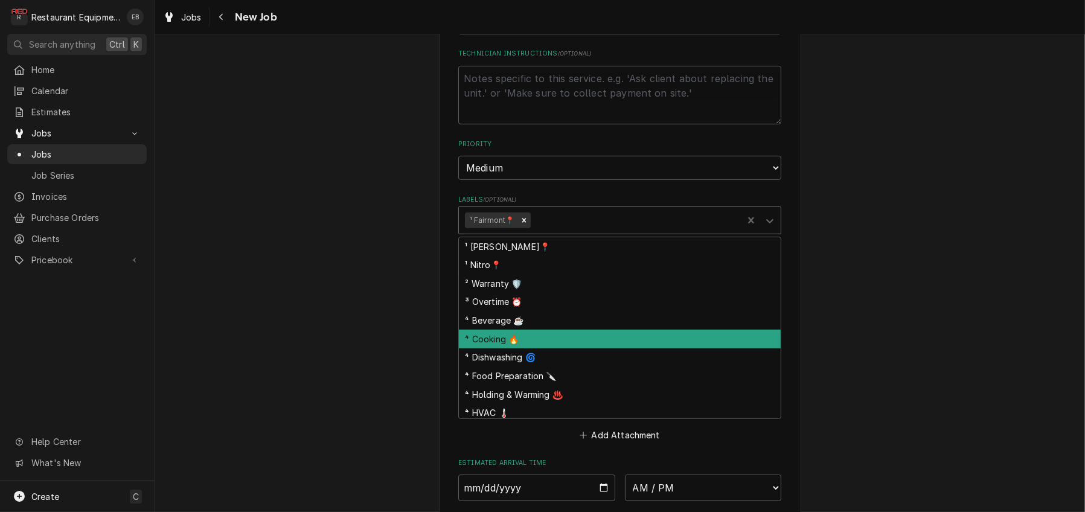
click at [520, 348] on div "⁴ Cooking 🔥" at bounding box center [620, 339] width 322 height 19
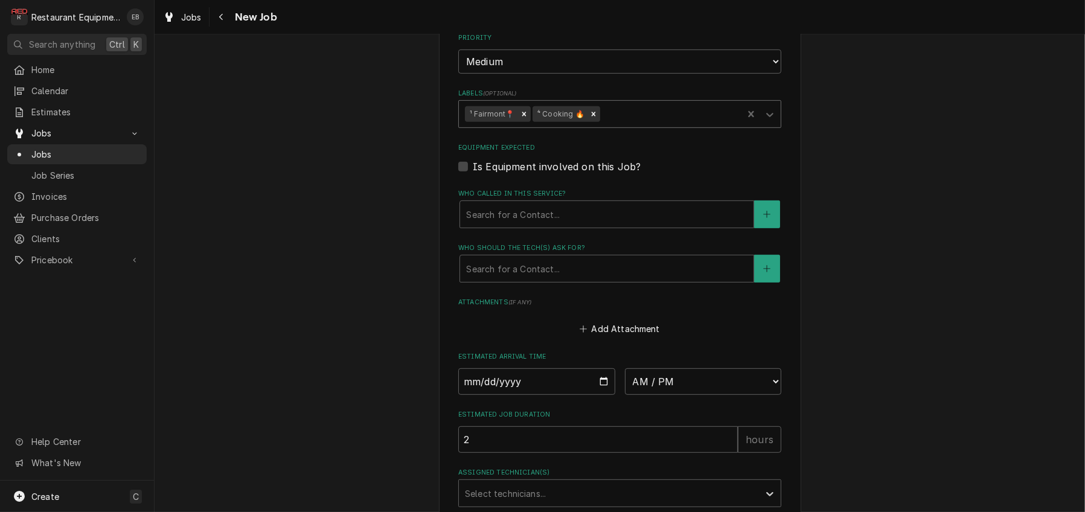
scroll to position [764, 0]
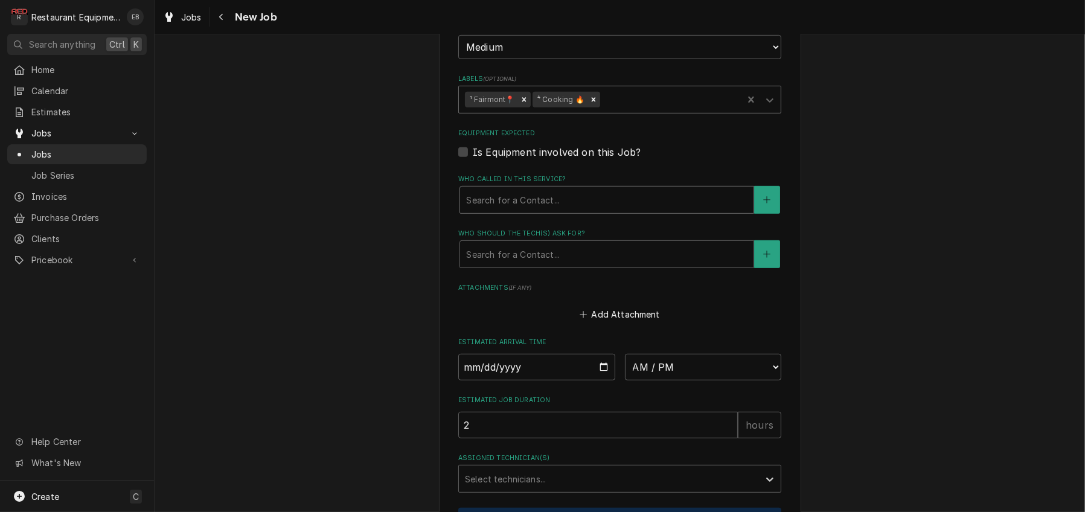
click at [519, 211] on div "Who called in this service?" at bounding box center [606, 200] width 281 height 22
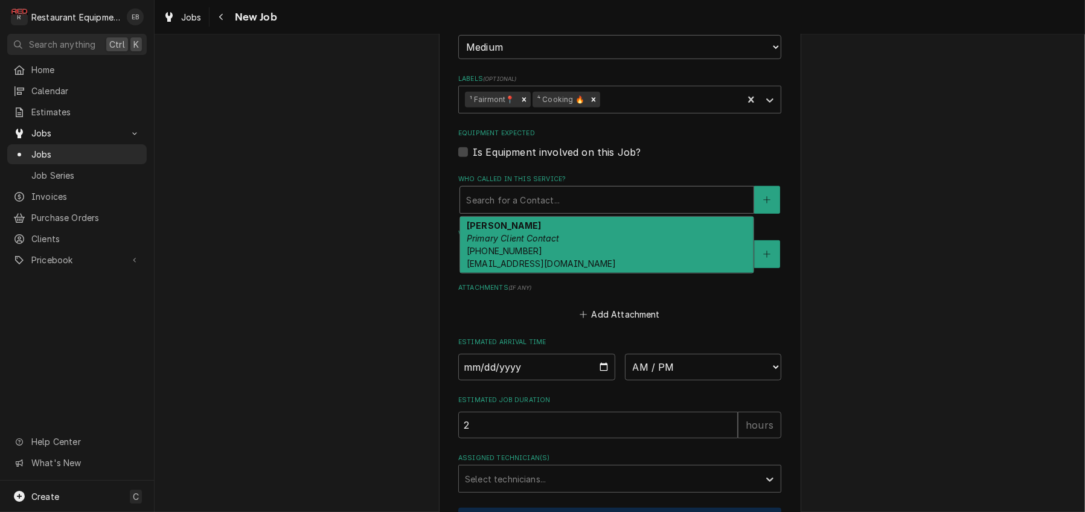
click at [517, 243] on em "Primary Client Contact" at bounding box center [513, 238] width 93 height 10
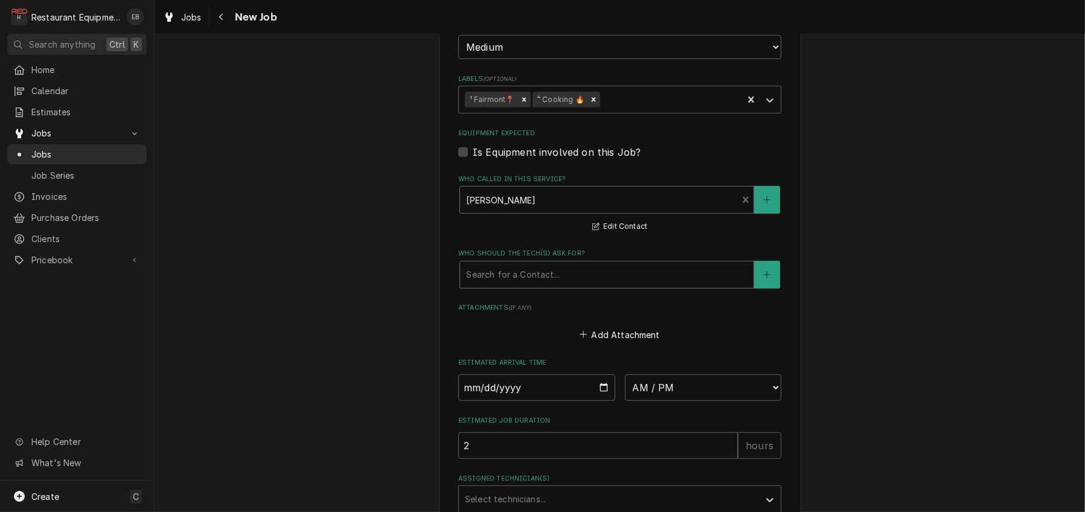
drag, startPoint x: 524, startPoint y: 376, endPoint x: 525, endPoint y: 387, distance: 10.9
click at [523, 286] on div "Who should the tech(s) ask for?" at bounding box center [606, 275] width 281 height 22
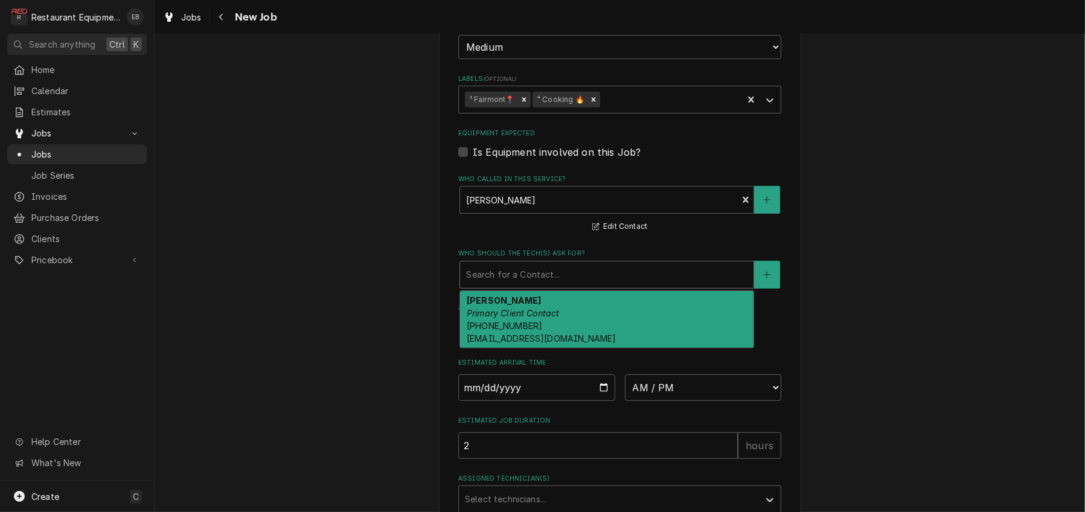
click at [526, 348] on div "Trish Anderson Primary Client Contact (304) 866-4121 andersont@canaanresort.com" at bounding box center [606, 319] width 293 height 57
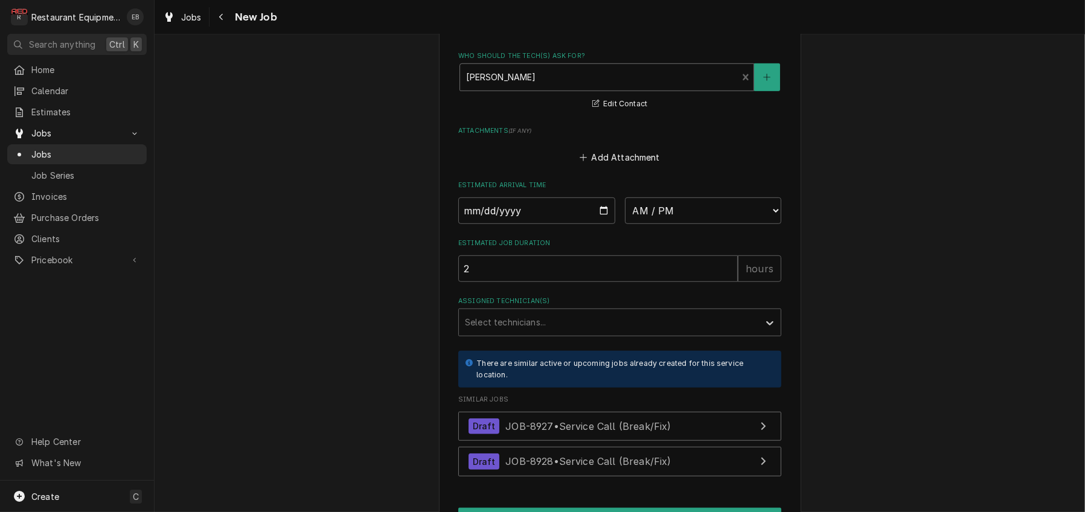
scroll to position [966, 0]
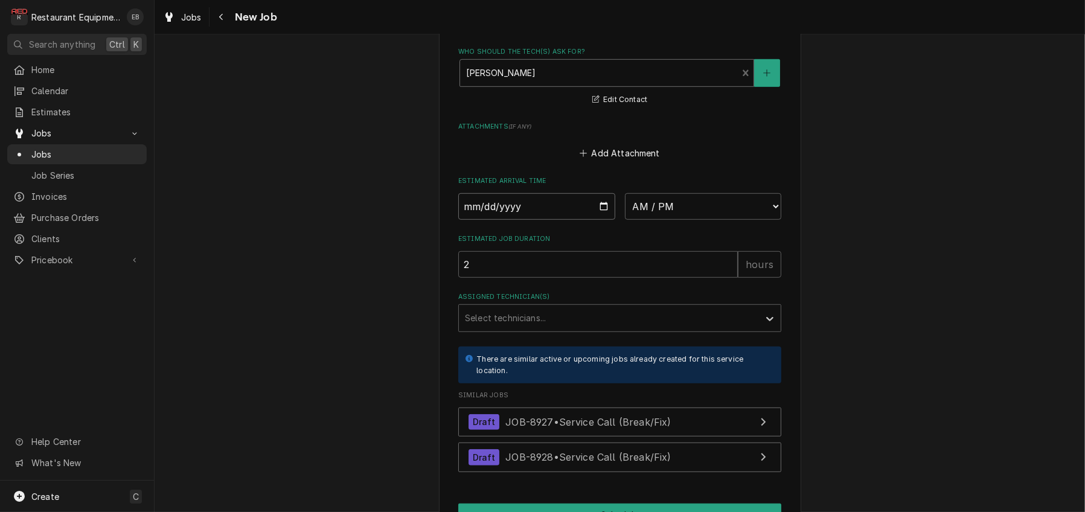
click at [604, 220] on input "Date" at bounding box center [536, 206] width 157 height 27
type textarea "x"
type input "2025-09-18"
type textarea "x"
click at [736, 220] on select "AM / PM 6:00 AM 6:15 AM 6:30 AM 6:45 AM 7:00 AM 7:15 AM 7:30 AM 7:45 AM 8:00 AM…" at bounding box center [703, 206] width 157 height 27
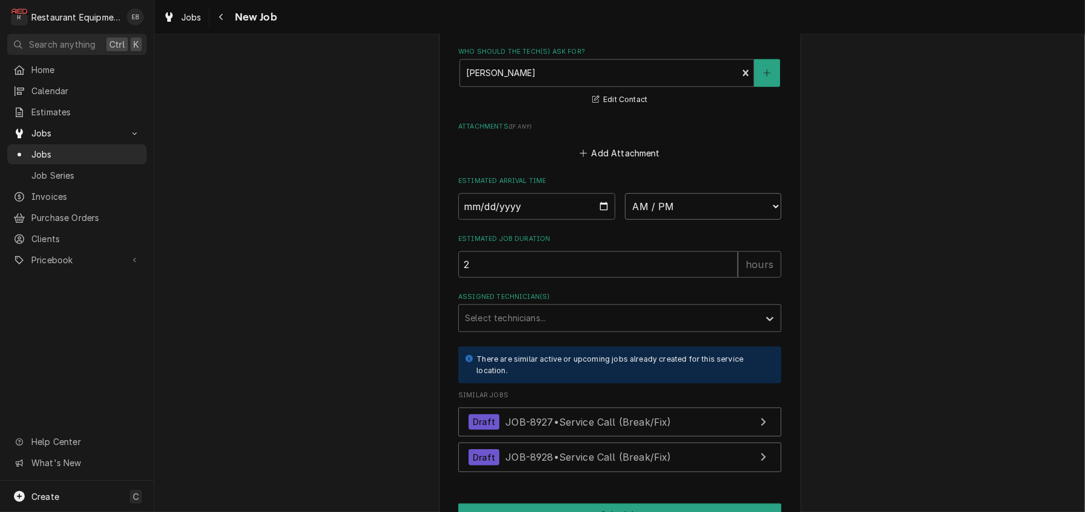
select select "12:00:00"
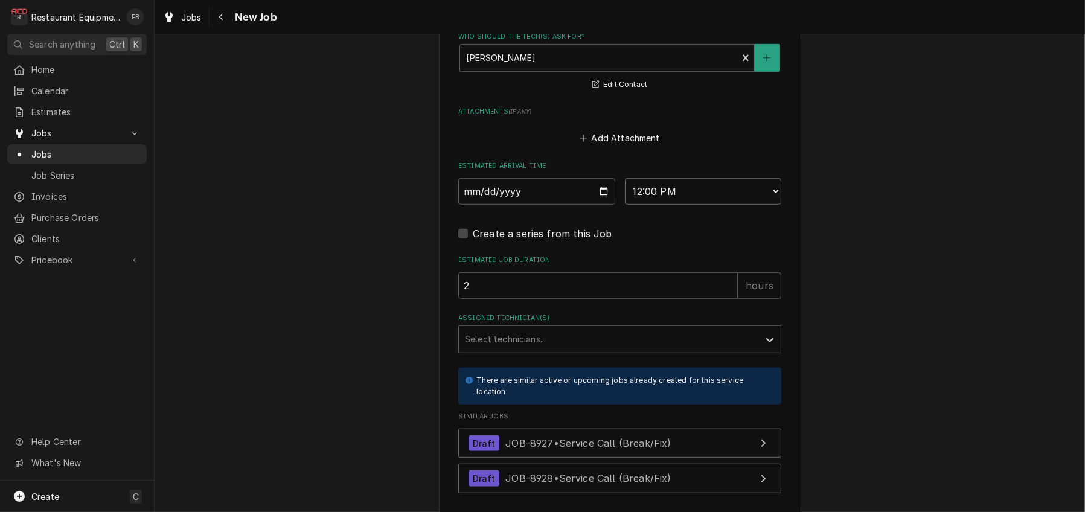
type textarea "x"
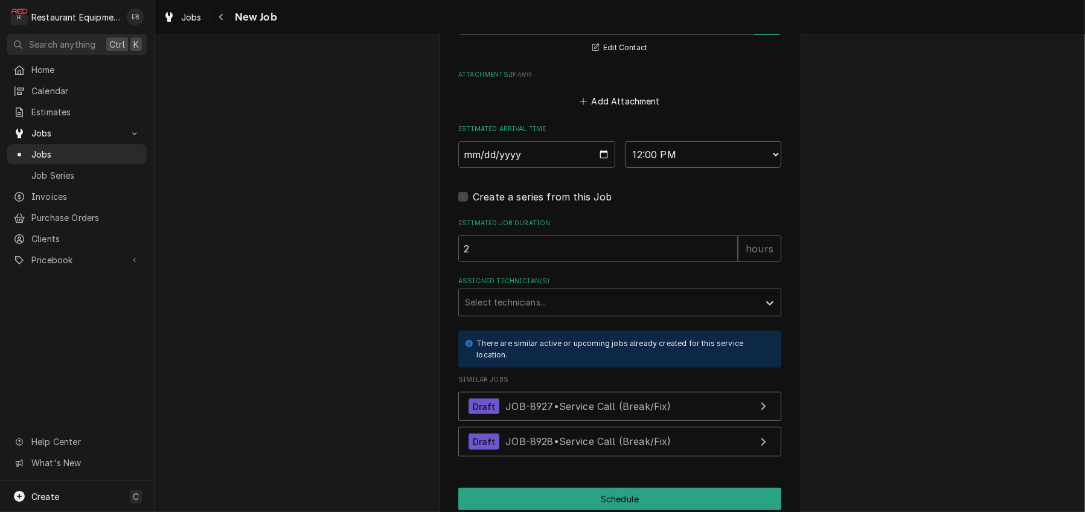
scroll to position [1046, 0]
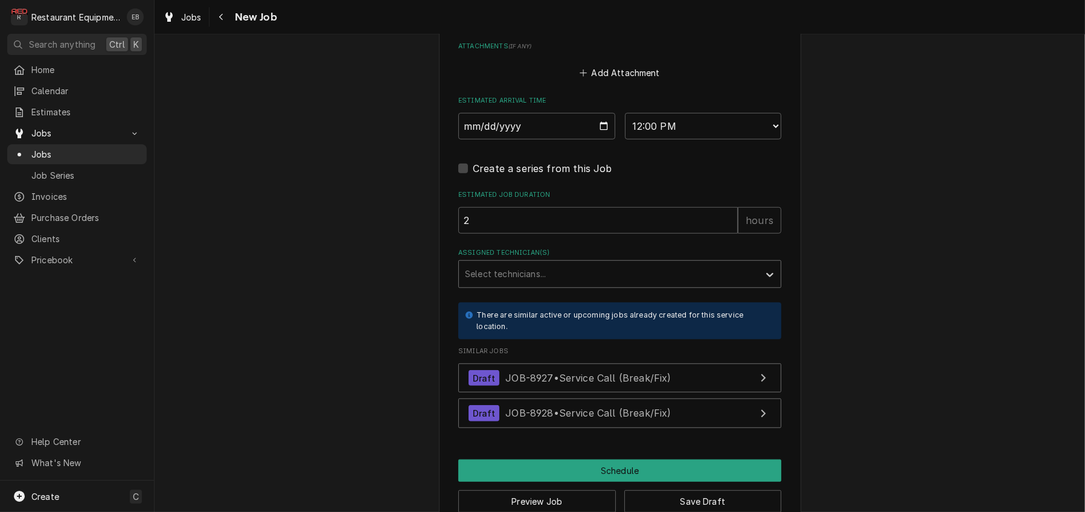
click at [523, 285] on div "Assigned Technician(s)" at bounding box center [609, 274] width 288 height 22
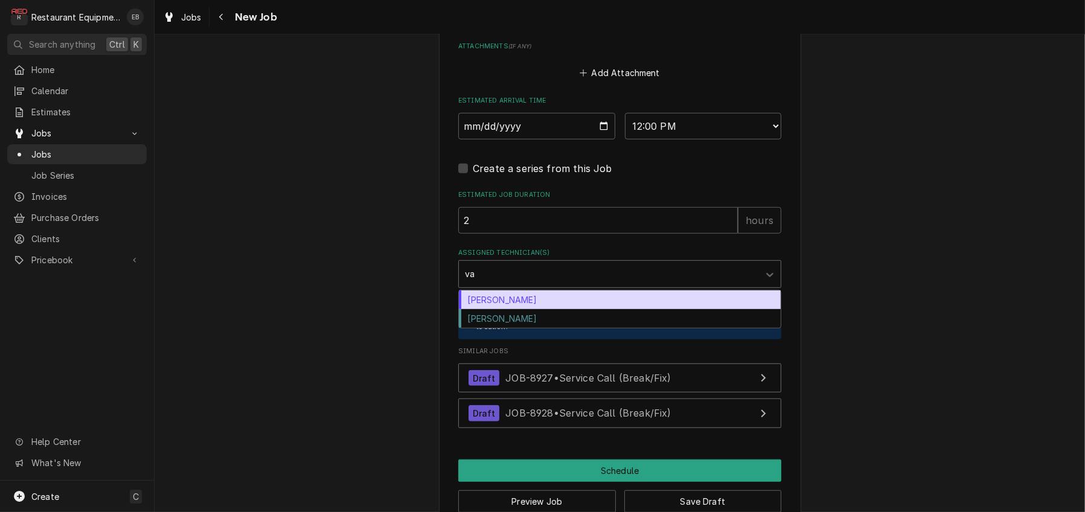
type input "van"
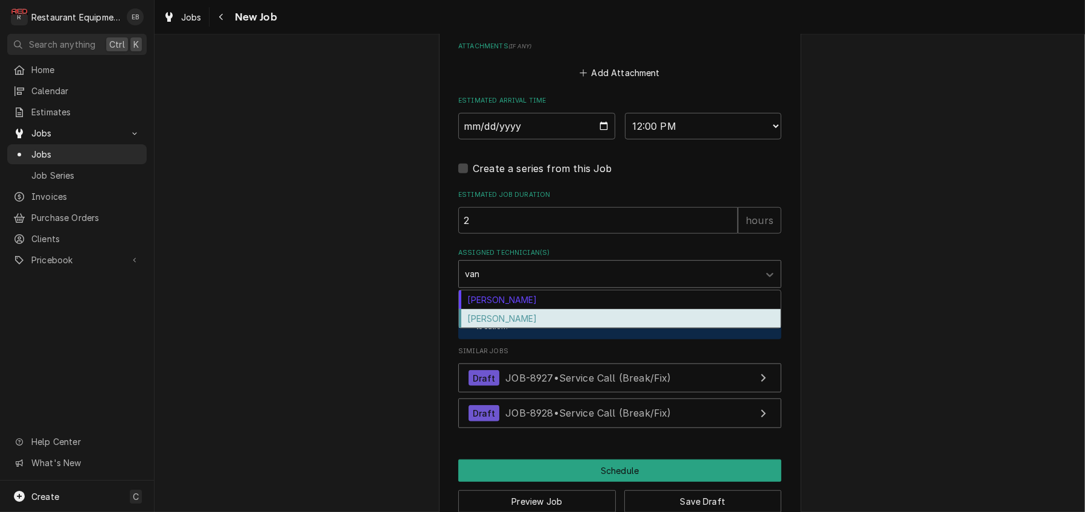
click at [493, 328] on div "Van Lucas" at bounding box center [620, 318] width 322 height 19
type textarea "x"
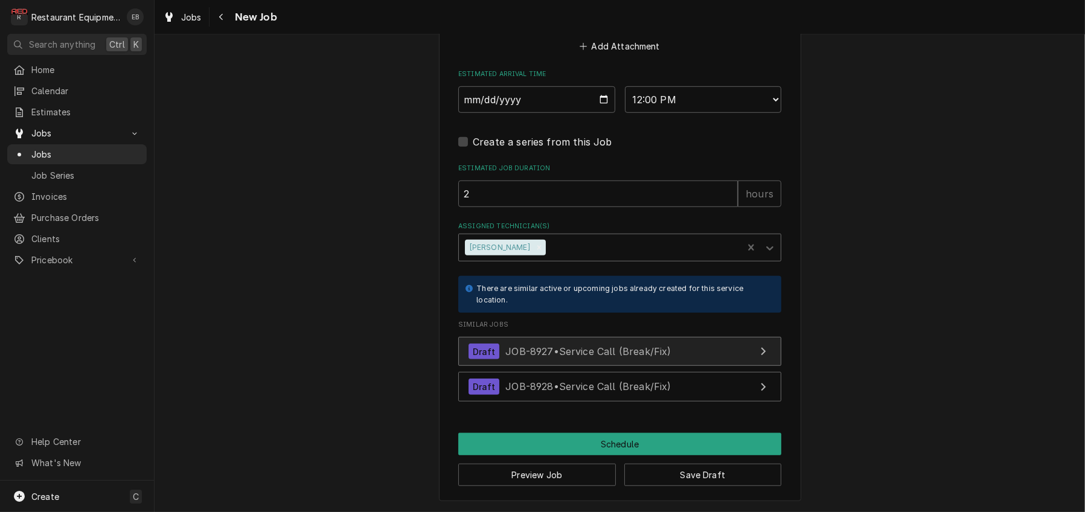
scroll to position [1244, 0]
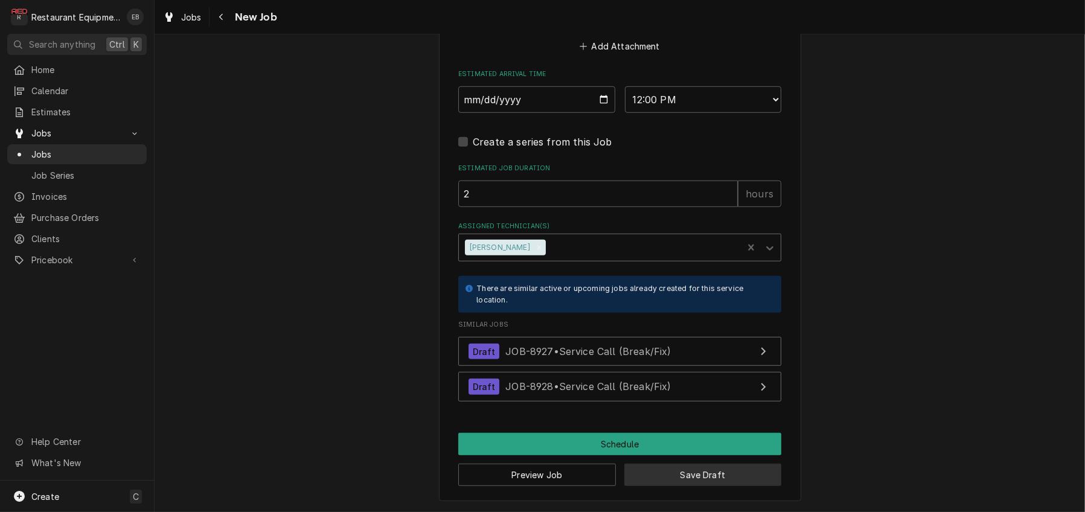
click at [662, 470] on button "Save Draft" at bounding box center [703, 475] width 158 height 22
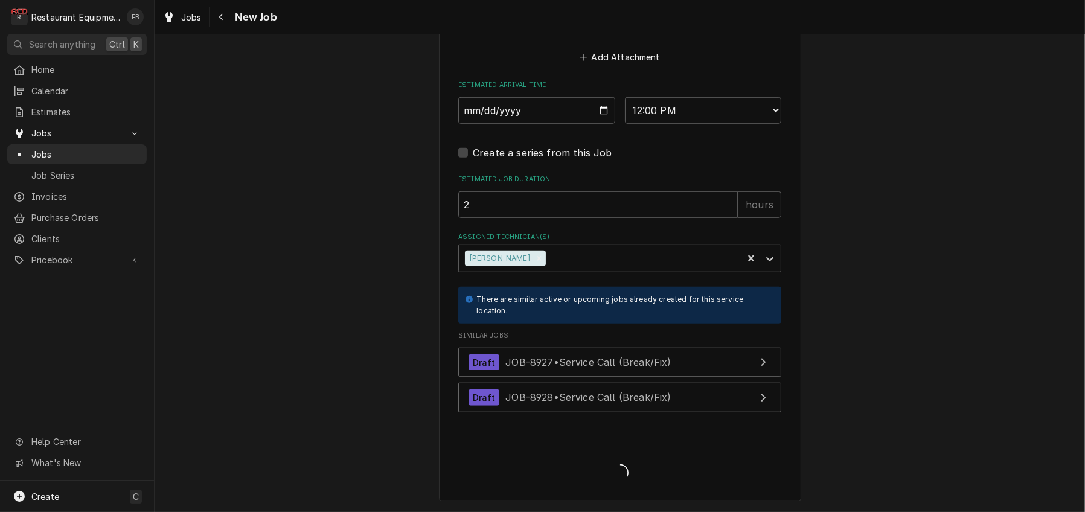
scroll to position [1231, 0]
type textarea "x"
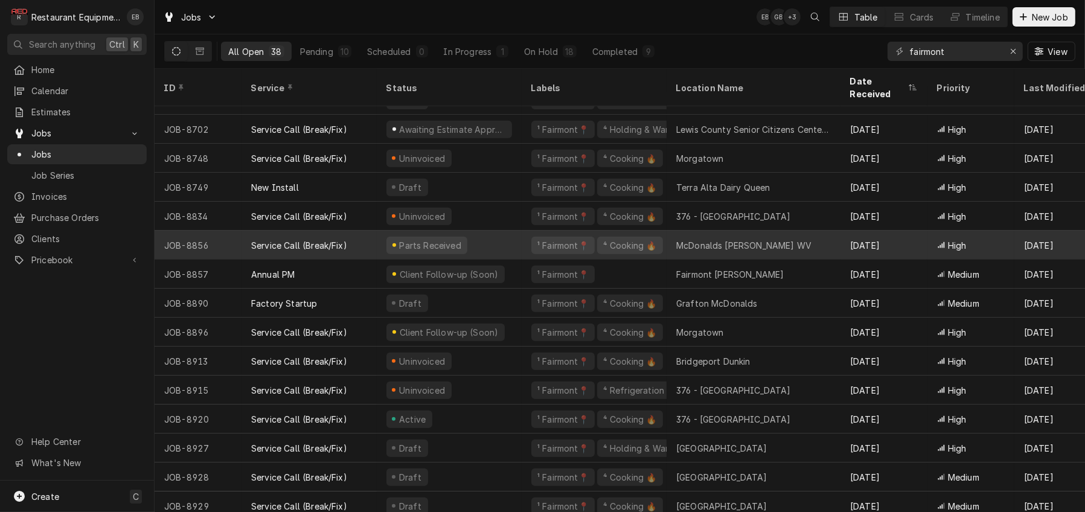
scroll to position [703, 0]
